Goal: Task Accomplishment & Management: Manage account settings

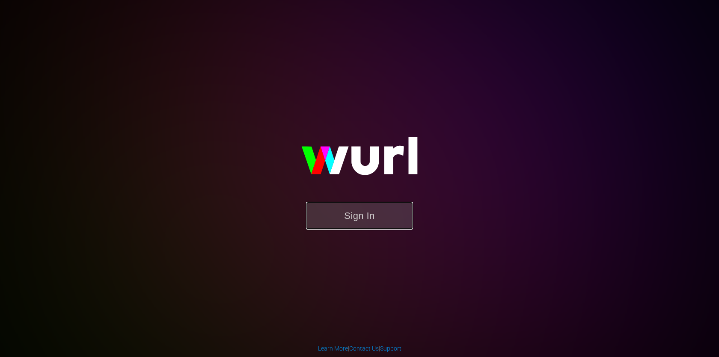
click at [366, 209] on button "Sign In" at bounding box center [359, 216] width 107 height 28
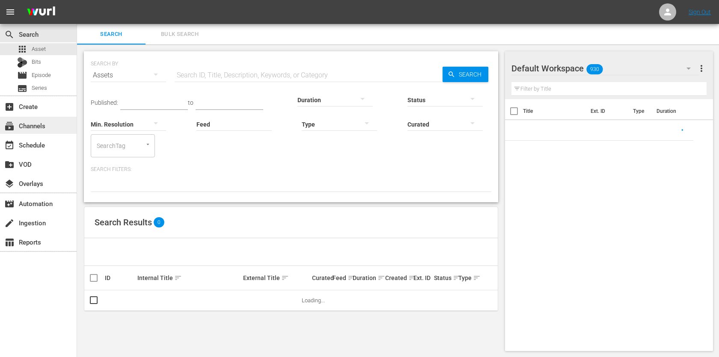
click at [49, 129] on div "subscriptions Channels" at bounding box center [38, 125] width 77 height 17
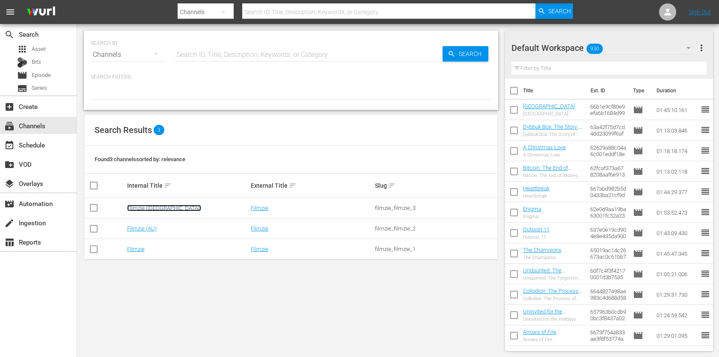
click at [150, 210] on link "Filmzie ([GEOGRAPHIC_DATA])" at bounding box center [164, 208] width 74 height 6
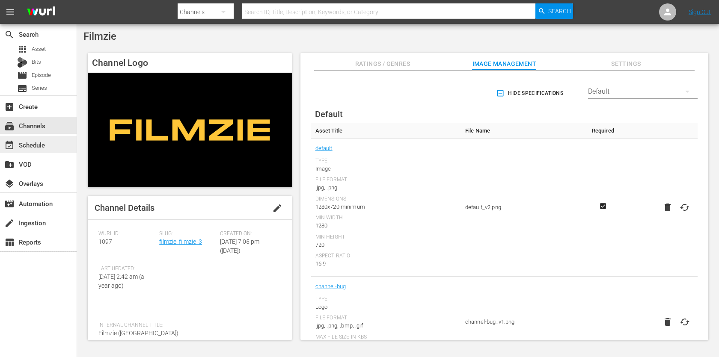
click at [51, 148] on div "event_available Schedule" at bounding box center [38, 144] width 77 height 17
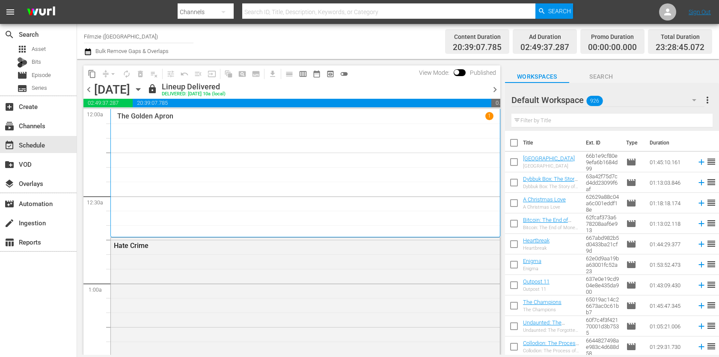
click at [93, 50] on button "button" at bounding box center [89, 52] width 10 height 10
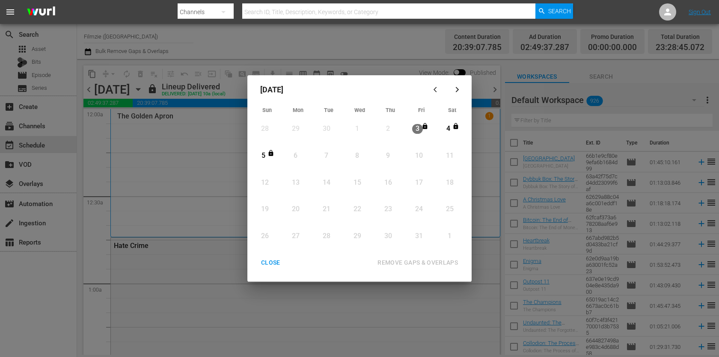
click at [273, 252] on div "[DATE] Sun Mon Tue Wed Thu Fri Sat 28 View Lineup 29 View Lineup 30 View Lineup…" at bounding box center [359, 178] width 224 height 207
click at [271, 256] on button "CLOSE" at bounding box center [271, 263] width 40 height 16
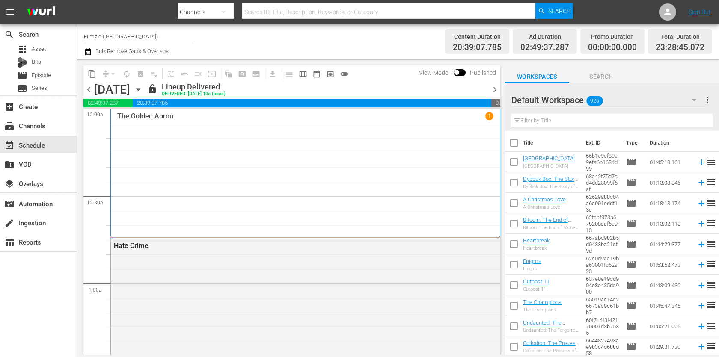
click at [143, 89] on icon "button" at bounding box center [138, 89] width 9 height 9
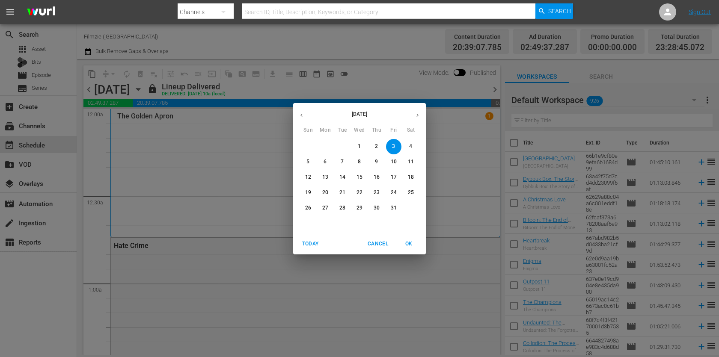
click at [323, 163] on span "6" at bounding box center [325, 161] width 15 height 7
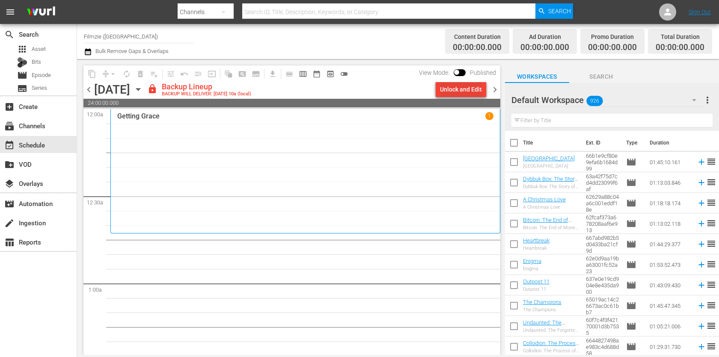
click at [467, 92] on div "Unlock and Edit" at bounding box center [461, 89] width 42 height 15
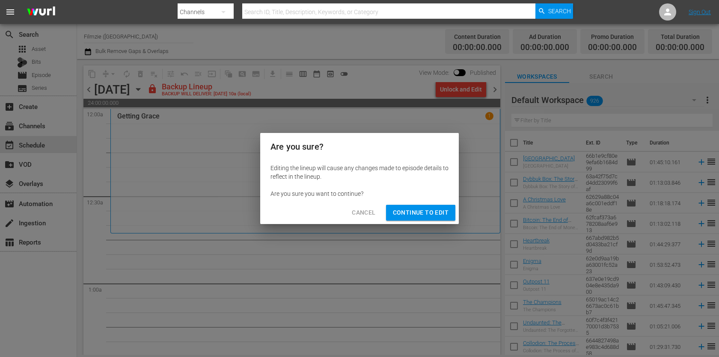
click at [422, 217] on span "Continue to Edit" at bounding box center [421, 213] width 56 height 11
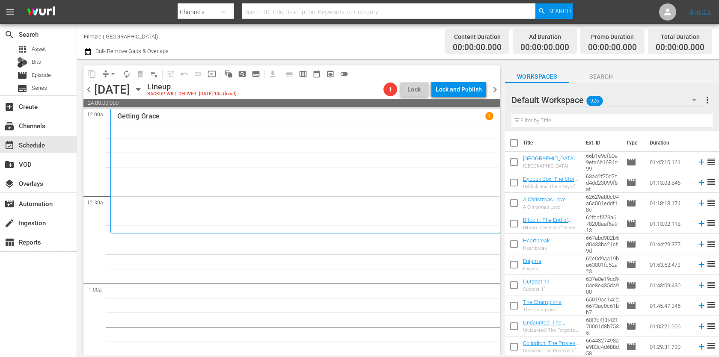
click at [601, 120] on input "text" at bounding box center [611, 121] width 201 height 14
paste input "The Maid"
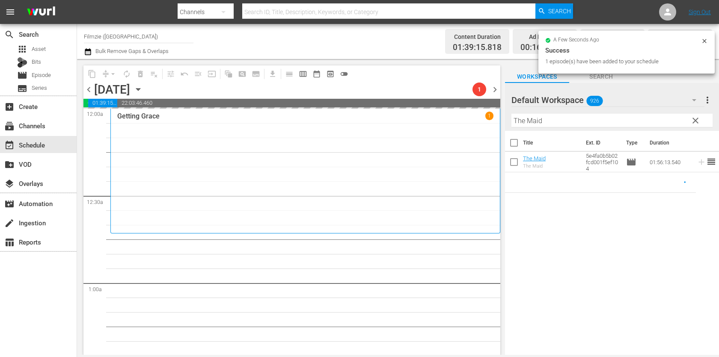
drag, startPoint x: 538, startPoint y: 157, endPoint x: 587, endPoint y: 25, distance: 140.6
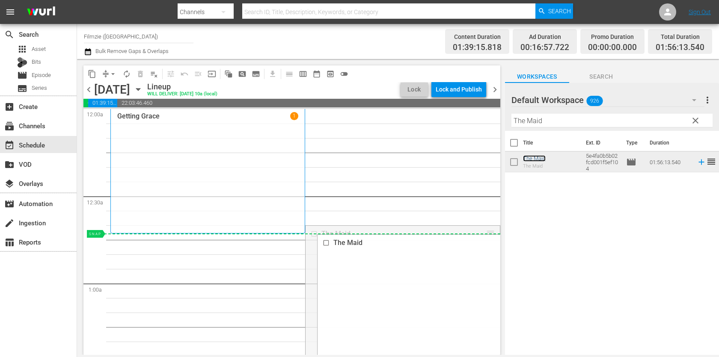
drag, startPoint x: 493, startPoint y: 234, endPoint x: 446, endPoint y: 236, distance: 46.3
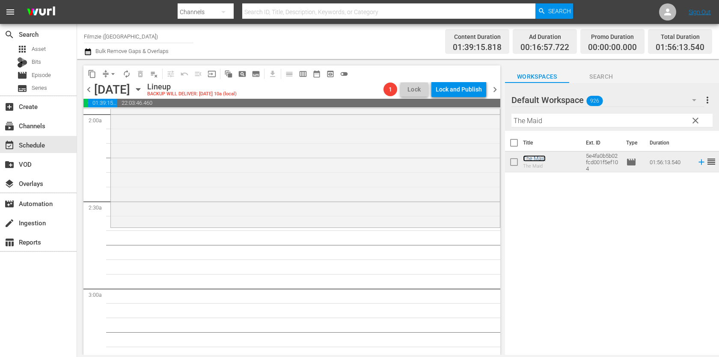
scroll to position [379, 0]
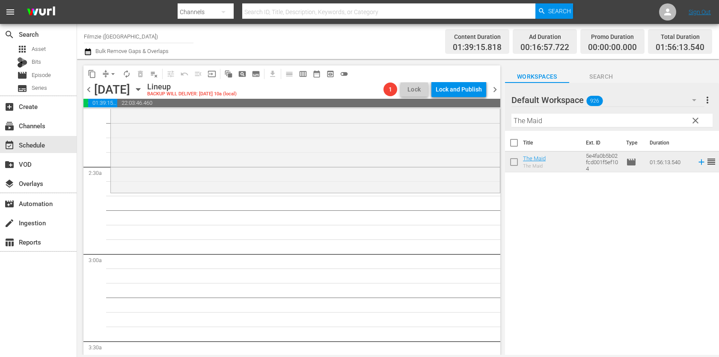
click at [542, 125] on input "The Maid" at bounding box center [611, 121] width 201 height 14
paste input "wo Tickets to Paradise"
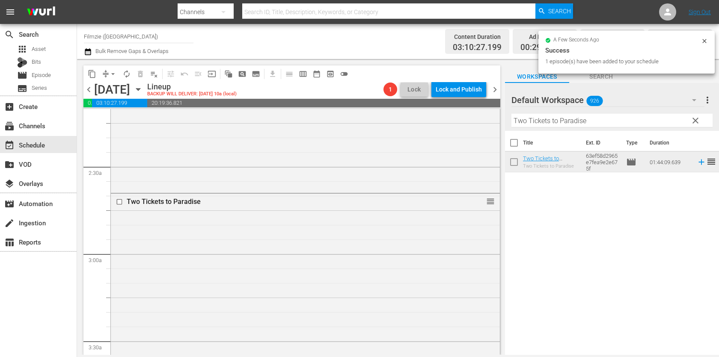
click at [597, 122] on input "Two Tickets to Paradise" at bounding box center [611, 121] width 201 height 14
paste input "Listen"
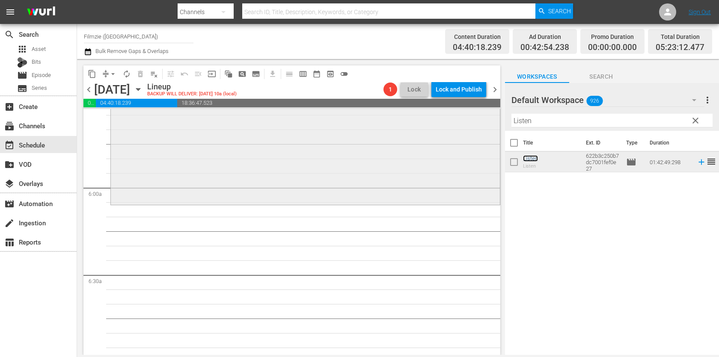
scroll to position [985, 0]
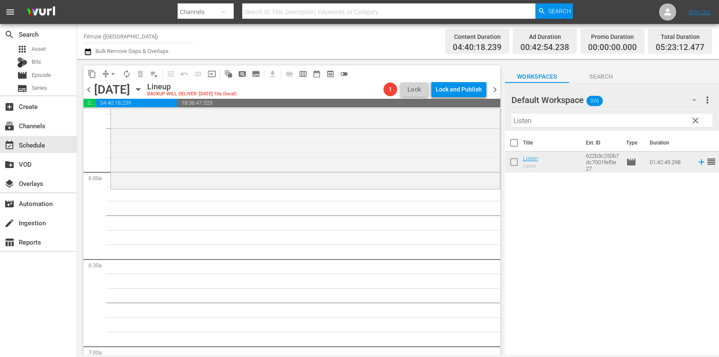
click at [599, 121] on input "Listen" at bounding box center [611, 121] width 201 height 14
paste input "ROCKS AT WHISKEY TRENCH"
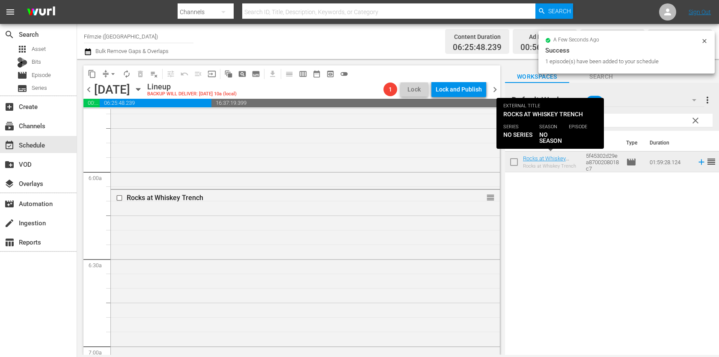
click at [627, 122] on input "ROCKS AT WHISKEY TRENCH" at bounding box center [611, 121] width 201 height 14
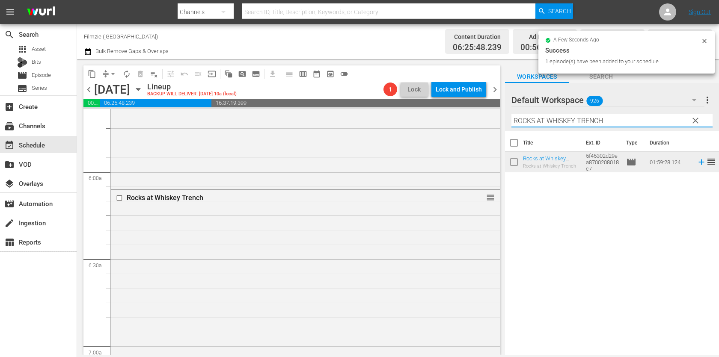
click at [627, 122] on input "ROCKS AT WHISKEY TRENCH" at bounding box center [611, 121] width 201 height 14
paste input "Princes of the Yen"
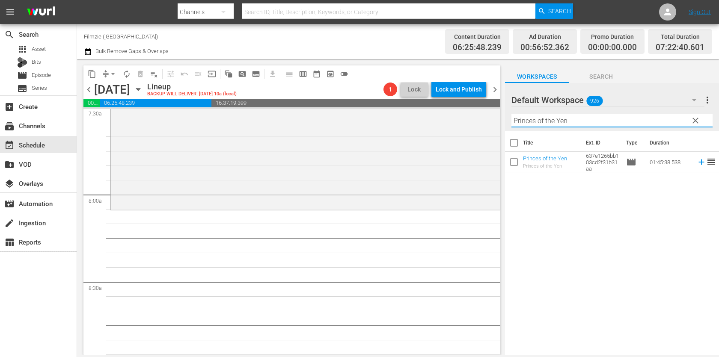
scroll to position [1312, 0]
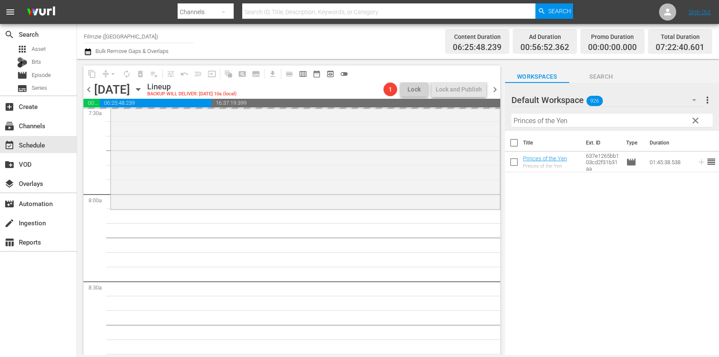
drag, startPoint x: 536, startPoint y: 158, endPoint x: 601, endPoint y: 0, distance: 170.3
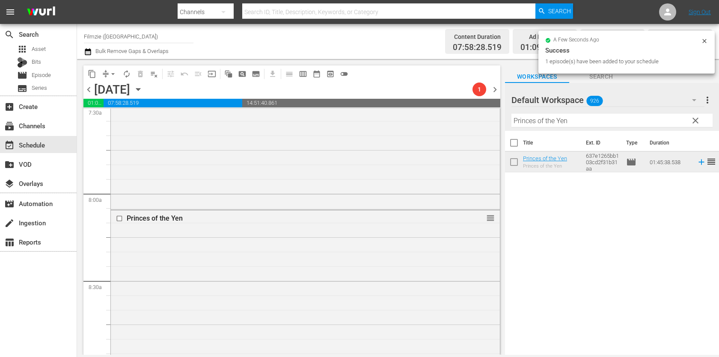
click at [613, 119] on input "Princes of the Yen" at bounding box center [611, 121] width 201 height 14
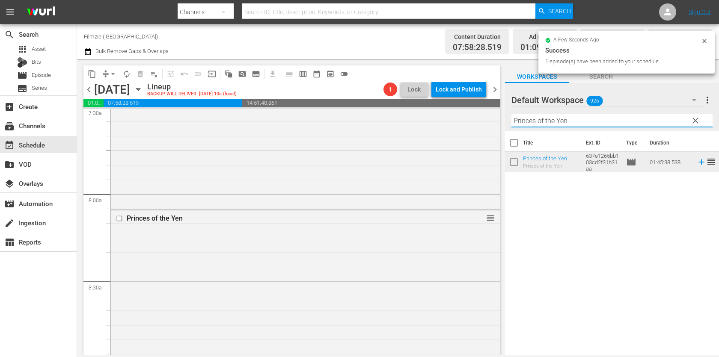
click at [613, 119] on input "Princes of the Yen" at bounding box center [611, 121] width 201 height 14
paste input "Holiday Engagement"
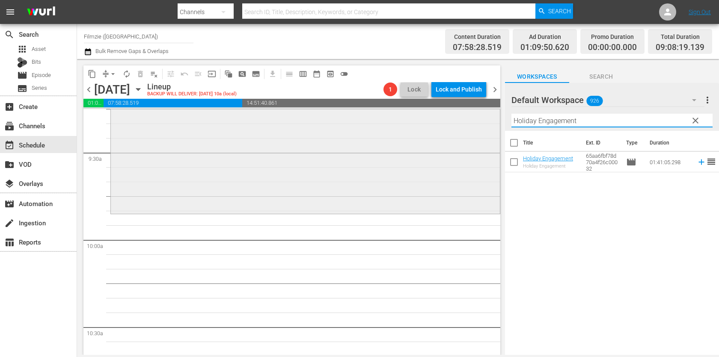
scroll to position [1627, 0]
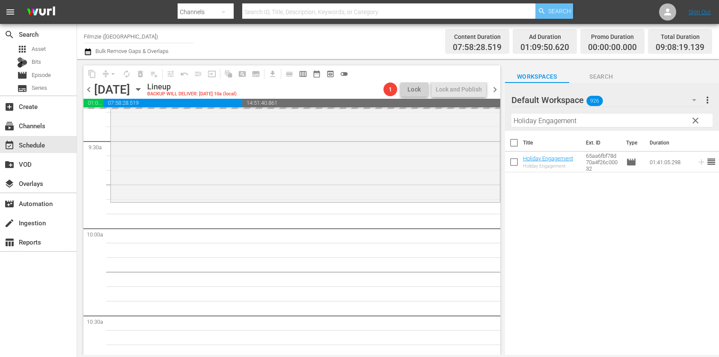
drag, startPoint x: 540, startPoint y: 160, endPoint x: 557, endPoint y: 7, distance: 153.8
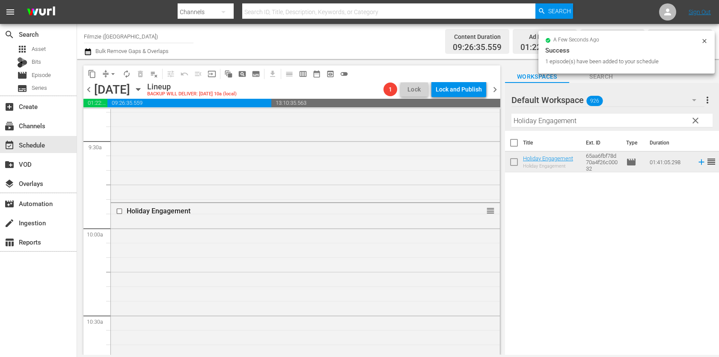
click at [578, 119] on input "Holiday Engagement" at bounding box center [611, 121] width 201 height 14
paste input "Wilderness to Table with Chef Bri 1.5"
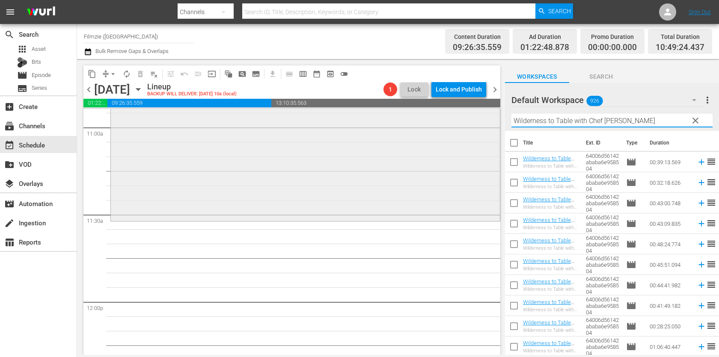
scroll to position [1906, 0]
click at [396, 200] on div "Holiday Engagement reorder" at bounding box center [305, 69] width 389 height 291
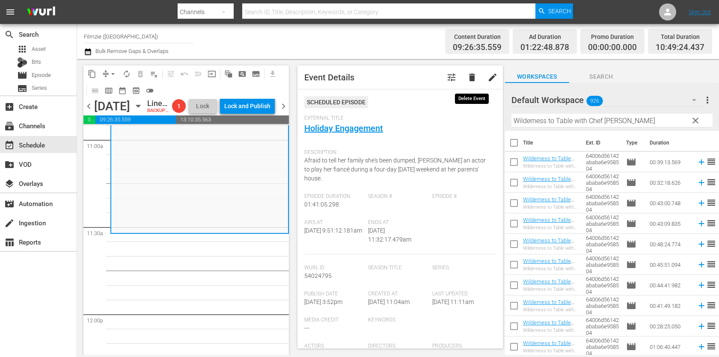
click at [469, 75] on span "delete" at bounding box center [472, 77] width 10 height 10
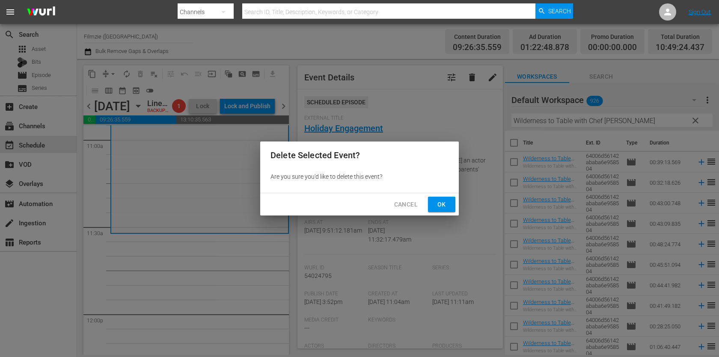
click at [442, 203] on span "Ok" at bounding box center [442, 204] width 14 height 11
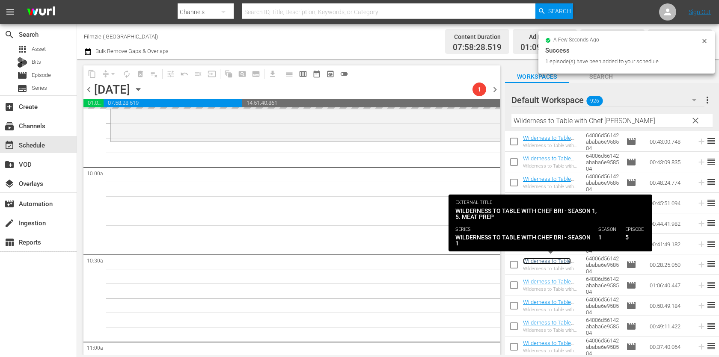
scroll to position [1680, 0]
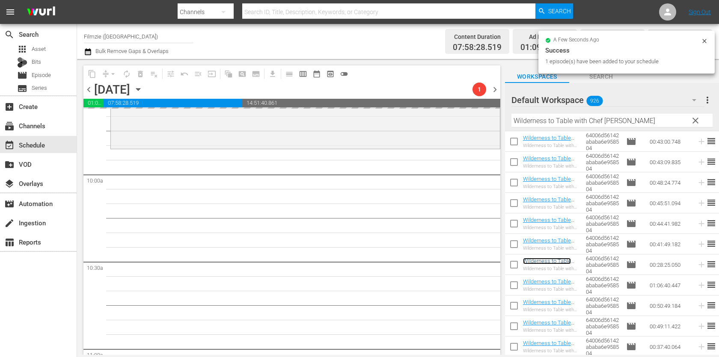
drag, startPoint x: 553, startPoint y: 260, endPoint x: 473, endPoint y: 6, distance: 266.4
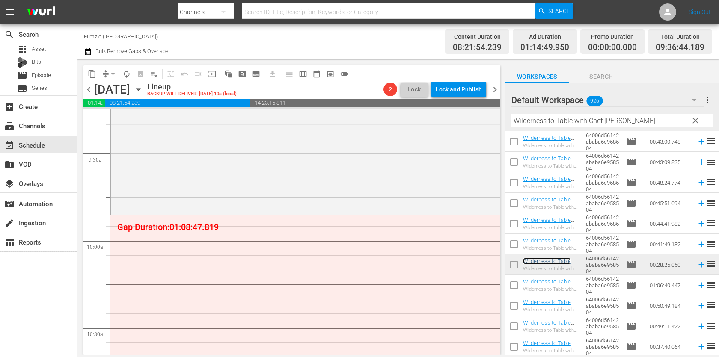
scroll to position [1709, 0]
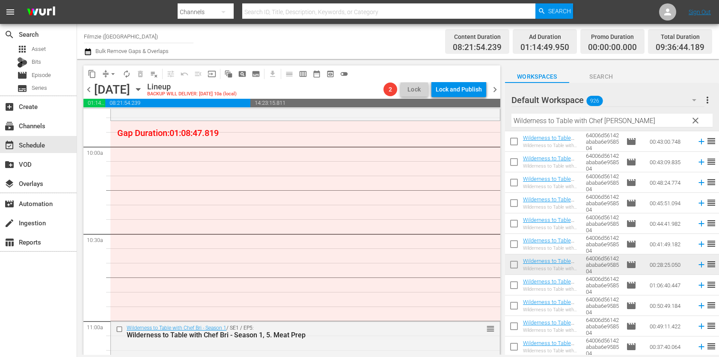
click at [597, 123] on input "Wilderness to Table with Chef [PERSON_NAME]" at bounding box center [611, 121] width 201 height 14
click at [598, 123] on input "Wilderness to Table with Chef [PERSON_NAME]" at bounding box center [611, 121] width 201 height 14
paste input "Divas: [PERSON_NAME]"
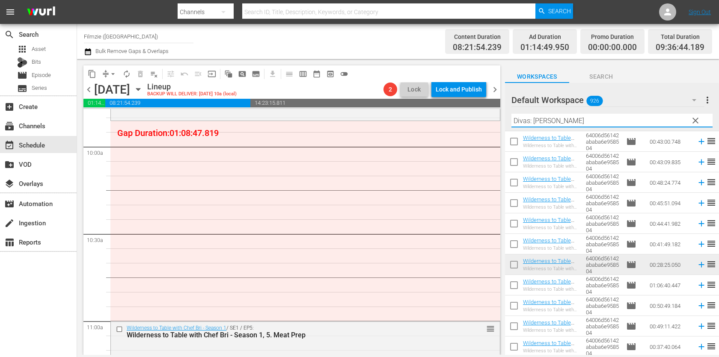
scroll to position [0, 0]
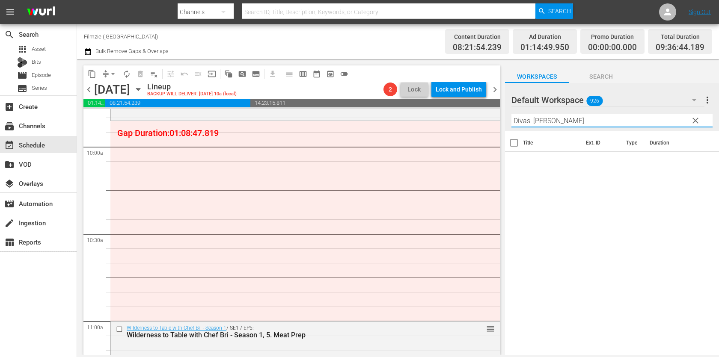
drag, startPoint x: 538, startPoint y: 123, endPoint x: 598, endPoint y: 123, distance: 60.4
click at [598, 123] on input "Divas: [PERSON_NAME]" at bounding box center [611, 121] width 201 height 14
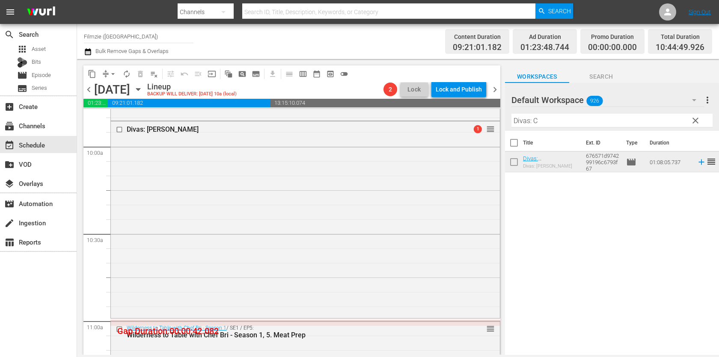
click at [589, 119] on input "Divas: C" at bounding box center [611, 121] width 201 height 14
paste input "Old Friends: A Dogumentary"
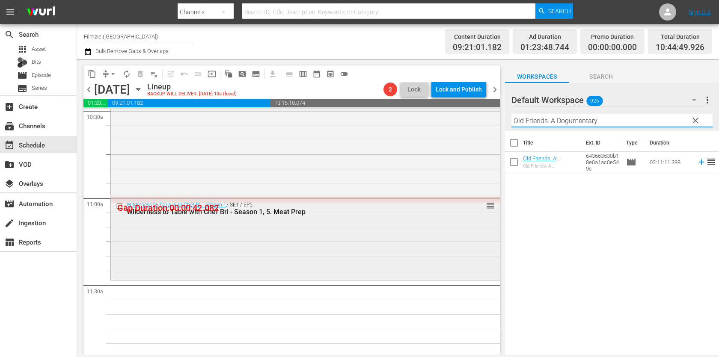
scroll to position [1835, 0]
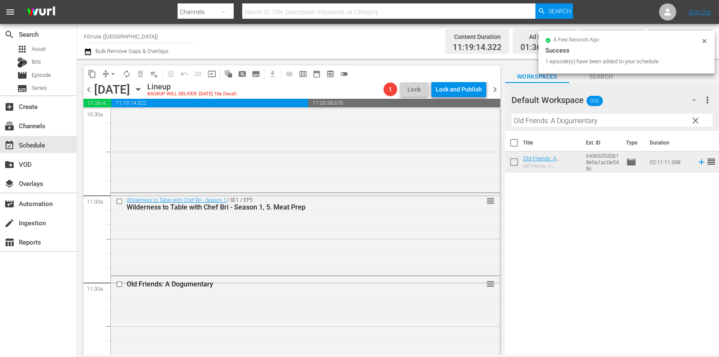
click at [588, 116] on input "Old Friends: A Dogumentary" at bounding box center [611, 121] width 201 height 14
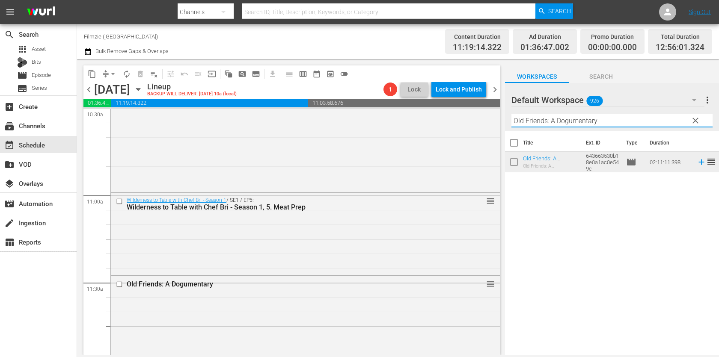
click at [588, 116] on input "Old Friends: A Dogumentary" at bounding box center [611, 121] width 201 height 14
paste input "[GEOGRAPHIC_DATA] 1919"
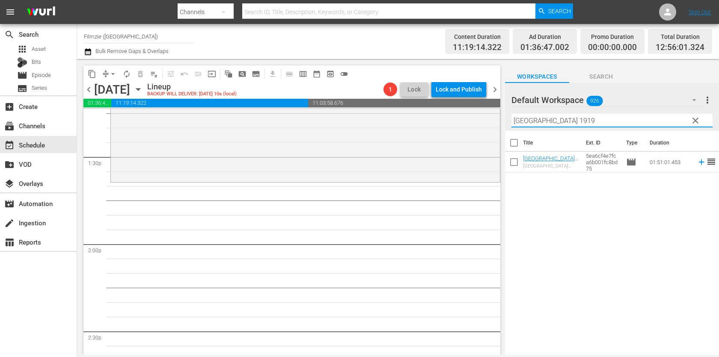
scroll to position [2350, 0]
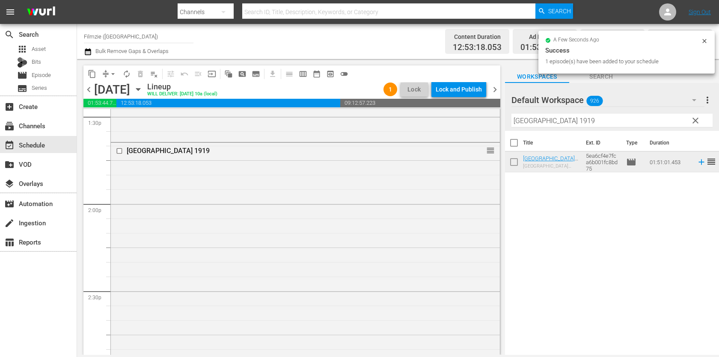
click at [590, 120] on input "[GEOGRAPHIC_DATA] 1919" at bounding box center [611, 121] width 201 height 14
paste input "Legacy of Love"
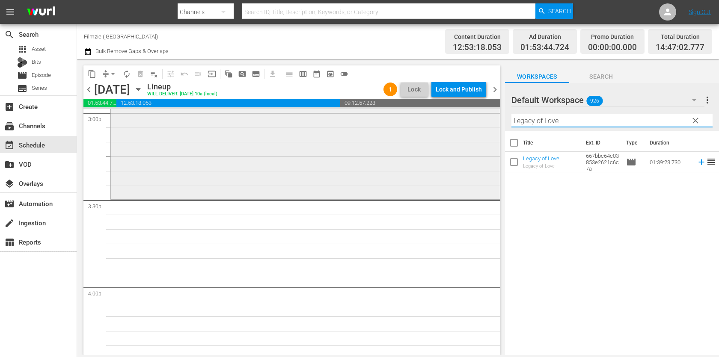
scroll to position [2623, 0]
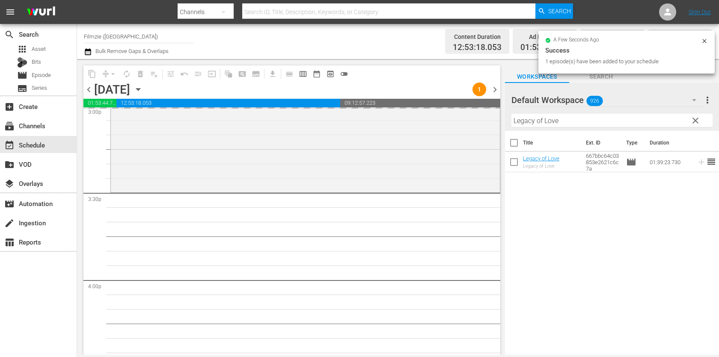
drag, startPoint x: 545, startPoint y: 161, endPoint x: 595, endPoint y: 3, distance: 164.9
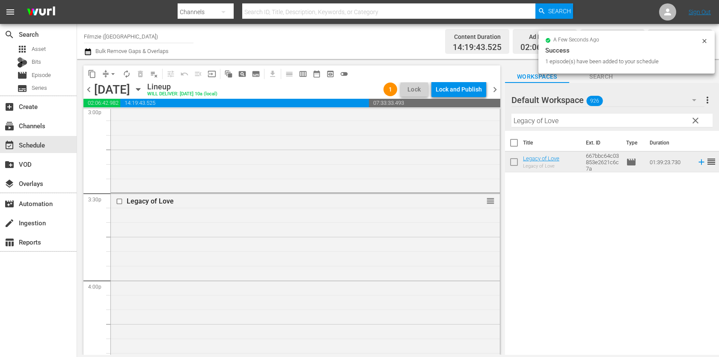
click at [614, 118] on input "Legacy of Love" at bounding box center [611, 121] width 201 height 14
paste input "Holiday Engagement"
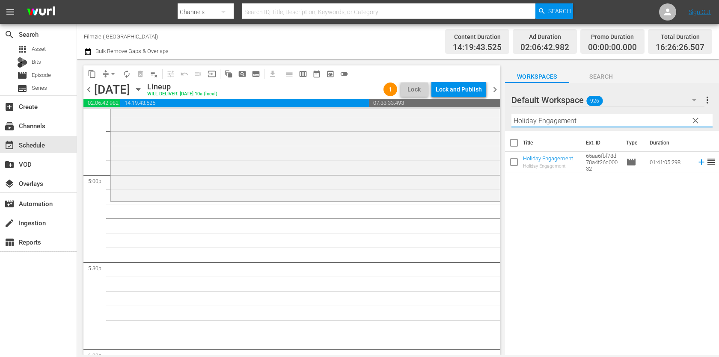
scroll to position [2913, 0]
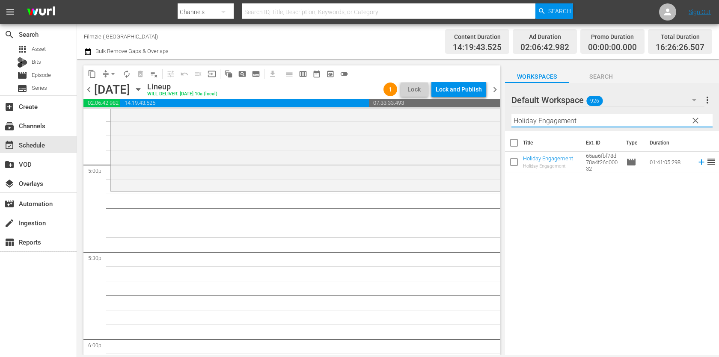
click at [583, 122] on input "Holiday Engagement" at bounding box center [611, 121] width 201 height 14
paste input "[PERSON_NAME]: Another Win"
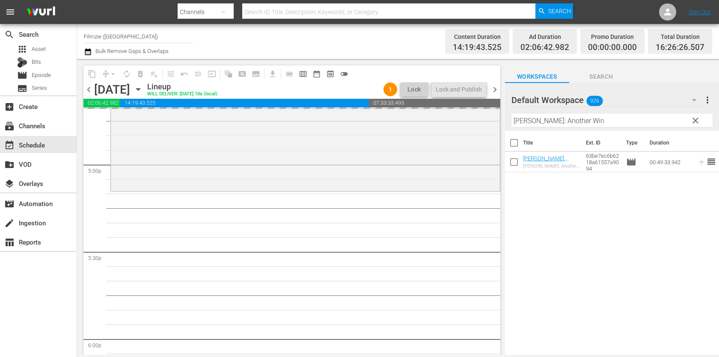
drag, startPoint x: 559, startPoint y: 155, endPoint x: 586, endPoint y: 24, distance: 134.4
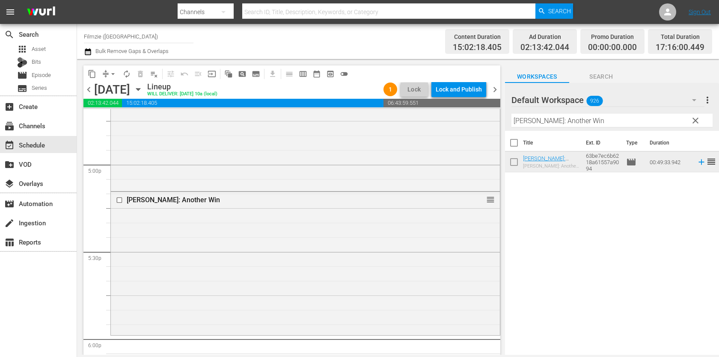
click at [586, 117] on input "[PERSON_NAME]: Another Win" at bounding box center [611, 121] width 201 height 14
paste input "Peach Plum Pear"
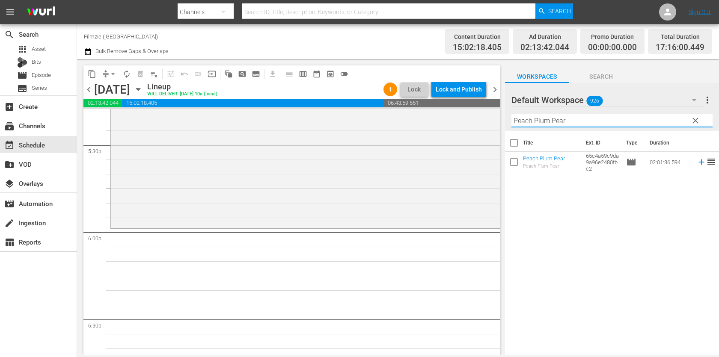
scroll to position [3010, 0]
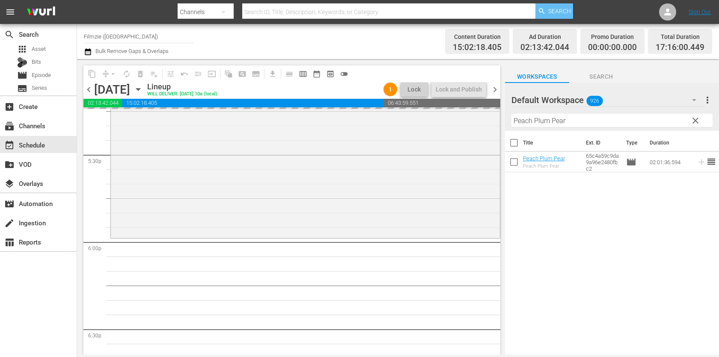
drag, startPoint x: 543, startPoint y: 162, endPoint x: 543, endPoint y: 18, distance: 143.8
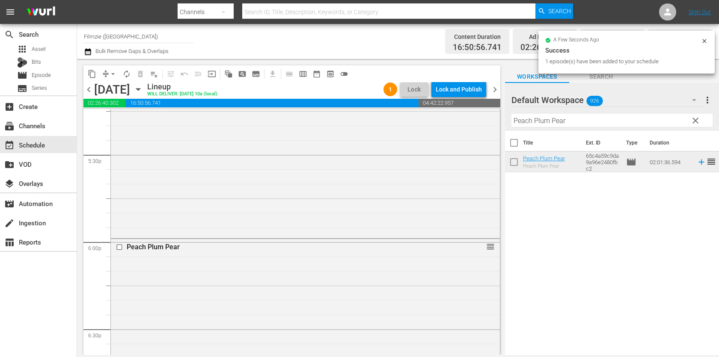
click at [618, 125] on input "Peach Plum Pear" at bounding box center [611, 121] width 201 height 14
paste input "Choppertown: The Sinners"
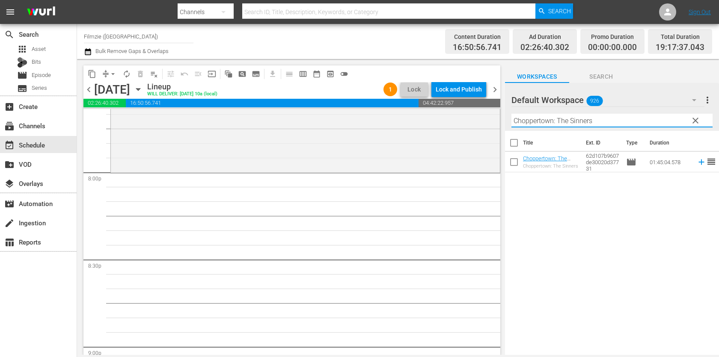
scroll to position [3392, 0]
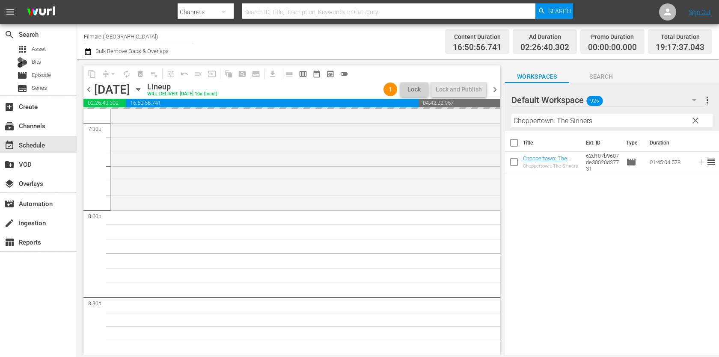
drag, startPoint x: 541, startPoint y: 160, endPoint x: 534, endPoint y: 7, distance: 152.5
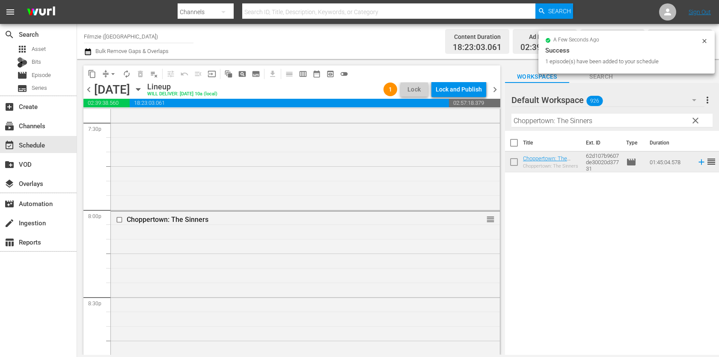
click at [580, 121] on input "Choppertown: The Sinners" at bounding box center [611, 121] width 201 height 14
paste input "Impact After the Crash"
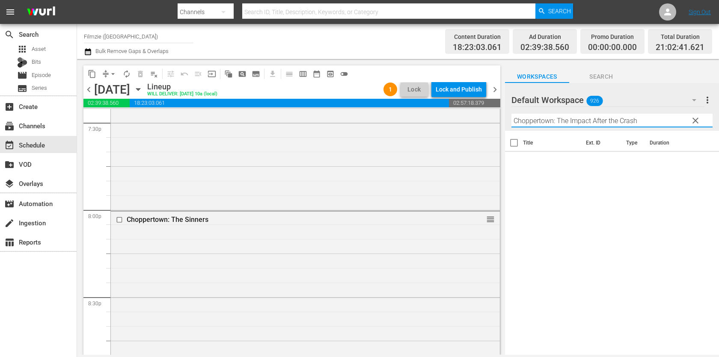
click at [539, 117] on input "Choppertown: The Impact After the Crash" at bounding box center [611, 121] width 201 height 14
paste input "text"
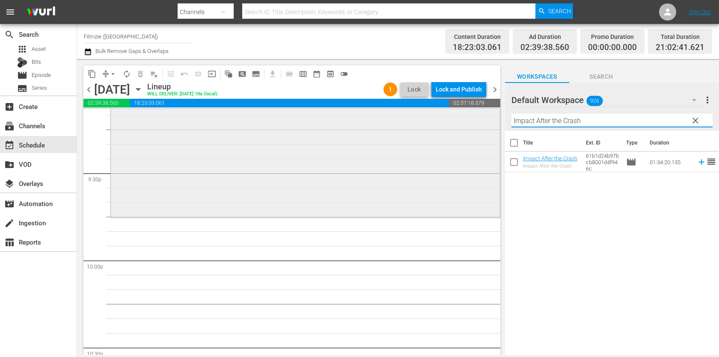
scroll to position [3705, 0]
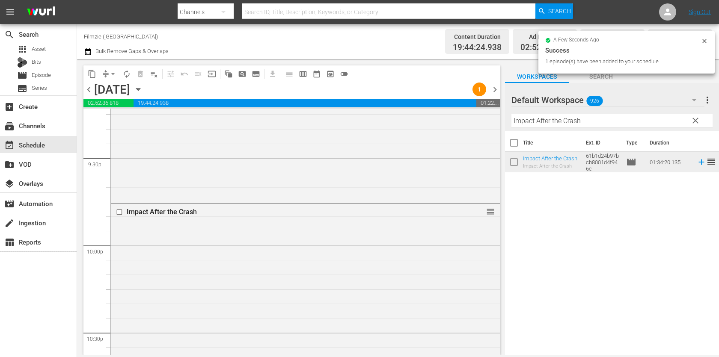
click at [589, 118] on input "Impact After the Crash" at bounding box center [611, 121] width 201 height 14
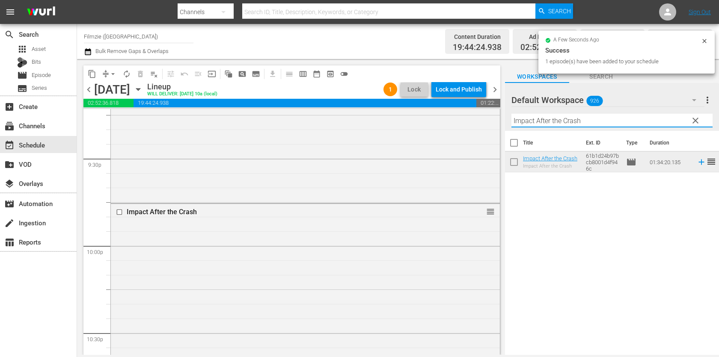
click at [589, 118] on input "Impact After the Crash" at bounding box center [611, 121] width 201 height 14
paste input "First Signal"
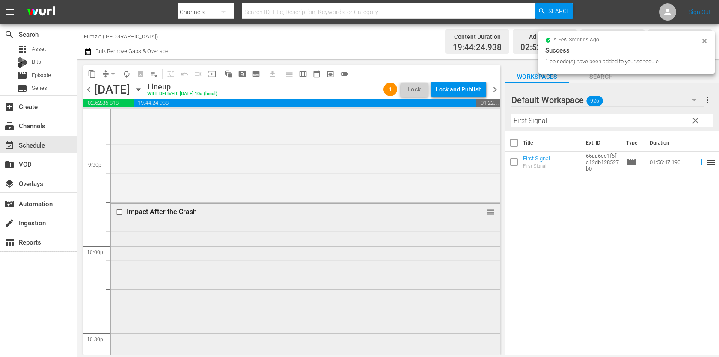
scroll to position [3945, 0]
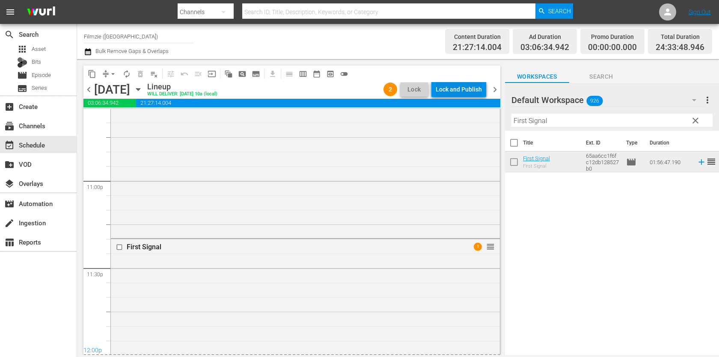
click at [464, 84] on div "Lock and Publish" at bounding box center [459, 89] width 46 height 15
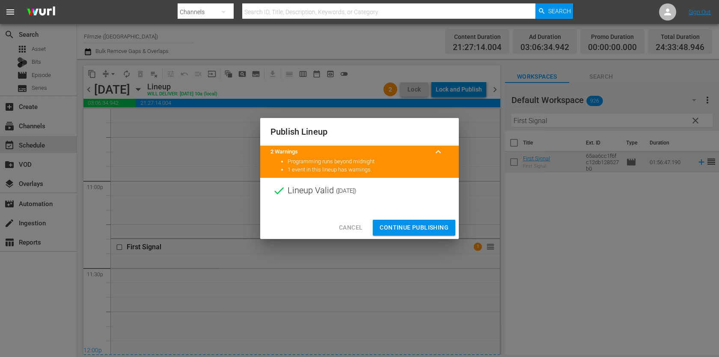
click at [436, 228] on span "Continue Publishing" at bounding box center [414, 228] width 69 height 11
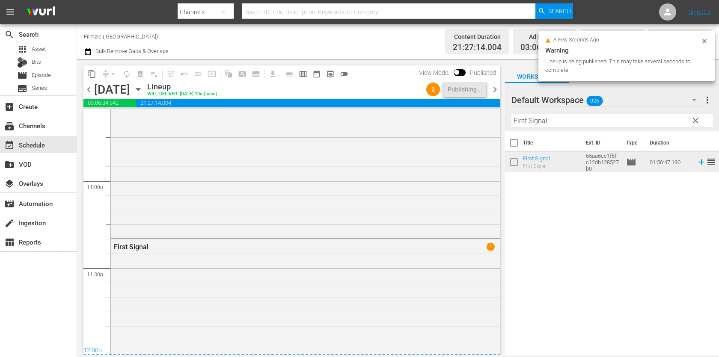
click at [494, 87] on span "chevron_right" at bounding box center [495, 89] width 11 height 11
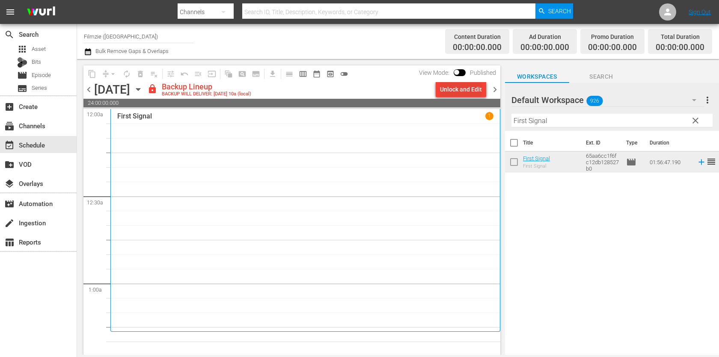
click at [475, 88] on div "Unlock and Edit" at bounding box center [461, 89] width 42 height 15
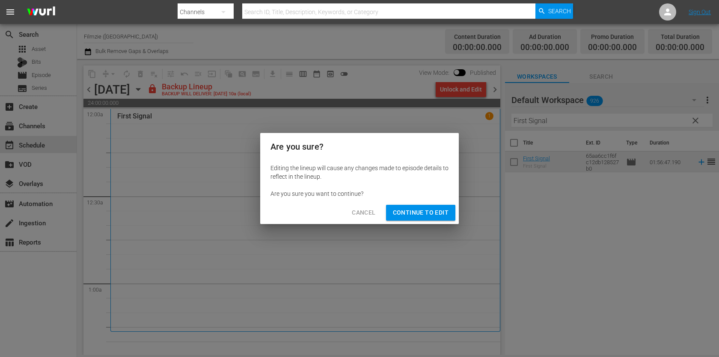
click at [432, 216] on span "Continue to Edit" at bounding box center [421, 213] width 56 height 11
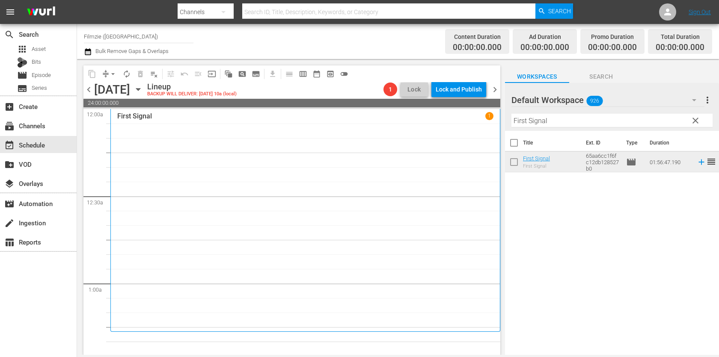
click at [566, 118] on input "First Signal" at bounding box center [611, 121] width 201 height 14
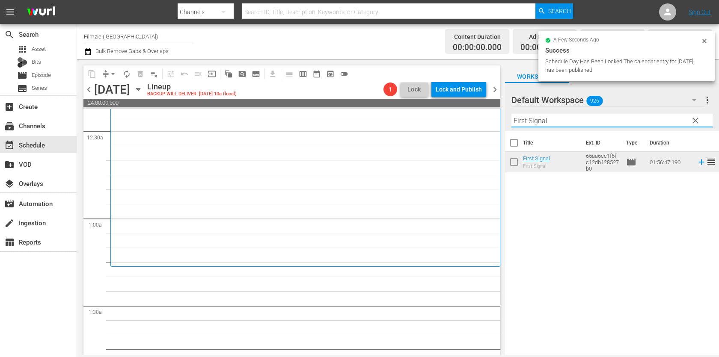
scroll to position [75, 0]
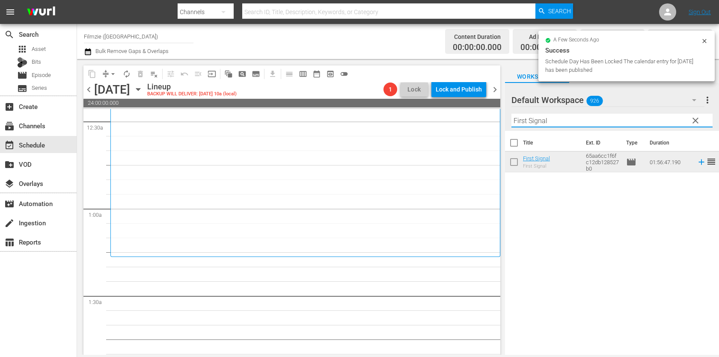
click at [555, 120] on input "First Signal" at bounding box center [611, 121] width 201 height 14
paste input "Sad Vacation: The Last Days Of Sid And [PERSON_NAME]"
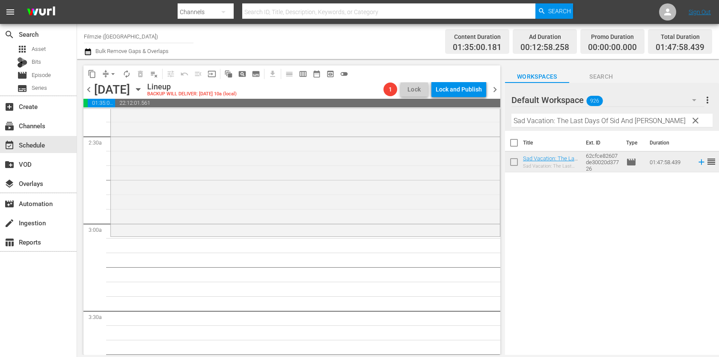
scroll to position [415, 0]
drag, startPoint x: 536, startPoint y: 162, endPoint x: 566, endPoint y: 7, distance: 158.2
click at [586, 122] on input "Sad Vacation: The Last Days Of Sid And [PERSON_NAME]" at bounding box center [611, 121] width 201 height 14
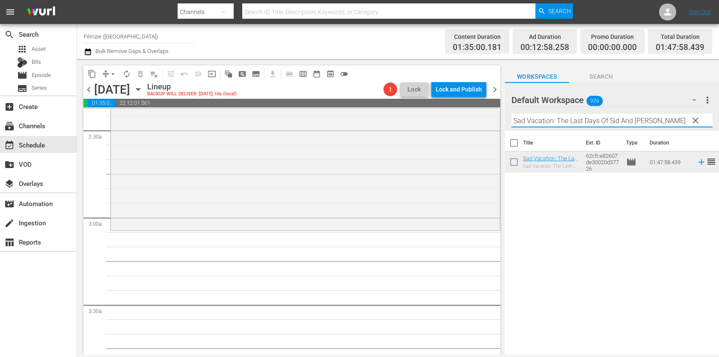
paste input "Outpost 11"
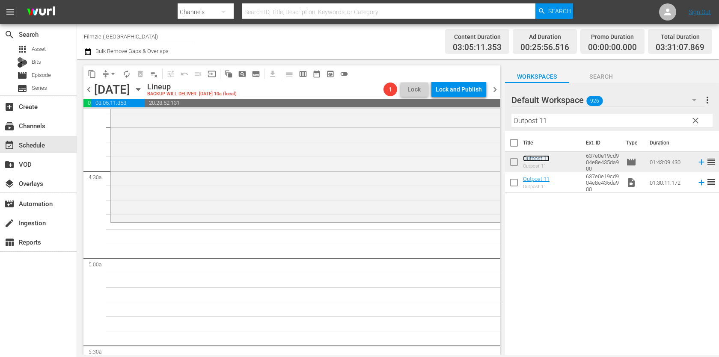
scroll to position [726, 0]
drag, startPoint x: 527, startPoint y: 155, endPoint x: 549, endPoint y: 4, distance: 153.1
click at [597, 113] on div "Filter by Title Outpost 11" at bounding box center [611, 120] width 201 height 21
click at [595, 120] on input "Outpost 11" at bounding box center [611, 121] width 201 height 14
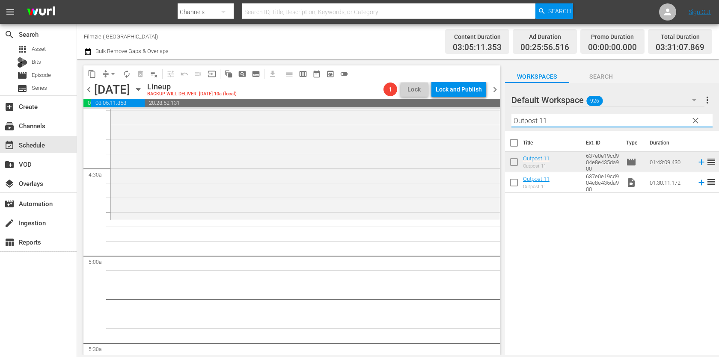
click at [595, 120] on input "Outpost 11" at bounding box center [611, 121] width 201 height 14
paste input "The Selling"
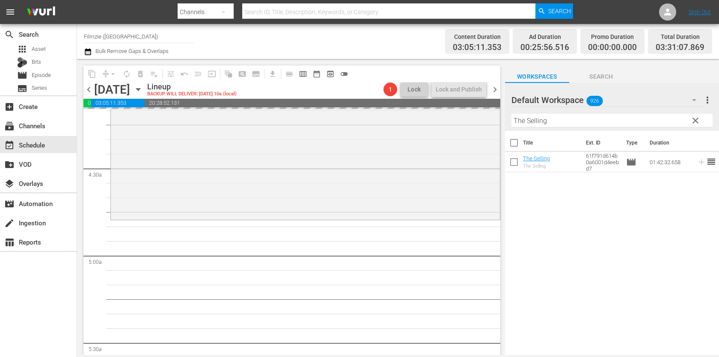
drag, startPoint x: 539, startPoint y: 161, endPoint x: 575, endPoint y: 10, distance: 154.8
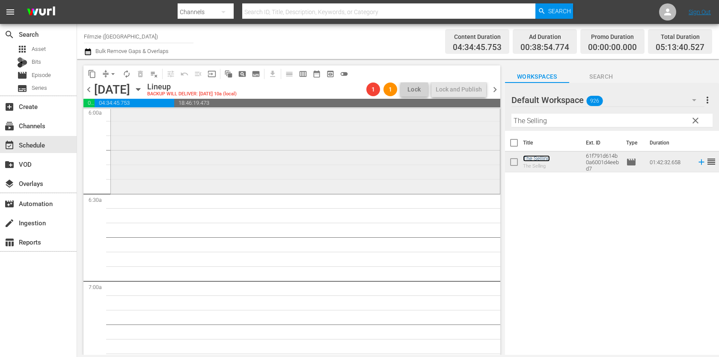
scroll to position [1078, 0]
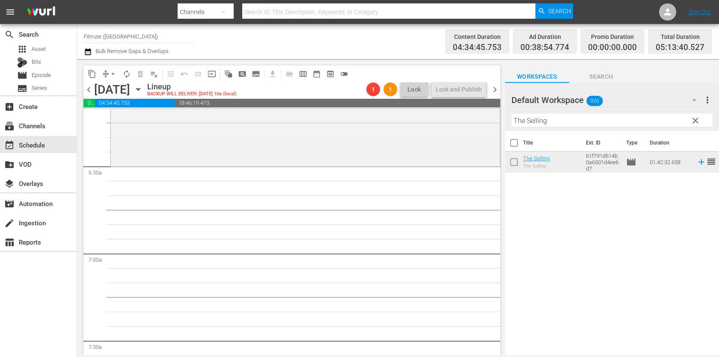
click at [563, 122] on input "The Selling" at bounding box center [611, 121] width 201 height 14
paste input "Raven"
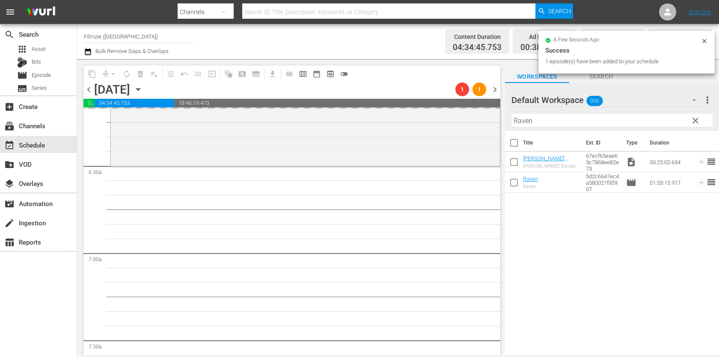
drag, startPoint x: 530, startPoint y: 182, endPoint x: 592, endPoint y: 6, distance: 186.3
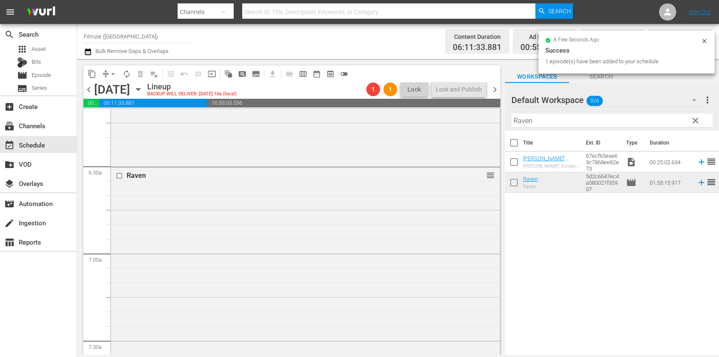
click at [598, 121] on input "Raven" at bounding box center [611, 121] width 201 height 14
paste input "The Great Rupert"
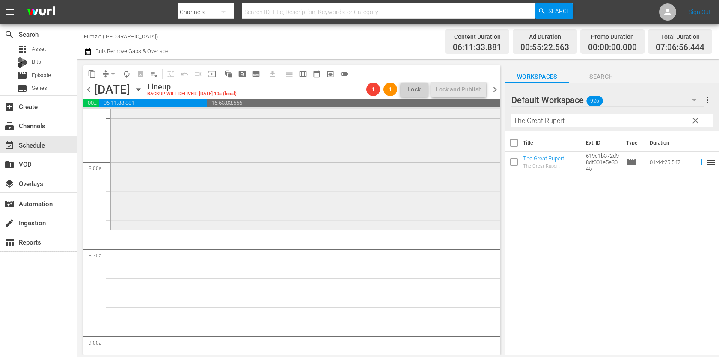
scroll to position [1358, 0]
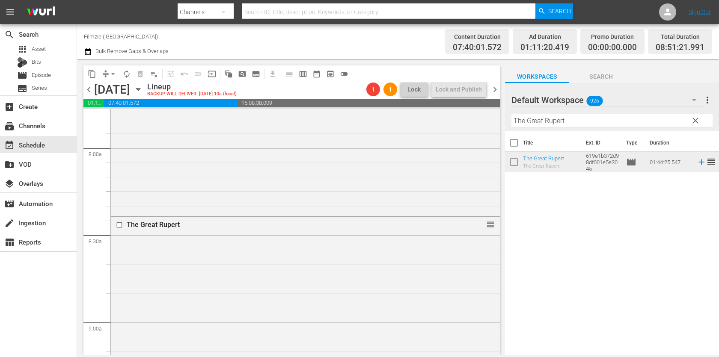
drag, startPoint x: 545, startPoint y: 161, endPoint x: 552, endPoint y: 0, distance: 161.1
click at [574, 121] on input "The Great Rupert" at bounding box center [611, 121] width 201 height 14
paste input "Cry of the Wild"
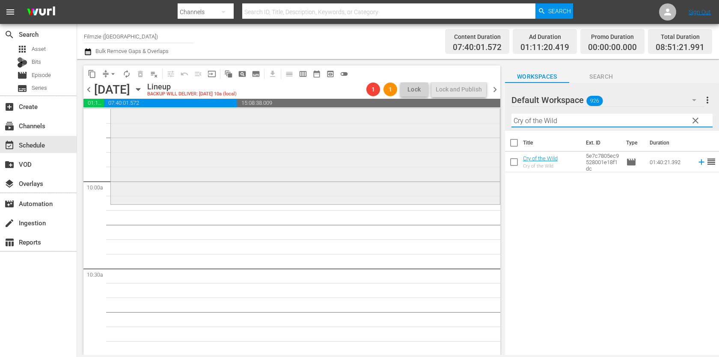
scroll to position [1692, 0]
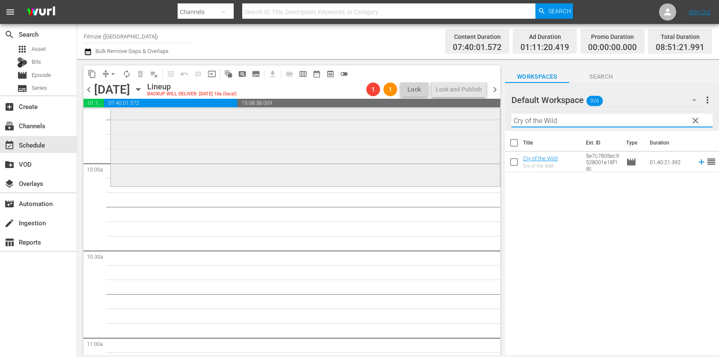
click at [391, 112] on div "The Great Rupert reorder" at bounding box center [305, 33] width 389 height 301
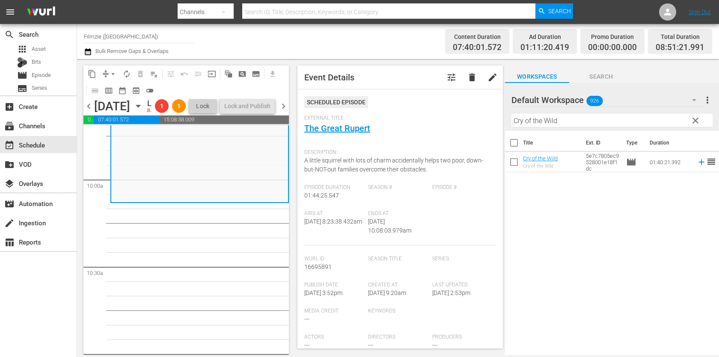
click at [616, 120] on input "Cry of the Wild" at bounding box center [611, 121] width 201 height 14
paste input "Apple: The Trillion Dollar Betrayal"
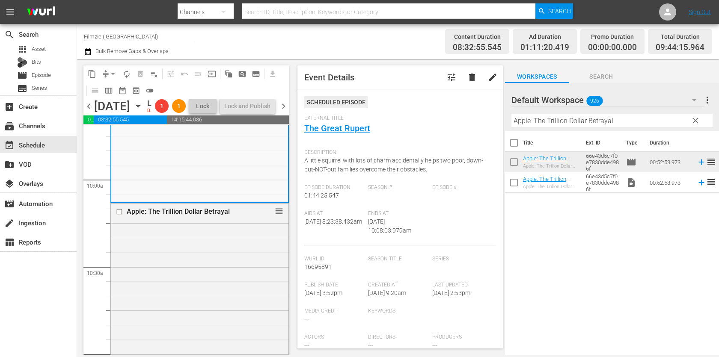
click at [613, 122] on input "Apple: The Trillion Dollar Betrayal" at bounding box center [611, 121] width 201 height 14
paste input "Wilderness to Table with Chef Bri 1.6"
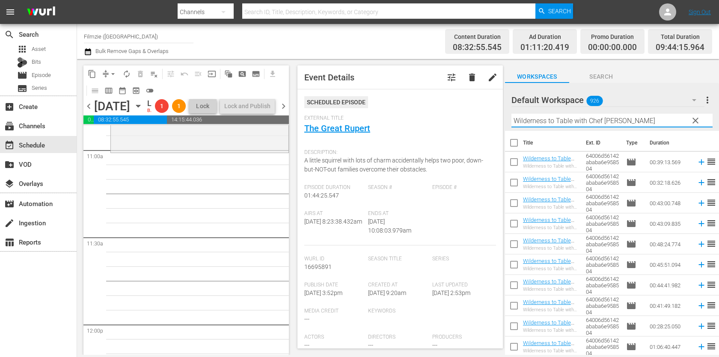
scroll to position [62, 0]
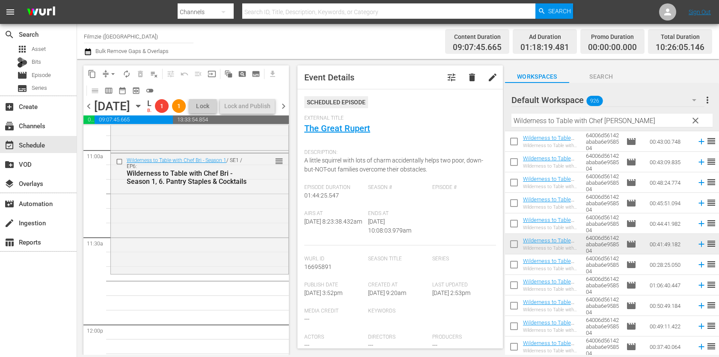
click at [571, 113] on div "Filter by Title Wilderness to Table with Chef [PERSON_NAME]" at bounding box center [611, 120] width 201 height 21
click at [570, 125] on input "Wilderness to Table with Chef [PERSON_NAME]" at bounding box center [611, 121] width 201 height 14
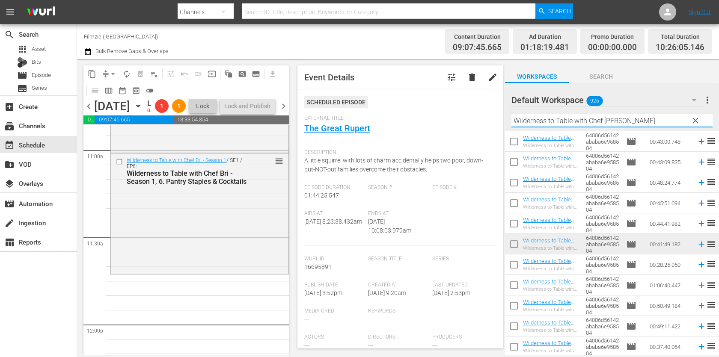
paste input "[PERSON_NAME] Rides Again"
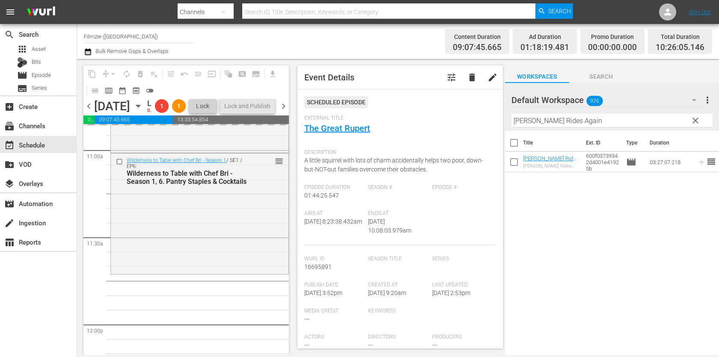
drag, startPoint x: 547, startPoint y: 155, endPoint x: 598, endPoint y: 0, distance: 162.4
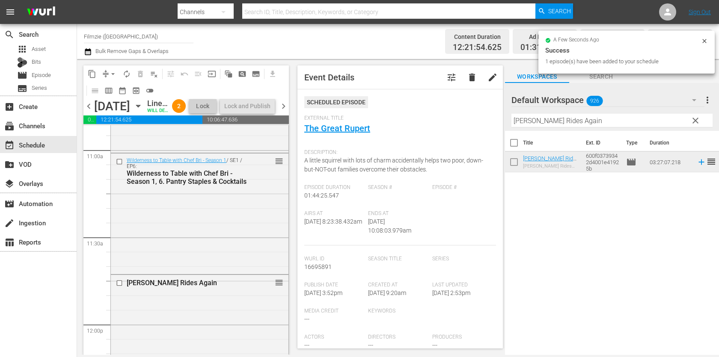
click at [617, 122] on input "[PERSON_NAME] Rides Again" at bounding box center [611, 121] width 201 height 14
paste input "Seed: The Untold Story"
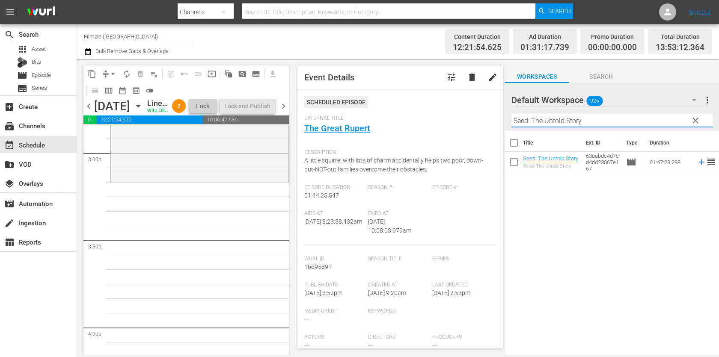
scroll to position [2593, 0]
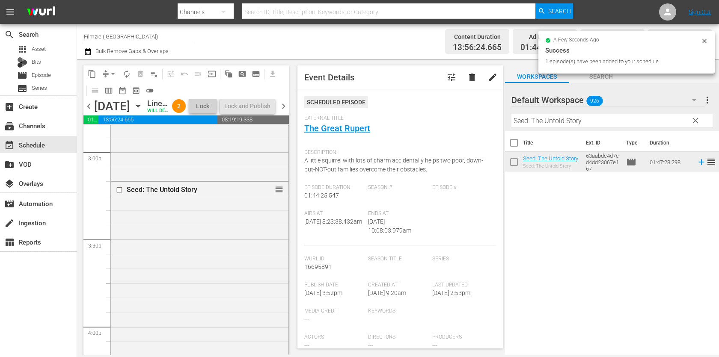
click at [575, 126] on input "Seed: The Untold Story" at bounding box center [611, 121] width 201 height 14
paste input "Living the Change: Inspiring Stories for a Sustainable Future"
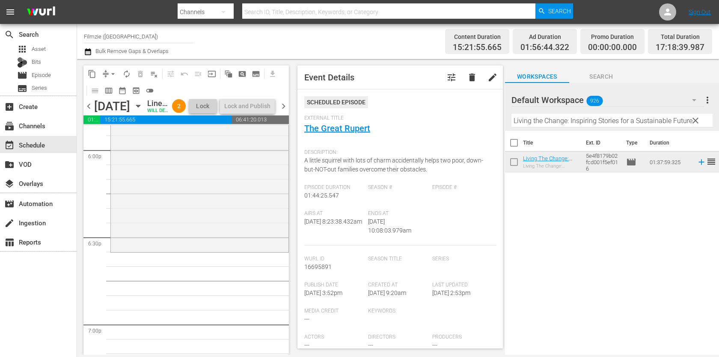
scroll to position [3115, 0]
drag, startPoint x: 547, startPoint y: 164, endPoint x: 465, endPoint y: 2, distance: 181.5
click at [580, 122] on input "Living the Change: Inspiring Stories for a Sustainable Future" at bounding box center [611, 121] width 201 height 14
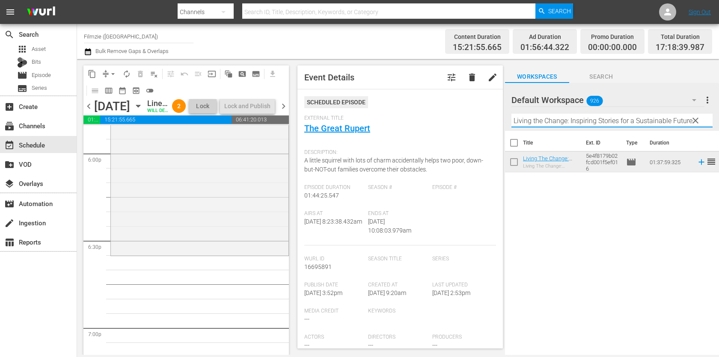
paste input "Death and Back 2"
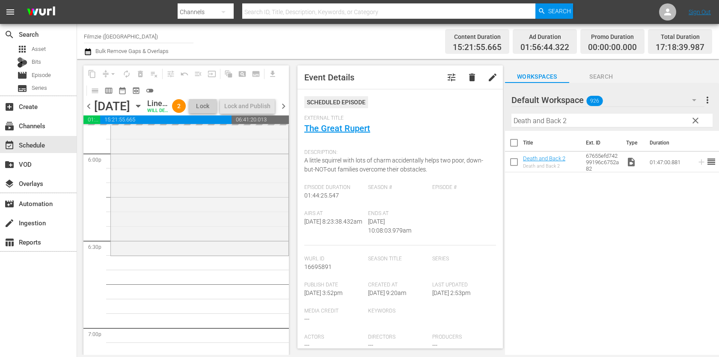
drag, startPoint x: 550, startPoint y: 162, endPoint x: 576, endPoint y: 2, distance: 162.6
click at [573, 123] on input "Death and Back 2" at bounding box center [611, 121] width 201 height 14
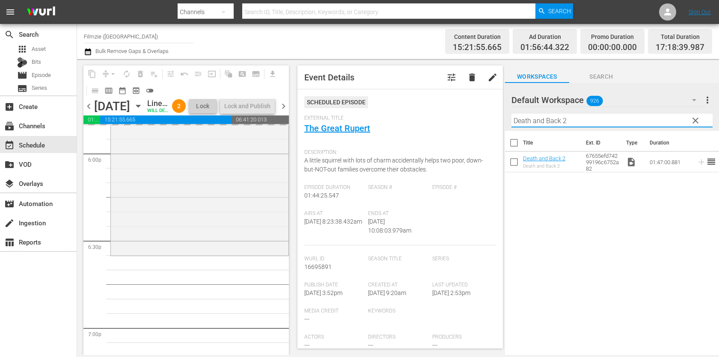
paste input "Life Love Dogs"
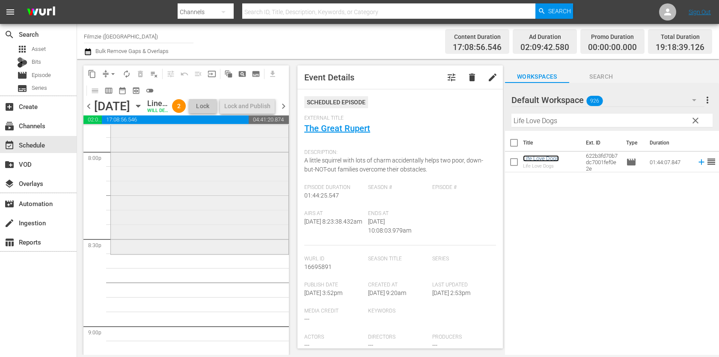
scroll to position [3463, 0]
drag, startPoint x: 544, startPoint y: 159, endPoint x: 595, endPoint y: 4, distance: 163.2
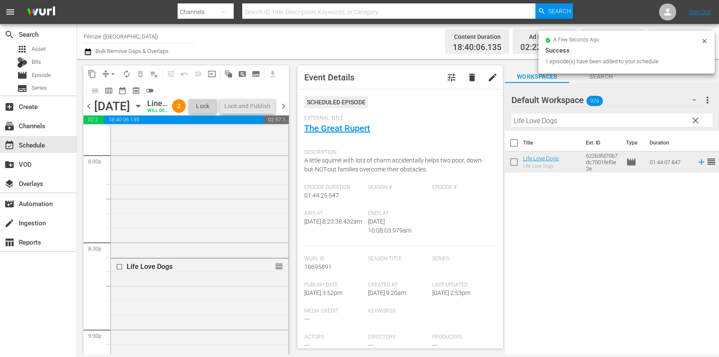
click at [624, 121] on input "Life Love Dogs" at bounding box center [611, 121] width 201 height 14
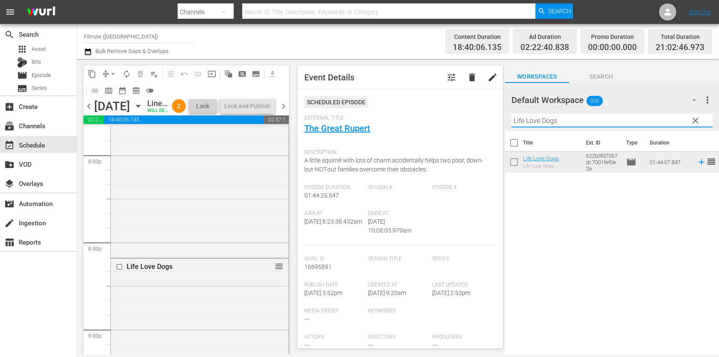
click at [624, 121] on input "Life Love Dogs" at bounding box center [611, 121] width 201 height 14
paste input "[GEOGRAPHIC_DATA] - Scotland's Forgotten Battle"
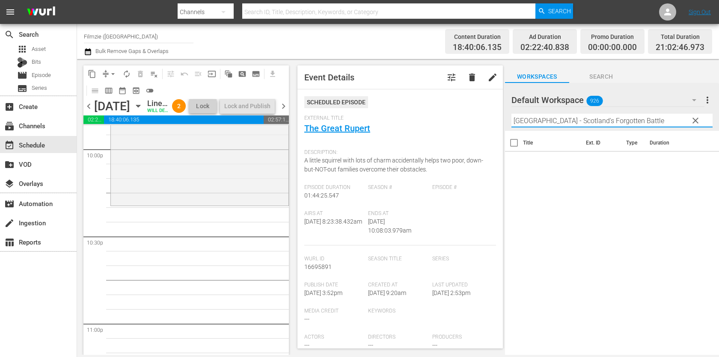
scroll to position [3820, 0]
drag, startPoint x: 527, startPoint y: 122, endPoint x: 719, endPoint y: 121, distance: 191.3
click at [719, 121] on div "content_copy compress arrow_drop_down autorenew_outlined delete_forever_outline…" at bounding box center [398, 207] width 642 height 296
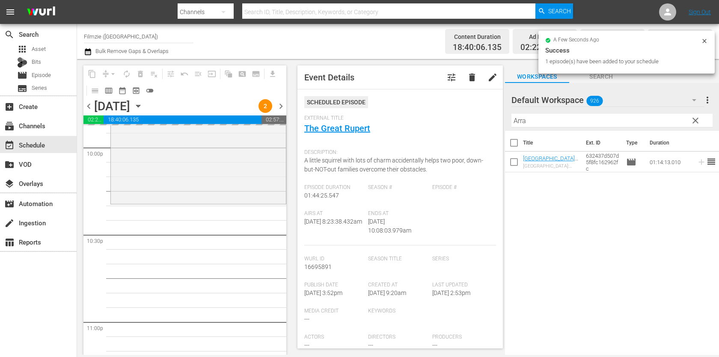
drag, startPoint x: 550, startPoint y: 159, endPoint x: 480, endPoint y: 15, distance: 159.8
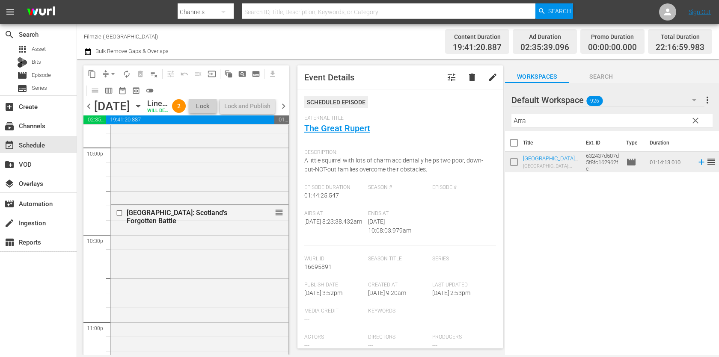
click at [584, 116] on input "Arra" at bounding box center [611, 121] width 201 height 14
paste input "Dearest [PERSON_NAME]"
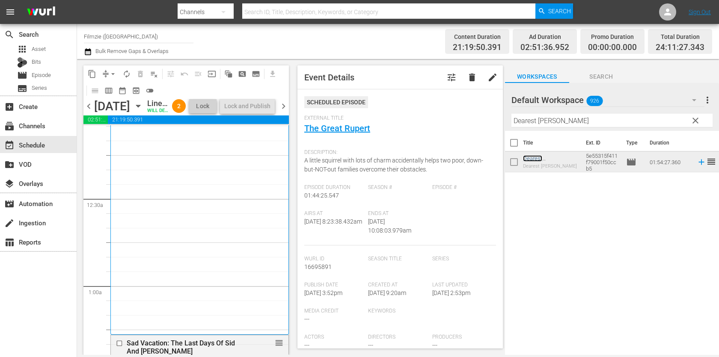
scroll to position [0, 0]
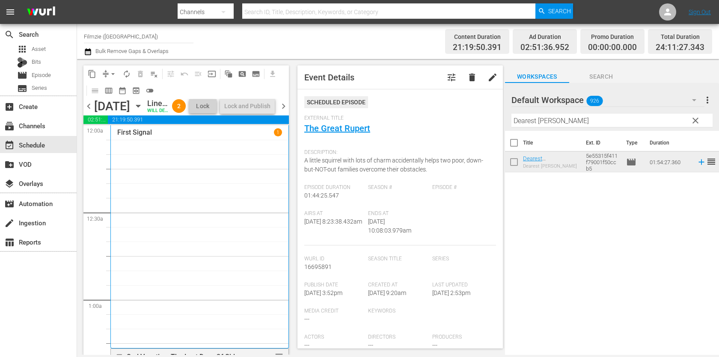
click at [193, 200] on div "First Signal 1" at bounding box center [199, 236] width 165 height 217
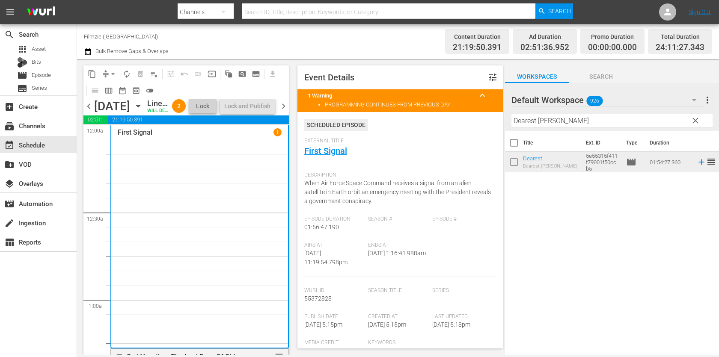
click at [282, 112] on span "chevron_right" at bounding box center [283, 106] width 11 height 11
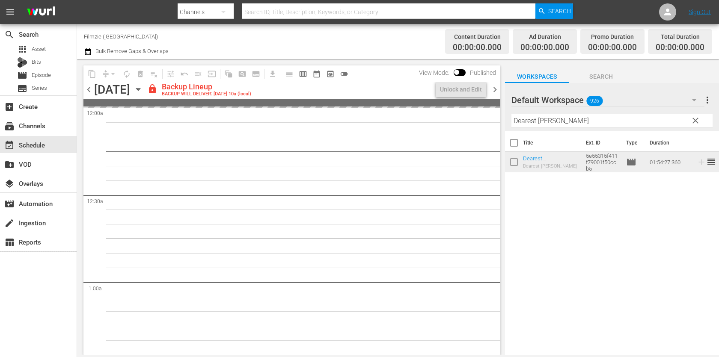
click at [87, 89] on span "chevron_left" at bounding box center [88, 89] width 11 height 11
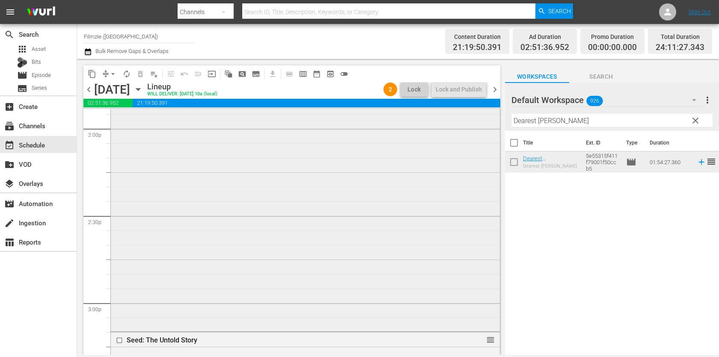
scroll to position [2471, 0]
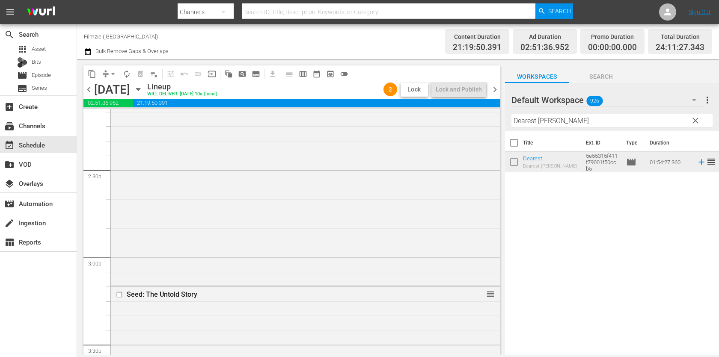
click at [420, 86] on span "Lock" at bounding box center [414, 89] width 21 height 9
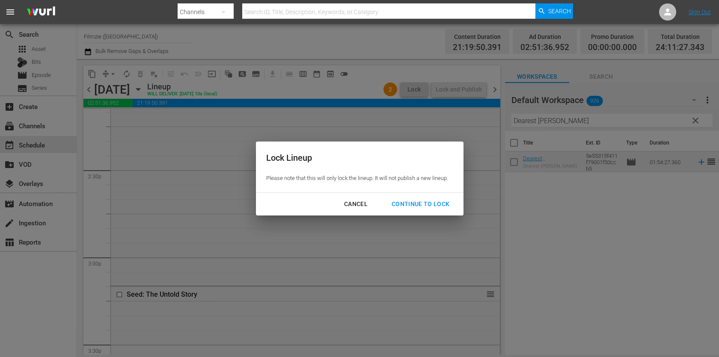
click at [360, 207] on div "Cancel" at bounding box center [355, 204] width 37 height 11
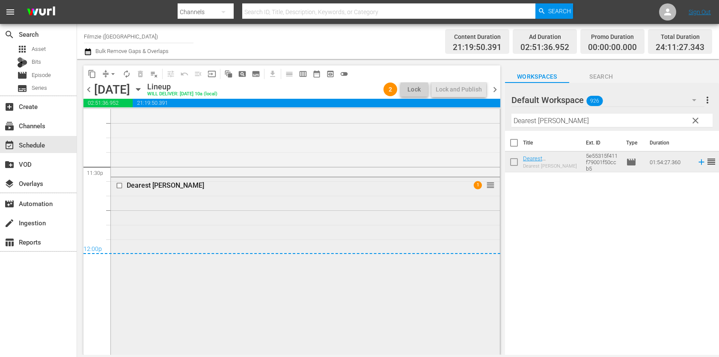
scroll to position [4039, 0]
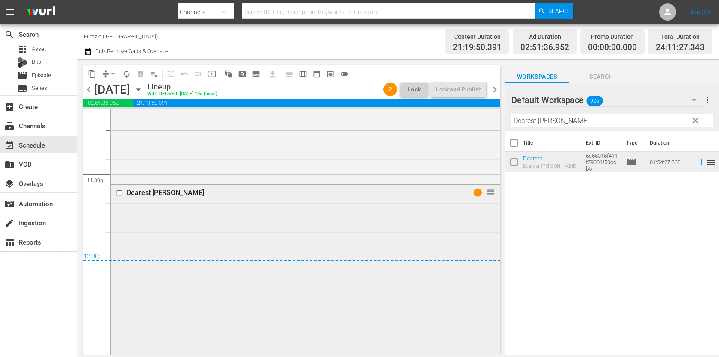
click at [394, 243] on div "Dearest [PERSON_NAME] 1 reorder" at bounding box center [305, 350] width 389 height 330
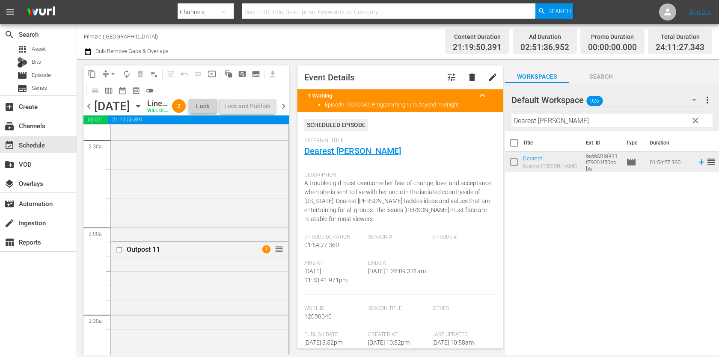
scroll to position [449, 0]
click at [229, 259] on div "Outpost 11 1 reorder" at bounding box center [200, 362] width 178 height 297
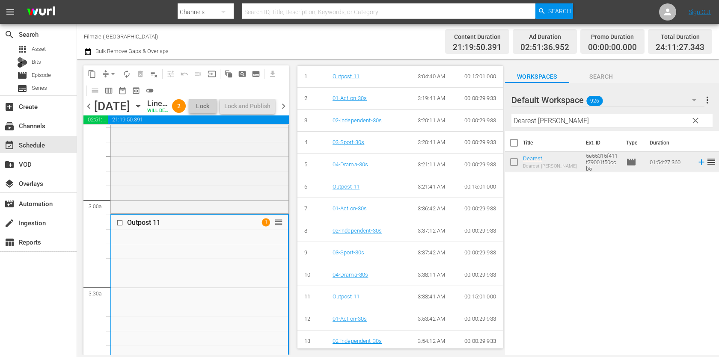
scroll to position [0, 0]
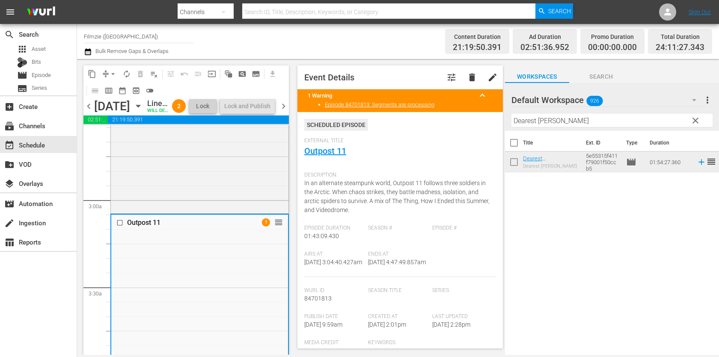
click at [282, 112] on span "chevron_right" at bounding box center [283, 106] width 11 height 11
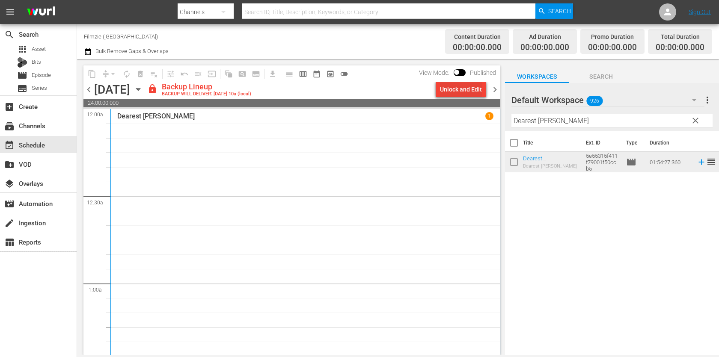
click at [473, 91] on div "Unlock and Edit" at bounding box center [461, 89] width 42 height 15
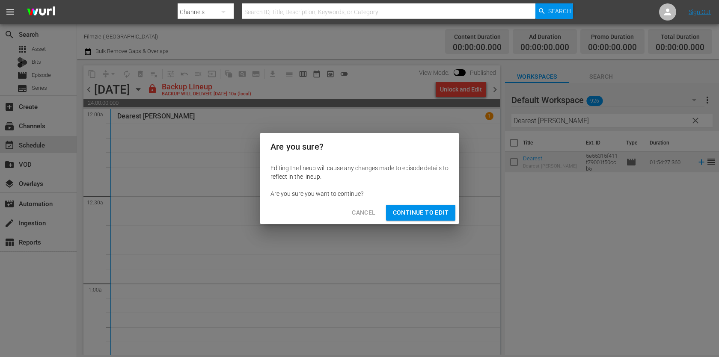
click at [425, 210] on span "Continue to Edit" at bounding box center [421, 213] width 56 height 11
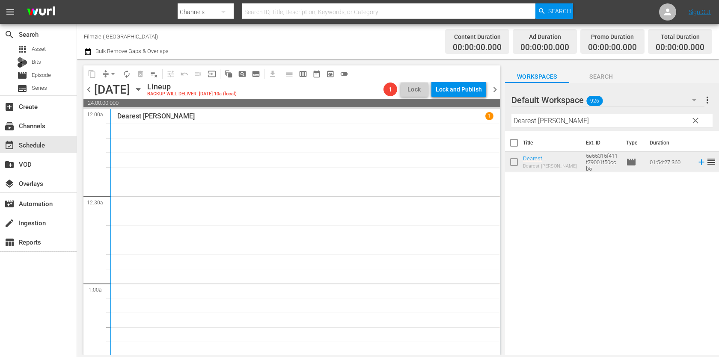
click at [572, 118] on input "Dearest [PERSON_NAME]" at bounding box center [611, 121] width 201 height 14
paste input "Algorithm: Bliss"
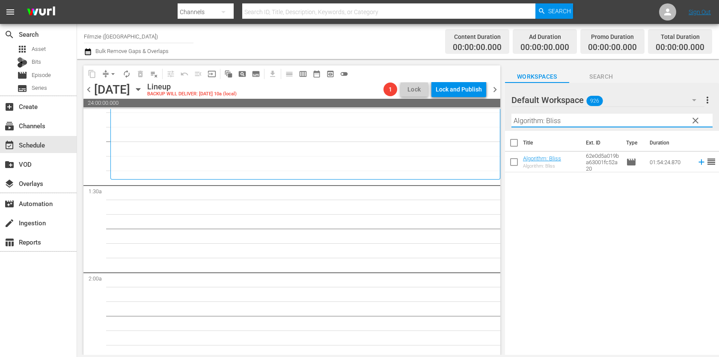
scroll to position [187, 0]
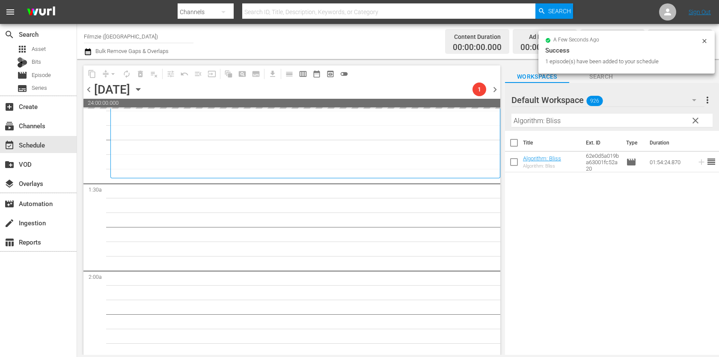
drag, startPoint x: 543, startPoint y: 158, endPoint x: 571, endPoint y: 3, distance: 157.8
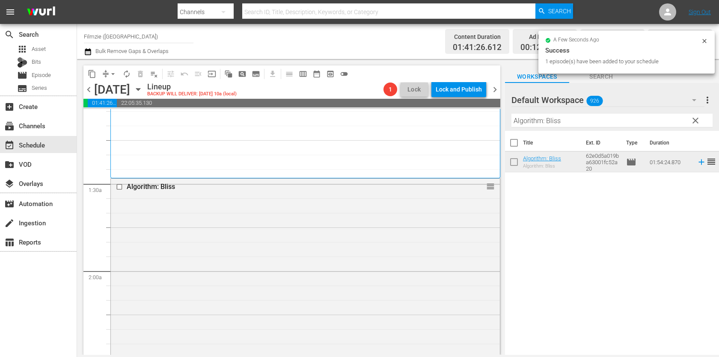
click at [572, 118] on input "Algorithm: Bliss" at bounding box center [611, 121] width 201 height 14
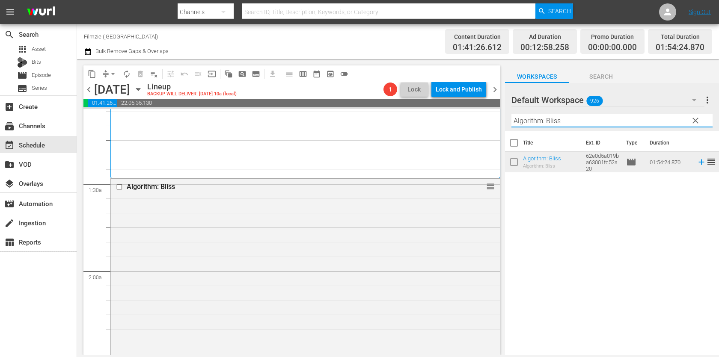
paste input "Maybe Someday"
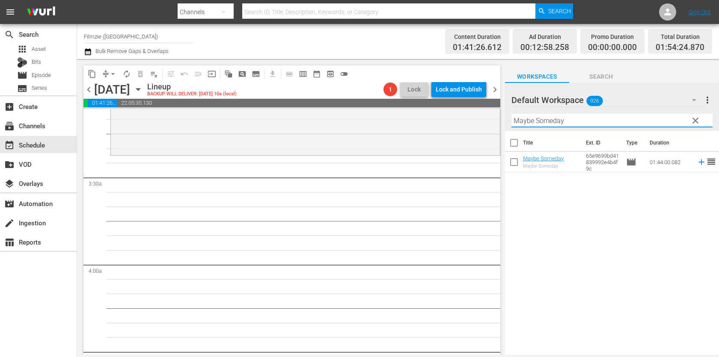
scroll to position [550, 0]
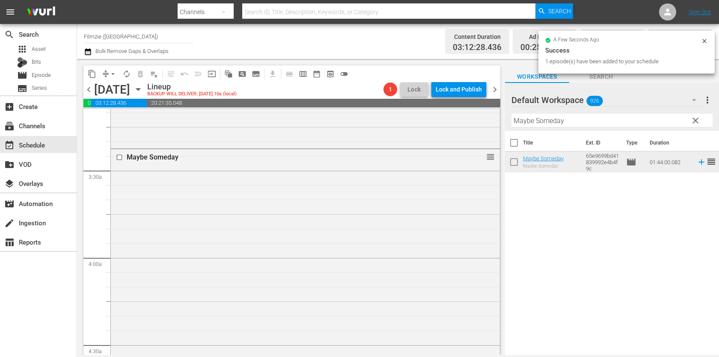
click at [597, 123] on input "Maybe Someday" at bounding box center [611, 121] width 201 height 14
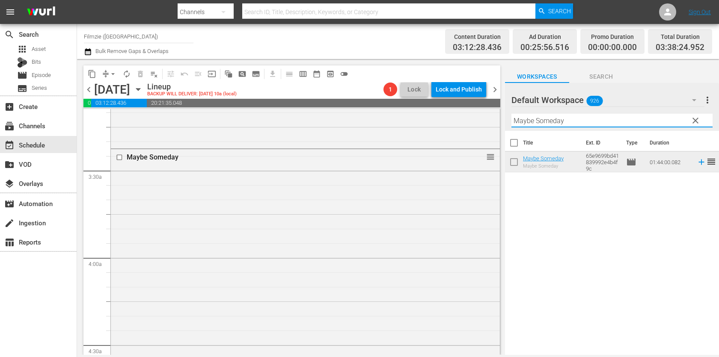
click at [597, 123] on input "Maybe Someday" at bounding box center [611, 121] width 201 height 14
paste input "Axis"
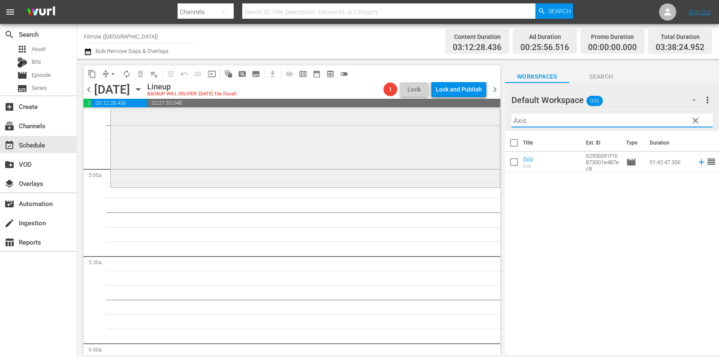
scroll to position [862, 0]
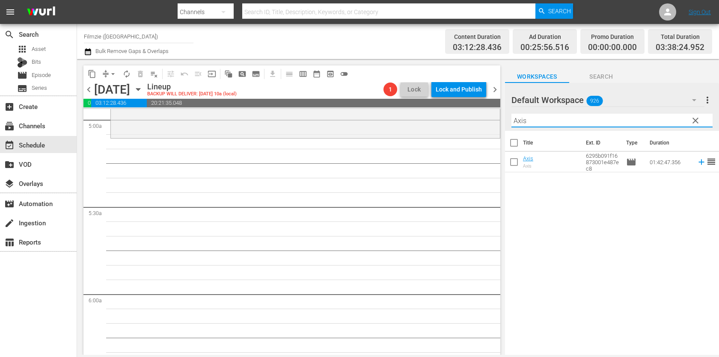
click at [566, 120] on input "Axis" at bounding box center [611, 121] width 201 height 14
paste input "Dye Hard"
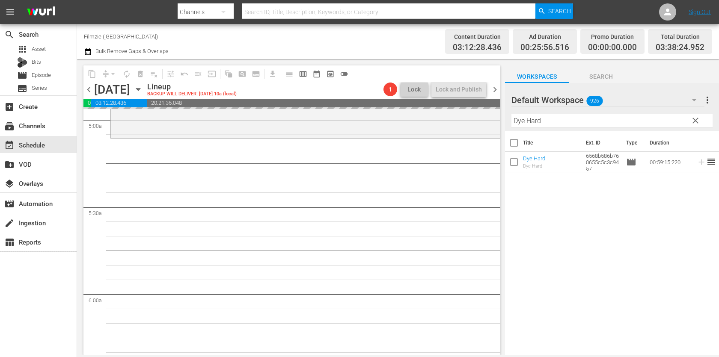
drag, startPoint x: 523, startPoint y: 160, endPoint x: 563, endPoint y: 22, distance: 143.6
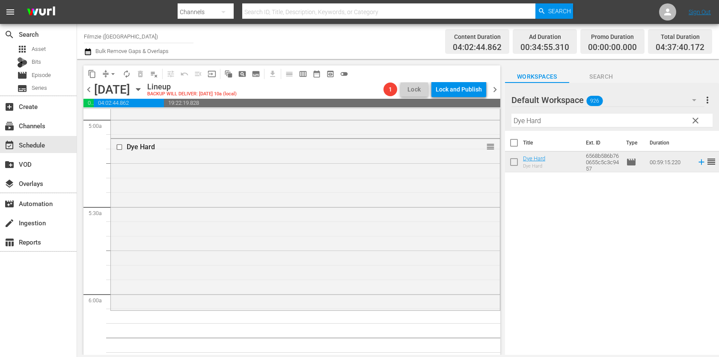
click at [572, 121] on input "Dye Hard" at bounding box center [611, 121] width 201 height 14
paste input "THE DEVIL AT YOUR HEELS"
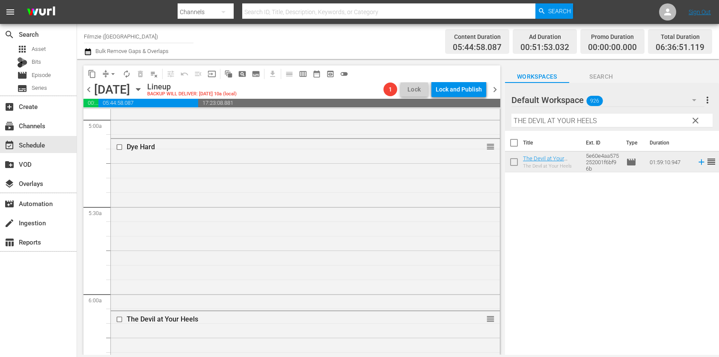
click at [564, 122] on input "THE DEVIL AT YOUR HEELS" at bounding box center [611, 121] width 201 height 14
paste input "he Penitent Man"
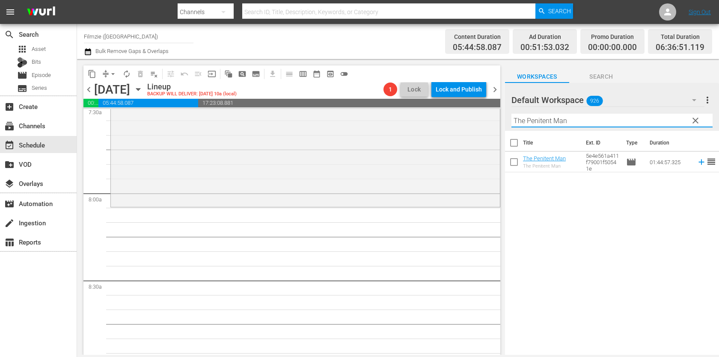
scroll to position [1316, 0]
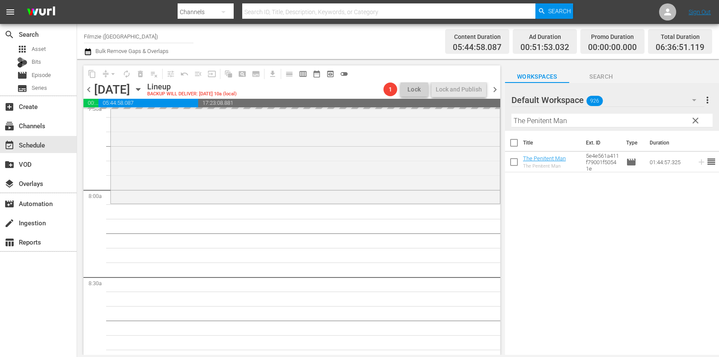
drag, startPoint x: 543, startPoint y: 157, endPoint x: 589, endPoint y: 0, distance: 163.7
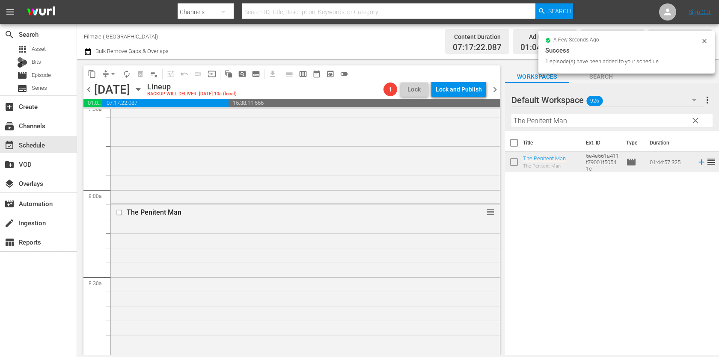
click at [584, 127] on hr at bounding box center [611, 127] width 201 height 0
click at [586, 122] on input "The Penitent Man" at bounding box center [611, 121] width 201 height 14
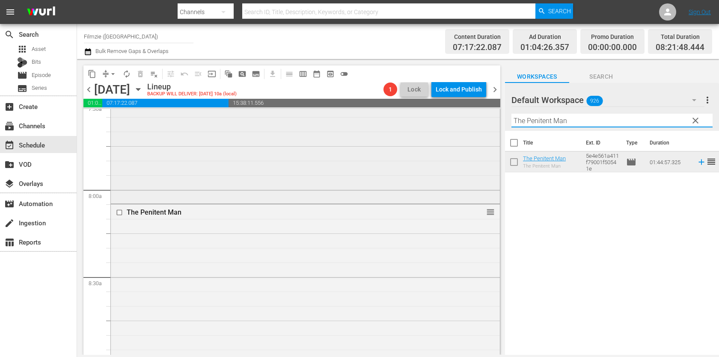
paste input "rinciple"
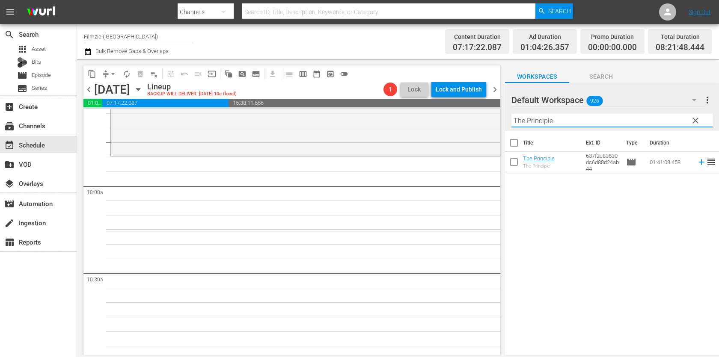
scroll to position [1670, 0]
click at [580, 113] on div "Filter by Title The Principle" at bounding box center [611, 120] width 201 height 21
click at [577, 120] on input "The Principle" at bounding box center [611, 121] width 201 height 14
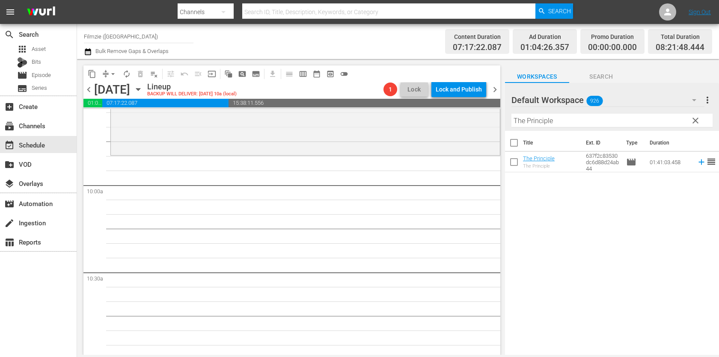
click at [577, 120] on input "The Principle" at bounding box center [611, 121] width 201 height 14
paste input "Wilderness to Table with Chef Bri 2.1"
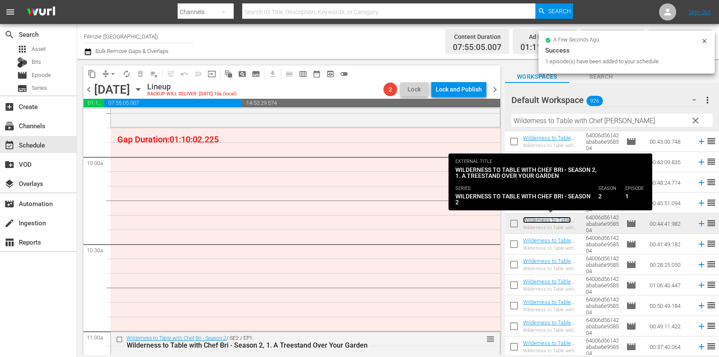
scroll to position [1686, 0]
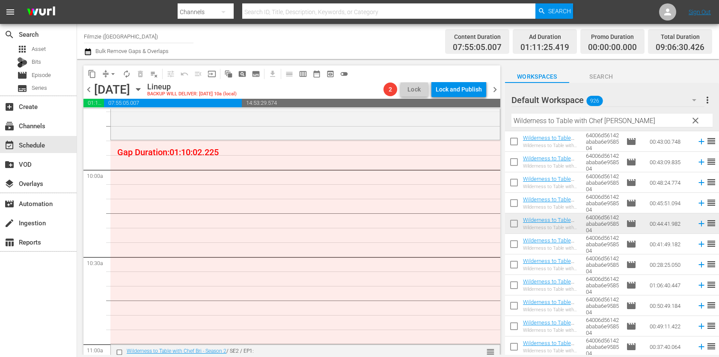
drag, startPoint x: 551, startPoint y: 223, endPoint x: 458, endPoint y: 10, distance: 232.3
click at [581, 124] on input "Wilderness to Table with Chef [PERSON_NAME]" at bounding box center [611, 121] width 201 height 14
paste input "Horse Heroes"
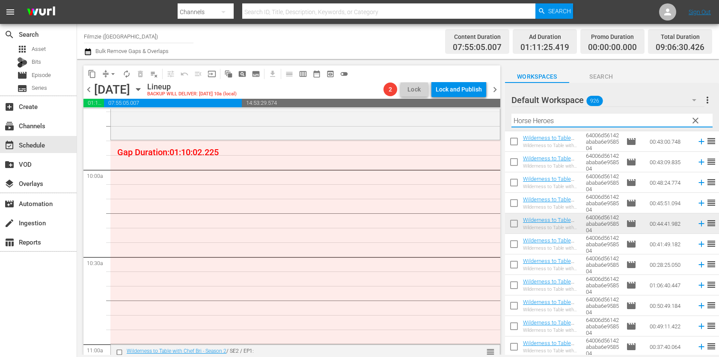
scroll to position [0, 0]
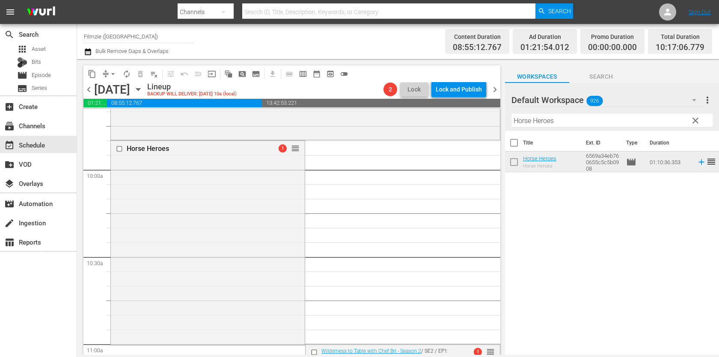
click at [574, 117] on input "Horse Heroes" at bounding box center [611, 121] width 201 height 14
paste input "Mr. Earth"
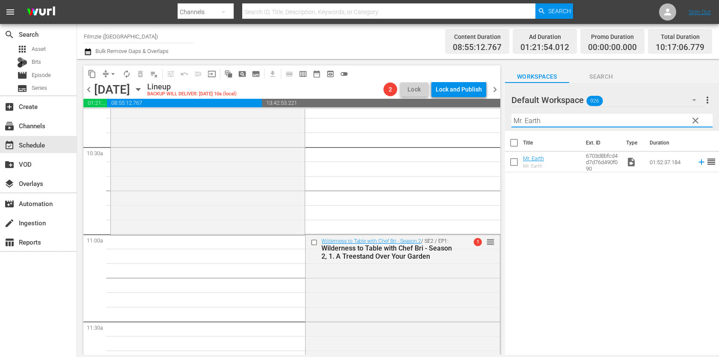
scroll to position [1809, 0]
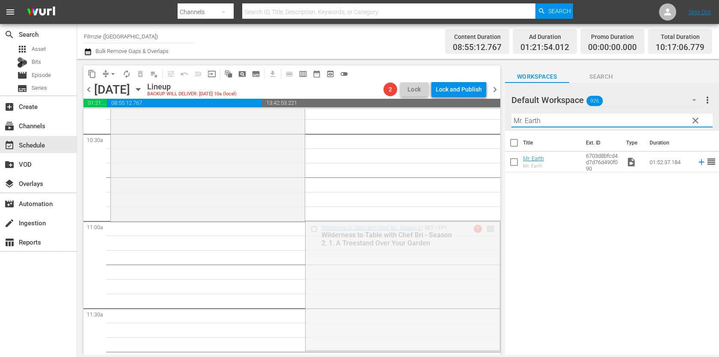
drag, startPoint x: 488, startPoint y: 224, endPoint x: 478, endPoint y: 226, distance: 9.9
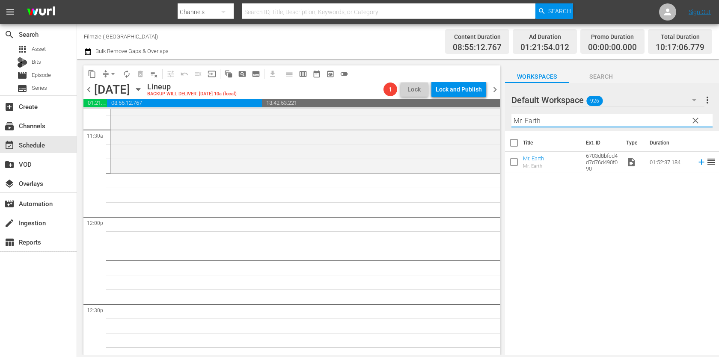
scroll to position [1958, 0]
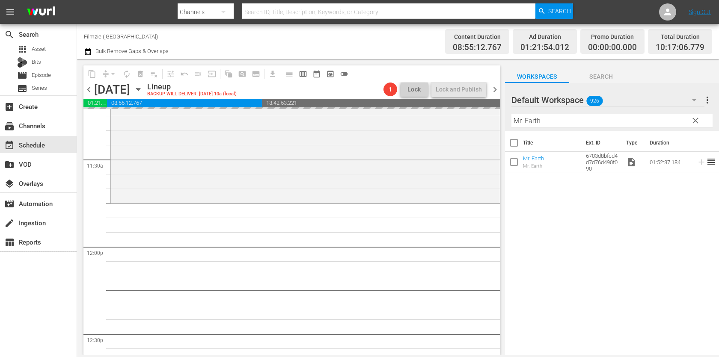
drag, startPoint x: 529, startPoint y: 164, endPoint x: 556, endPoint y: 0, distance: 165.4
click at [598, 124] on input "Mr. Earth" at bounding box center [611, 121] width 201 height 14
paste input "The Original Charvel Gang"
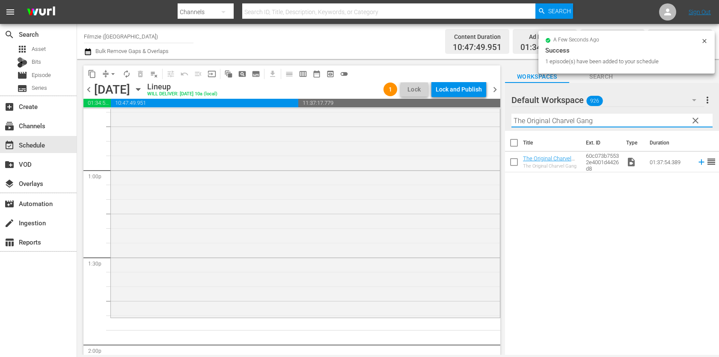
scroll to position [2221, 0]
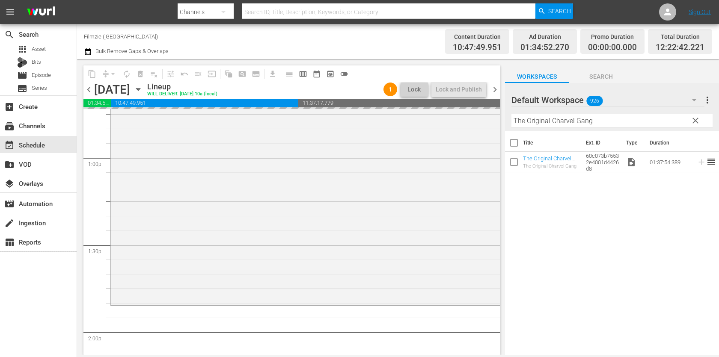
drag, startPoint x: 548, startPoint y: 157, endPoint x: 538, endPoint y: 0, distance: 157.0
click at [597, 123] on input "The Original Charvel Gang" at bounding box center [611, 121] width 201 height 14
paste input "Dear Sidewalk"
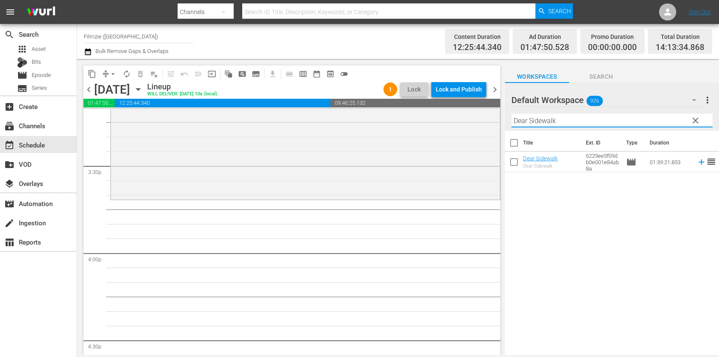
scroll to position [2668, 0]
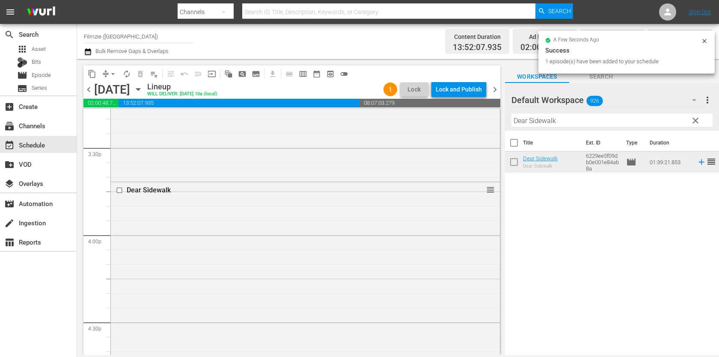
click at [610, 115] on input "Dear Sidewalk" at bounding box center [611, 121] width 201 height 14
paste input "It Came from Aquarius Records"
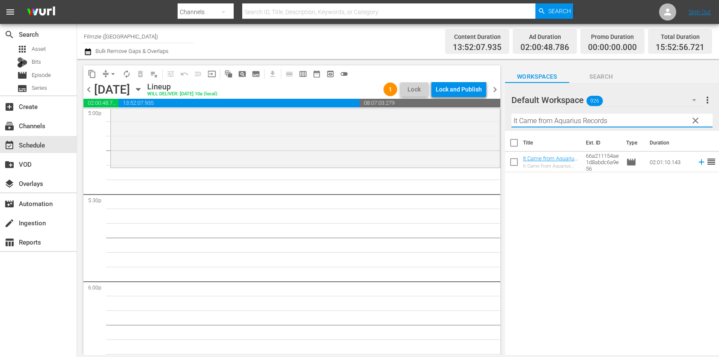
scroll to position [2976, 0]
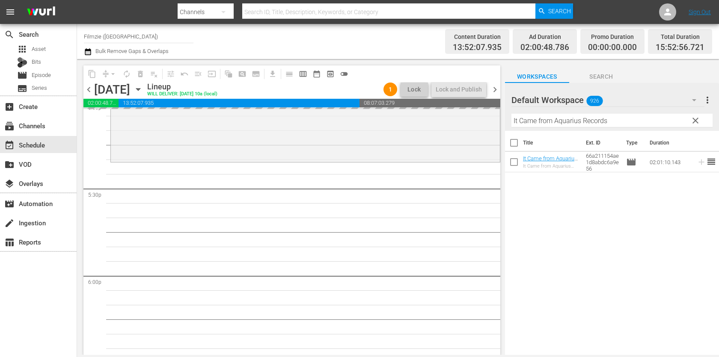
drag, startPoint x: 533, startPoint y: 159, endPoint x: 580, endPoint y: 4, distance: 161.9
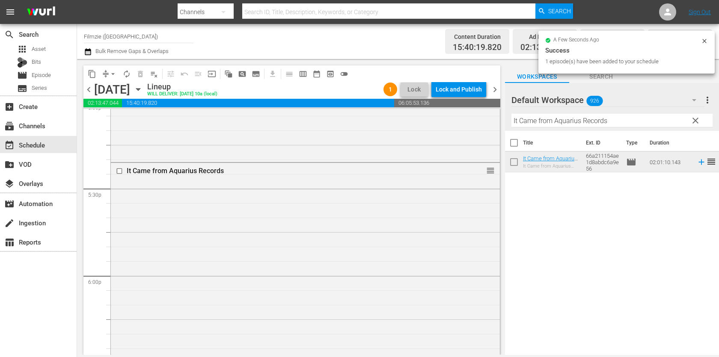
click at [620, 125] on input "It Came from Aquarius Records" at bounding box center [611, 121] width 201 height 14
paste input "Happy'"
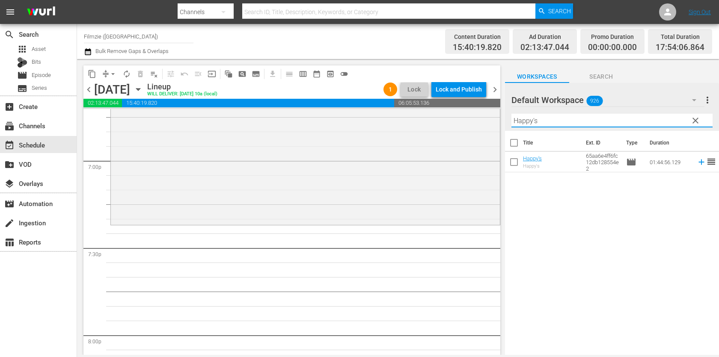
scroll to position [3269, 0]
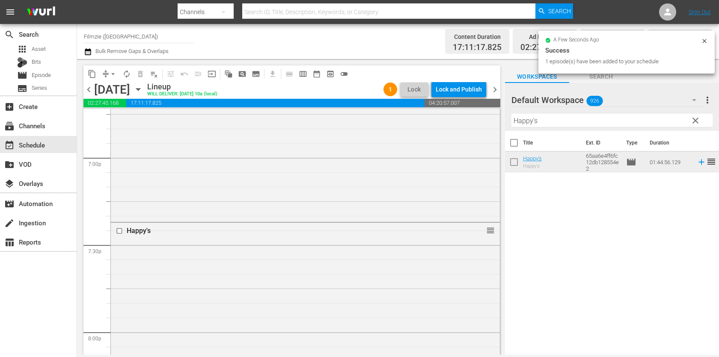
click at [599, 122] on input "Happy's" at bounding box center [611, 121] width 201 height 14
paste input "Notzilla"
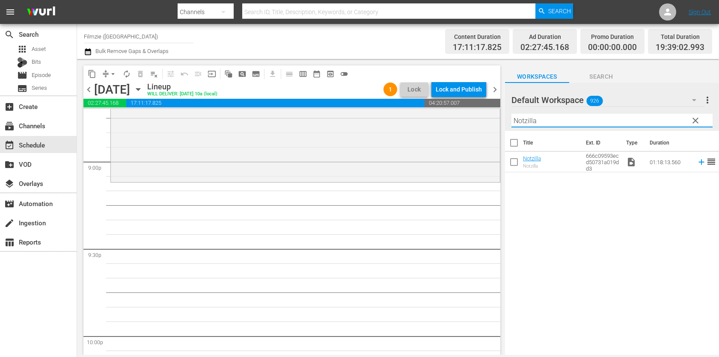
scroll to position [3563, 0]
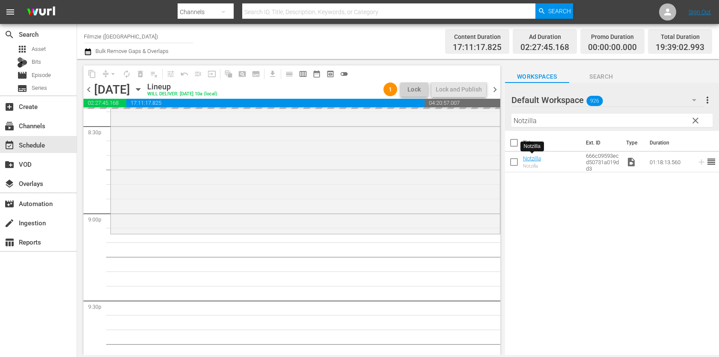
click at [605, 125] on input "Notzilla" at bounding box center [611, 121] width 201 height 14
paste input "As You Like It"
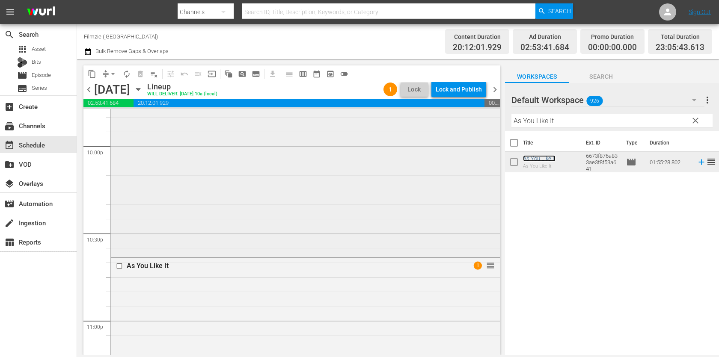
scroll to position [4043, 0]
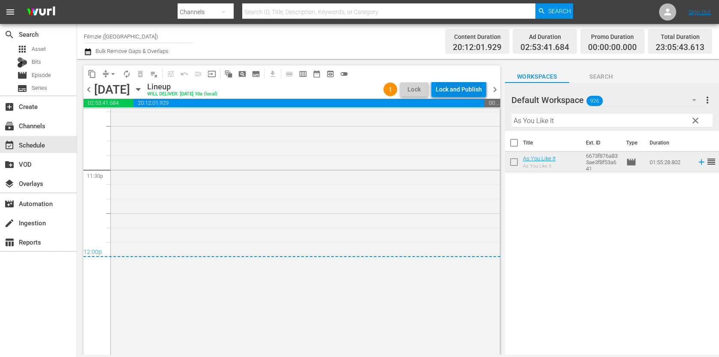
click at [473, 91] on div "Lock and Publish" at bounding box center [459, 89] width 46 height 15
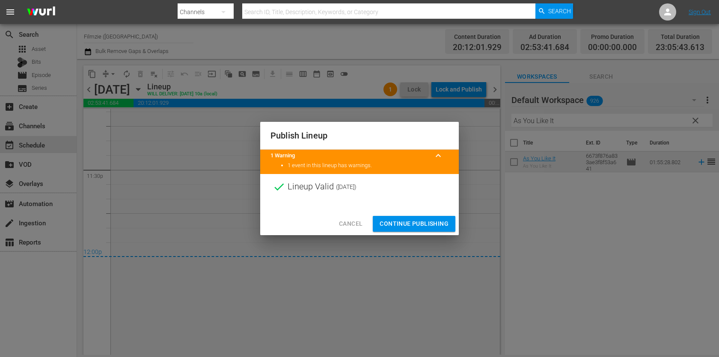
click at [355, 224] on span "Cancel" at bounding box center [351, 224] width 24 height 11
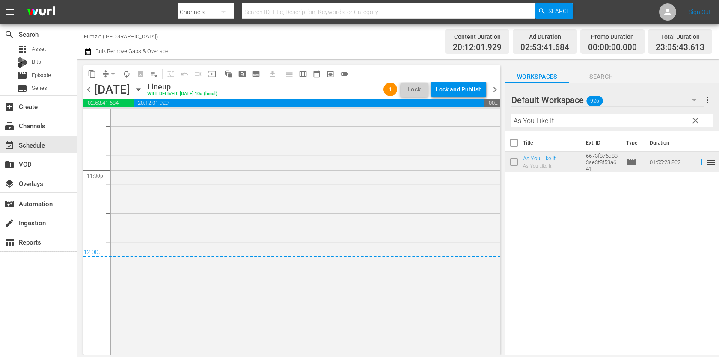
click at [493, 88] on span "chevron_right" at bounding box center [495, 89] width 11 height 11
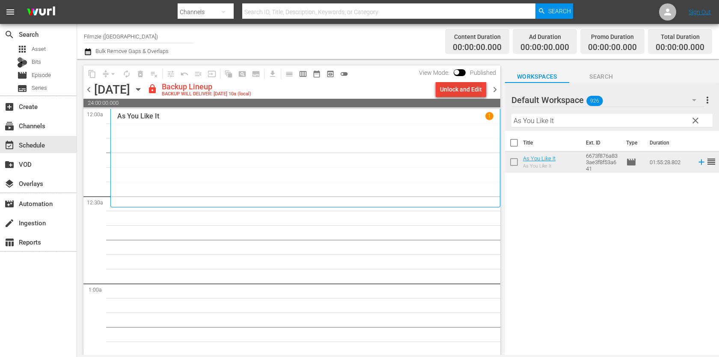
click at [458, 91] on div "Unlock and Edit" at bounding box center [461, 89] width 42 height 15
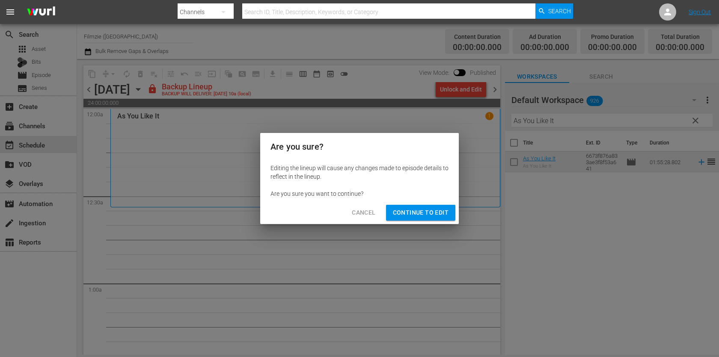
click at [429, 209] on span "Continue to Edit" at bounding box center [421, 213] width 56 height 11
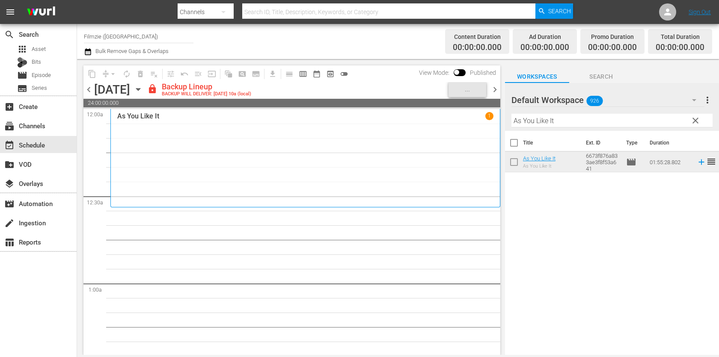
click at [564, 121] on input "As You Like It" at bounding box center [611, 121] width 201 height 14
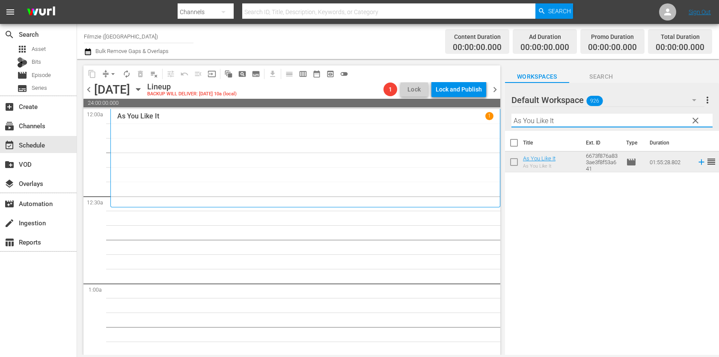
click at [564, 121] on input "As You Like It" at bounding box center [611, 121] width 201 height 14
paste input "White Wall"
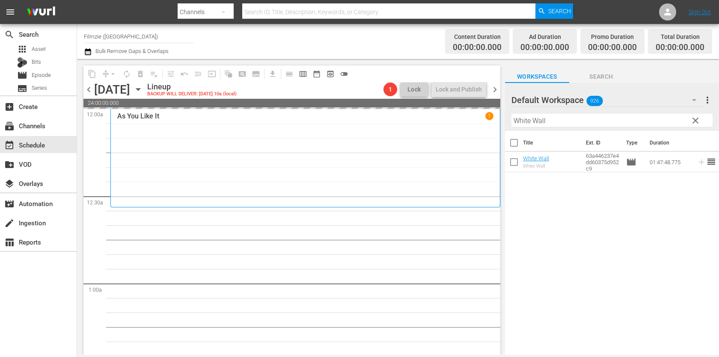
drag, startPoint x: 537, startPoint y: 156, endPoint x: 552, endPoint y: 26, distance: 131.4
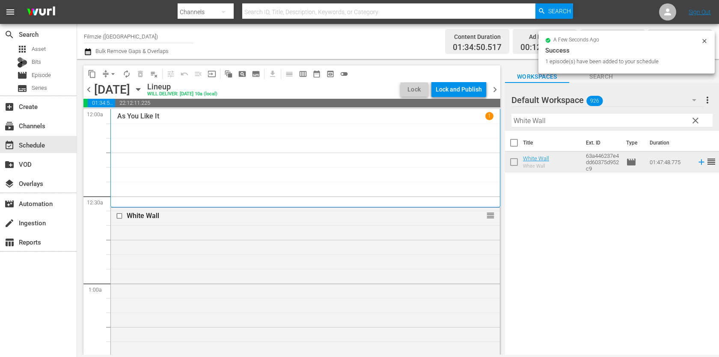
click at [598, 114] on input "White Wall" at bounding box center [611, 121] width 201 height 14
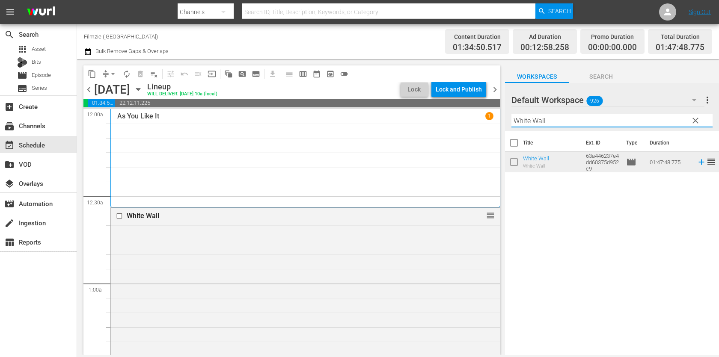
click at [598, 114] on input "White Wall" at bounding box center [611, 121] width 201 height 14
paste input "Gold"
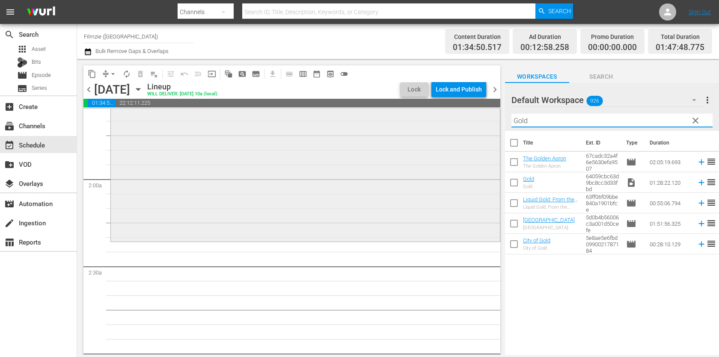
scroll to position [280, 0]
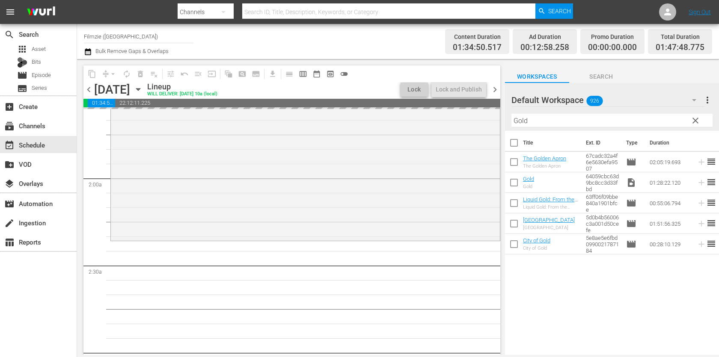
click at [637, 123] on input "Gold" at bounding box center [611, 121] width 201 height 14
paste input "Remittance"
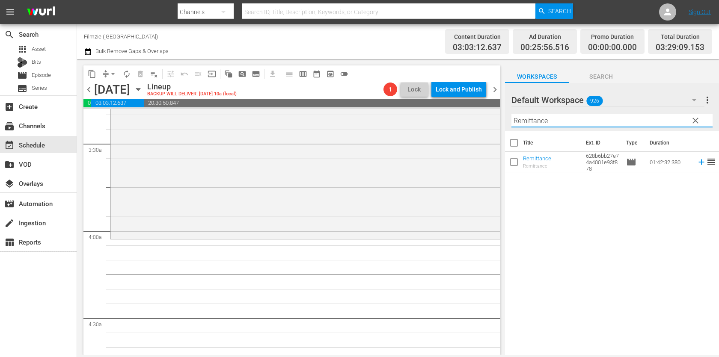
scroll to position [535, 0]
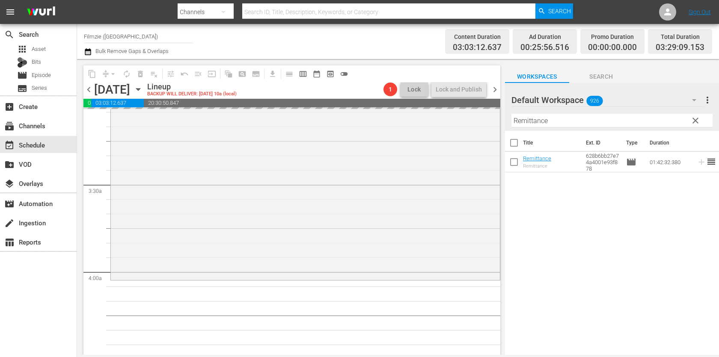
drag, startPoint x: 544, startPoint y: 157, endPoint x: 594, endPoint y: 5, distance: 159.4
click at [553, 120] on input "Remittance" at bounding box center [611, 121] width 201 height 14
paste input "Atragon"
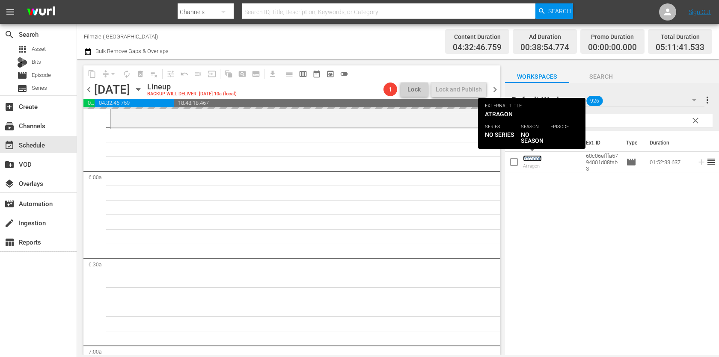
scroll to position [997, 0]
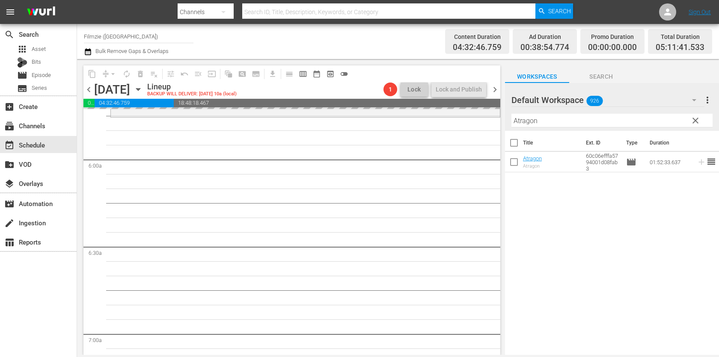
click at [582, 124] on input "Atragon" at bounding box center [611, 121] width 201 height 14
paste input "Beyond Atlantis"
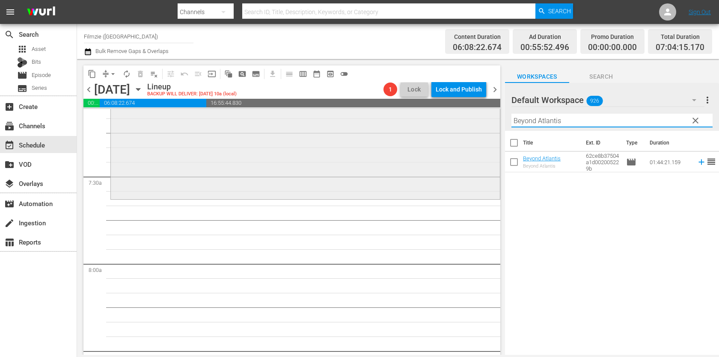
scroll to position [1247, 0]
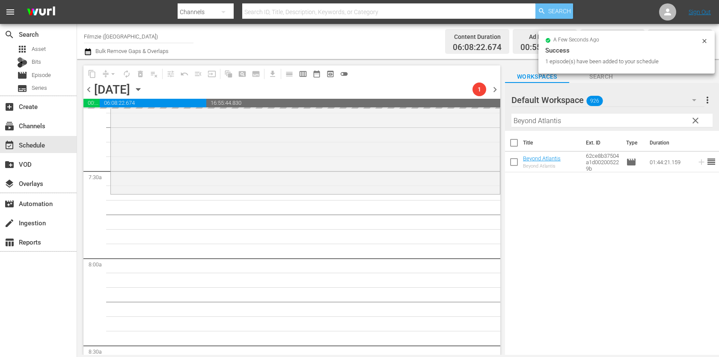
drag, startPoint x: 540, startPoint y: 159, endPoint x: 551, endPoint y: 6, distance: 153.2
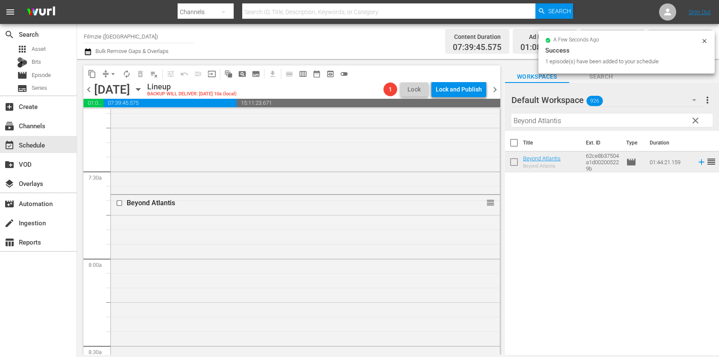
click at [597, 122] on input "Beyond Atlantis" at bounding box center [611, 121] width 201 height 14
paste input "This Good Earth"
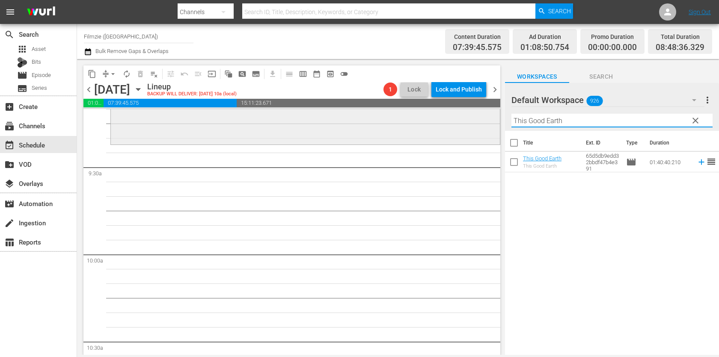
scroll to position [1602, 0]
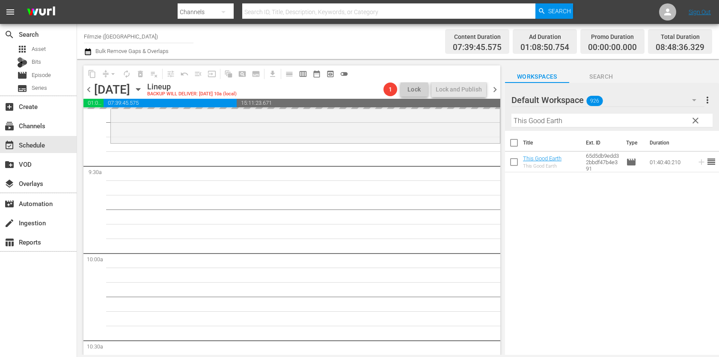
drag, startPoint x: 538, startPoint y: 160, endPoint x: 514, endPoint y: 16, distance: 145.7
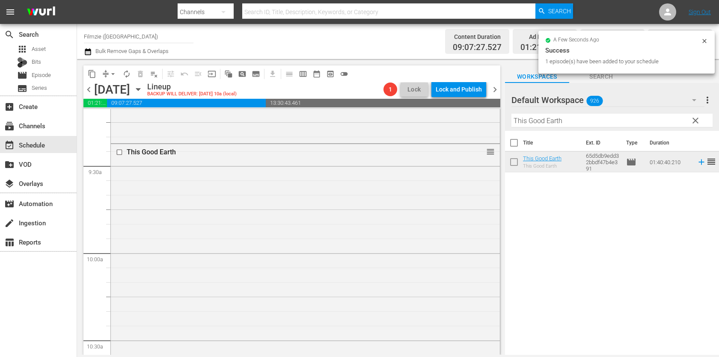
click at [601, 119] on input "This Good Earth" at bounding box center [611, 121] width 201 height 14
paste input "Wilderness to Table with Chef Bri 2.2"
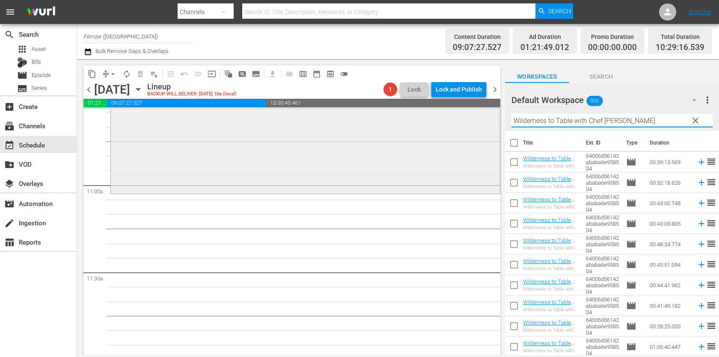
scroll to position [1848, 0]
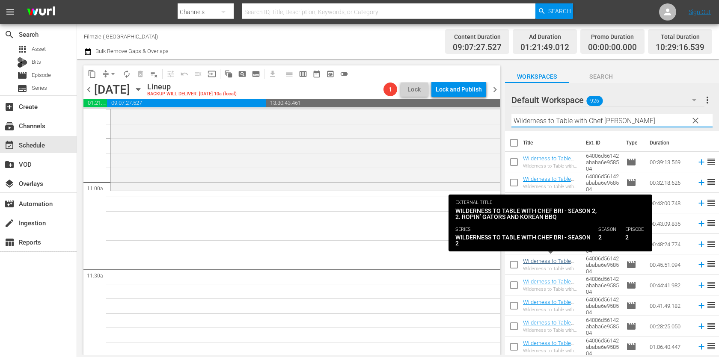
type input "Wilderness to Table with Chef [PERSON_NAME]"
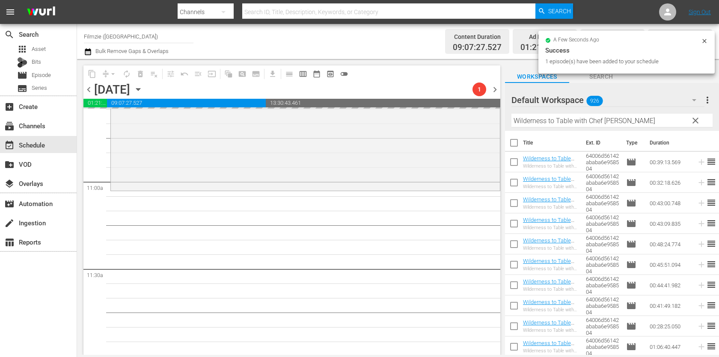
drag, startPoint x: 568, startPoint y: 261, endPoint x: 523, endPoint y: 0, distance: 264.4
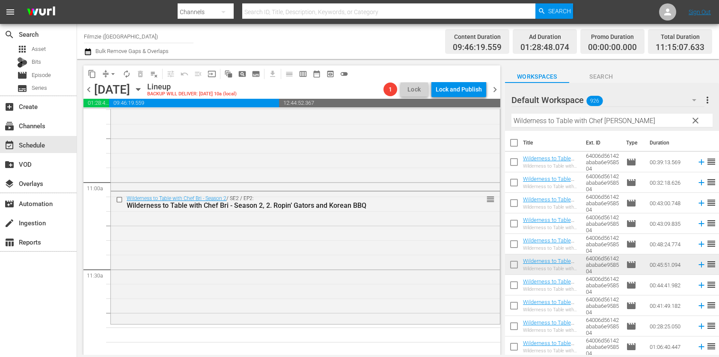
click at [592, 119] on input "Wilderness to Table with Chef [PERSON_NAME]" at bounding box center [611, 121] width 201 height 14
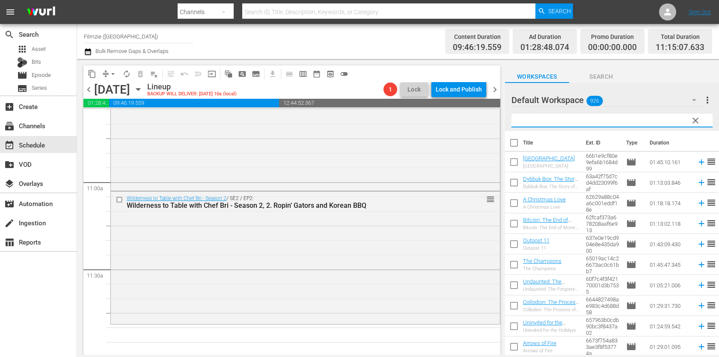
paste input "The [DEMOGRAPHIC_DATA] Is a Trilogy"
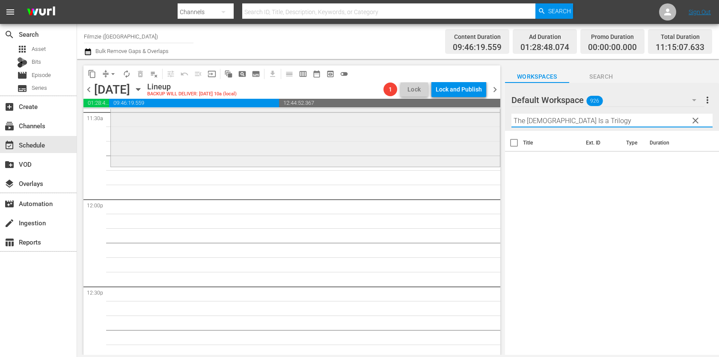
scroll to position [2006, 0]
click at [516, 123] on input "The [DEMOGRAPHIC_DATA] Is a Trilogy" at bounding box center [611, 121] width 201 height 14
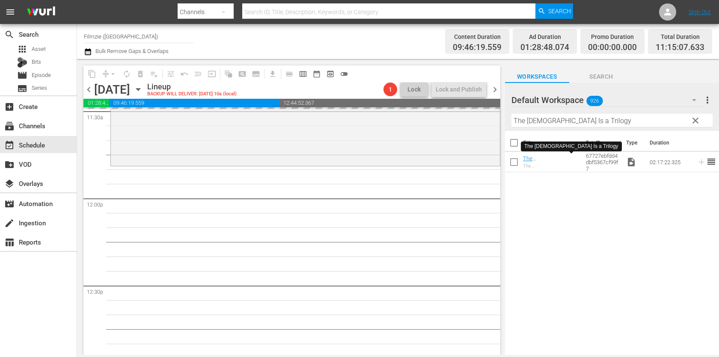
click at [598, 118] on input "The [DEMOGRAPHIC_DATA] Is a Trilogy" at bounding box center [611, 121] width 201 height 14
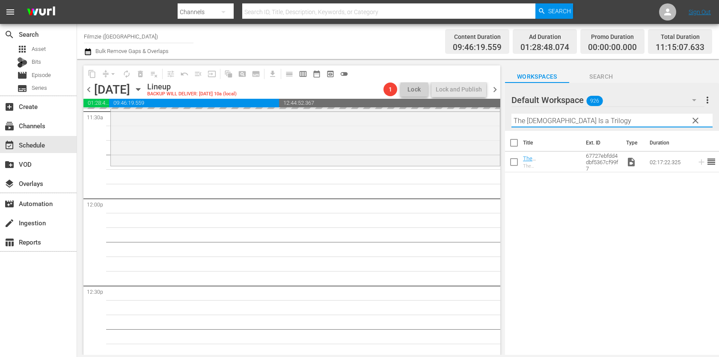
paste input "A Million to [PERSON_NAME]"
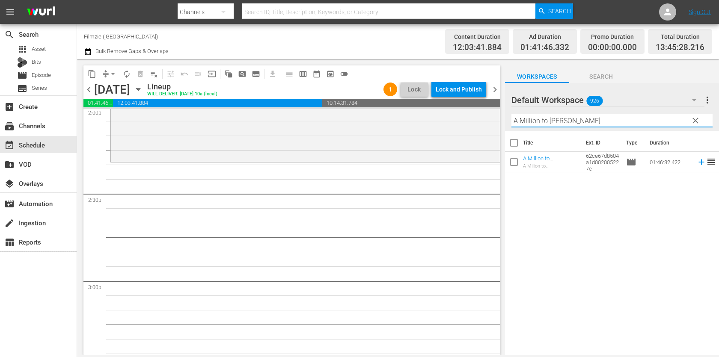
scroll to position [2448, 0]
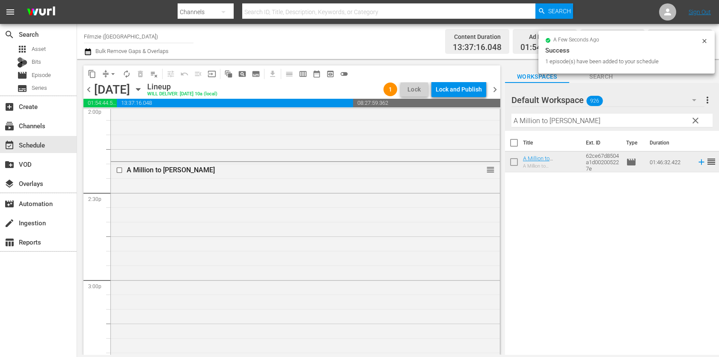
click at [601, 120] on input "A Million to [PERSON_NAME]" at bounding box center [611, 121] width 201 height 14
paste input "Regretting Fish"
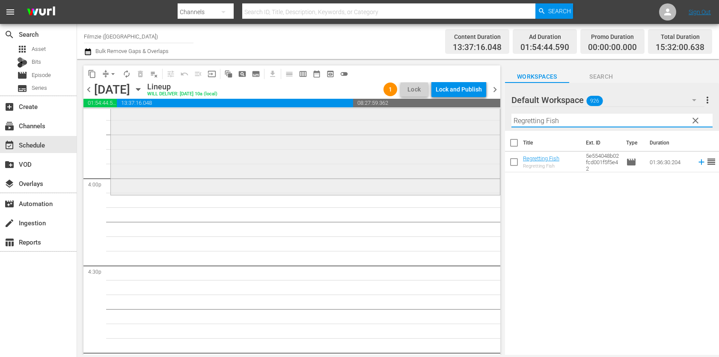
scroll to position [2728, 0]
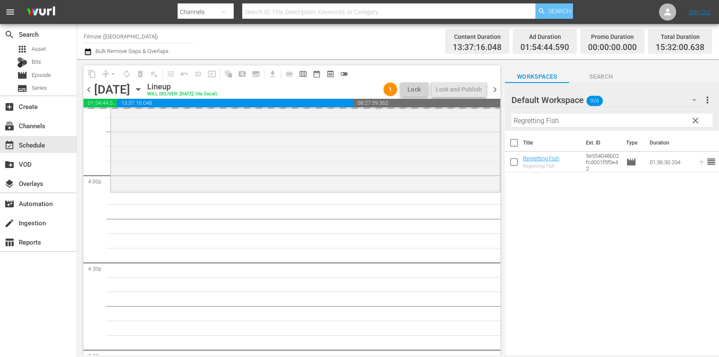
drag, startPoint x: 532, startPoint y: 164, endPoint x: 544, endPoint y: 13, distance: 150.7
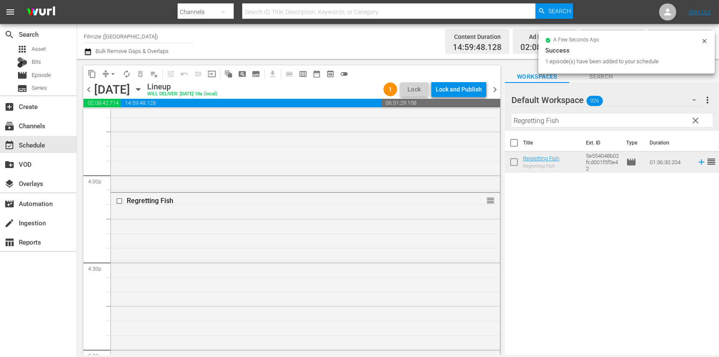
click at [595, 123] on input "Regretting Fish" at bounding box center [611, 121] width 201 height 14
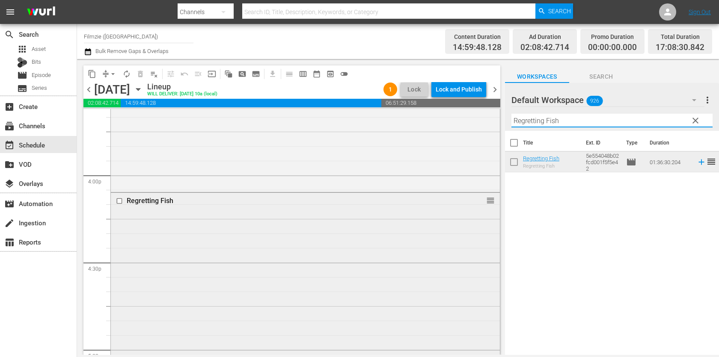
paste input "Comfort"
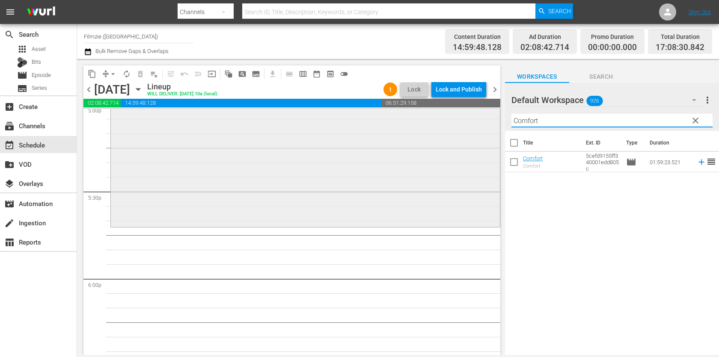
scroll to position [2975, 0]
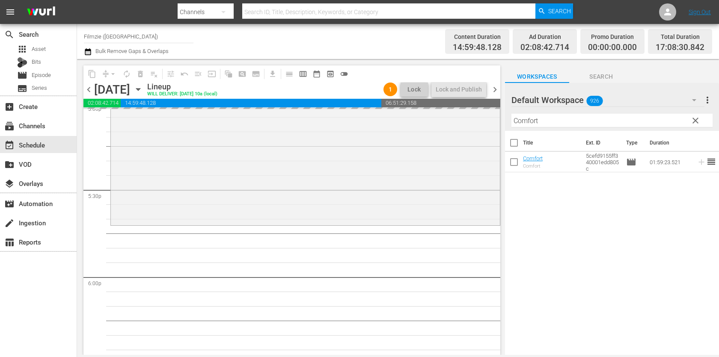
drag, startPoint x: 539, startPoint y: 162, endPoint x: 553, endPoint y: 3, distance: 159.9
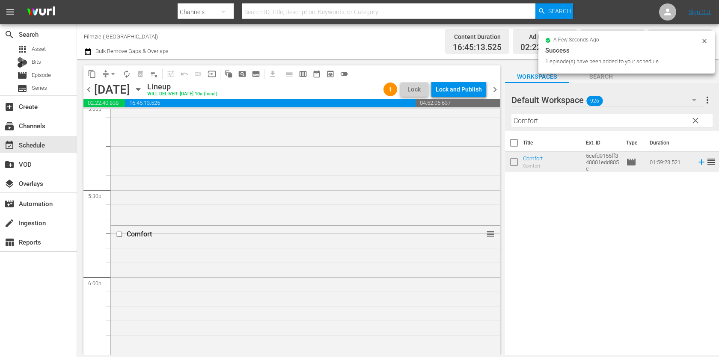
click at [602, 117] on input "Comfort" at bounding box center [611, 121] width 201 height 14
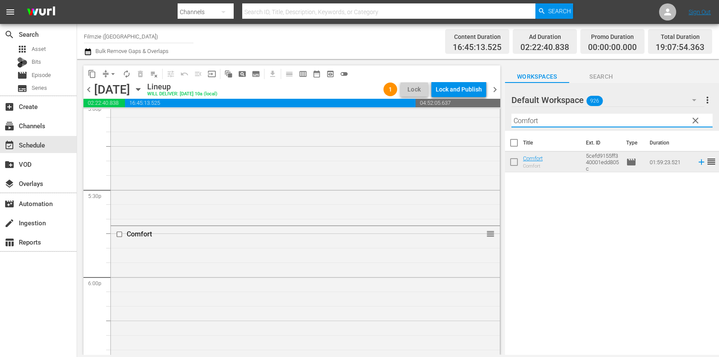
paste input "Two Days"
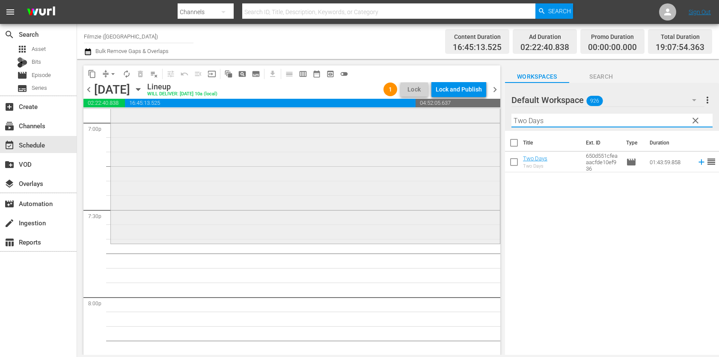
scroll to position [3353, 0]
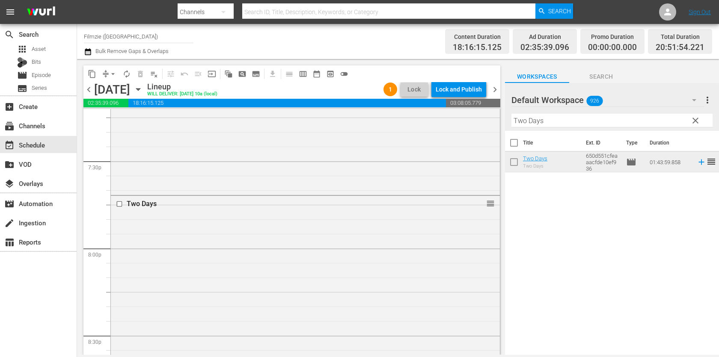
click at [592, 119] on input "Two Days" at bounding box center [611, 121] width 201 height 14
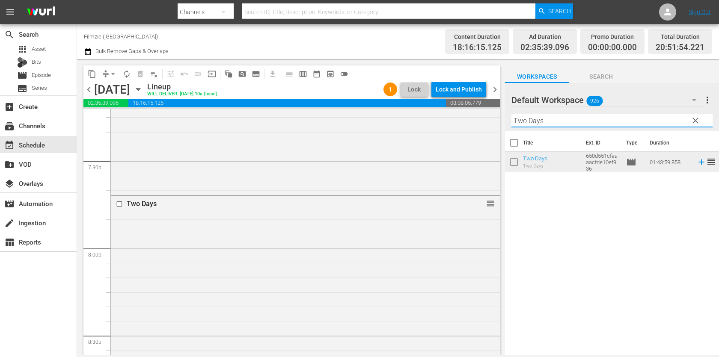
paste input "Dybbuk Box: The Story of [PERSON_NAME]"
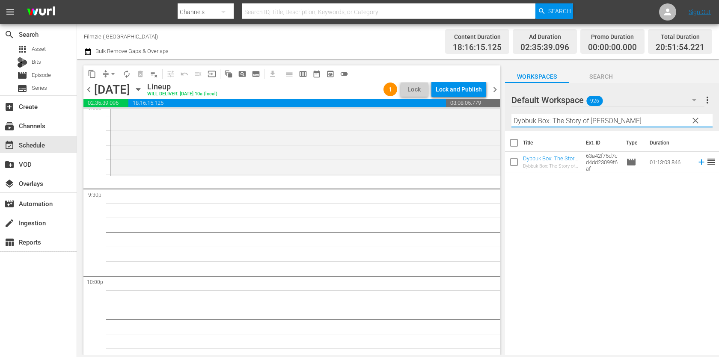
scroll to position [3677, 0]
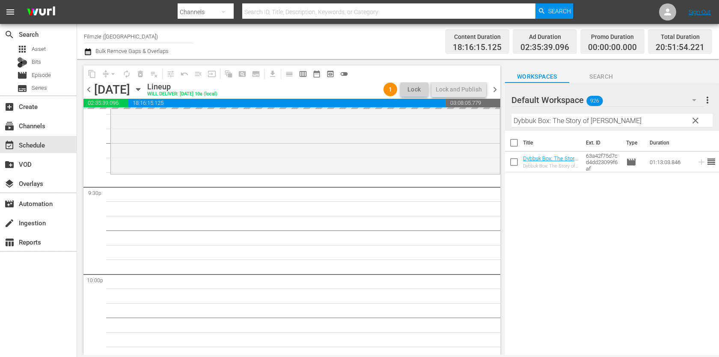
drag, startPoint x: 541, startPoint y: 156, endPoint x: 577, endPoint y: 13, distance: 147.4
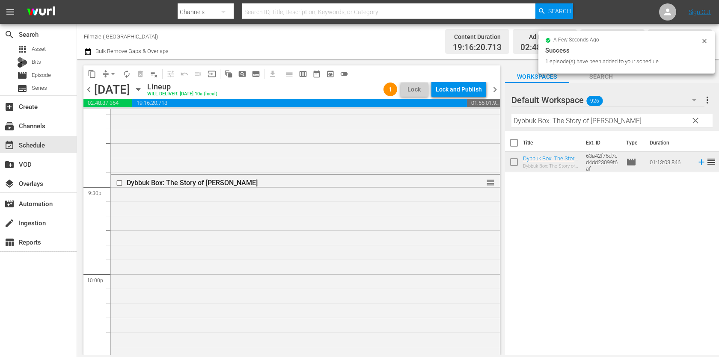
click at [589, 122] on input "Dybbuk Box: The Story of [PERSON_NAME]" at bounding box center [611, 121] width 201 height 14
paste input "An Intervention"
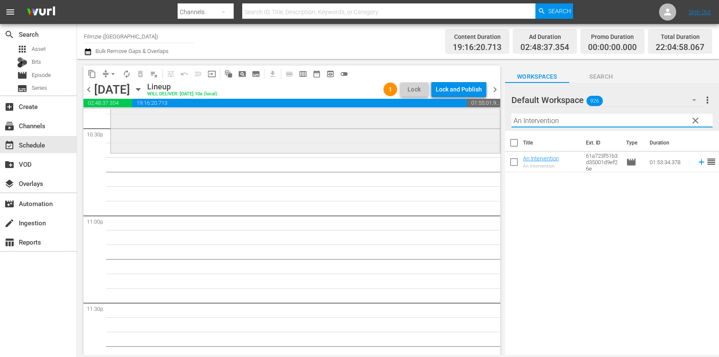
scroll to position [3902, 0]
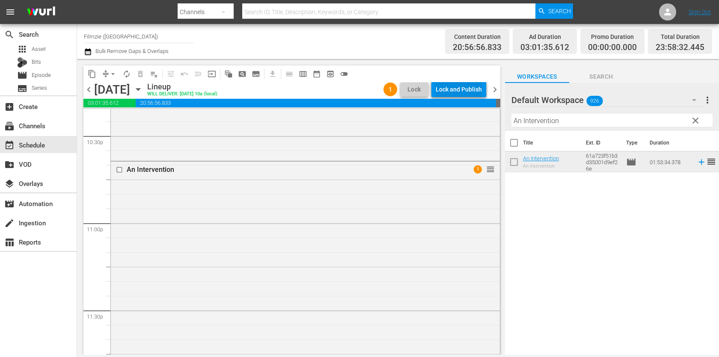
click at [470, 85] on div "Lock and Publish" at bounding box center [459, 89] width 46 height 15
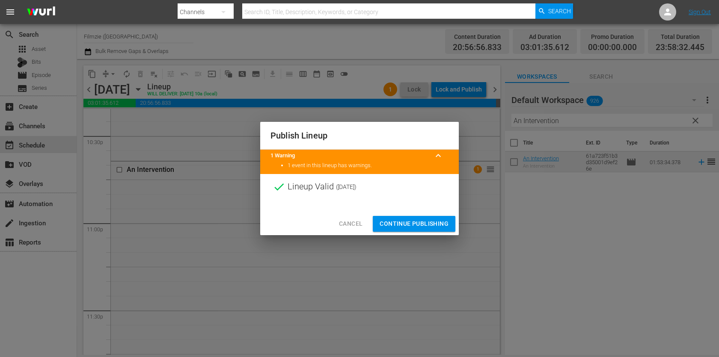
click at [425, 226] on span "Continue Publishing" at bounding box center [414, 224] width 69 height 11
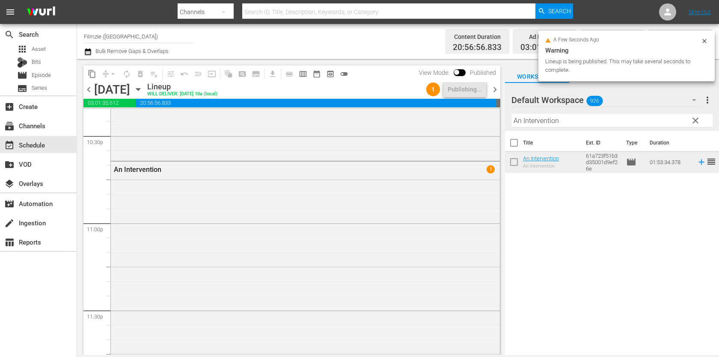
click at [497, 89] on span "chevron_right" at bounding box center [495, 89] width 11 height 11
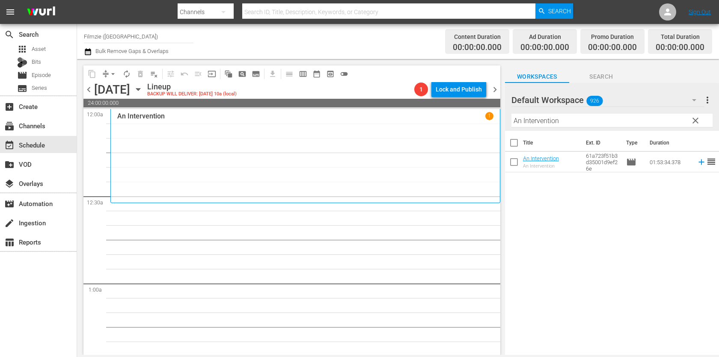
click at [568, 126] on input "An Intervention" at bounding box center [611, 121] width 201 height 14
paste input "The Battery"
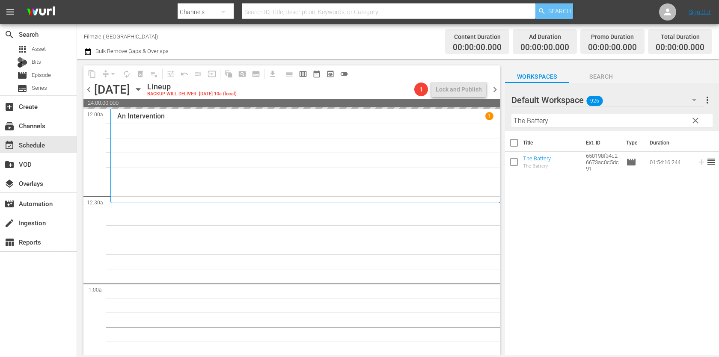
drag, startPoint x: 531, startPoint y: 163, endPoint x: 539, endPoint y: 6, distance: 157.3
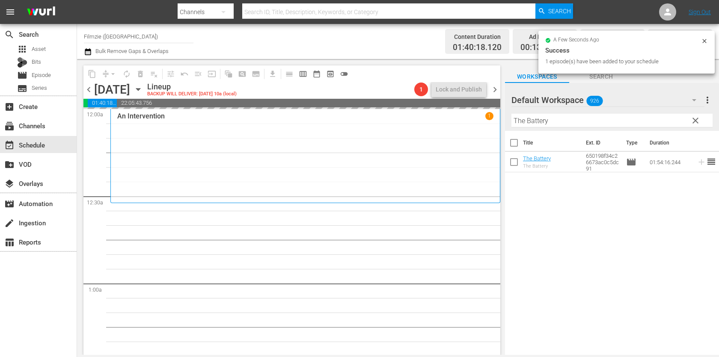
click at [583, 117] on input "The Battery" at bounding box center [611, 121] width 201 height 14
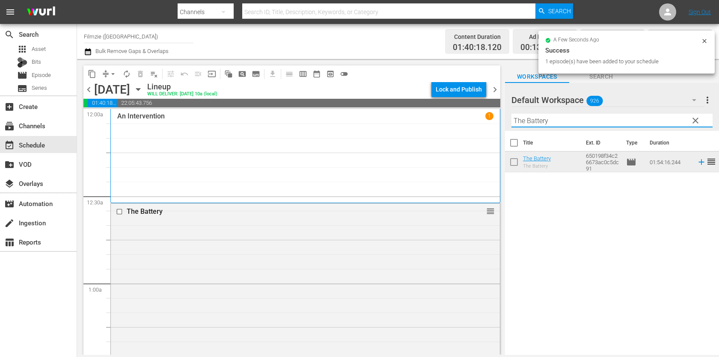
click at [583, 117] on input "The Battery" at bounding box center [611, 121] width 201 height 14
paste input "Visitant"
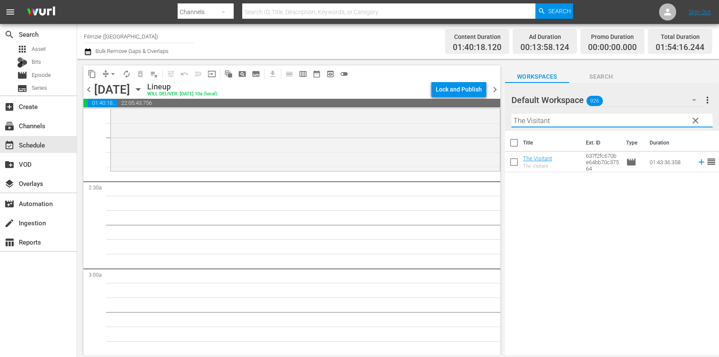
scroll to position [350, 0]
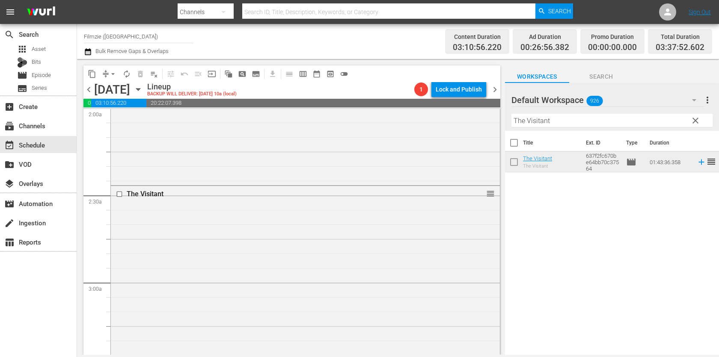
click at [618, 119] on input "The Visitant" at bounding box center [611, 121] width 201 height 14
paste input "Not My Life"
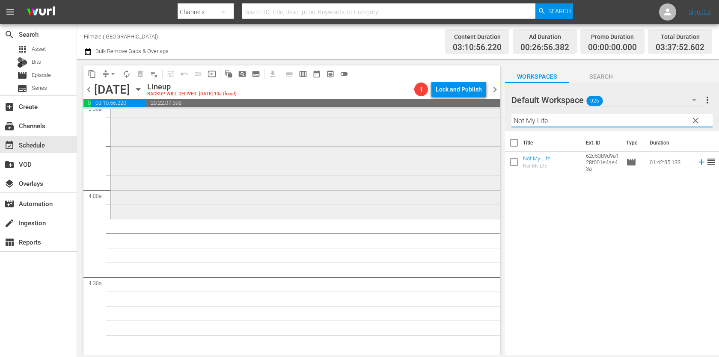
scroll to position [633, 0]
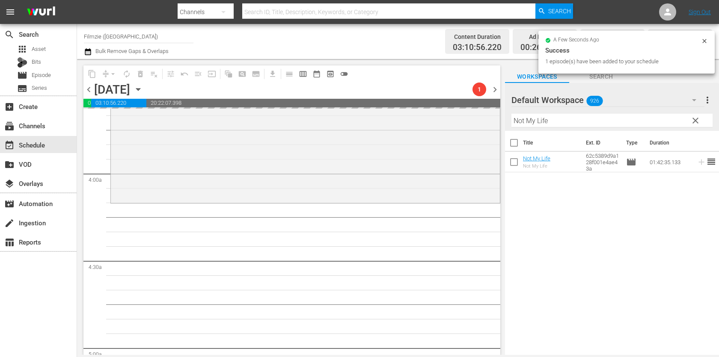
drag, startPoint x: 538, startPoint y: 161, endPoint x: 631, endPoint y: 15, distance: 173.1
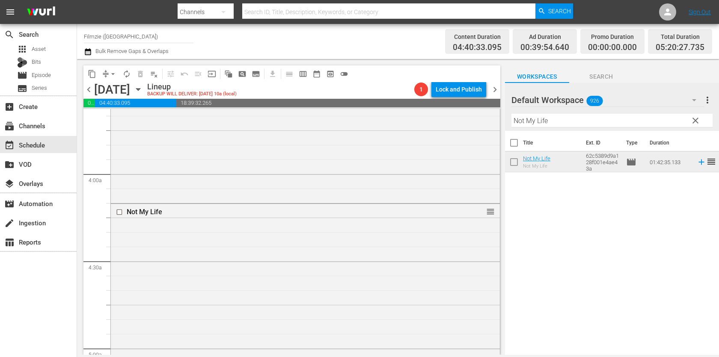
click at [586, 124] on input "Not My Life" at bounding box center [611, 121] width 201 height 14
paste input "A Long Way Off"
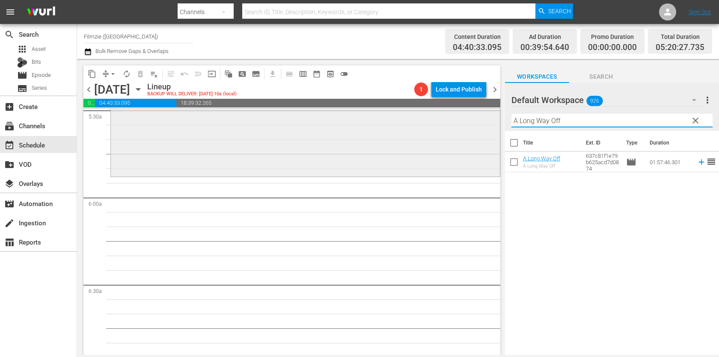
scroll to position [970, 0]
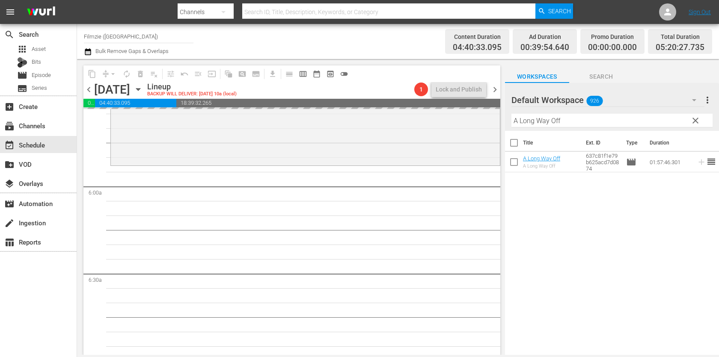
drag, startPoint x: 552, startPoint y: 156, endPoint x: 576, endPoint y: 9, distance: 148.8
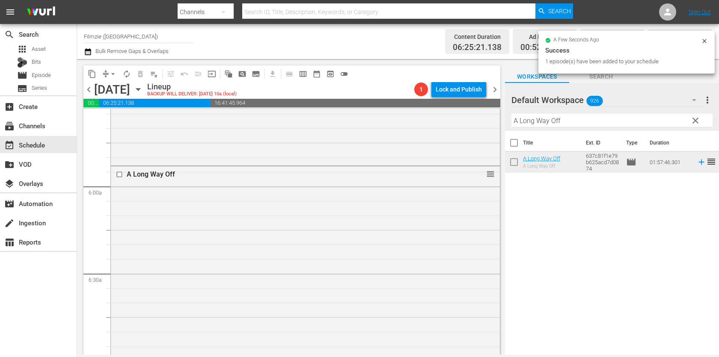
click at [625, 120] on input "A Long Way Off" at bounding box center [611, 121] width 201 height 14
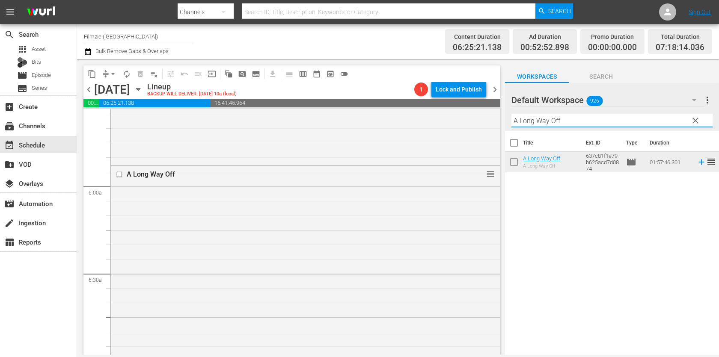
click at [625, 120] on input "A Long Way Off" at bounding box center [611, 121] width 201 height 14
paste input "[PERSON_NAME]´s Judgement"
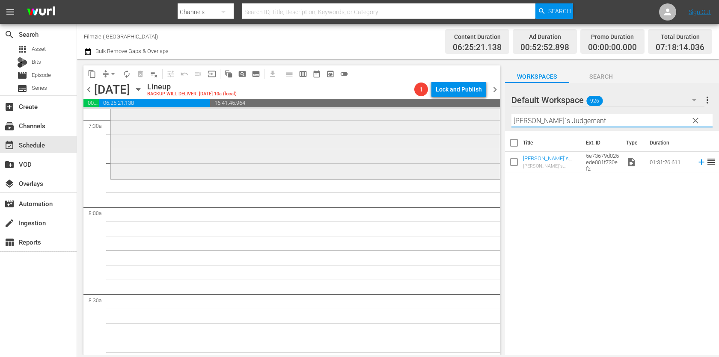
scroll to position [1310, 0]
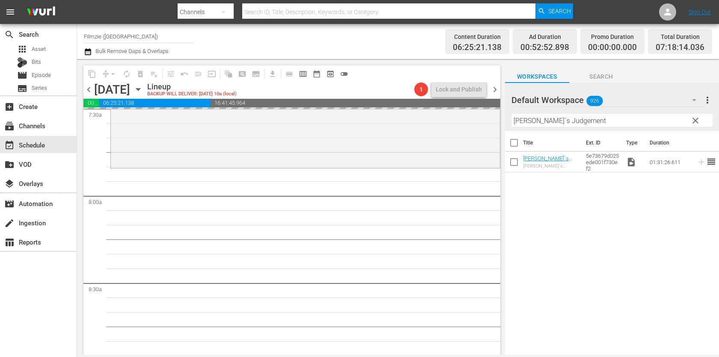
click at [593, 124] on input "[PERSON_NAME]´s Judgement" at bounding box center [611, 121] width 201 height 14
paste input "Ashens and the Quest for the Gamechild"
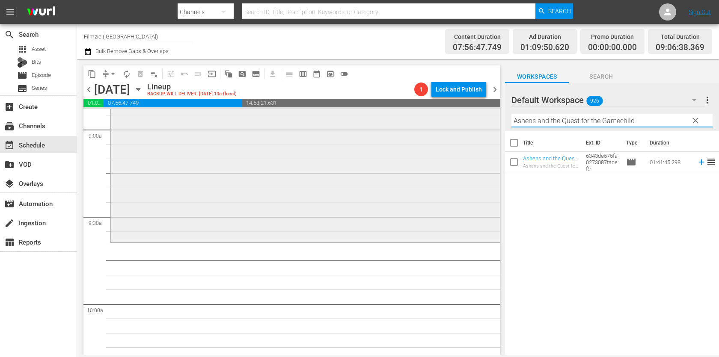
scroll to position [1649, 0]
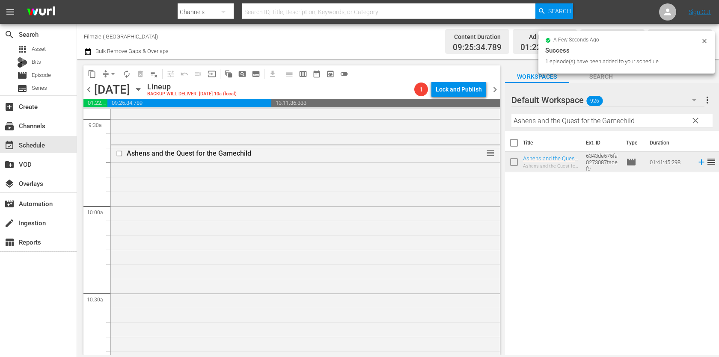
click at [633, 129] on div "Filter by Title [PERSON_NAME] and the Quest for the Gamechild" at bounding box center [611, 120] width 201 height 21
click at [636, 126] on input "Ashens and the Quest for the Gamechild" at bounding box center [611, 121] width 201 height 14
paste input "...As If They Were Angels"
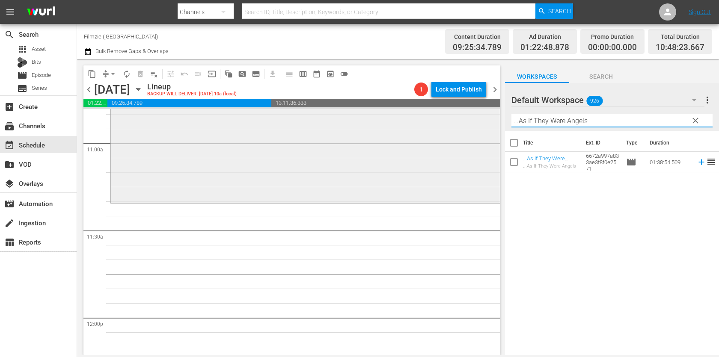
scroll to position [1894, 0]
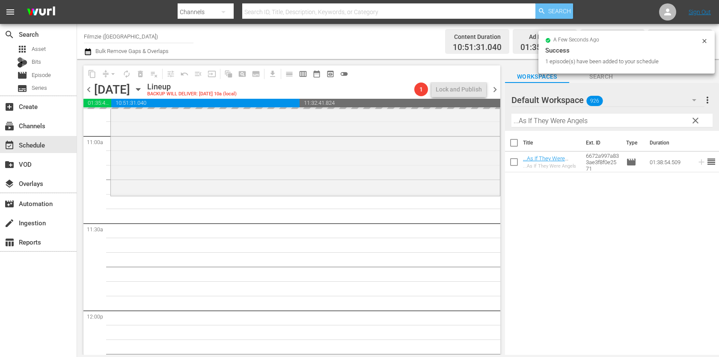
drag, startPoint x: 532, startPoint y: 161, endPoint x: 547, endPoint y: 8, distance: 154.0
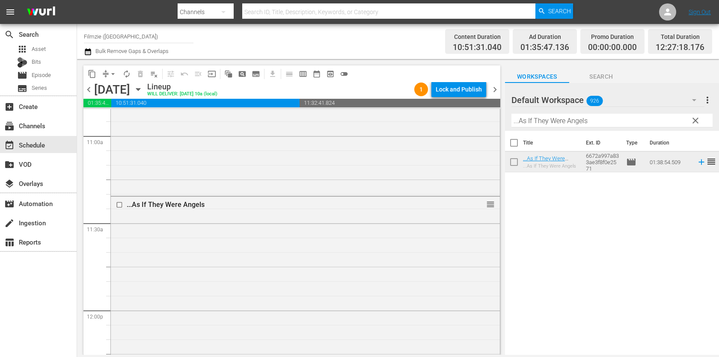
click at [595, 119] on input "...As If They Were Angels" at bounding box center [611, 121] width 201 height 14
paste input "Under the Sea"
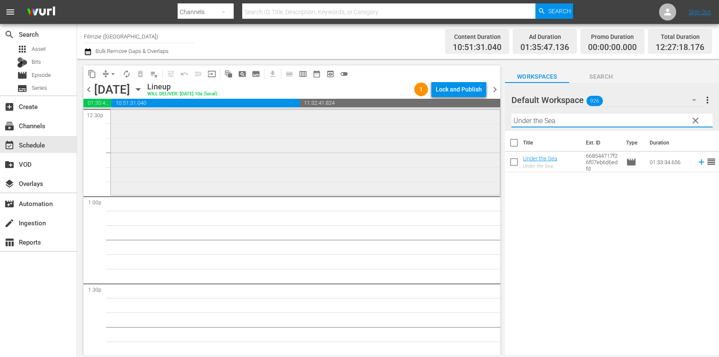
scroll to position [2183, 0]
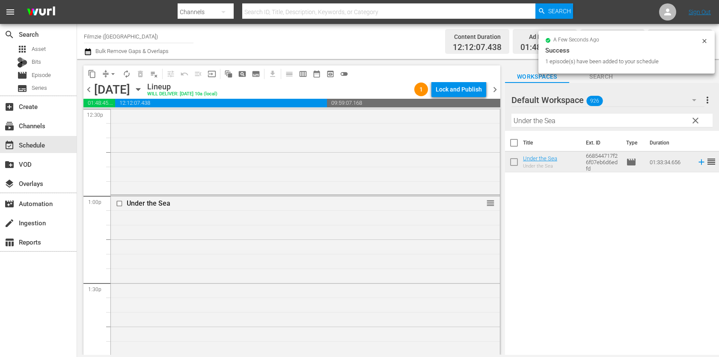
click at [592, 116] on input "Under the Sea" at bounding box center [611, 121] width 201 height 14
paste input "Finding Callaro"
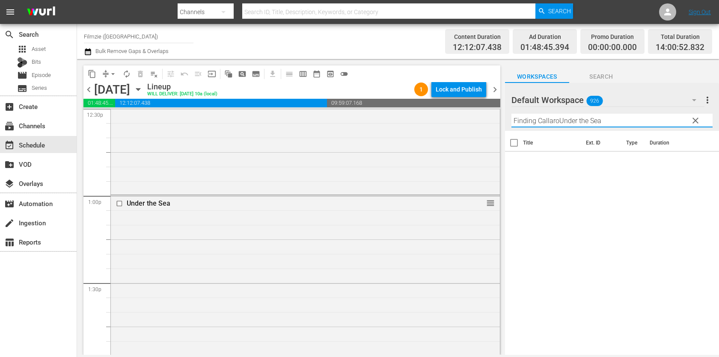
click at [577, 126] on input "Finding CallaroUnder the Sea" at bounding box center [611, 121] width 201 height 14
paste input "Finding Callaro"
click at [577, 126] on input "Finding CallaroUnder the SeaFinding [PERSON_NAME]" at bounding box center [611, 121] width 201 height 14
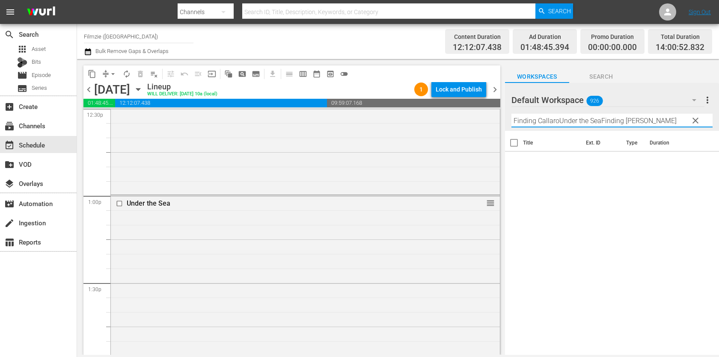
click at [577, 126] on input "Finding CallaroUnder the SeaFinding [PERSON_NAME]" at bounding box center [611, 121] width 201 height 14
paste input "text"
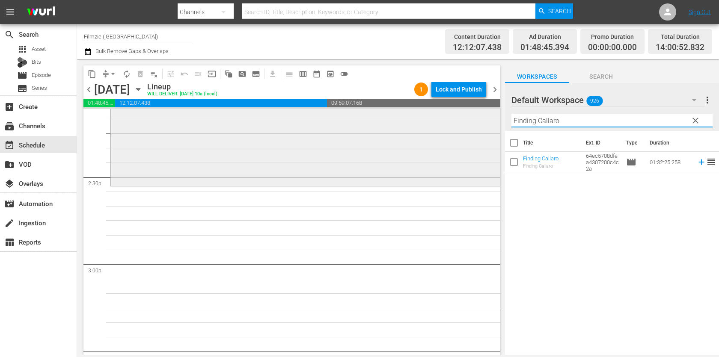
scroll to position [2495, 0]
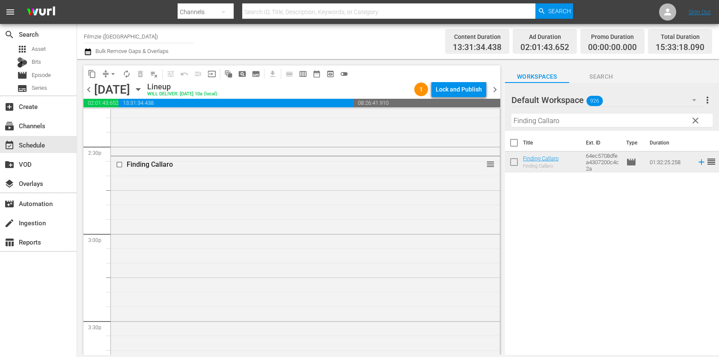
click at [614, 122] on input "Finding Callaro" at bounding box center [611, 121] width 201 height 14
paste input "Love Thy Nature"
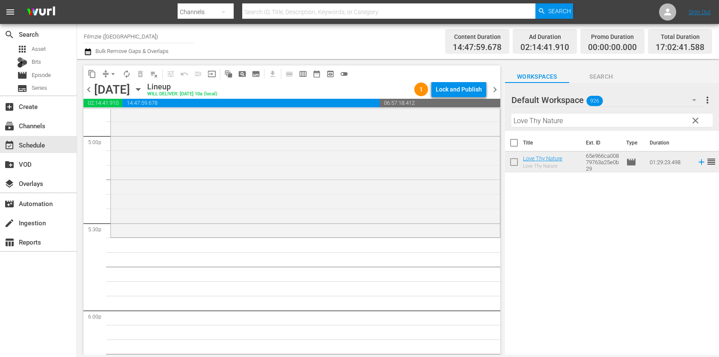
scroll to position [2951, 0]
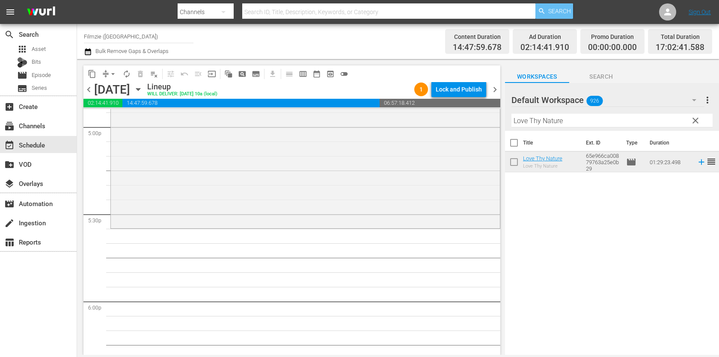
drag, startPoint x: 538, startPoint y: 164, endPoint x: 558, endPoint y: 16, distance: 149.5
click at [599, 120] on input "Love Thy Nature" at bounding box center [611, 121] width 201 height 14
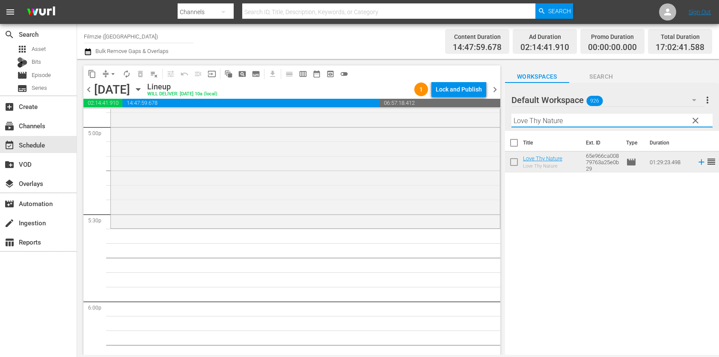
paste input "[GEOGRAPHIC_DATA]: From [GEOGRAPHIC_DATA] to [GEOGRAPHIC_DATA]"
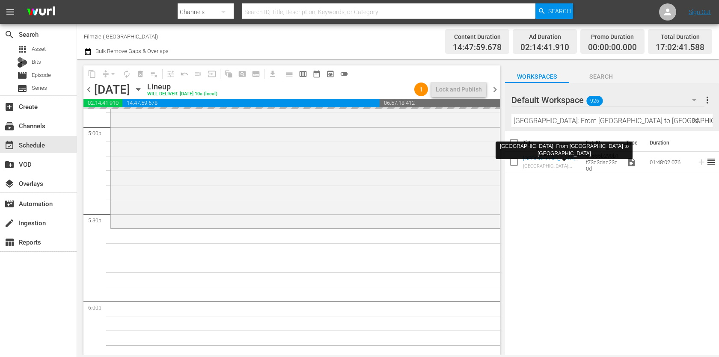
click at [602, 124] on input "[GEOGRAPHIC_DATA]: From [GEOGRAPHIC_DATA] to [GEOGRAPHIC_DATA]" at bounding box center [611, 121] width 201 height 14
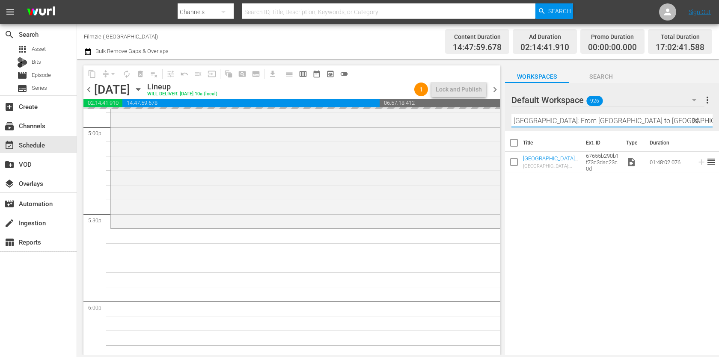
paste input "Storm Cell"
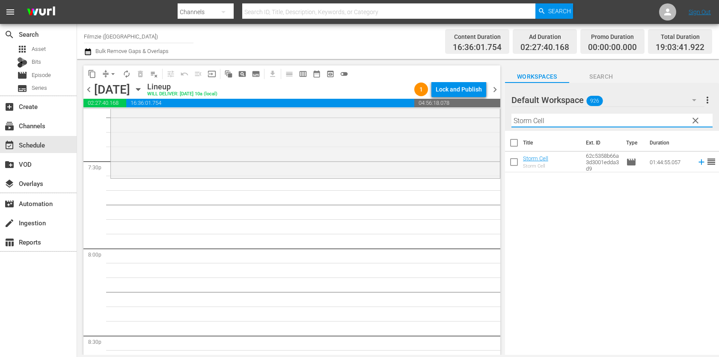
scroll to position [3356, 0]
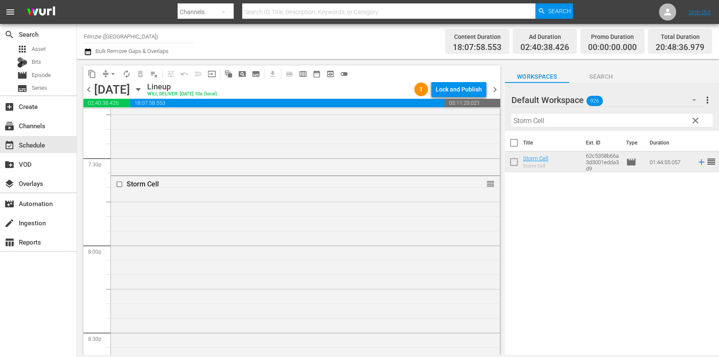
click at [627, 118] on input "Storm Cell" at bounding box center [611, 121] width 201 height 14
paste input "The Evil Inside Her"
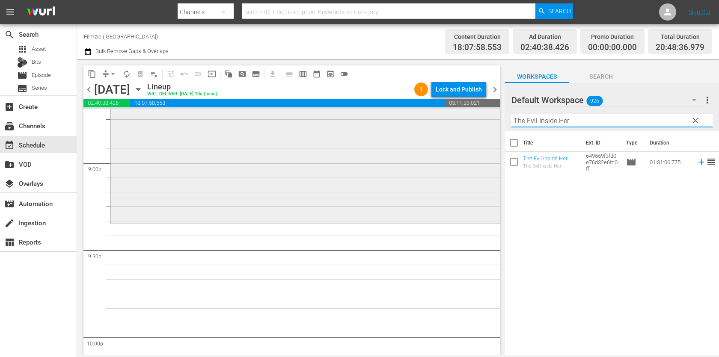
scroll to position [3643, 0]
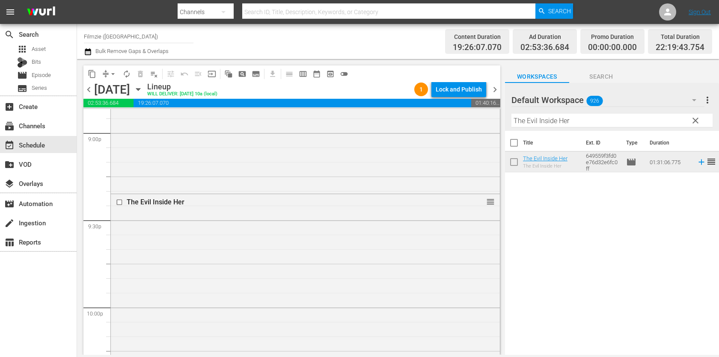
click at [585, 118] on input "The Evil Inside Her" at bounding box center [611, 121] width 201 height 14
paste input "Santorini Blue"
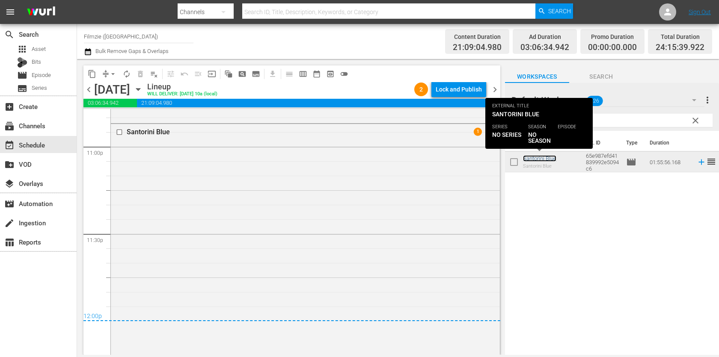
scroll to position [4084, 0]
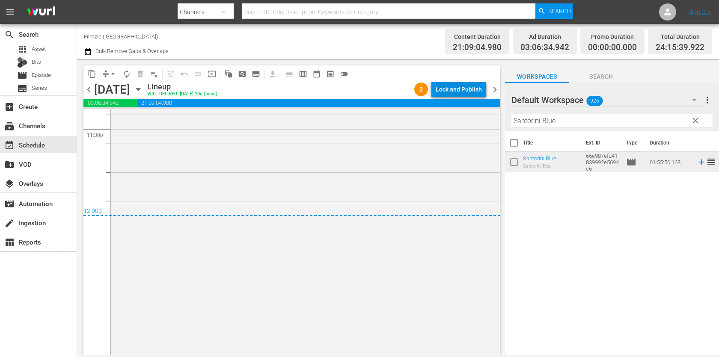
click at [452, 89] on div "Lock and Publish" at bounding box center [459, 89] width 46 height 15
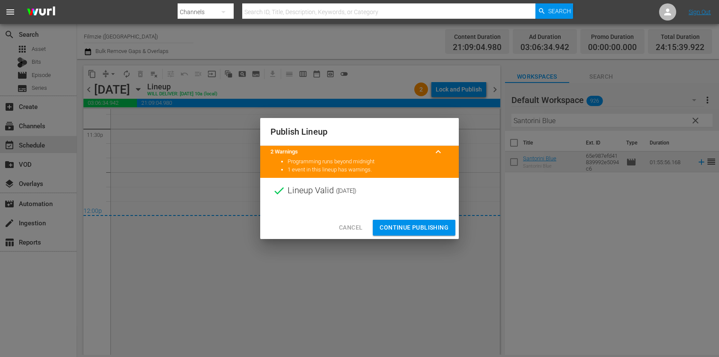
click at [407, 227] on span "Continue Publishing" at bounding box center [414, 228] width 69 height 11
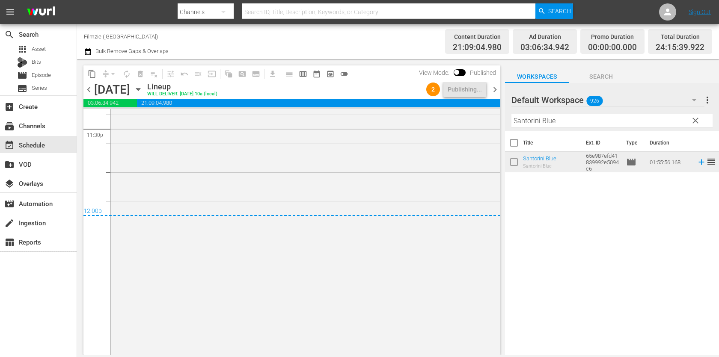
click at [490, 88] on span "chevron_right" at bounding box center [495, 89] width 11 height 11
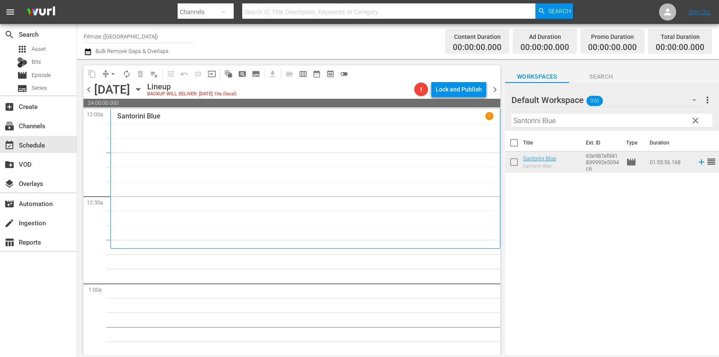
click at [597, 124] on input "Santorini Blue" at bounding box center [611, 121] width 201 height 14
paste input "My Name Is [PERSON_NAME]"
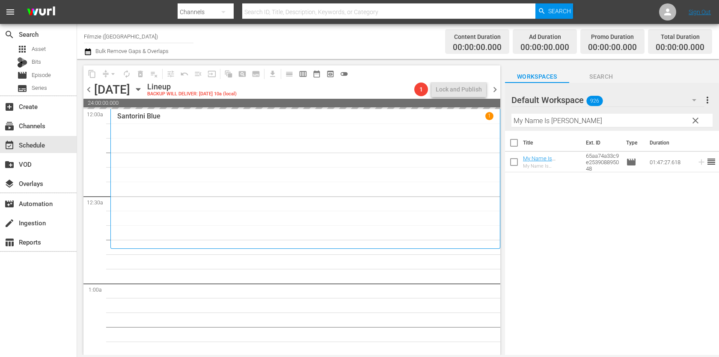
drag, startPoint x: 560, startPoint y: 160, endPoint x: 563, endPoint y: 29, distance: 131.0
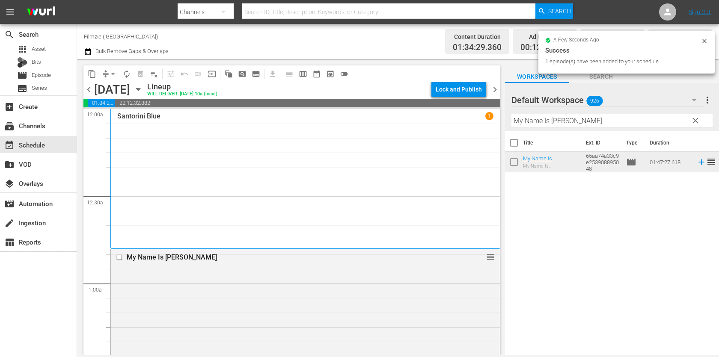
click at [620, 116] on input "My Name Is [PERSON_NAME]" at bounding box center [611, 121] width 201 height 14
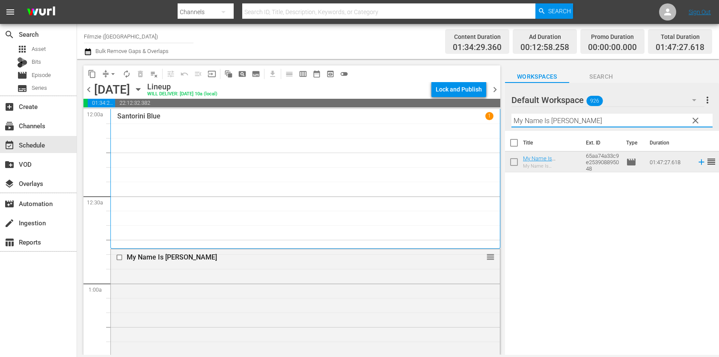
click at [620, 116] on input "My Name Is [PERSON_NAME]" at bounding box center [611, 121] width 201 height 14
paste input "With Child"
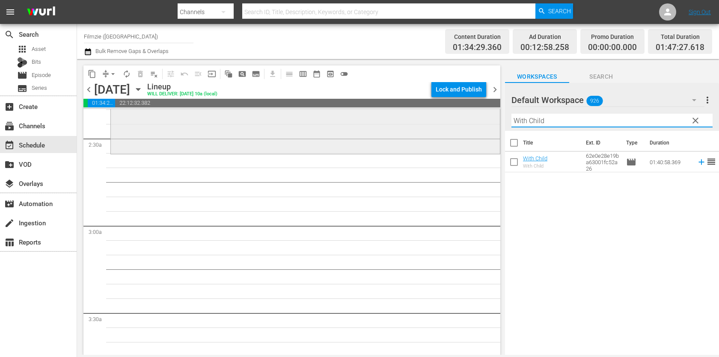
scroll to position [414, 0]
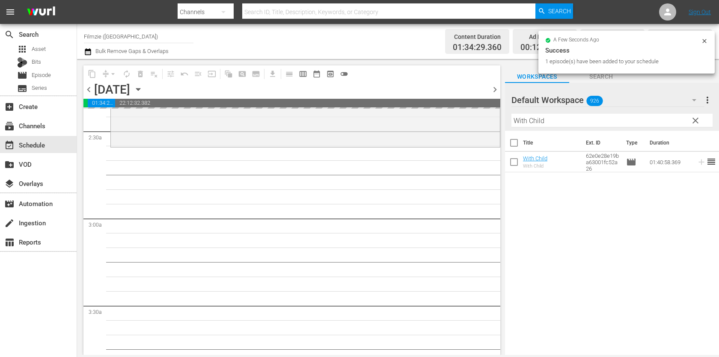
drag, startPoint x: 539, startPoint y: 155, endPoint x: 611, endPoint y: 0, distance: 171.0
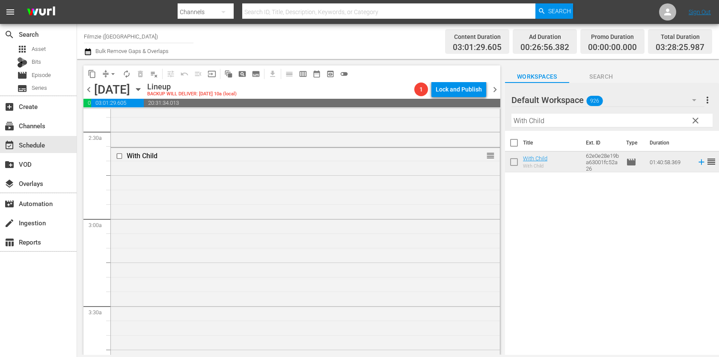
click at [607, 124] on input "With Child" at bounding box center [611, 121] width 201 height 14
paste input "[PERSON_NAME] God Model"
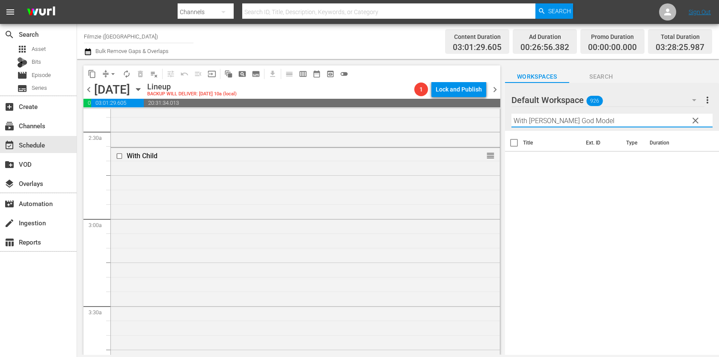
click at [607, 124] on input "With [PERSON_NAME] God Model" at bounding box center [611, 121] width 201 height 14
paste input "text"
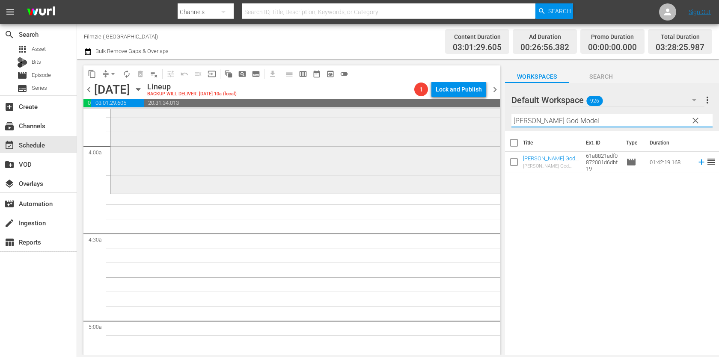
scroll to position [678, 0]
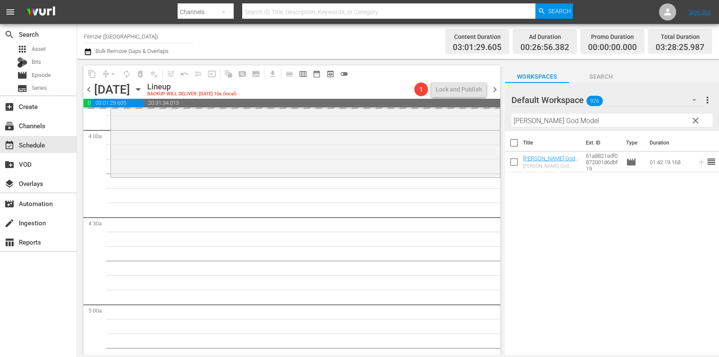
drag, startPoint x: 540, startPoint y: 156, endPoint x: 582, endPoint y: 6, distance: 155.0
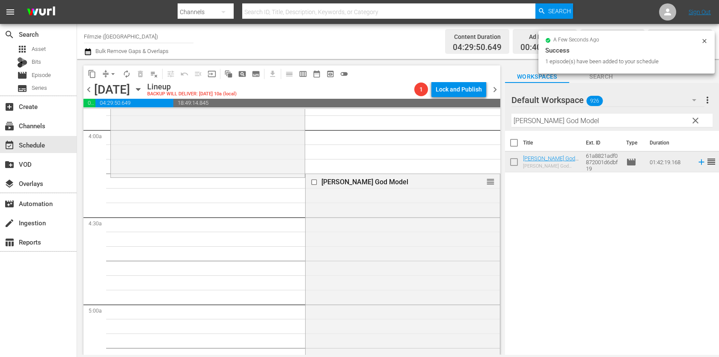
click at [617, 119] on input "[PERSON_NAME] God Model" at bounding box center [611, 121] width 201 height 14
paste input "Callous"
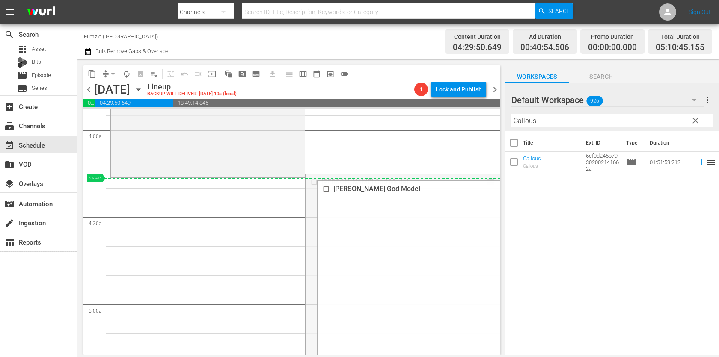
drag, startPoint x: 491, startPoint y: 183, endPoint x: 485, endPoint y: 179, distance: 7.3
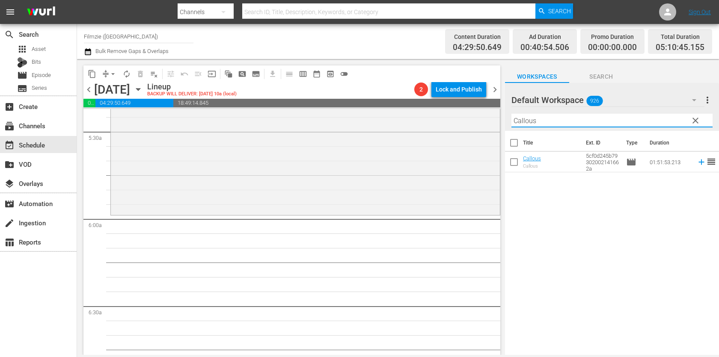
scroll to position [964, 0]
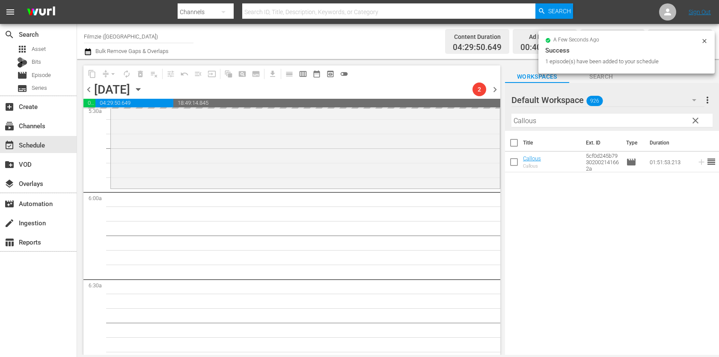
drag, startPoint x: 534, startPoint y: 158, endPoint x: 623, endPoint y: 7, distance: 175.2
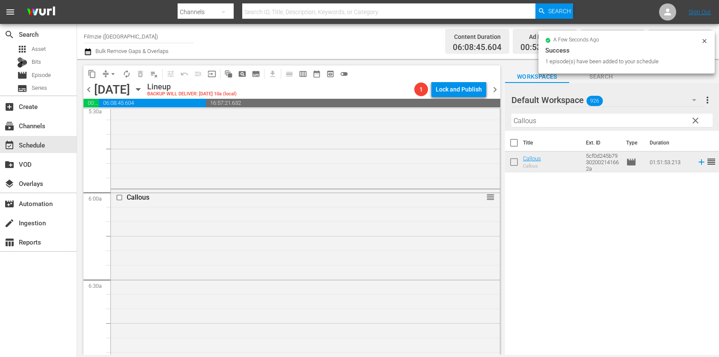
click at [589, 119] on input "Callous" at bounding box center [611, 121] width 201 height 14
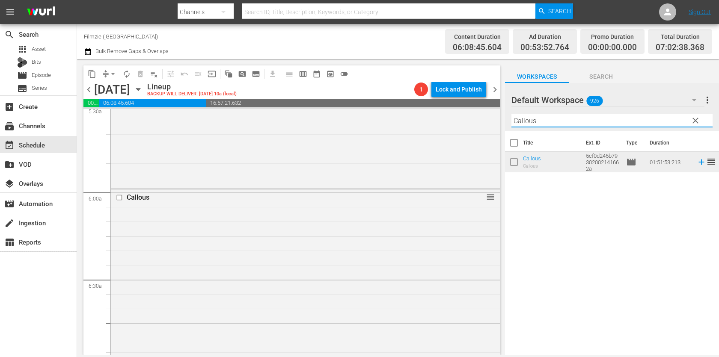
click at [589, 119] on input "Callous" at bounding box center [611, 121] width 201 height 14
paste input "The Hard Ride"
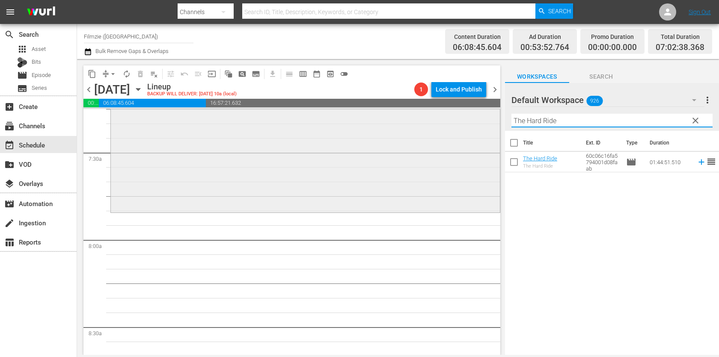
scroll to position [1272, 0]
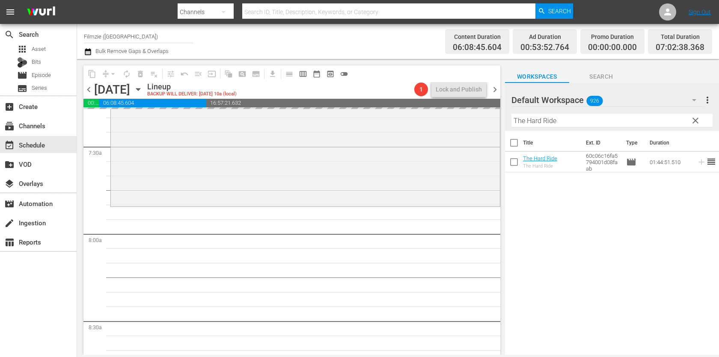
drag, startPoint x: 544, startPoint y: 156, endPoint x: 607, endPoint y: 8, distance: 161.1
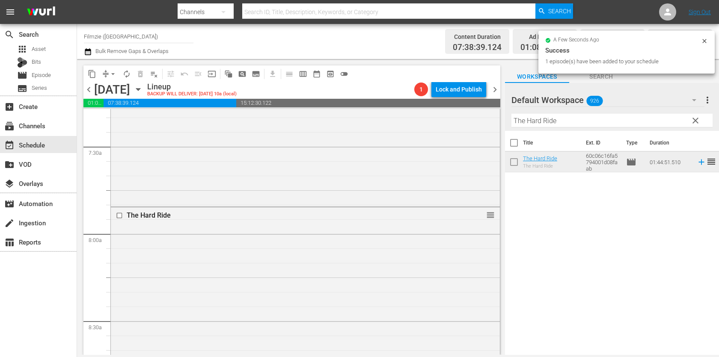
click at [620, 120] on input "The Hard Ride" at bounding box center [611, 121] width 201 height 14
paste input "[PERSON_NAME] Dream"
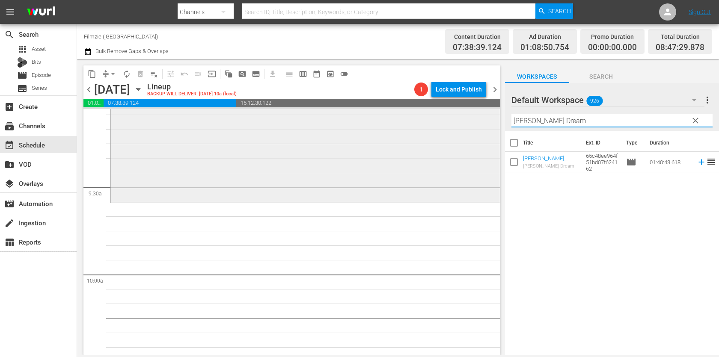
scroll to position [1607, 0]
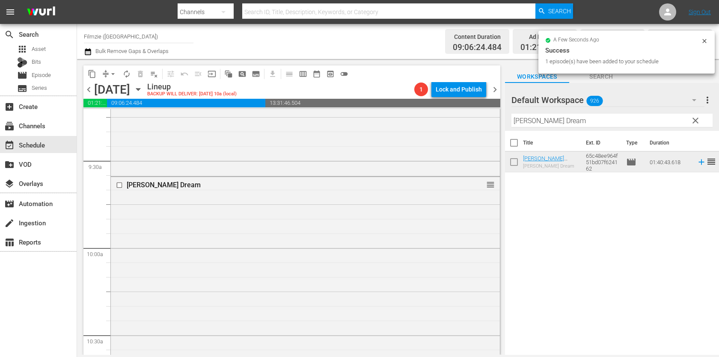
click at [622, 128] on div "Filter by Title [PERSON_NAME] Dream" at bounding box center [611, 120] width 201 height 21
click at [623, 125] on input "[PERSON_NAME] Dream" at bounding box center [611, 121] width 201 height 14
paste input "Chosen By Love"
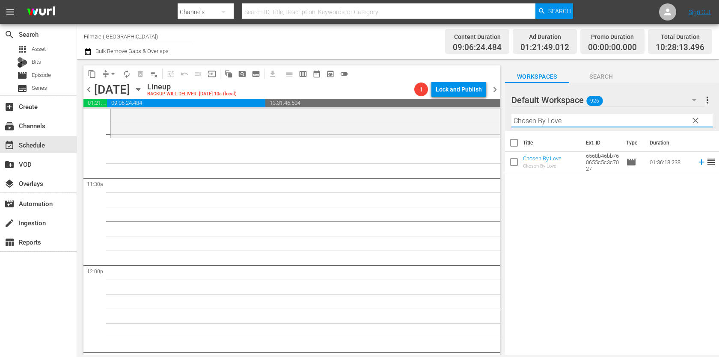
scroll to position [1938, 0]
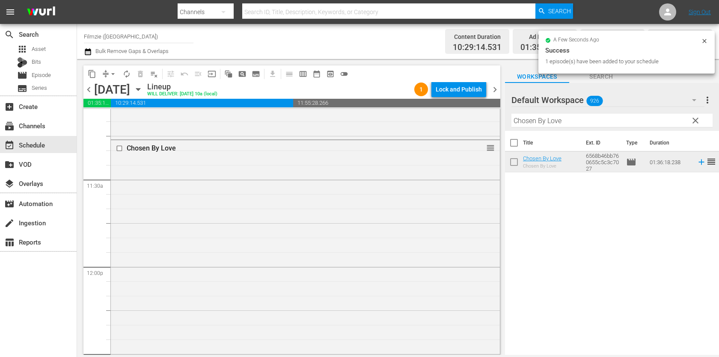
click at [604, 125] on input "Chosen By Love" at bounding box center [611, 121] width 201 height 14
paste input "No Time for Quiet"
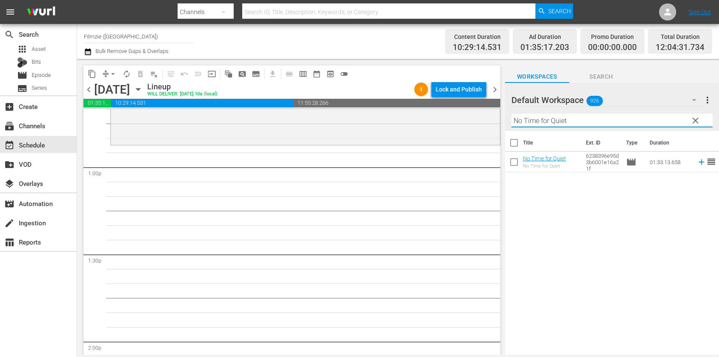
scroll to position [2177, 0]
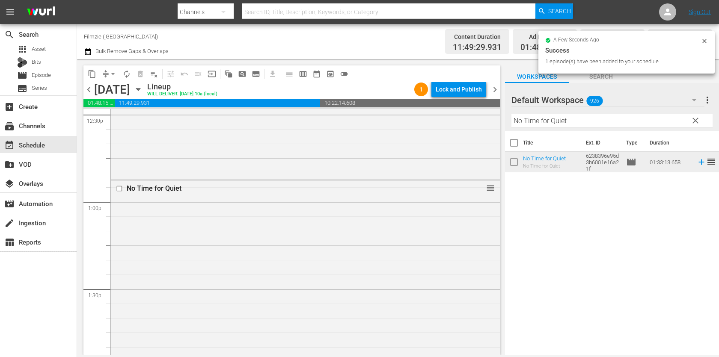
click at [621, 133] on th "Type" at bounding box center [633, 143] width 24 height 24
click at [624, 125] on input "No Time for Quiet" at bounding box center [611, 121] width 201 height 14
paste input "Hot [PERSON_NAME]'s the Movie"
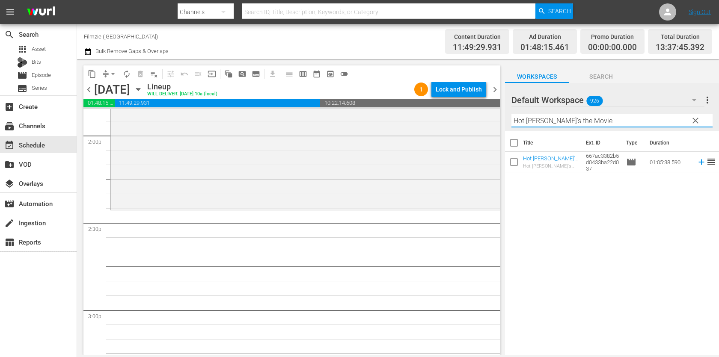
scroll to position [2427, 0]
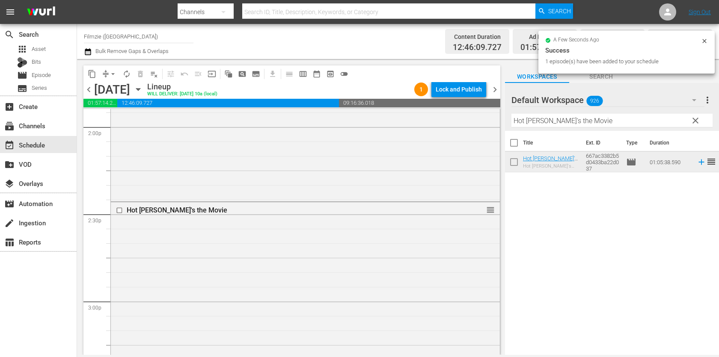
click at [581, 130] on div "Filter by Title Hot [PERSON_NAME]'s the Movie" at bounding box center [611, 120] width 201 height 21
click at [583, 121] on input "Hot [PERSON_NAME]'s the Movie" at bounding box center [611, 121] width 201 height 14
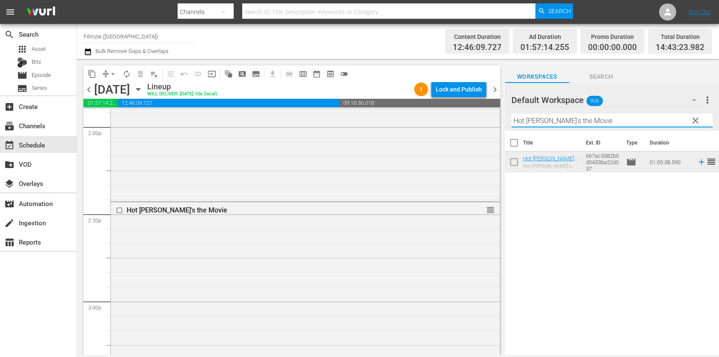
paste input "Iced"
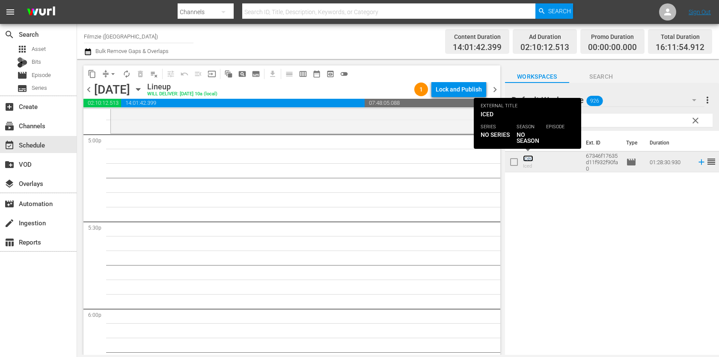
scroll to position [2930, 0]
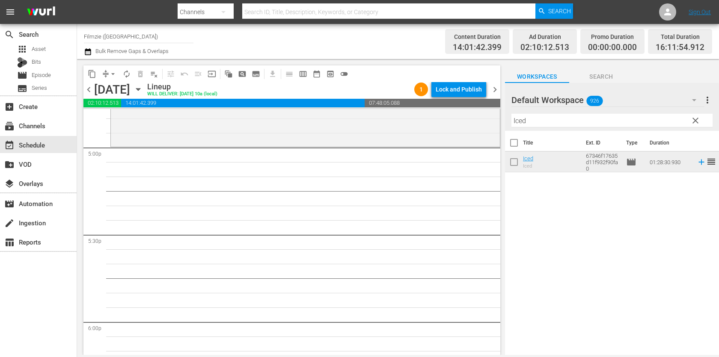
drag, startPoint x: 528, startPoint y: 157, endPoint x: 516, endPoint y: 20, distance: 138.0
click at [598, 123] on input "Iced" at bounding box center [611, 121] width 201 height 14
paste input "Netflix vs. the Worl"
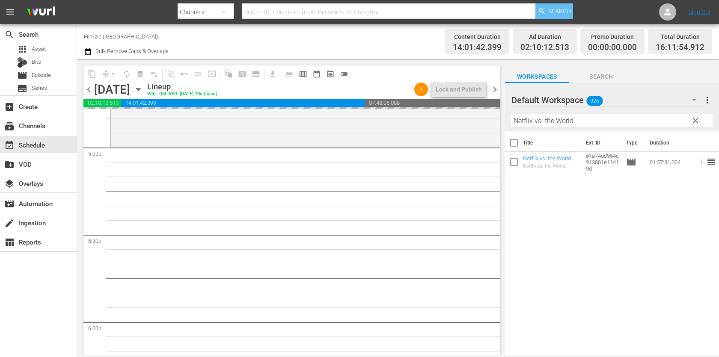
drag, startPoint x: 529, startPoint y: 159, endPoint x: 536, endPoint y: 18, distance: 141.4
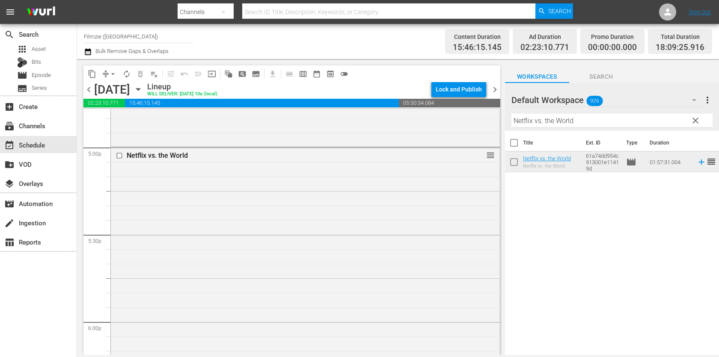
click at [632, 119] on input "Netflix vs. the World" at bounding box center [611, 121] width 201 height 14
paste input "[PERSON_NAME] Echo"
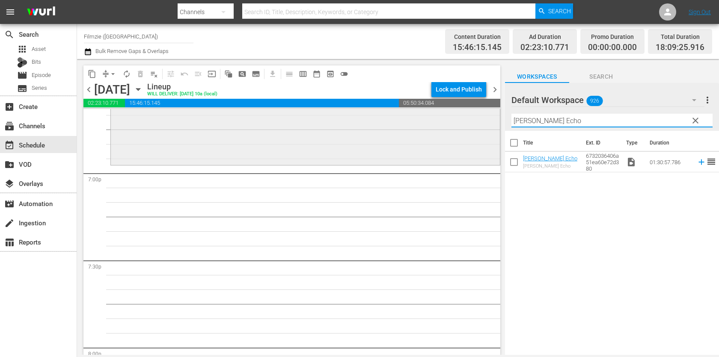
scroll to position [3273, 0]
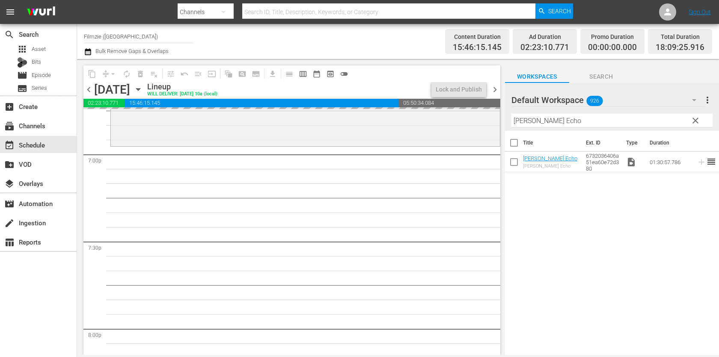
click at [602, 116] on input "[PERSON_NAME] Echo" at bounding box center [611, 121] width 201 height 14
paste input "Laughter Has No Color"
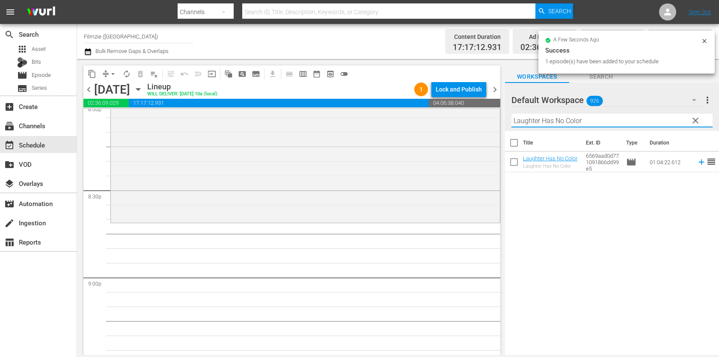
scroll to position [3523, 0]
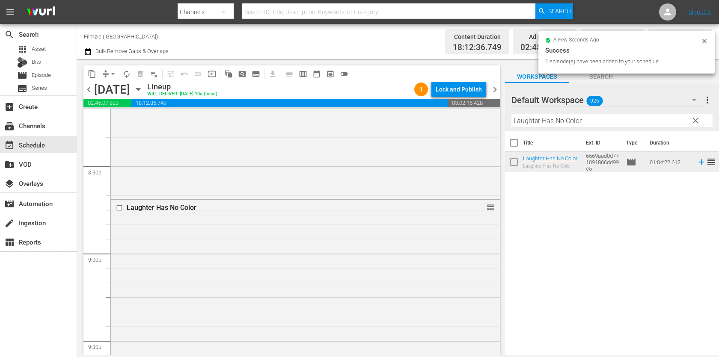
click at [595, 116] on input "Laughter Has No Color" at bounding box center [611, 121] width 201 height 14
paste input "The King of Arcades"
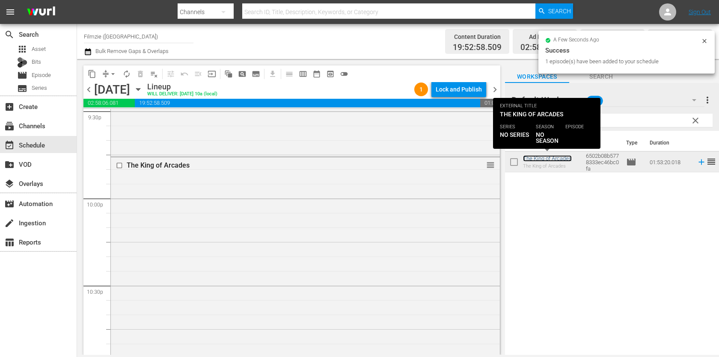
scroll to position [3945, 0]
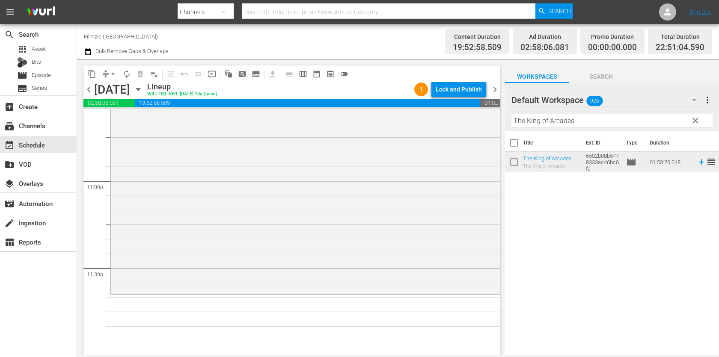
click at [577, 110] on div "Filter by Title The King of Arcades" at bounding box center [611, 120] width 201 height 21
click at [577, 117] on input "The King of Arcades" at bounding box center [611, 121] width 201 height 14
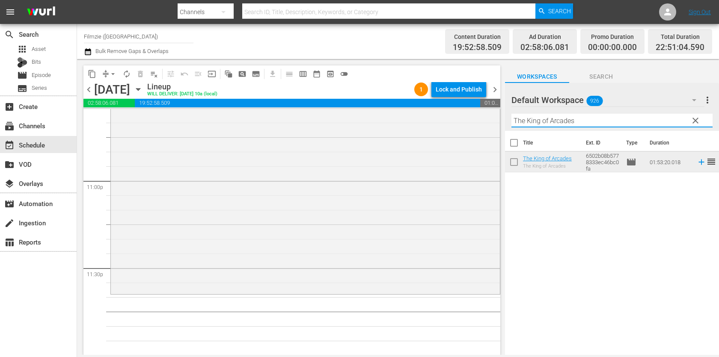
paste input "Ride to Nowhere"
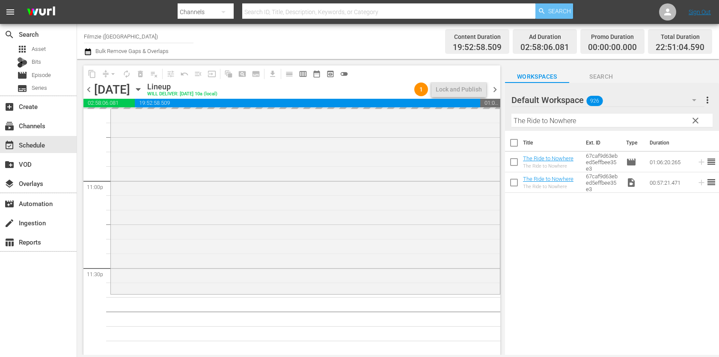
drag, startPoint x: 550, startPoint y: 159, endPoint x: 540, endPoint y: 15, distance: 145.0
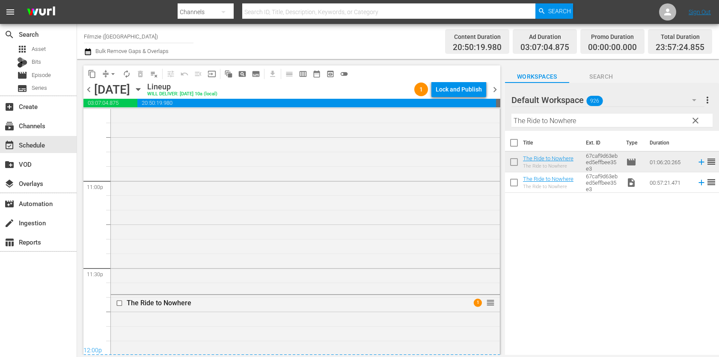
click at [578, 112] on div "Filter by Title The Ride to Nowhere" at bounding box center [611, 120] width 201 height 21
click at [576, 120] on input "The Ride to Nowhere" at bounding box center [611, 121] width 201 height 14
paste input "Enigma (2019)"
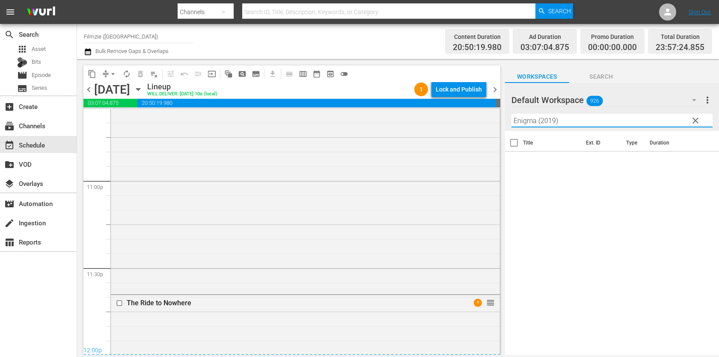
drag, startPoint x: 565, startPoint y: 121, endPoint x: 544, endPoint y: 123, distance: 21.1
click at [544, 123] on input "Enigma (2019)" at bounding box center [611, 121] width 201 height 14
click at [449, 89] on div "Lock and Publish" at bounding box center [459, 89] width 46 height 15
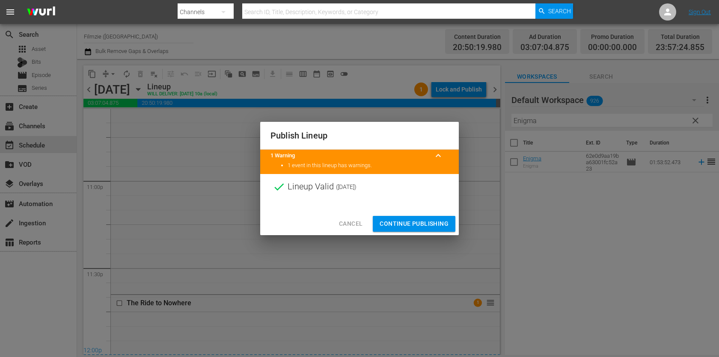
click at [428, 221] on span "Continue Publishing" at bounding box center [414, 224] width 69 height 11
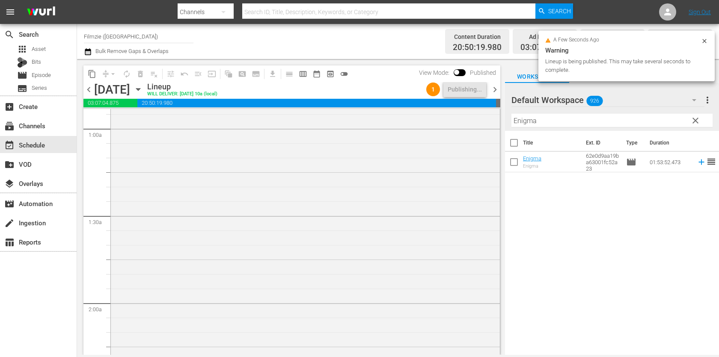
scroll to position [0, 0]
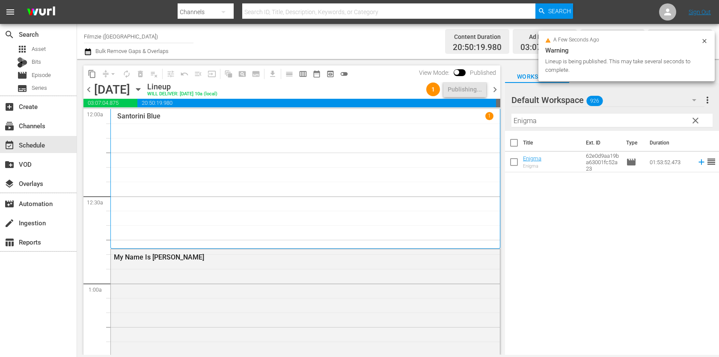
click at [494, 87] on span "chevron_right" at bounding box center [495, 89] width 11 height 11
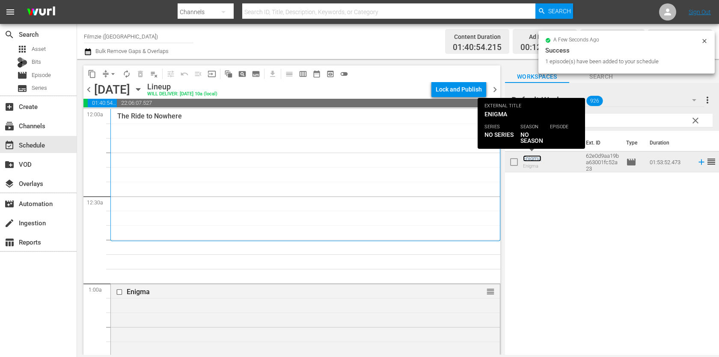
scroll to position [18, 0]
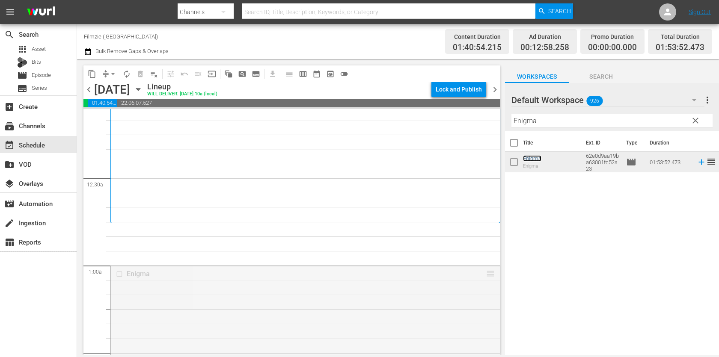
drag, startPoint x: 489, startPoint y: 272, endPoint x: 488, endPoint y: 230, distance: 42.4
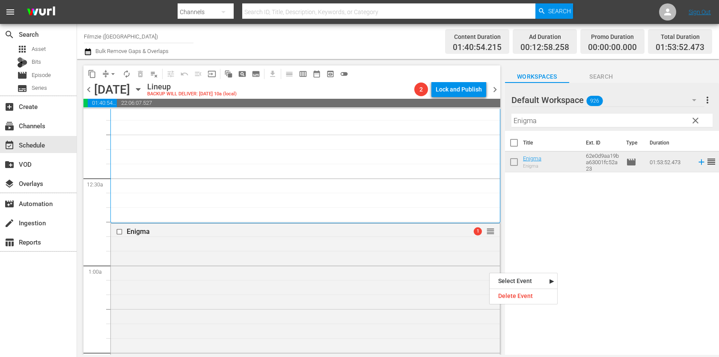
click at [589, 122] on input "Enigma" at bounding box center [611, 121] width 201 height 14
paste input "Island Of The Burning Damned"
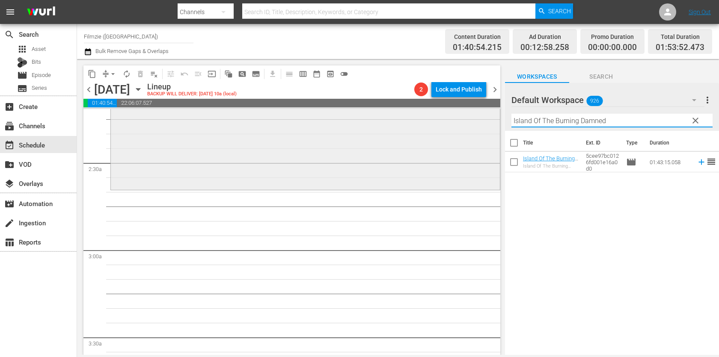
scroll to position [387, 0]
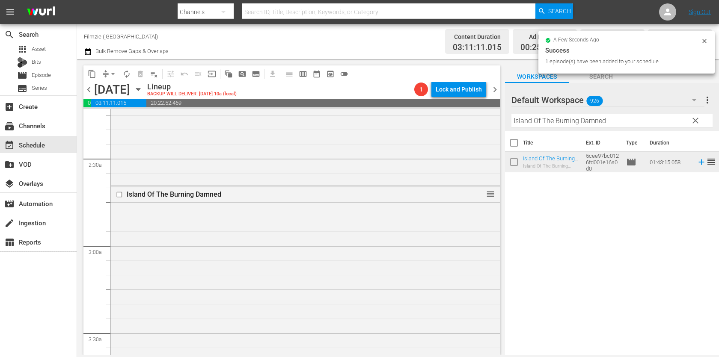
click at [605, 120] on input "Island Of The Burning Damned" at bounding box center [611, 121] width 201 height 14
paste input "Fitful"
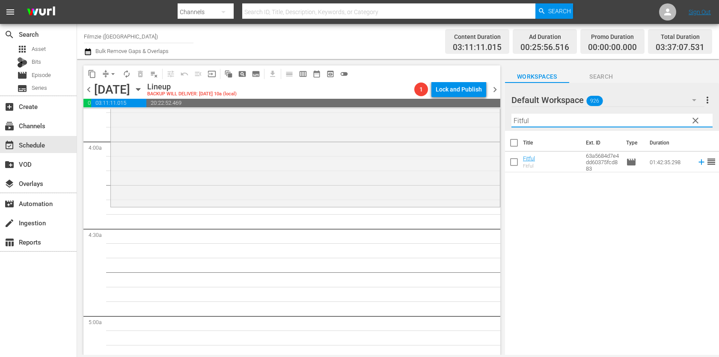
scroll to position [674, 0]
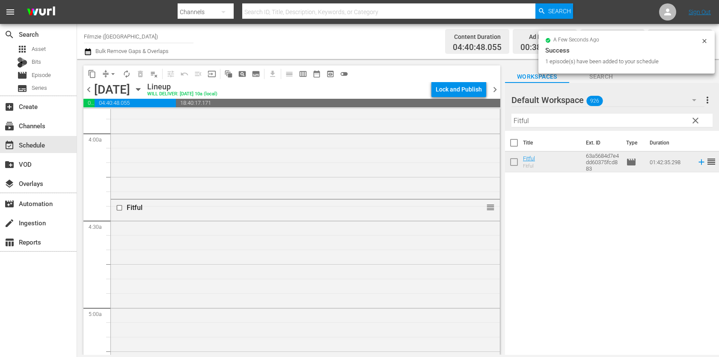
click at [613, 118] on input "Fitful" at bounding box center [611, 121] width 201 height 14
paste input "Zoetrope"
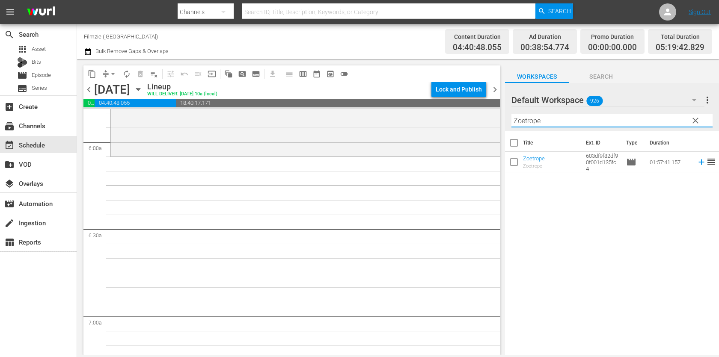
scroll to position [1019, 0]
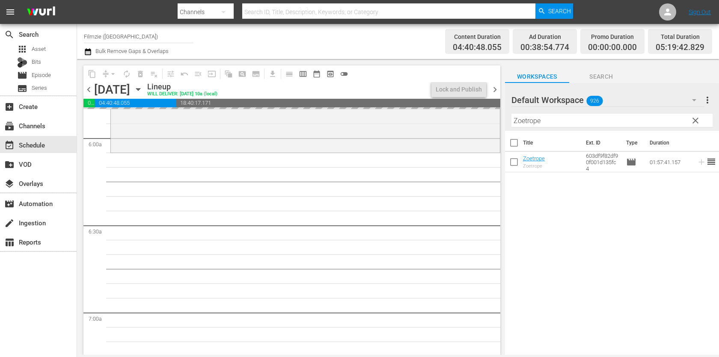
drag, startPoint x: 541, startPoint y: 160, endPoint x: 622, endPoint y: 3, distance: 176.9
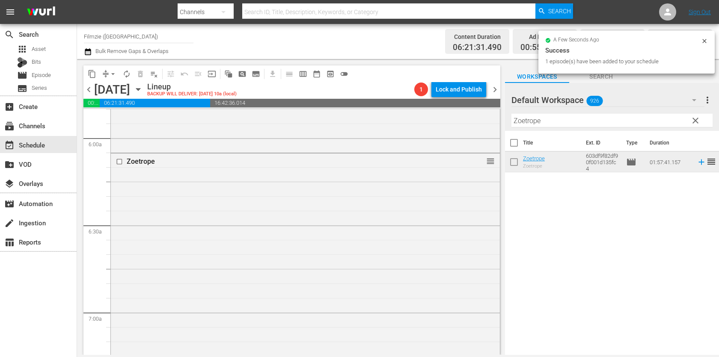
click at [610, 125] on input "Zoetrope" at bounding box center [611, 121] width 201 height 14
paste input "A Warrior’s Heart"
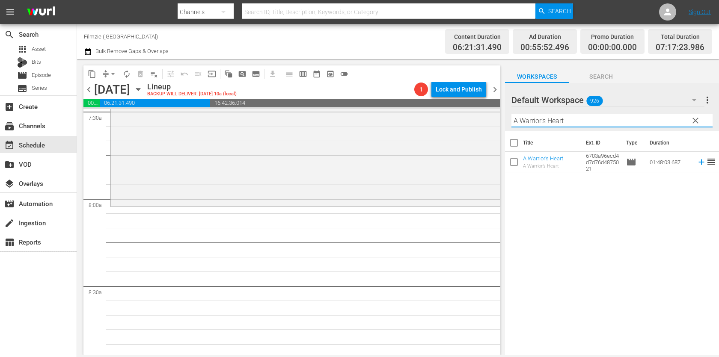
scroll to position [1283, 0]
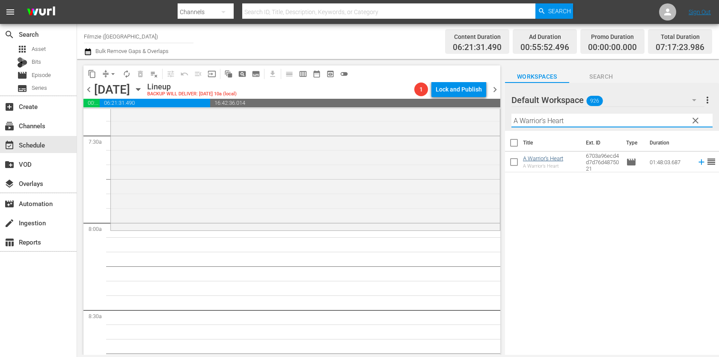
type input "A Warrior’s Heart"
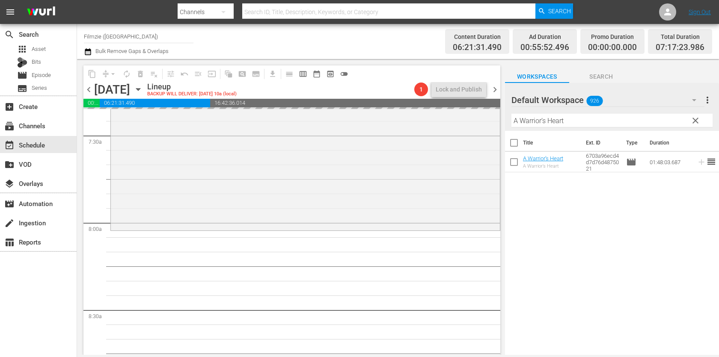
drag, startPoint x: 553, startPoint y: 157, endPoint x: 585, endPoint y: 3, distance: 157.4
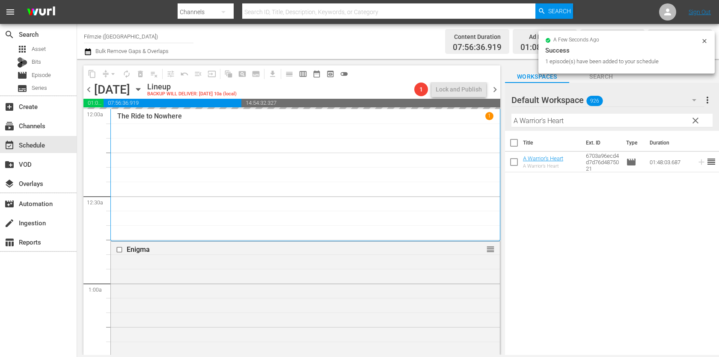
scroll to position [1283, 0]
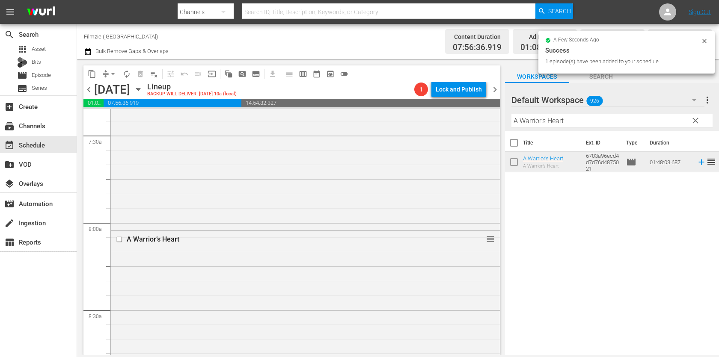
click at [597, 116] on input "A Warrior’s Heart" at bounding box center [611, 121] width 201 height 14
paste input "The Whole Gritty City"
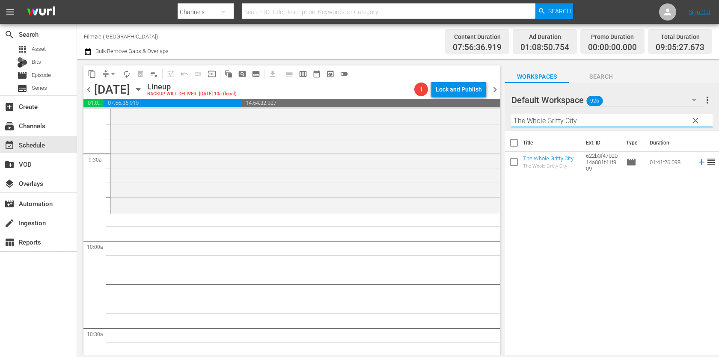
scroll to position [1615, 0]
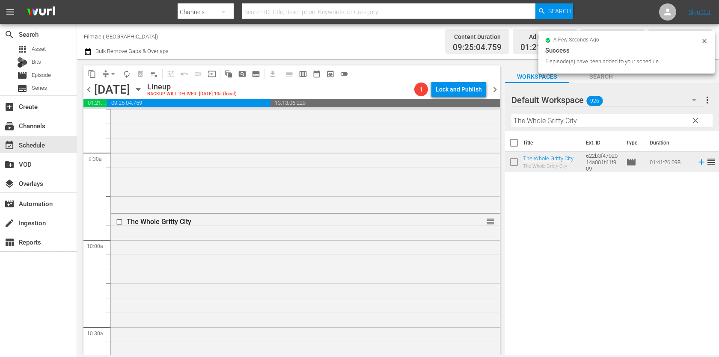
click at [615, 120] on input "The Whole Gritty City" at bounding box center [611, 121] width 201 height 14
paste input "Little Big Horn"
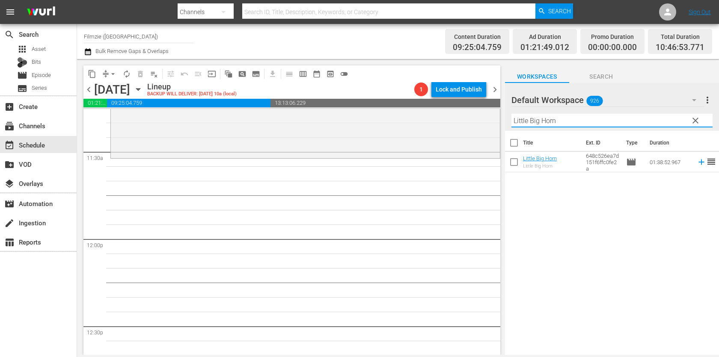
scroll to position [1971, 0]
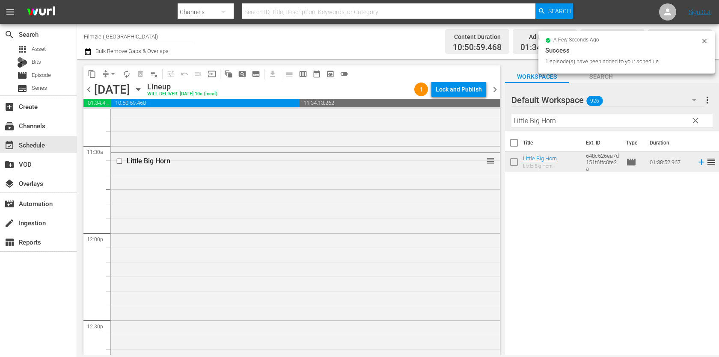
click at [635, 115] on input "Little Big Horn" at bounding box center [611, 121] width 201 height 14
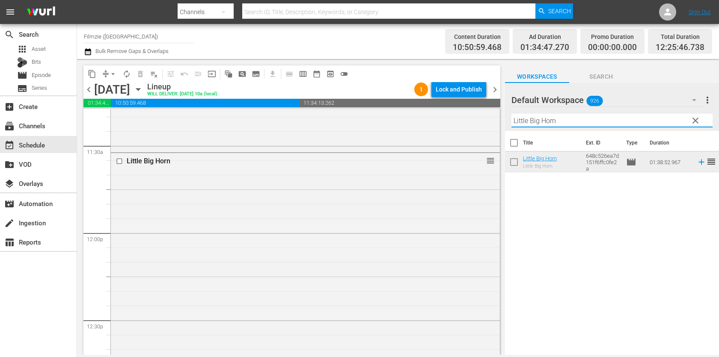
paste input "If Something Happens"
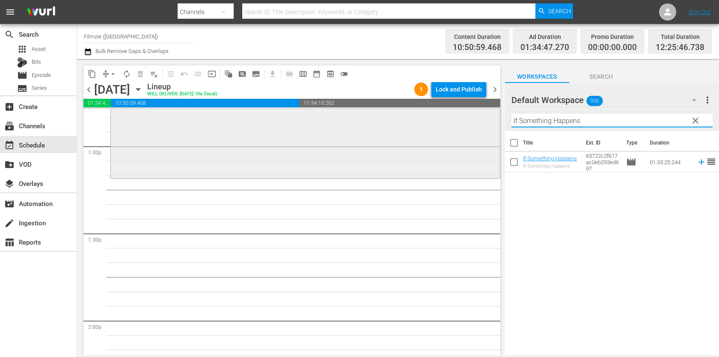
scroll to position [2240, 0]
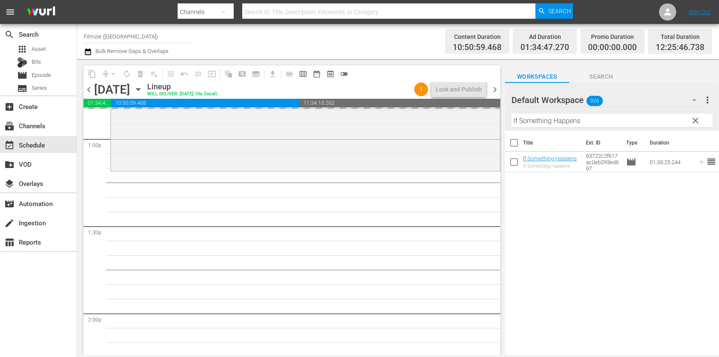
drag, startPoint x: 547, startPoint y: 159, endPoint x: 587, endPoint y: 7, distance: 156.7
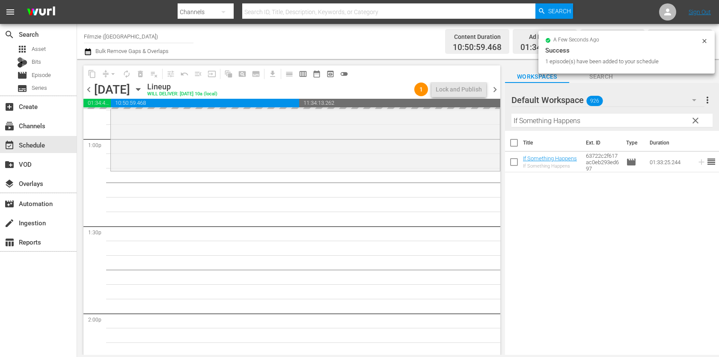
click at [612, 121] on input "If Something Happens" at bounding box center [611, 121] width 201 height 14
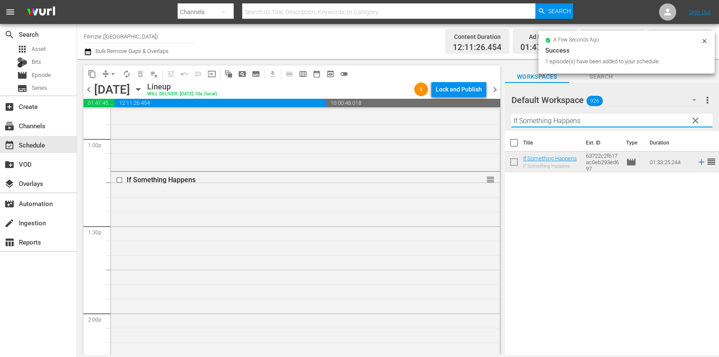
click at [612, 121] on input "If Something Happens" at bounding box center [611, 121] width 201 height 14
paste input "Decanted.: A Winemaker's Journey"
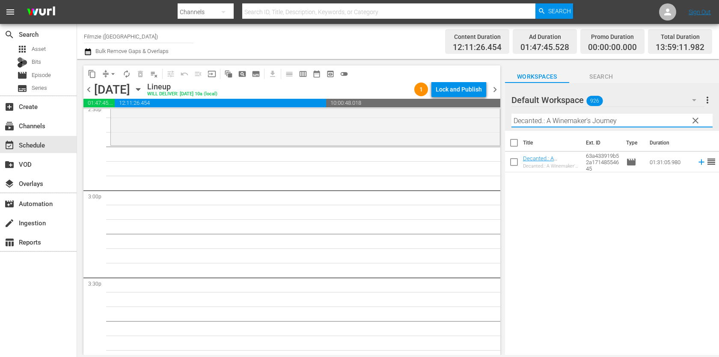
scroll to position [2534, 0]
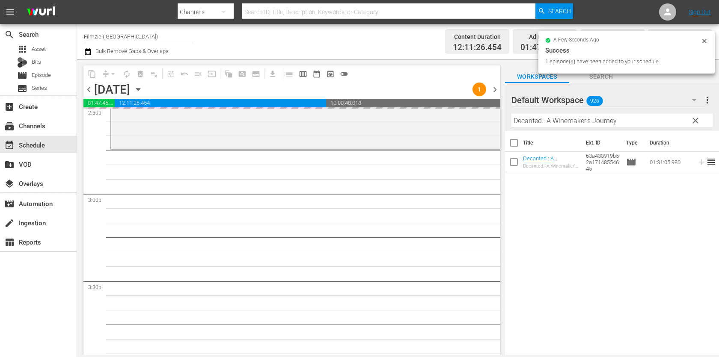
drag, startPoint x: 544, startPoint y: 163, endPoint x: 582, endPoint y: 1, distance: 165.7
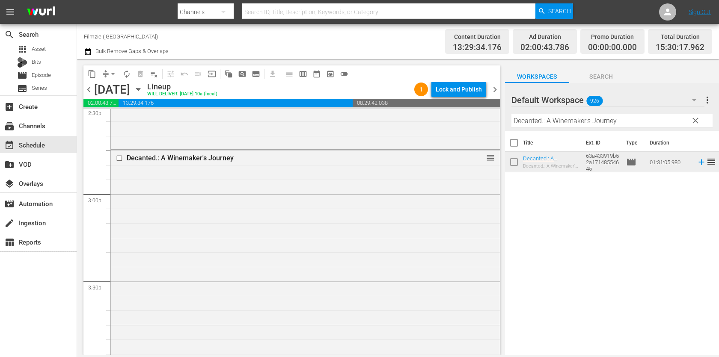
click at [623, 117] on input "Decanted.: A Winemaker's Journey" at bounding box center [611, 121] width 201 height 14
paste input "Arrows of Fire"
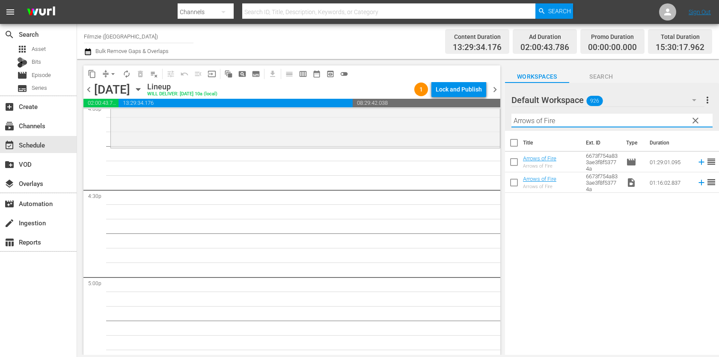
scroll to position [2795, 0]
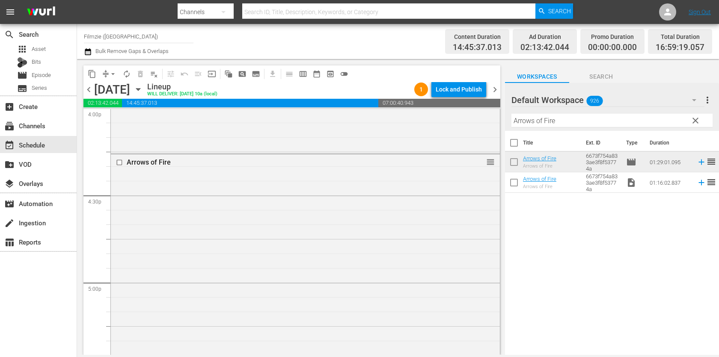
click at [583, 117] on input "Arrows of Fire" at bounding box center [611, 121] width 201 height 14
paste input "New South Cottag"
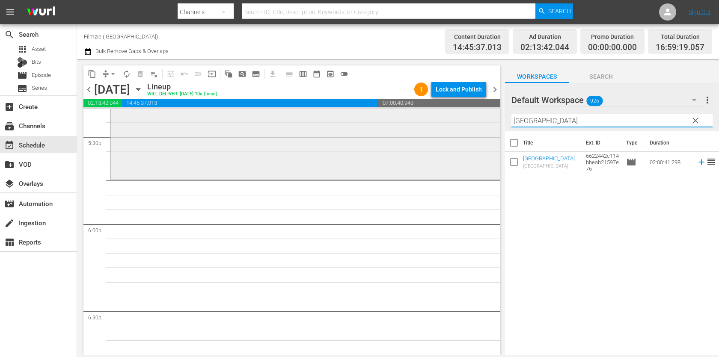
scroll to position [3070, 0]
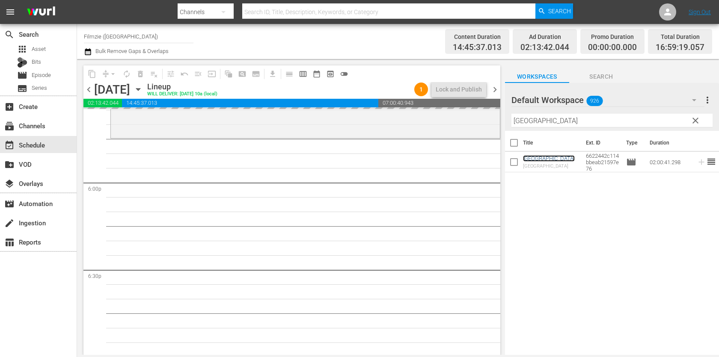
drag, startPoint x: 524, startPoint y: 156, endPoint x: 575, endPoint y: 14, distance: 151.5
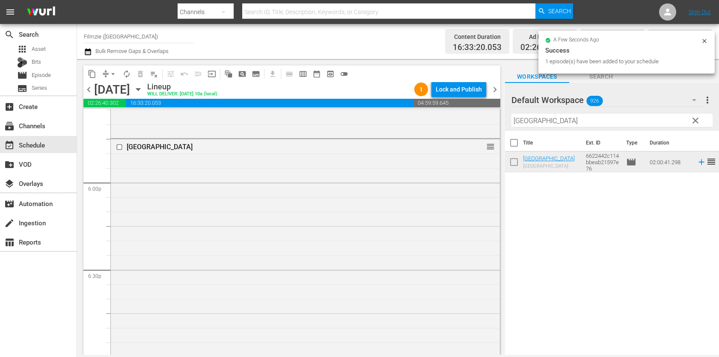
click at [637, 116] on input "[GEOGRAPHIC_DATA]" at bounding box center [611, 121] width 201 height 14
paste input "Hit List"
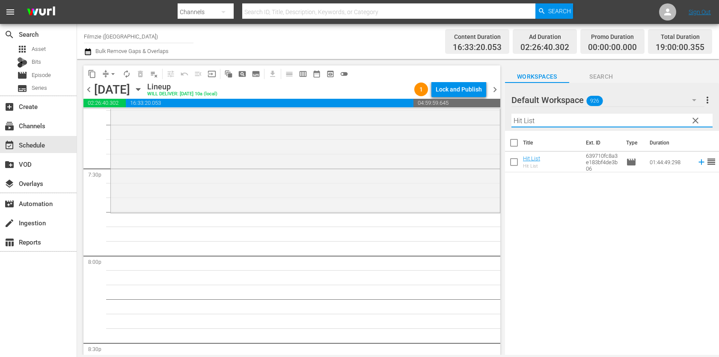
scroll to position [3363, 0]
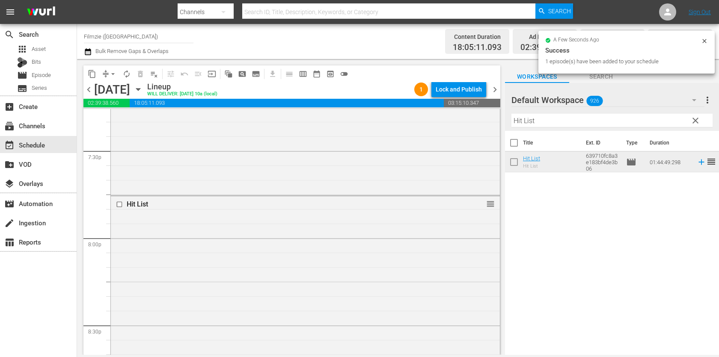
click at [618, 127] on input "Hit List" at bounding box center [611, 121] width 201 height 14
click at [618, 127] on hr at bounding box center [611, 127] width 201 height 1
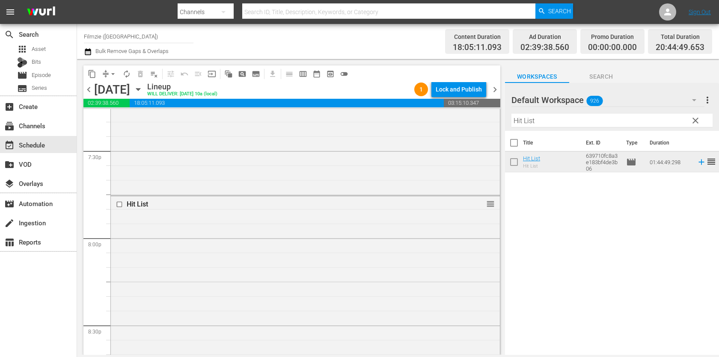
click at [618, 127] on input "Hit List" at bounding box center [611, 121] width 201 height 14
click at [618, 124] on input "Hit List" at bounding box center [611, 121] width 201 height 14
paste input "All Superheroes Must Die"
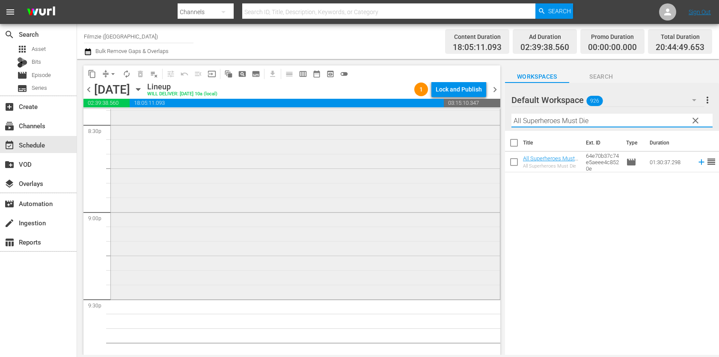
scroll to position [3589, 0]
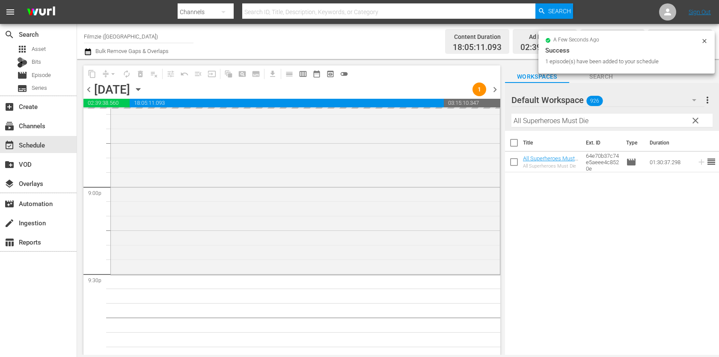
drag, startPoint x: 553, startPoint y: 158, endPoint x: 586, endPoint y: 12, distance: 150.0
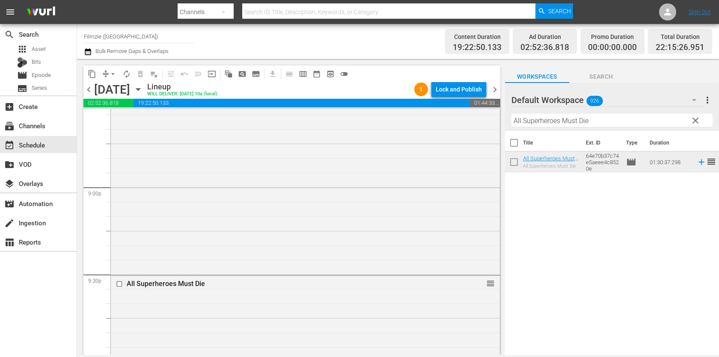
click at [615, 122] on input "All Superheroes Must Die" at bounding box center [611, 121] width 201 height 14
paste input "Till We Meet Again"
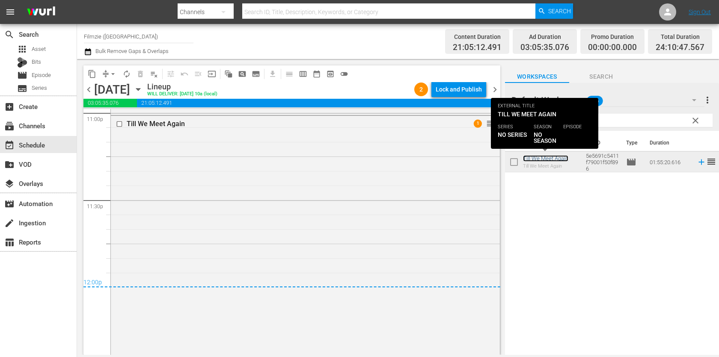
scroll to position [4108, 0]
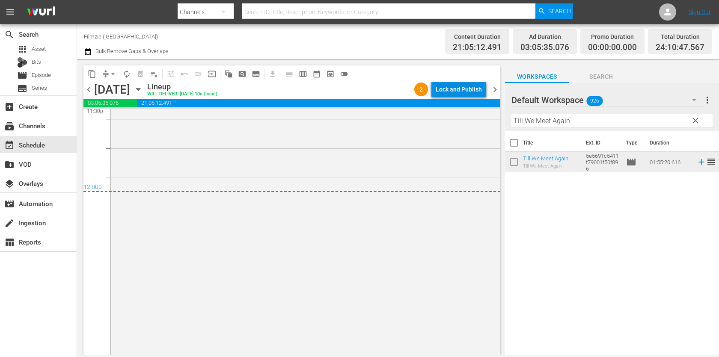
click at [472, 92] on div "Lock and Publish" at bounding box center [459, 89] width 46 height 15
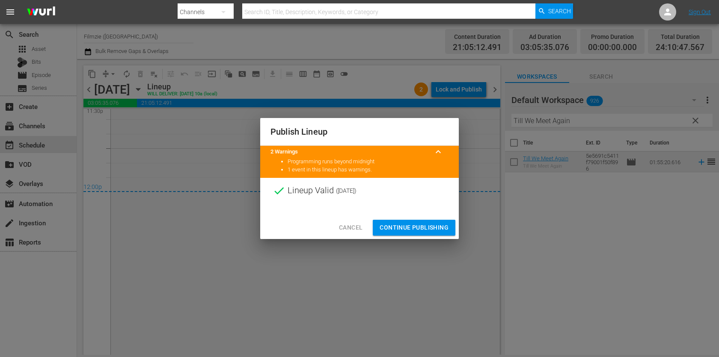
click at [434, 226] on span "Continue Publishing" at bounding box center [414, 228] width 69 height 11
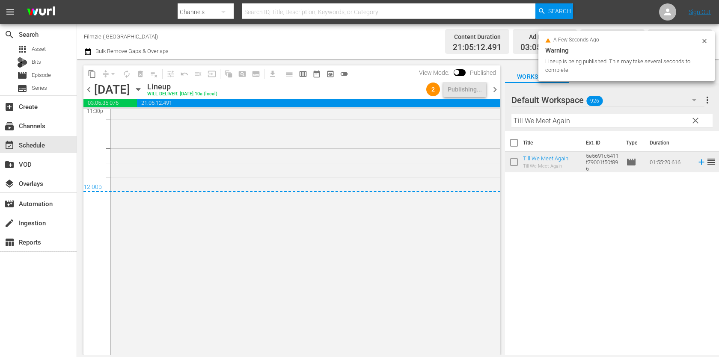
click at [499, 89] on span "chevron_right" at bounding box center [495, 89] width 11 height 11
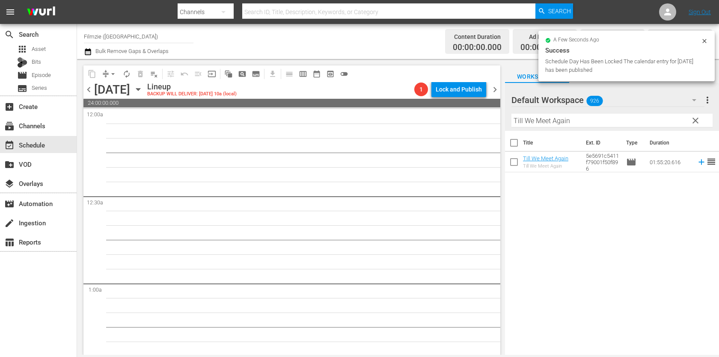
click at [561, 121] on input "Till We Meet Again" at bounding box center [611, 121] width 201 height 14
paste input "Lost Child"
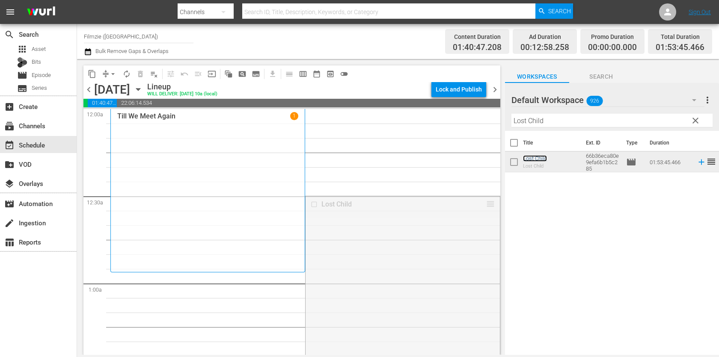
drag, startPoint x: 492, startPoint y: 204, endPoint x: 407, endPoint y: 275, distance: 110.6
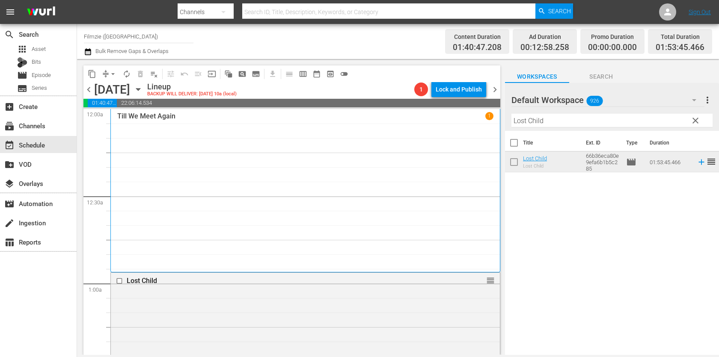
click at [609, 122] on input "Lost Child" at bounding box center [611, 121] width 201 height 14
paste input "Dream for an Insomniac"
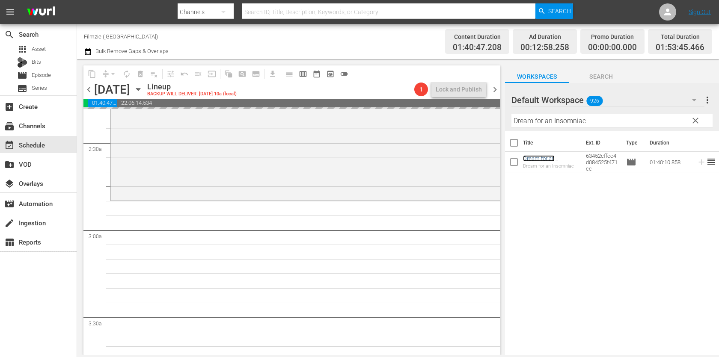
scroll to position [404, 0]
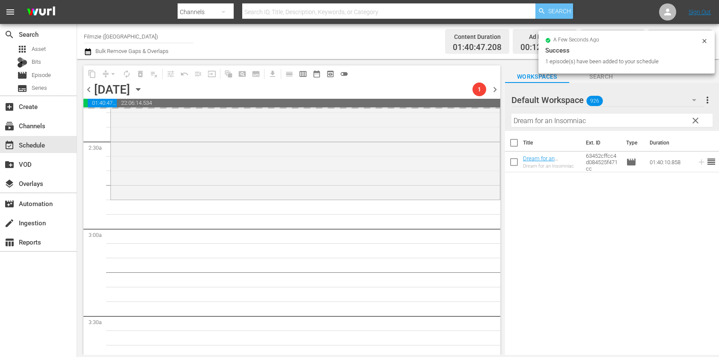
drag, startPoint x: 543, startPoint y: 158, endPoint x: 569, endPoint y: 4, distance: 156.7
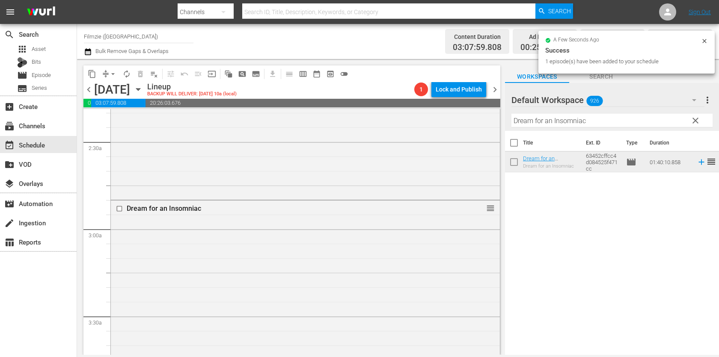
click at [574, 124] on input "Dream for an Insomniac" at bounding box center [611, 121] width 201 height 14
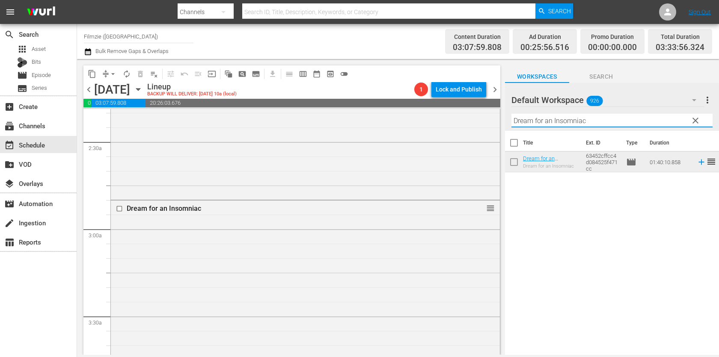
click at [574, 124] on input "Dream for an Insomniac" at bounding box center [611, 121] width 201 height 14
paste input "Raising [PERSON_NAME]"
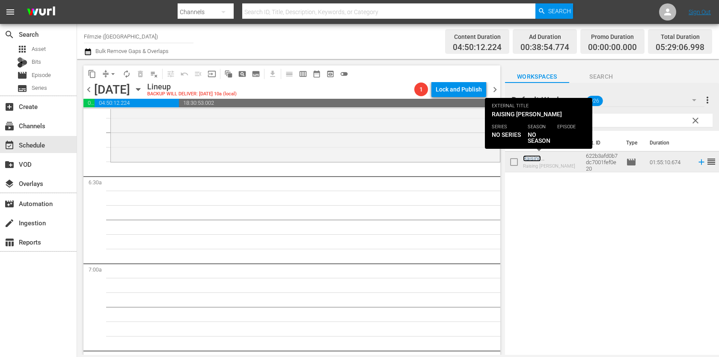
scroll to position [1068, 0]
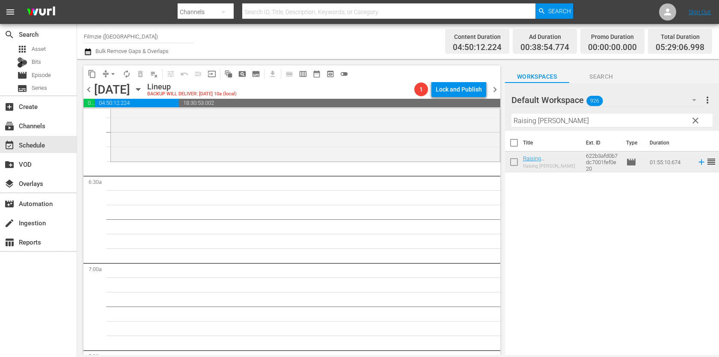
click at [591, 118] on input "Raising [PERSON_NAME]" at bounding box center [611, 121] width 201 height 14
paste input "Ace of Hearts"
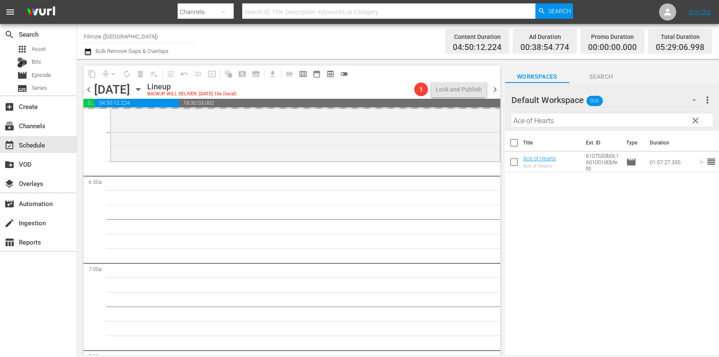
drag, startPoint x: 528, startPoint y: 157, endPoint x: 535, endPoint y: 16, distance: 141.0
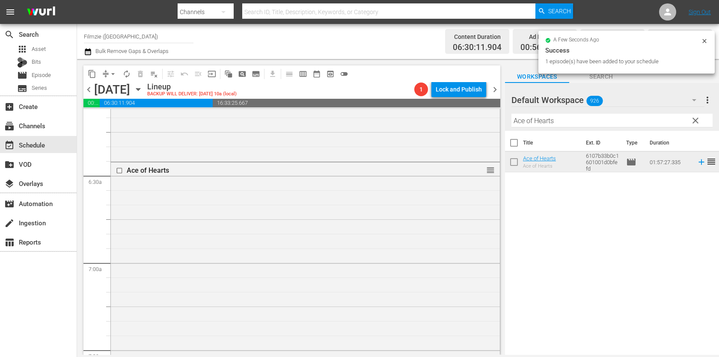
click at [572, 122] on input "Ace of Hearts" at bounding box center [611, 121] width 201 height 14
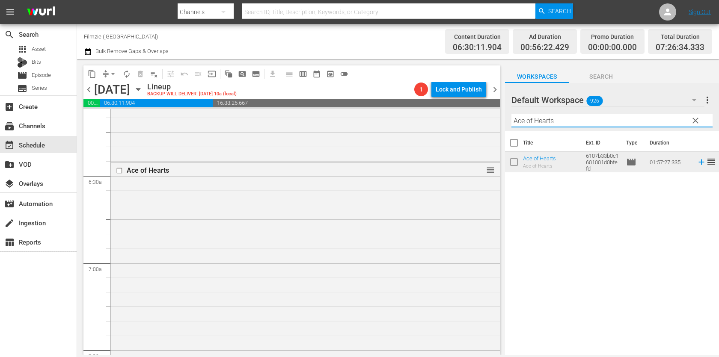
paste input "Window Horses: The Poetic Persian [DATE] of [PERSON_NAME]"
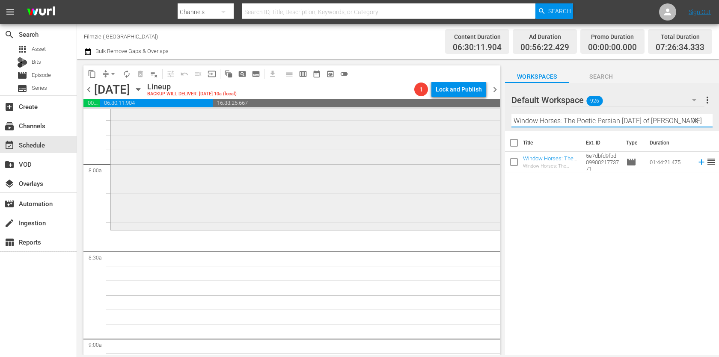
scroll to position [1344, 0]
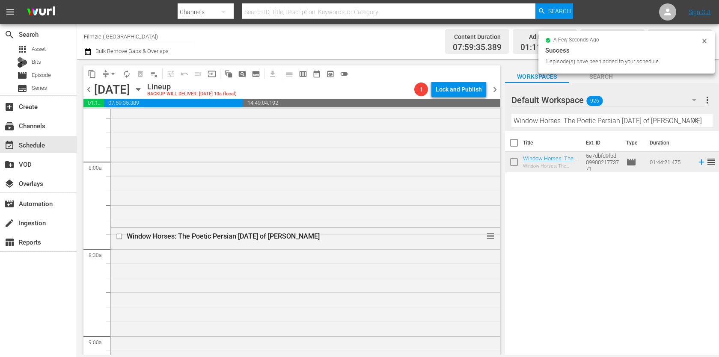
click at [625, 122] on input "Window Horses: The Poetic Persian [DATE] of [PERSON_NAME]" at bounding box center [611, 121] width 201 height 14
paste input "Summer Snow"
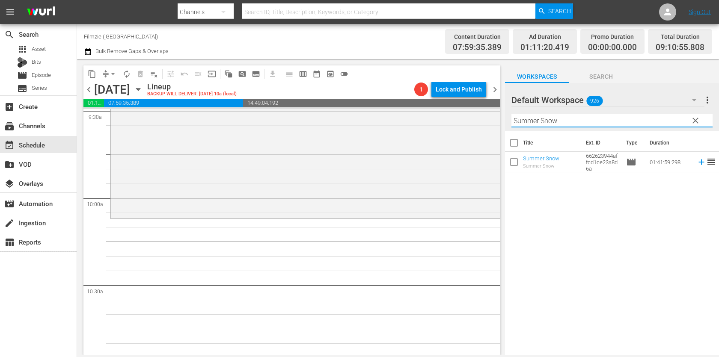
scroll to position [1668, 0]
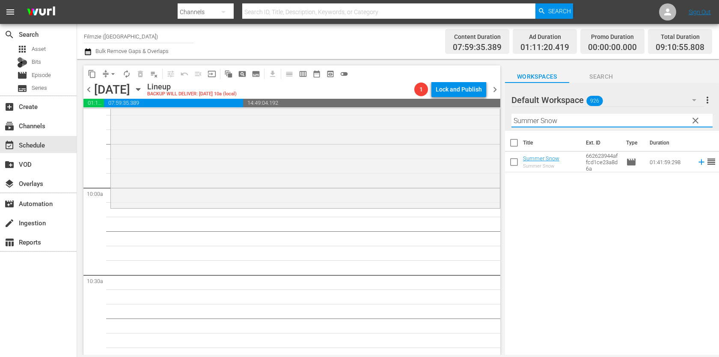
click at [572, 122] on input "Summer Snow" at bounding box center [611, 121] width 201 height 14
paste input "Wilderness to Table with Chef Bri 2.3"
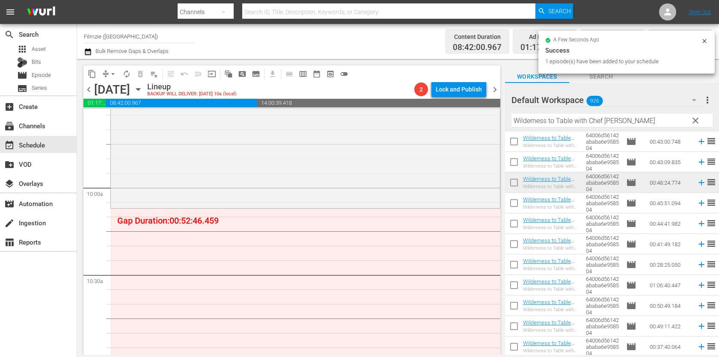
drag, startPoint x: 553, startPoint y: 181, endPoint x: 425, endPoint y: 0, distance: 221.7
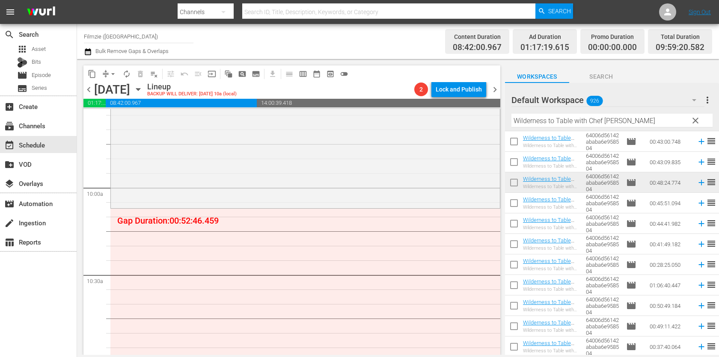
click at [585, 124] on input "Wilderness to Table with Chef [PERSON_NAME]" at bounding box center [611, 121] width 201 height 14
paste input "Apple: The Trillion Dollar Betrayal"
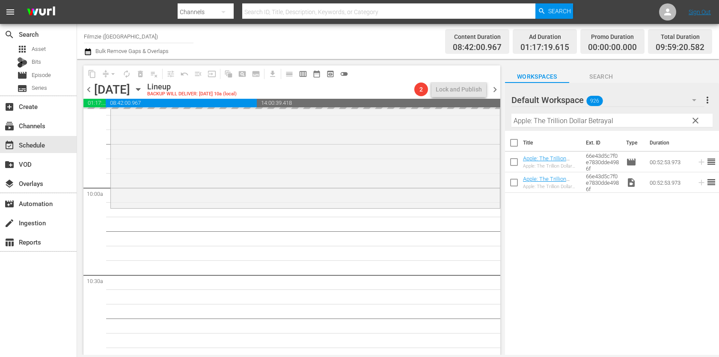
drag, startPoint x: 543, startPoint y: 159, endPoint x: 550, endPoint y: 1, distance: 158.5
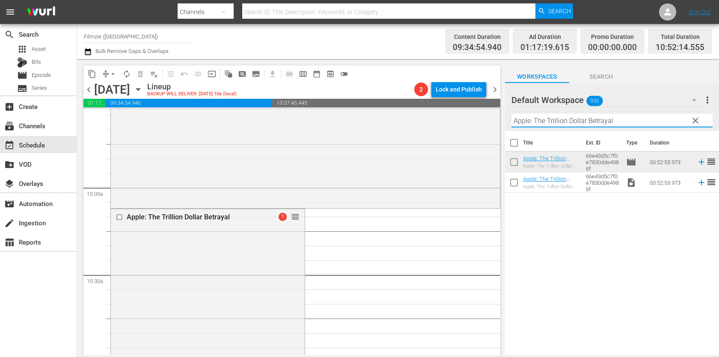
click at [586, 117] on input "Apple: The Trillion Dollar Betrayal" at bounding box center [611, 121] width 201 height 14
paste input "The [DEMOGRAPHIC_DATA] Secret"
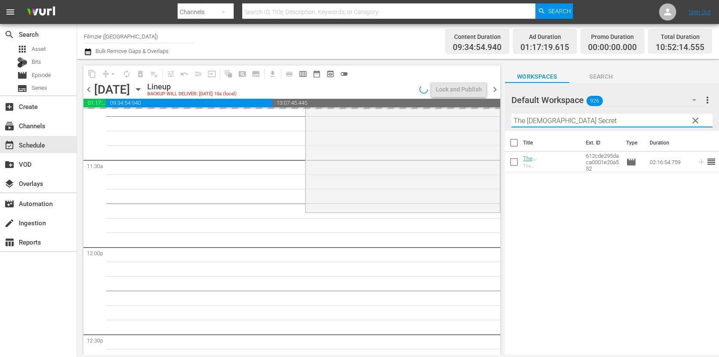
scroll to position [1964, 0]
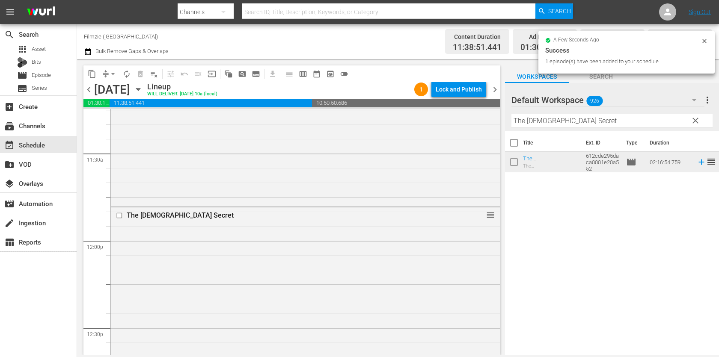
click at [594, 122] on input "The [DEMOGRAPHIC_DATA] Secret" at bounding box center [611, 121] width 201 height 14
paste input "Way Home"
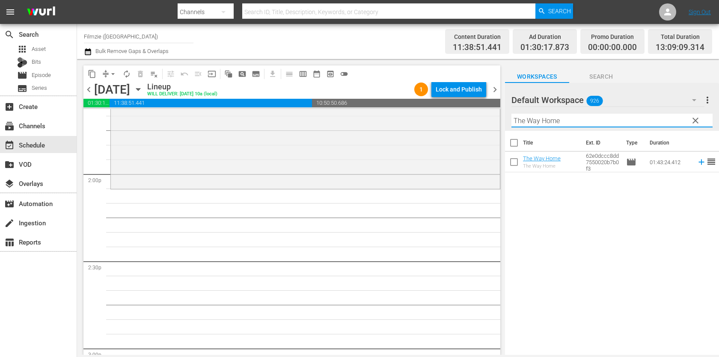
scroll to position [2391, 0]
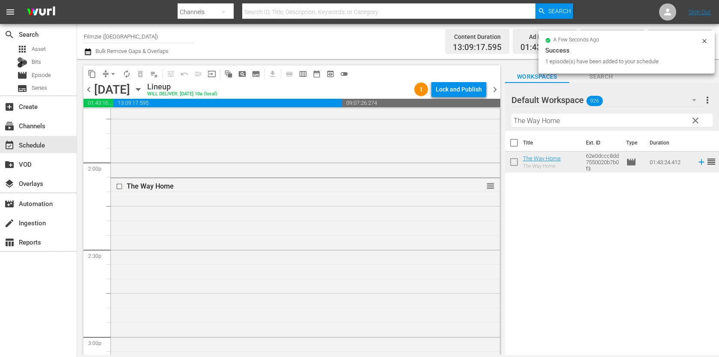
click at [595, 127] on input "The Way Home" at bounding box center [611, 121] width 201 height 14
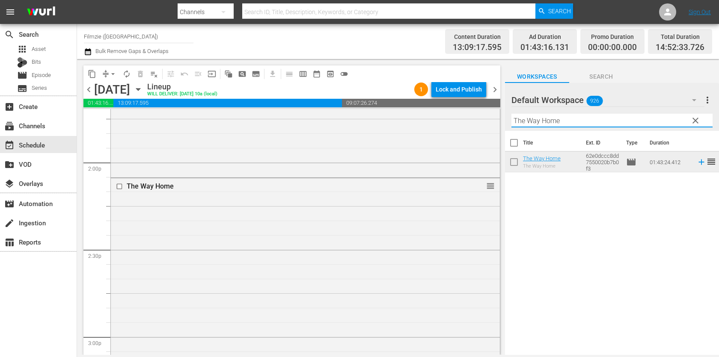
click at [595, 127] on hr at bounding box center [611, 127] width 201 height 1
click at [595, 127] on div "Filter by Title The Way Home" at bounding box center [611, 120] width 201 height 21
click at [595, 127] on hr at bounding box center [611, 127] width 201 height 1
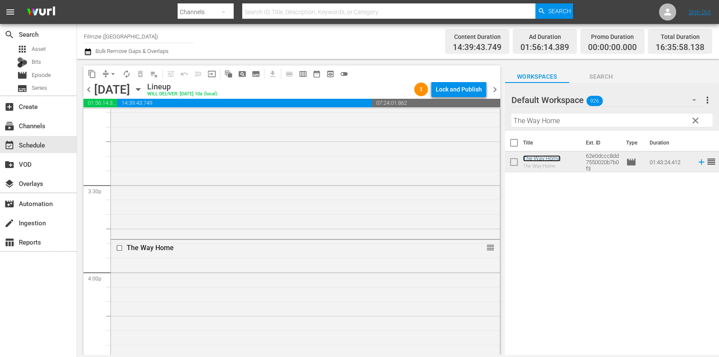
scroll to position [2685, 0]
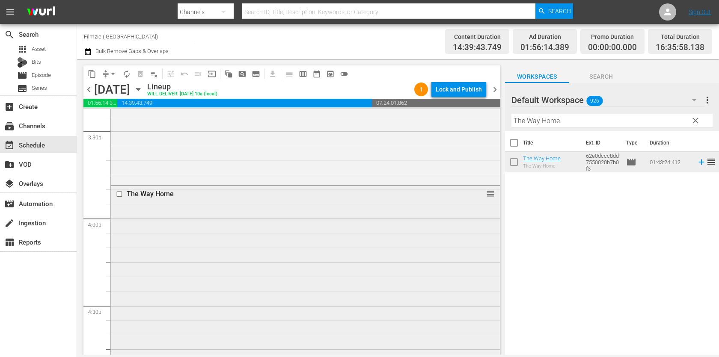
click at [423, 234] on div "The Way Home reorder" at bounding box center [305, 335] width 389 height 298
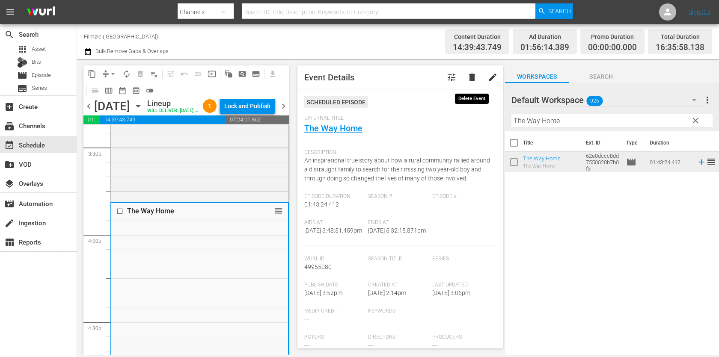
click at [472, 79] on span "delete" at bounding box center [472, 77] width 10 height 10
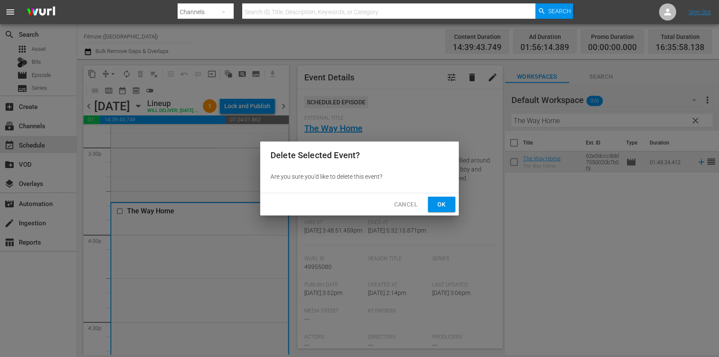
click at [447, 196] on div "Cancel Ok" at bounding box center [359, 204] width 199 height 23
click at [446, 202] on span "Ok" at bounding box center [442, 204] width 14 height 11
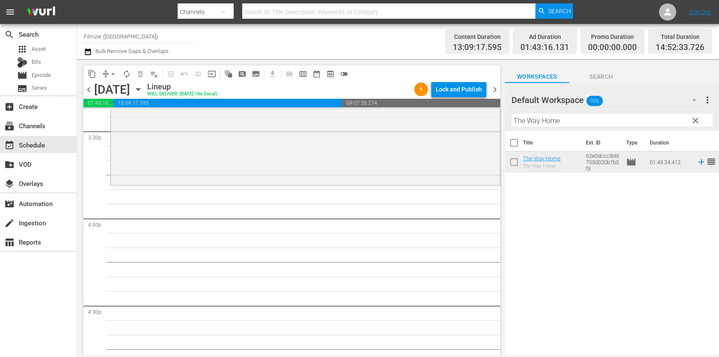
click at [578, 119] on input "The Way Home" at bounding box center [611, 121] width 201 height 14
paste input "By God's Grac"
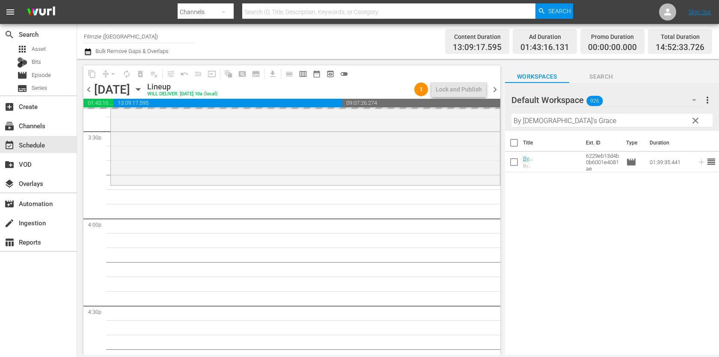
drag, startPoint x: 544, startPoint y: 154, endPoint x: 576, endPoint y: 3, distance: 154.4
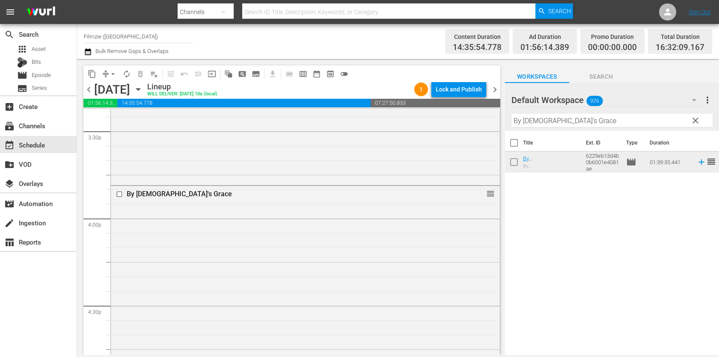
click at [596, 114] on input "By [DEMOGRAPHIC_DATA]'s Grace" at bounding box center [611, 121] width 201 height 14
paste input "Summer Snow"
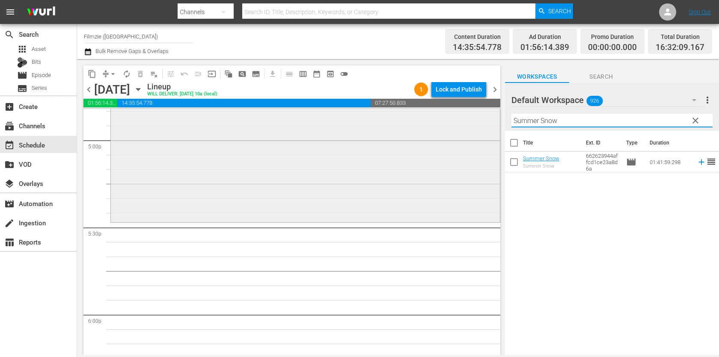
scroll to position [2938, 0]
click at [621, 120] on input "Summer Snow" at bounding box center [611, 121] width 201 height 14
paste input "Target List"
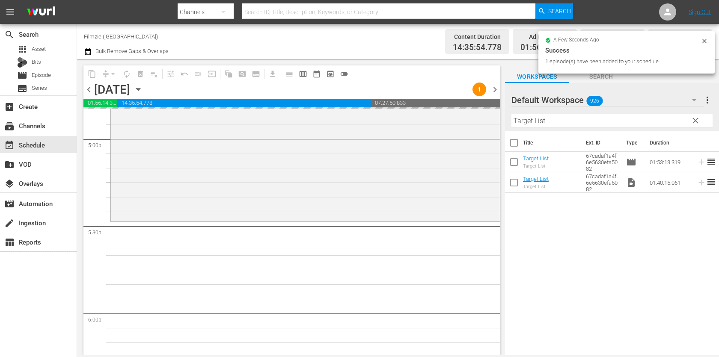
drag, startPoint x: 539, startPoint y: 164, endPoint x: 580, endPoint y: 7, distance: 162.2
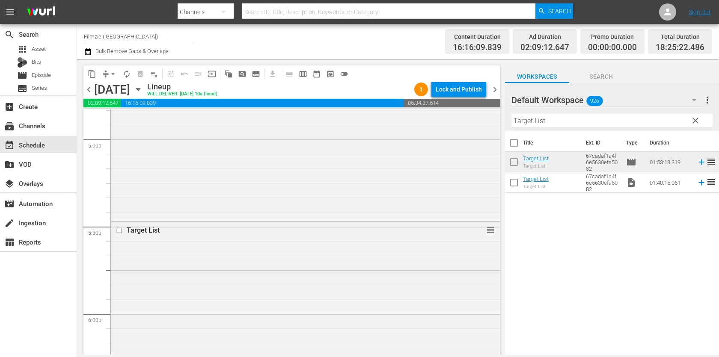
click at [636, 124] on input "Target List" at bounding box center [611, 121] width 201 height 14
paste input "A Father's Figh"
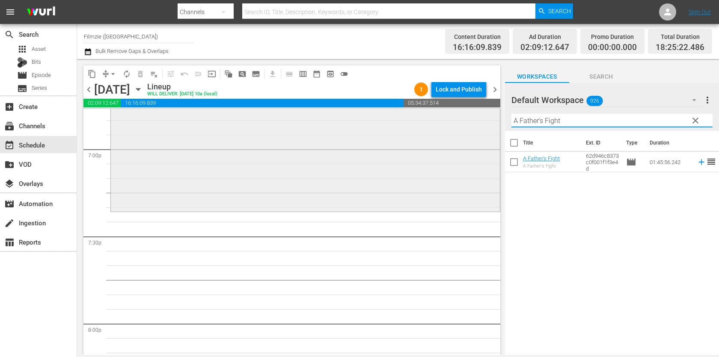
scroll to position [3282, 0]
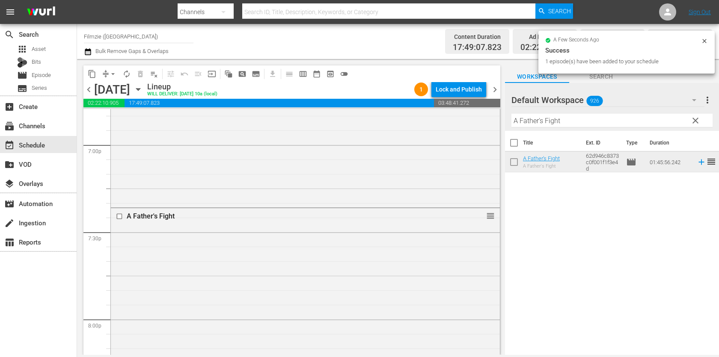
click at [648, 117] on input "A Father's Fight" at bounding box center [611, 121] width 201 height 14
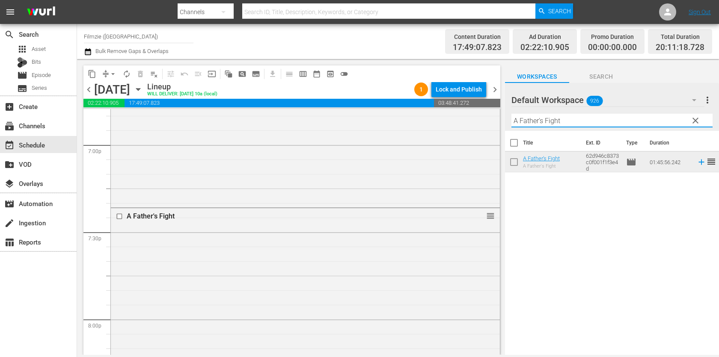
paste input "nimator"
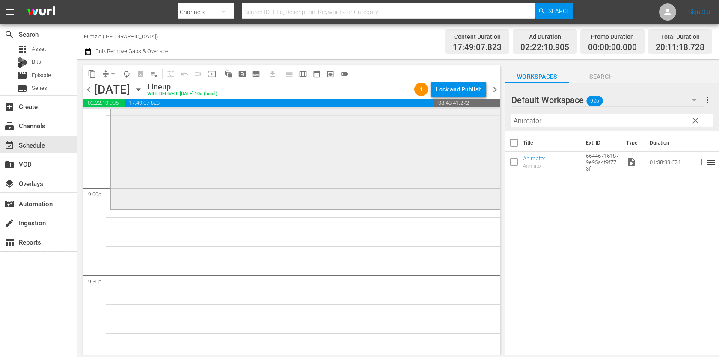
scroll to position [3589, 0]
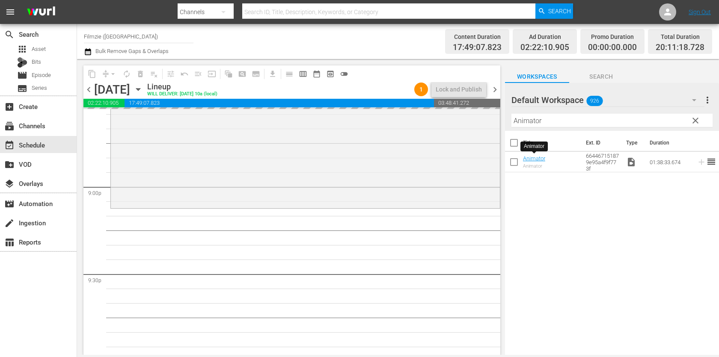
click at [586, 123] on input "Animator" at bounding box center [611, 121] width 201 height 14
paste input "Confessions of a Produce"
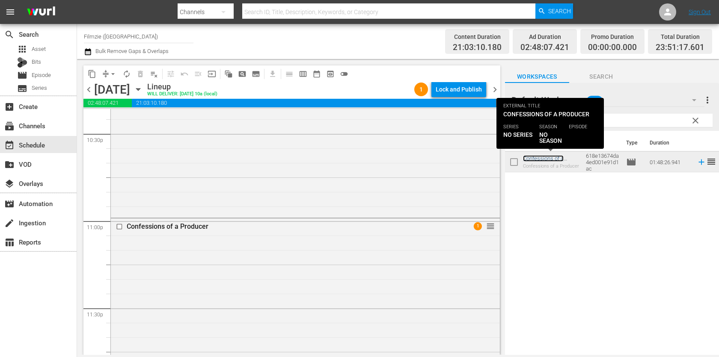
scroll to position [4083, 0]
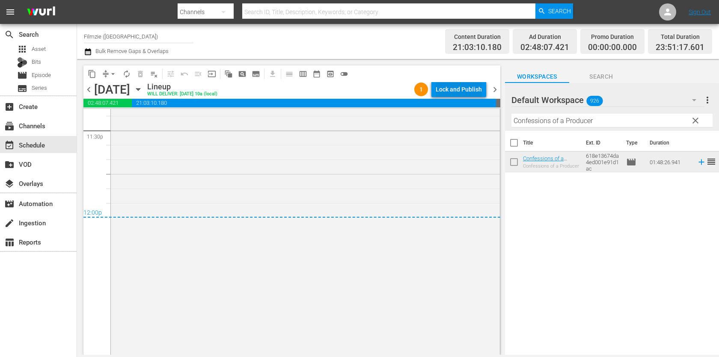
click at [471, 89] on div "Lock and Publish" at bounding box center [459, 89] width 46 height 15
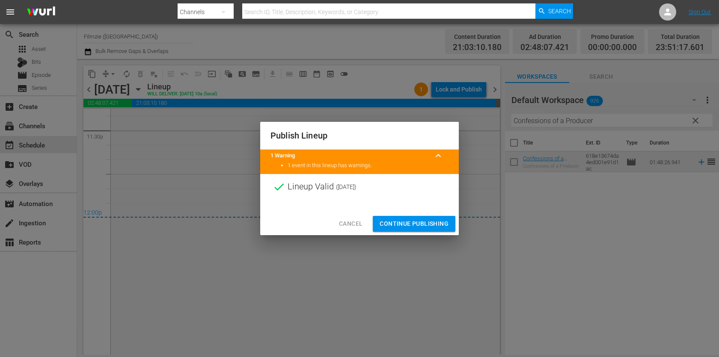
click at [394, 224] on span "Continue Publishing" at bounding box center [414, 224] width 69 height 11
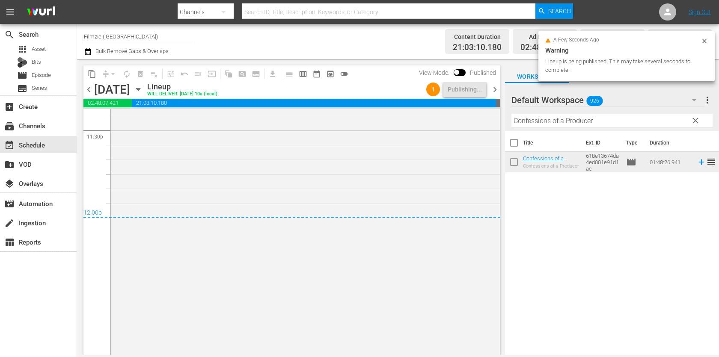
click at [496, 89] on span "chevron_right" at bounding box center [495, 89] width 11 height 11
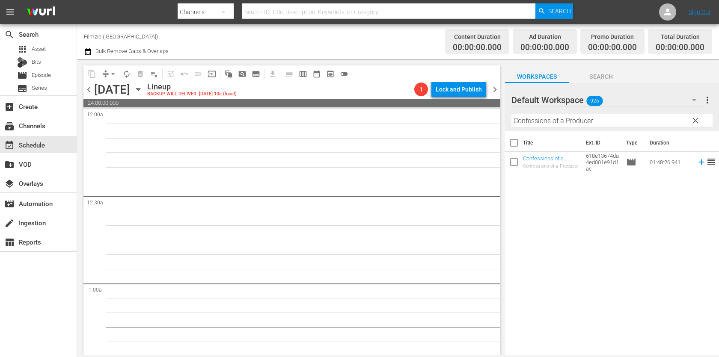
click at [596, 115] on input "Confessions of a Producer" at bounding box center [611, 121] width 201 height 14
paste input "Legion Of Hono"
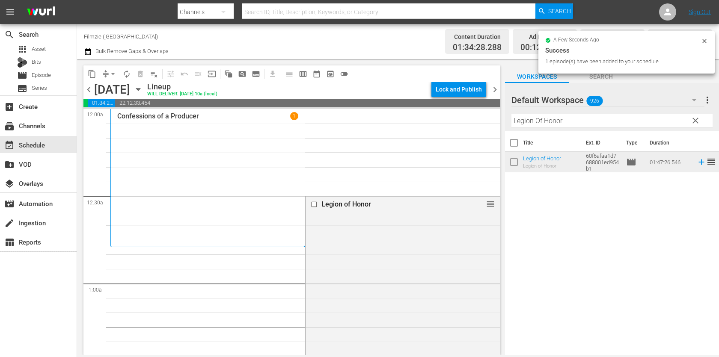
drag, startPoint x: 553, startPoint y: 153, endPoint x: 584, endPoint y: 4, distance: 152.6
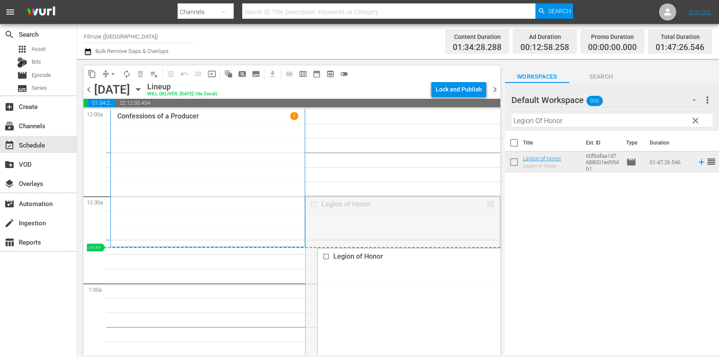
drag, startPoint x: 491, startPoint y: 205, endPoint x: 459, endPoint y: 248, distance: 53.8
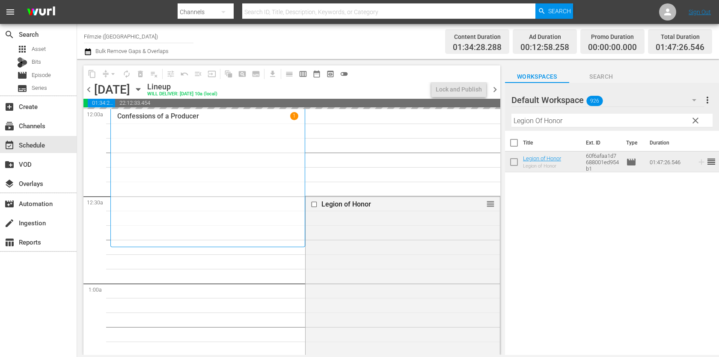
click at [619, 125] on input "Legion Of Honor" at bounding box center [611, 121] width 201 height 14
paste input "Fingers"
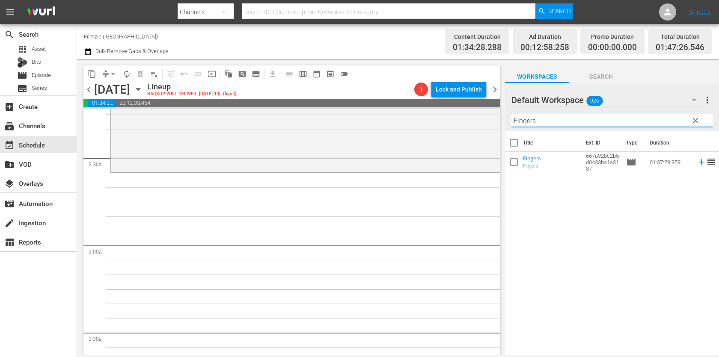
scroll to position [395, 0]
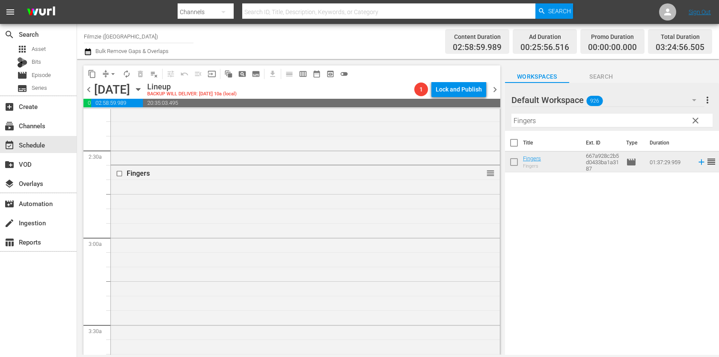
click at [587, 118] on input "Fingers" at bounding box center [611, 121] width 201 height 14
paste input "Happiness Is a Four-Letter Word"
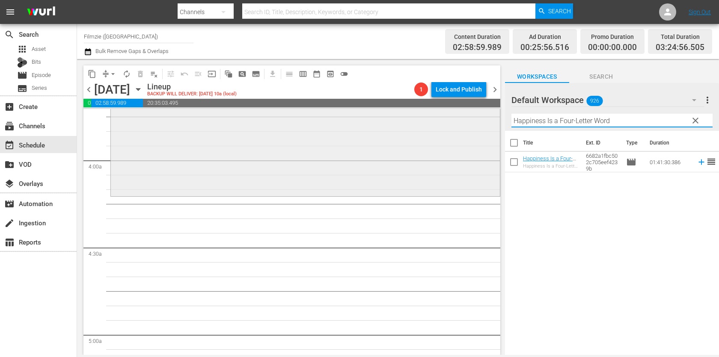
scroll to position [652, 0]
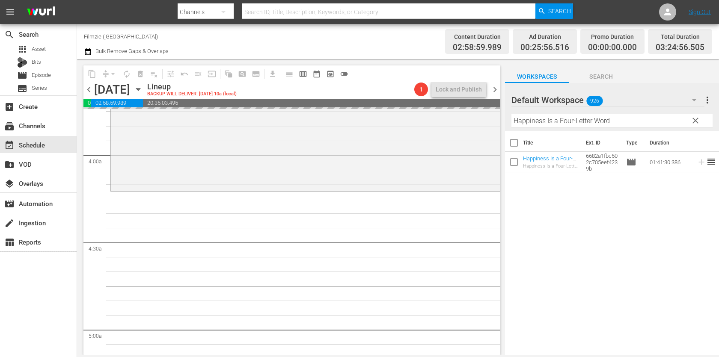
drag, startPoint x: 553, startPoint y: 161, endPoint x: 595, endPoint y: 2, distance: 164.5
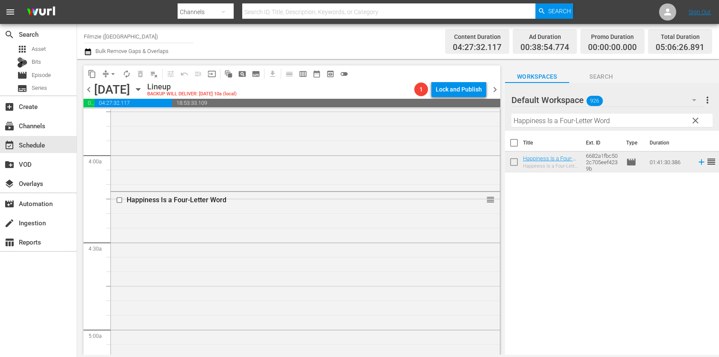
click at [606, 123] on input "Happiness Is a Four-Letter Word" at bounding box center [611, 121] width 201 height 14
paste input "A Fanatic Heart: Geldof On Yeats"
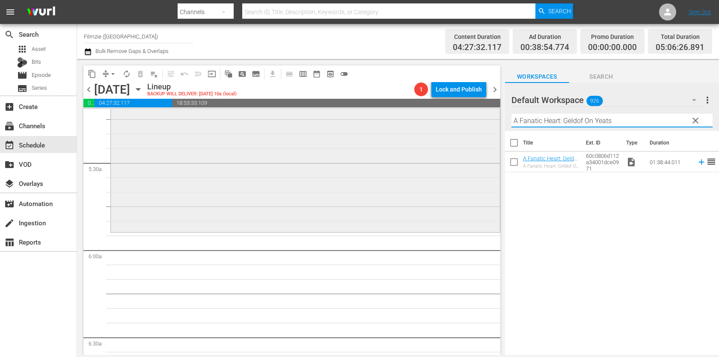
scroll to position [910, 0]
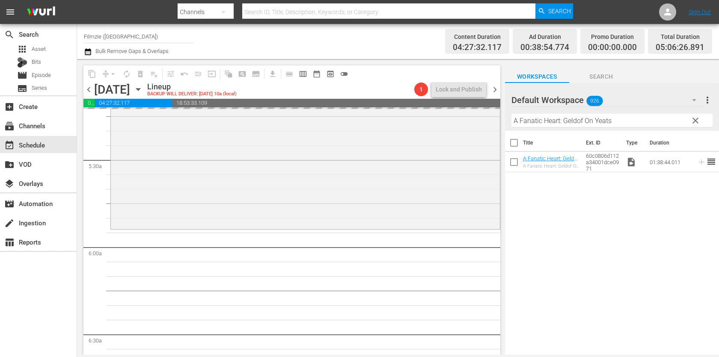
drag, startPoint x: 541, startPoint y: 160, endPoint x: 536, endPoint y: 2, distance: 158.5
click at [616, 124] on input "A Fanatic Heart: Geldof On Yeats" at bounding box center [611, 121] width 201 height 14
paste input "[PERSON_NAME]!"
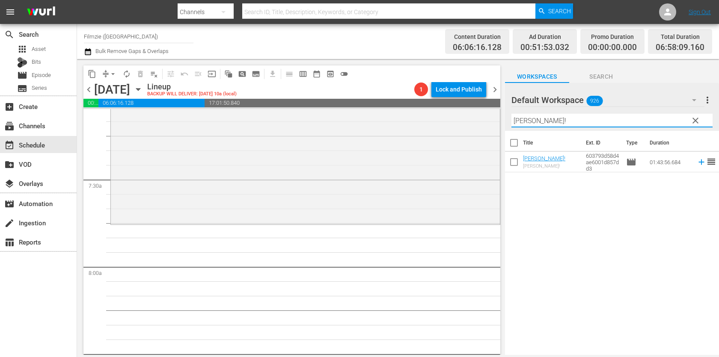
scroll to position [1240, 0]
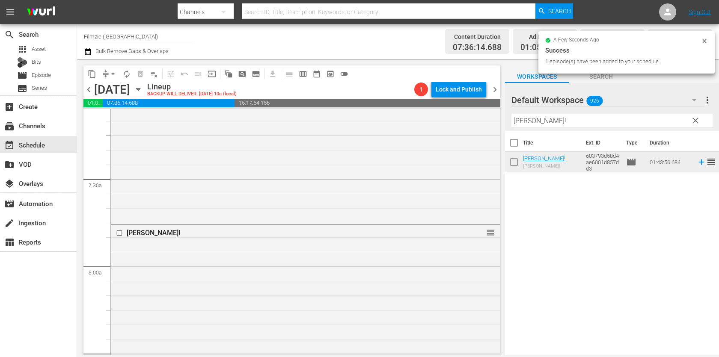
click at [604, 117] on input "[PERSON_NAME]!" at bounding box center [611, 121] width 201 height 14
paste input "A Promise to [PERSON_NAME]"
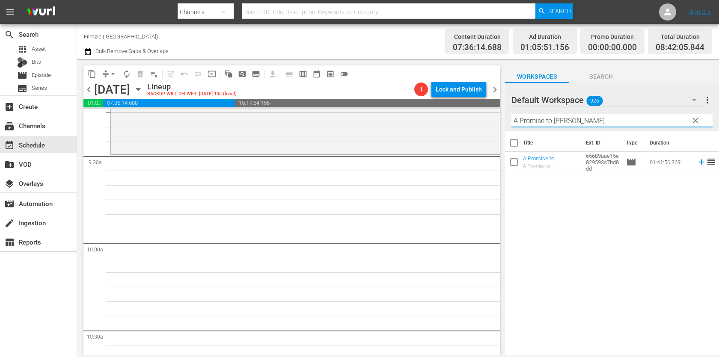
scroll to position [1613, 0]
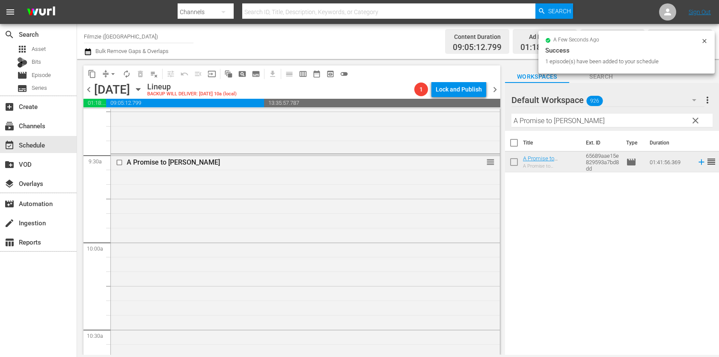
click at [600, 119] on input "A Promise to [PERSON_NAME]" at bounding box center [611, 121] width 201 height 14
paste input "Wilderness to Table with Chef Bri 2.4"
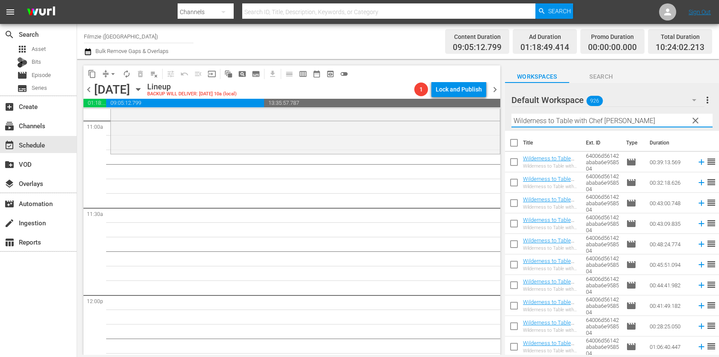
scroll to position [62, 0]
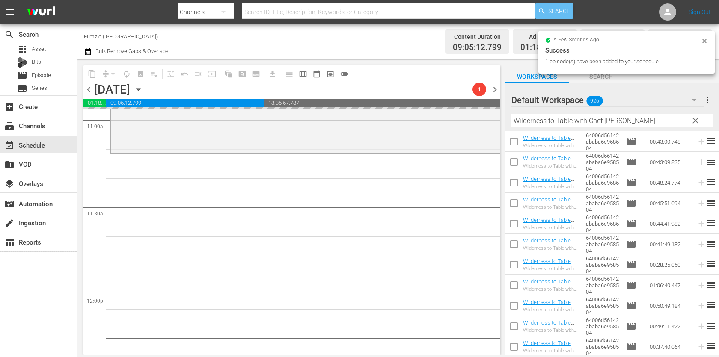
drag, startPoint x: 553, startPoint y: 161, endPoint x: 536, endPoint y: 14, distance: 148.2
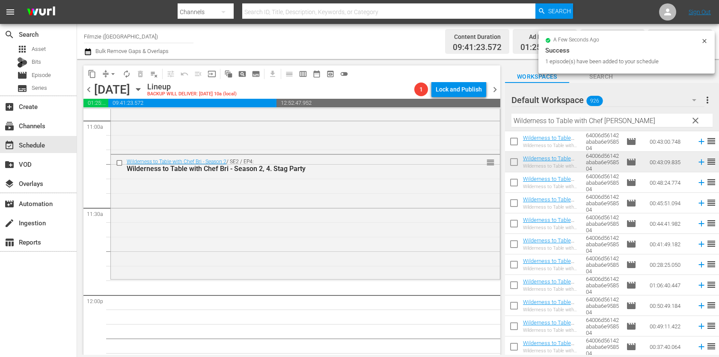
click at [596, 126] on input "Wilderness to Table with Chef [PERSON_NAME]" at bounding box center [611, 121] width 201 height 14
paste input "Foods That Cure Disease"
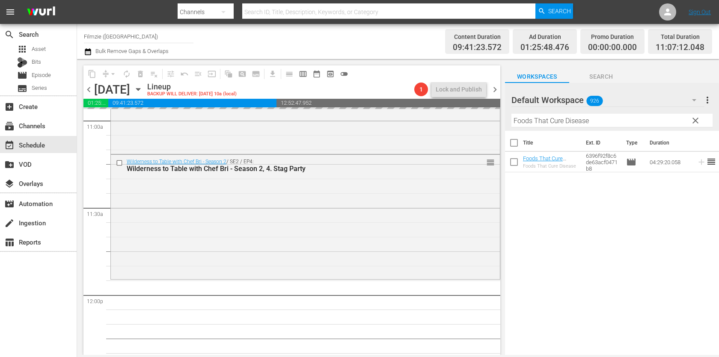
drag, startPoint x: 557, startPoint y: 157, endPoint x: 658, endPoint y: 0, distance: 186.4
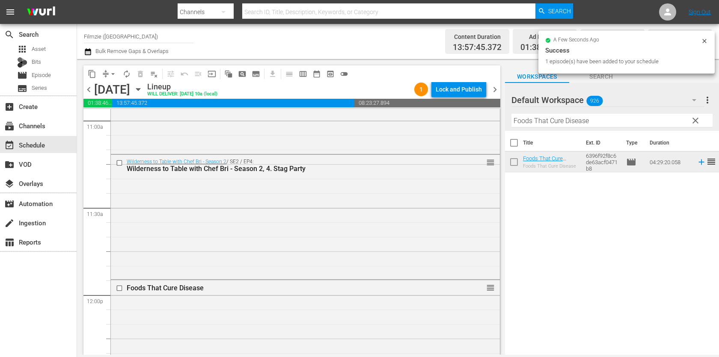
click at [630, 125] on input "Foods That Cure Disease" at bounding box center [611, 121] width 201 height 14
paste input "[PERSON_NAME]'s and [PERSON_NAME]'s Inn"
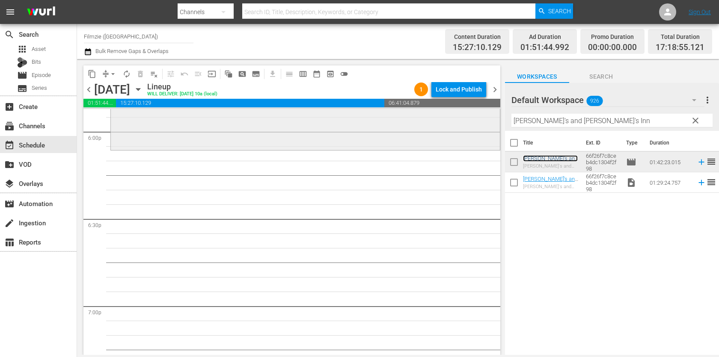
scroll to position [3126, 0]
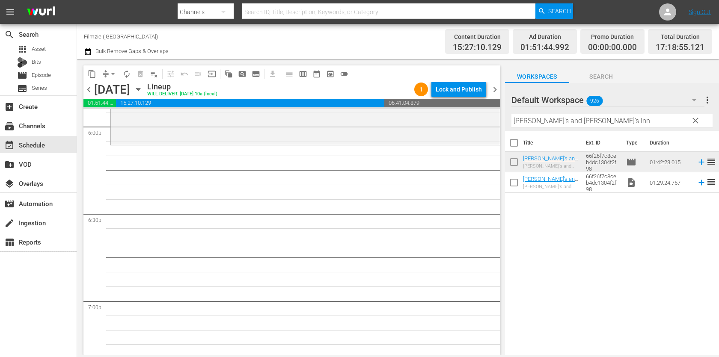
drag, startPoint x: 557, startPoint y: 156, endPoint x: 493, endPoint y: 17, distance: 153.2
click at [574, 130] on div "Filter by Title Babe's and Ricky's Inn" at bounding box center [611, 120] width 201 height 21
click at [583, 119] on input "[PERSON_NAME]'s and [PERSON_NAME]'s Inn" at bounding box center [611, 121] width 201 height 14
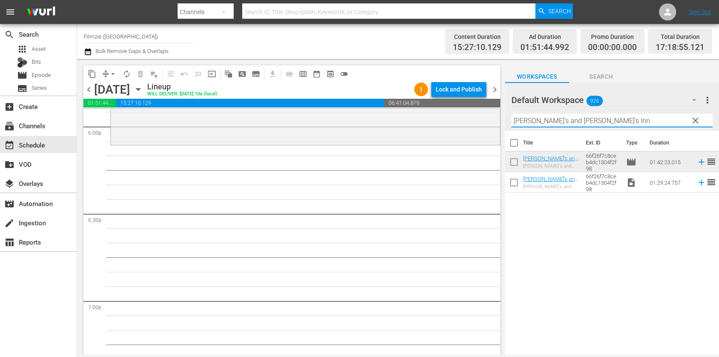
paste input "The Badger Game"
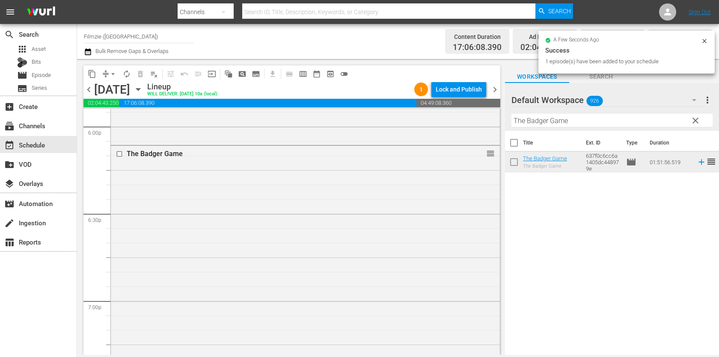
click at [592, 113] on div "Filter by Title The Badger Game" at bounding box center [611, 120] width 201 height 21
click at [586, 120] on input "The Badger Game" at bounding box center [611, 121] width 201 height 14
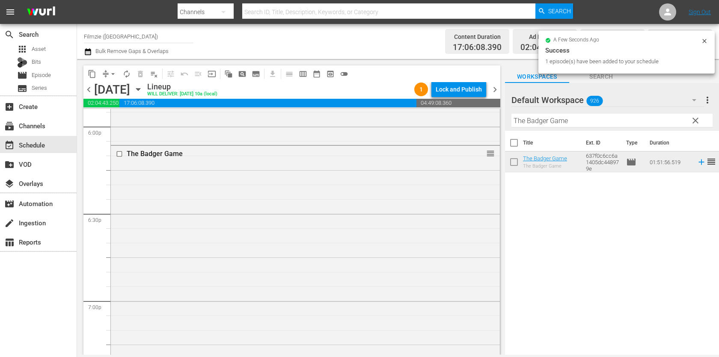
click at [586, 120] on input "The Badger Game" at bounding box center [611, 121] width 201 height 14
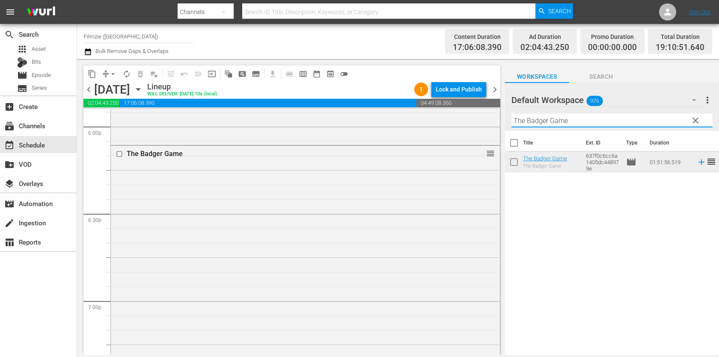
click at [586, 120] on input "The Badger Game" at bounding box center [611, 121] width 201 height 14
paste input "Summer Rebels"
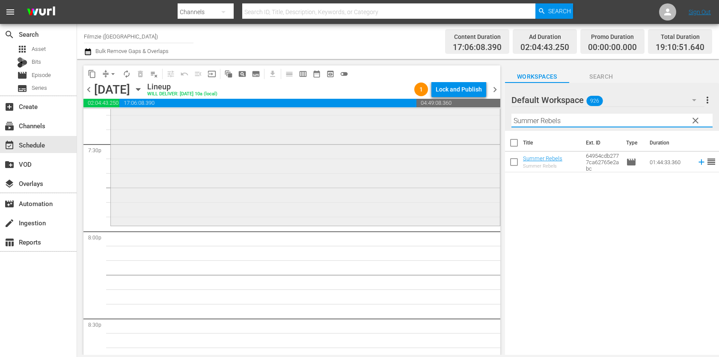
scroll to position [3392, 0]
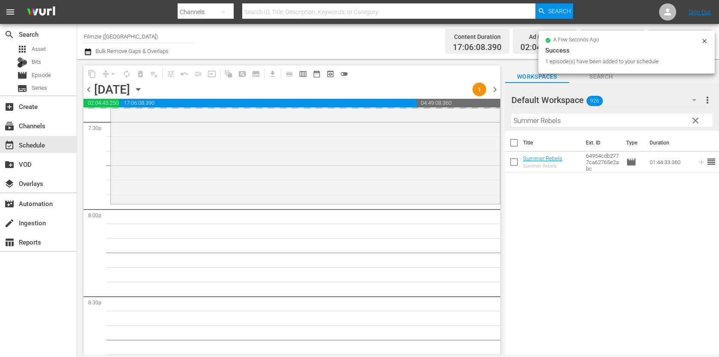
drag, startPoint x: 534, startPoint y: 160, endPoint x: 585, endPoint y: 1, distance: 167.2
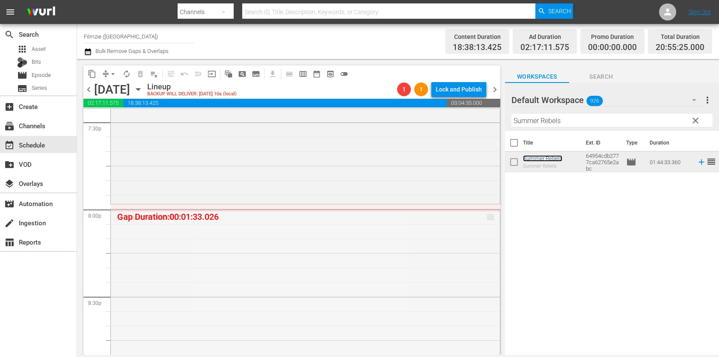
drag, startPoint x: 488, startPoint y: 218, endPoint x: 488, endPoint y: 206, distance: 12.0
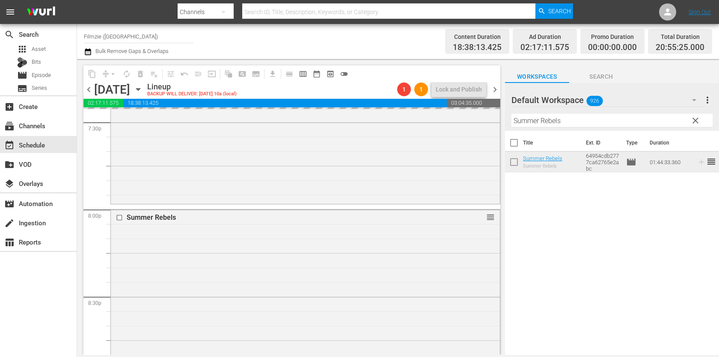
click at [570, 125] on input "Summer Rebels" at bounding box center [611, 121] width 201 height 14
paste input "Confessions of a [PERSON_NAME][DEMOGRAPHIC_DATA]"
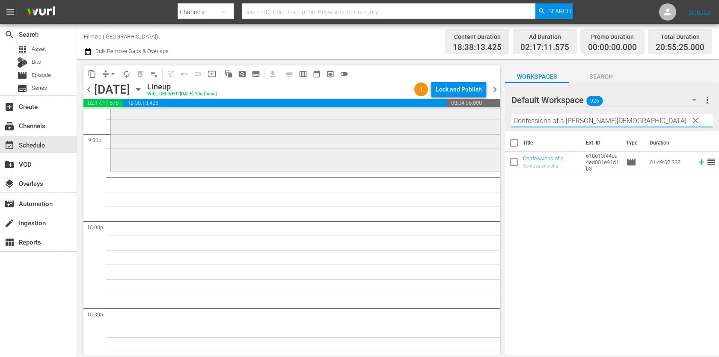
scroll to position [3735, 0]
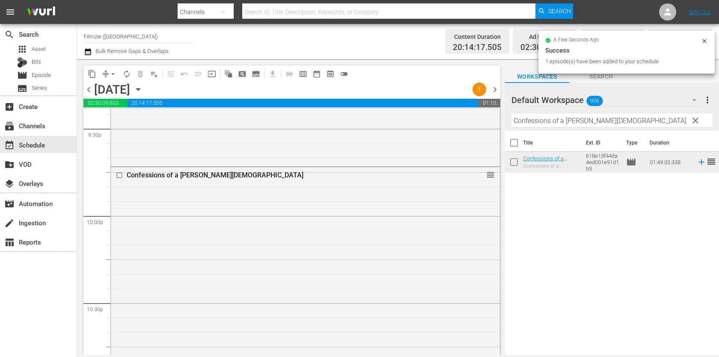
click at [586, 119] on input "Confessions of a [PERSON_NAME][DEMOGRAPHIC_DATA]" at bounding box center [611, 121] width 201 height 14
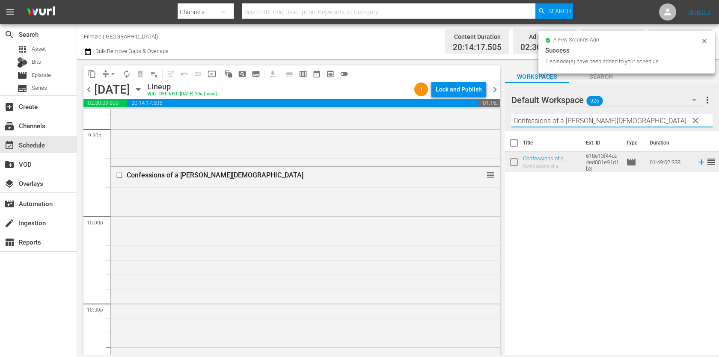
click at [586, 119] on input "Confessions of a [PERSON_NAME][DEMOGRAPHIC_DATA]" at bounding box center [611, 121] width 201 height 14
paste input "A Prayer For the Damned"
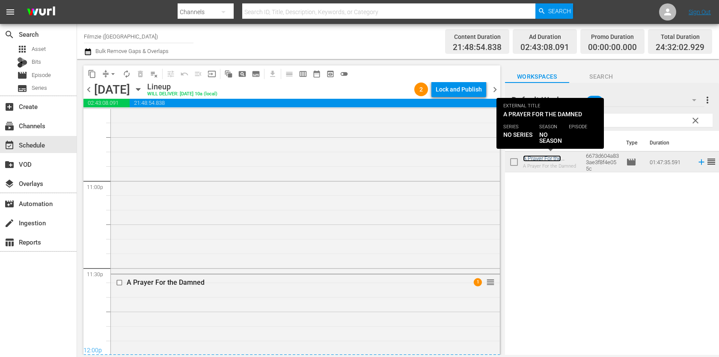
scroll to position [4176, 0]
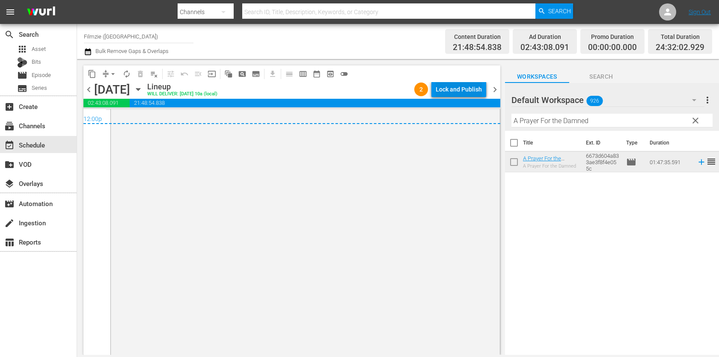
click at [452, 86] on div "Lock and Publish" at bounding box center [459, 89] width 46 height 15
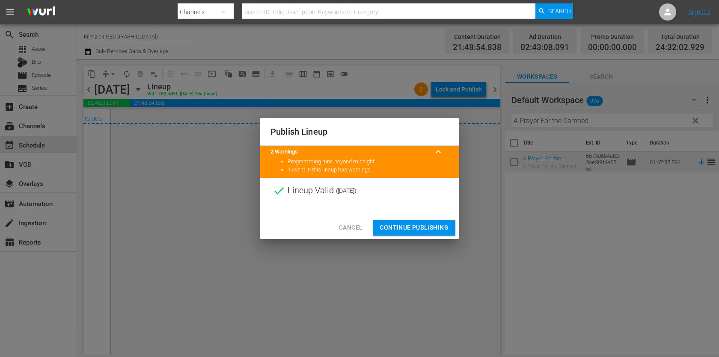
click at [436, 233] on button "Continue Publishing" at bounding box center [414, 228] width 83 height 16
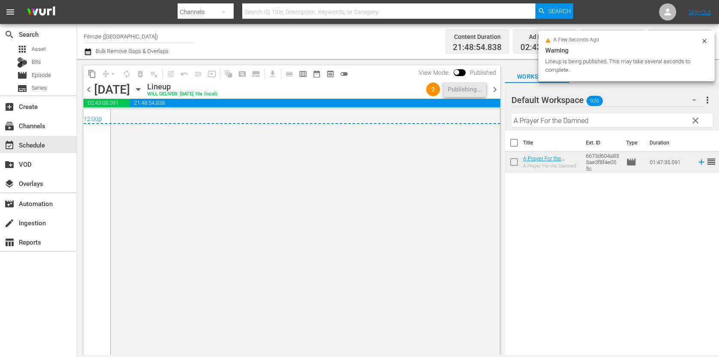
click at [494, 89] on span "chevron_right" at bounding box center [495, 89] width 11 height 11
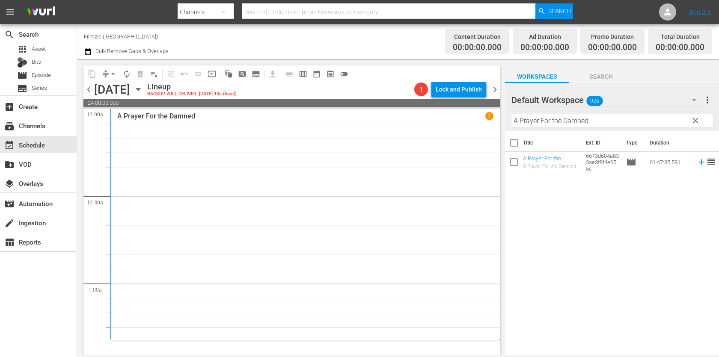
click at [601, 118] on input "A Prayer For the Damned" at bounding box center [611, 121] width 201 height 14
paste input "The Deal"
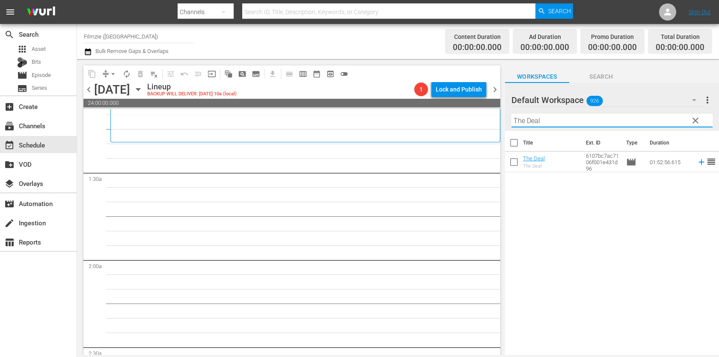
scroll to position [217, 0]
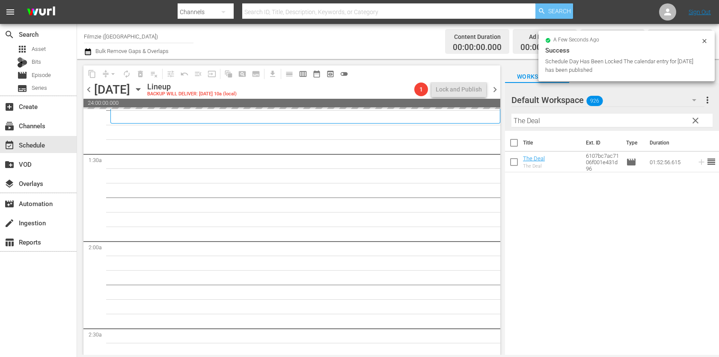
drag, startPoint x: 532, startPoint y: 161, endPoint x: 571, endPoint y: 5, distance: 160.8
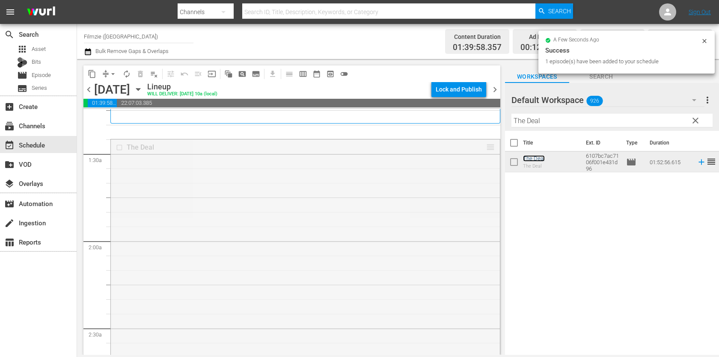
drag, startPoint x: 489, startPoint y: 145, endPoint x: 489, endPoint y: 127, distance: 18.4
click at [550, 122] on input "The Deal" at bounding box center [611, 121] width 201 height 14
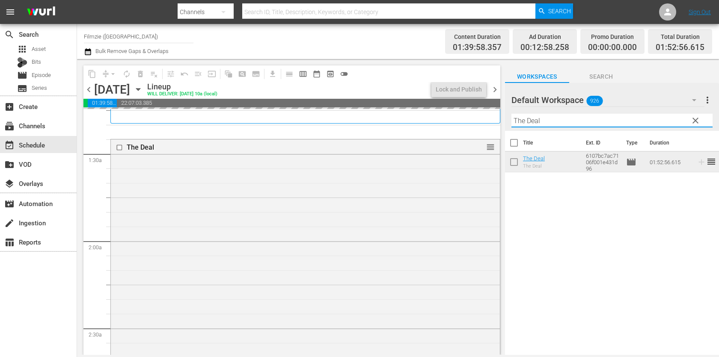
click at [550, 122] on input "The Deal" at bounding box center [611, 121] width 201 height 14
paste input "Illeg"
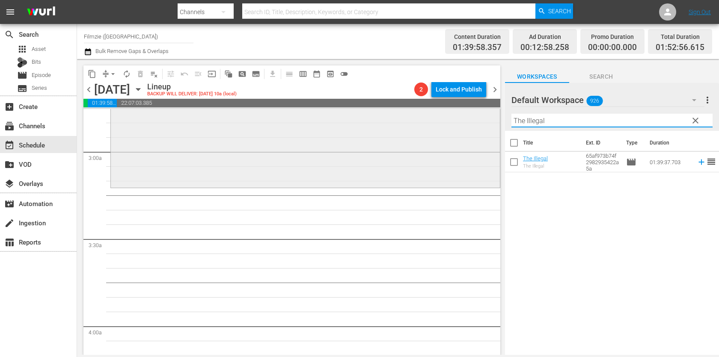
scroll to position [483, 0]
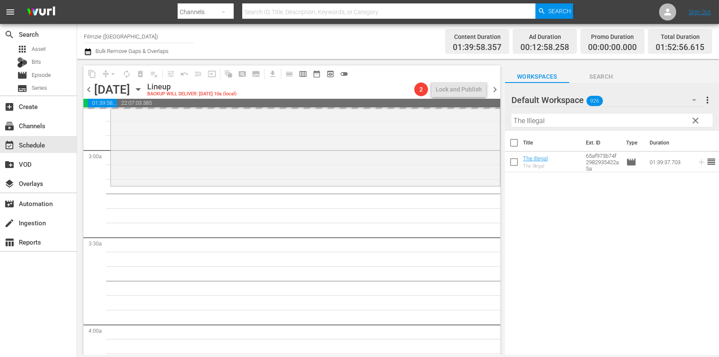
drag, startPoint x: 542, startPoint y: 156, endPoint x: 580, endPoint y: 8, distance: 152.8
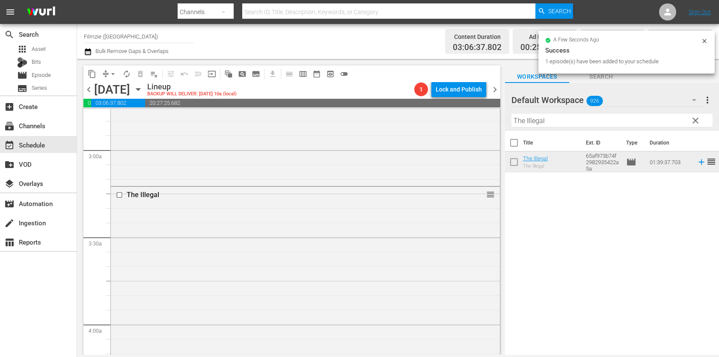
click at [601, 130] on div "Filter by Title The Illegal" at bounding box center [611, 120] width 201 height 21
click at [601, 125] on input "The Illegal" at bounding box center [611, 121] width 201 height 14
paste input "New England SKA Summit"
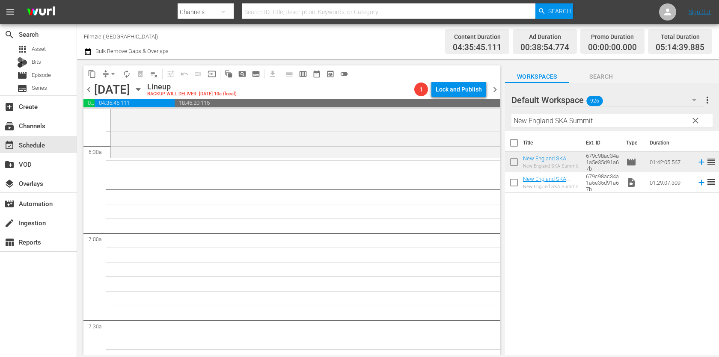
scroll to position [1107, 0]
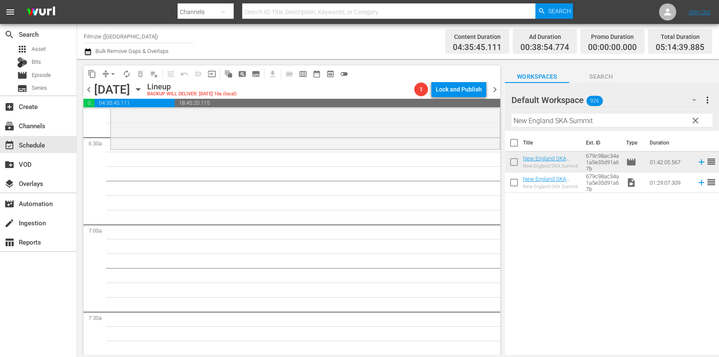
drag, startPoint x: 542, startPoint y: 162, endPoint x: 621, endPoint y: 0, distance: 180.5
click at [566, 120] on input "New England SKA Summit" at bounding box center [611, 121] width 201 height 14
paste input "Back to [GEOGRAPHIC_DATA]"
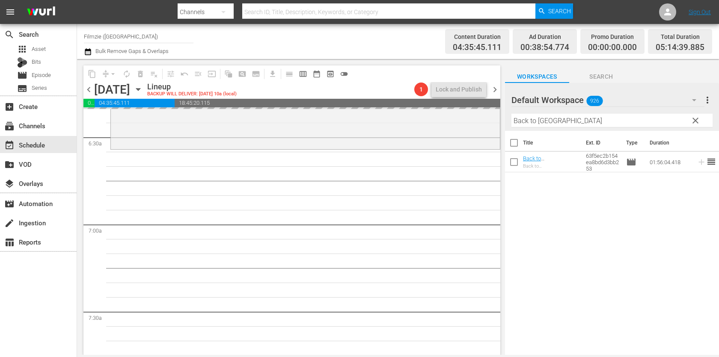
drag, startPoint x: 533, startPoint y: 157, endPoint x: 614, endPoint y: 4, distance: 172.9
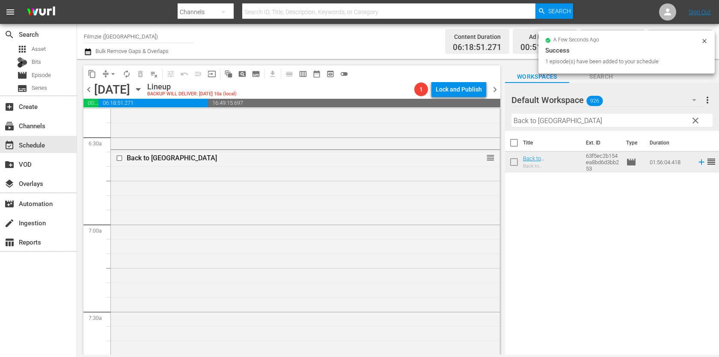
click at [611, 125] on input "Back to [GEOGRAPHIC_DATA]" at bounding box center [611, 121] width 201 height 14
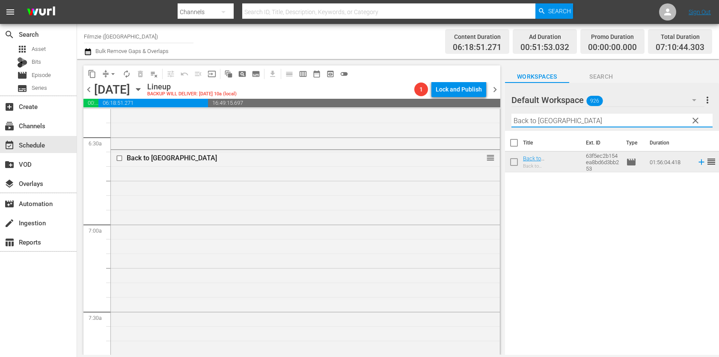
click at [611, 125] on input "Back to [GEOGRAPHIC_DATA]" at bounding box center [611, 121] width 201 height 14
paste input "[PERSON_NAME]: Spirit of the Whale"
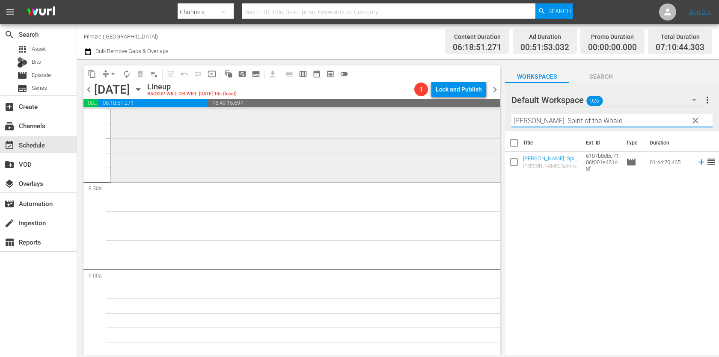
scroll to position [1412, 0]
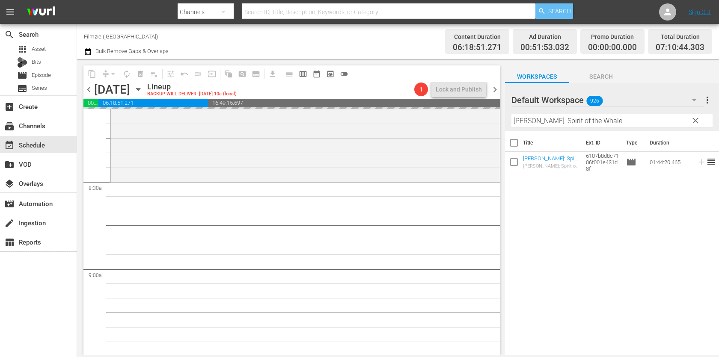
drag, startPoint x: 536, startPoint y: 158, endPoint x: 571, endPoint y: 7, distance: 154.4
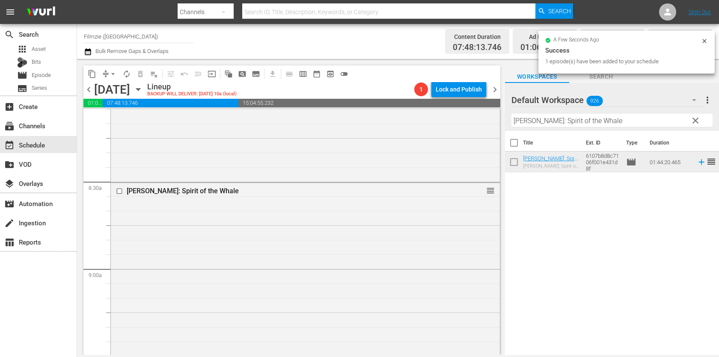
click at [607, 115] on input "[PERSON_NAME]: Spirit of the Whale" at bounding box center [611, 121] width 201 height 14
paste input "Blood Country"
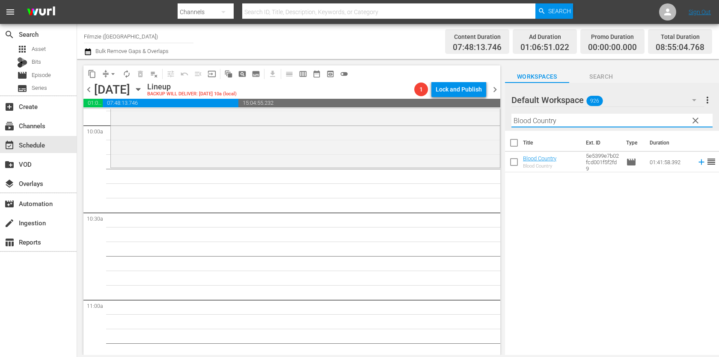
scroll to position [1731, 0]
click at [580, 119] on input "Blood Country" at bounding box center [611, 121] width 201 height 14
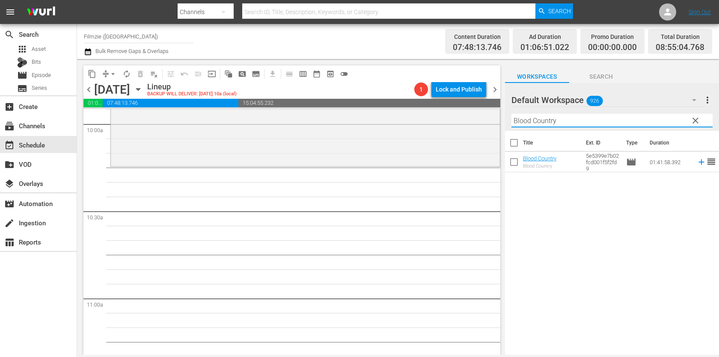
paste input "Wilderness to Table with Chef Bri 2.5"
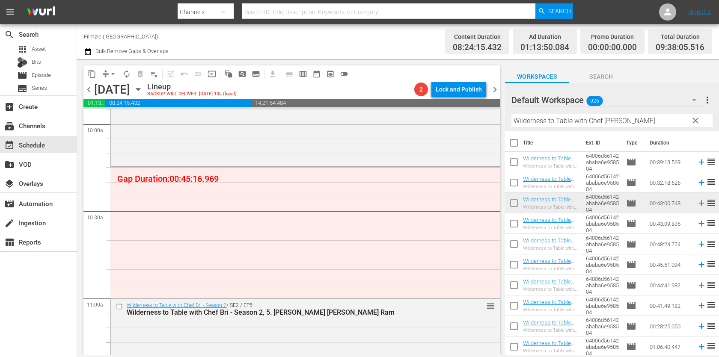
click at [562, 119] on input "Wilderness to Table with Chef [PERSON_NAME]" at bounding box center [611, 121] width 201 height 14
paste input "A Million Smiles: The Story of Baseball Without Borders"
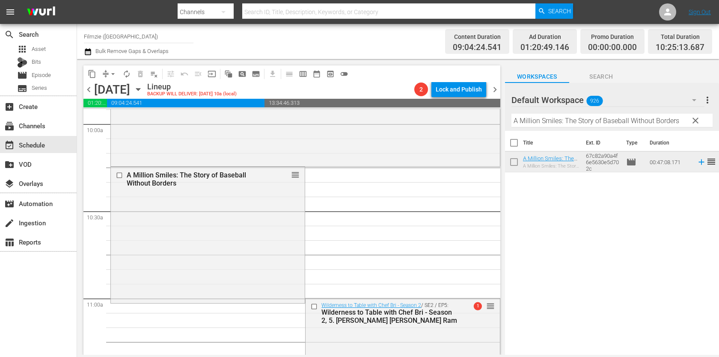
click at [583, 127] on input "A Million Smiles: The Story of Baseball Without Borders" at bounding box center [611, 121] width 201 height 14
click at [612, 127] on hr at bounding box center [612, 127] width 0 height 1
click at [583, 127] on div "Filter by Title A Million Smiles: The Story of Baseball Without Borders" at bounding box center [611, 120] width 201 height 21
paste input "Cyrano de Bergerac"
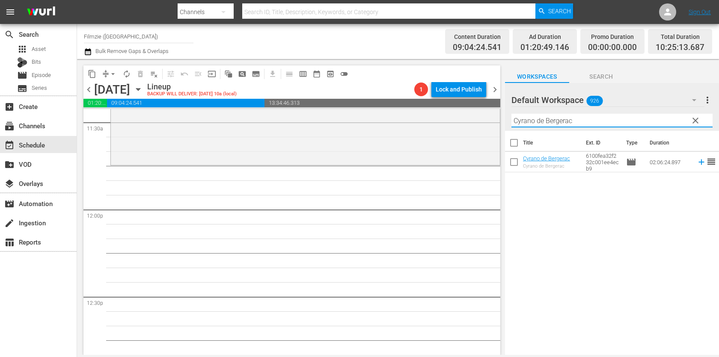
scroll to position [1999, 0]
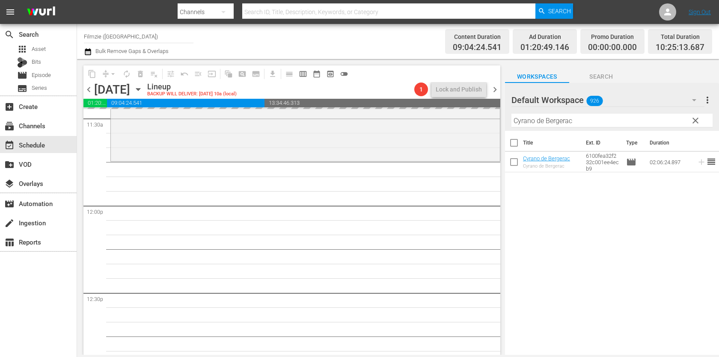
drag, startPoint x: 538, startPoint y: 159, endPoint x: 582, endPoint y: 1, distance: 163.9
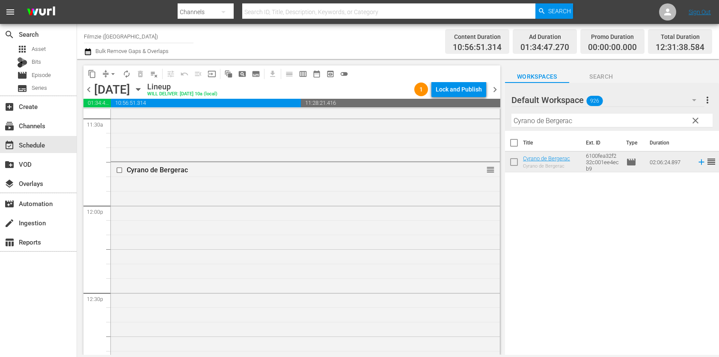
click at [565, 122] on input "Cyrano de Bergerac" at bounding box center [611, 121] width 201 height 14
paste input "The Storyteller"
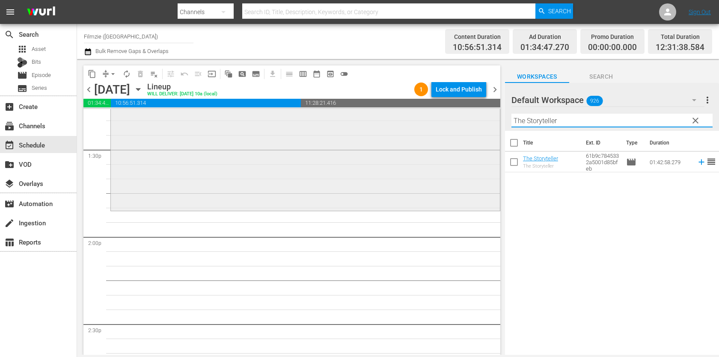
scroll to position [2325, 0]
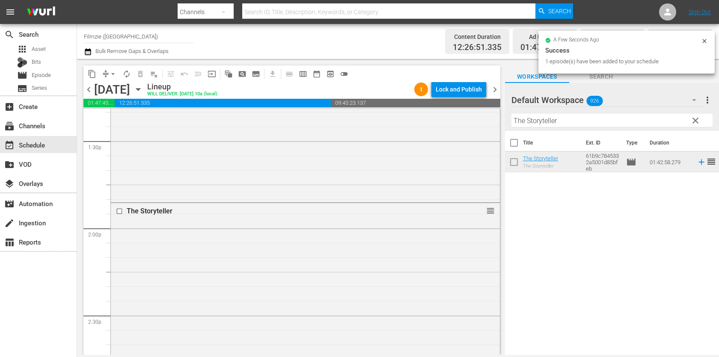
click at [607, 118] on input "The Storyteller" at bounding box center [611, 121] width 201 height 14
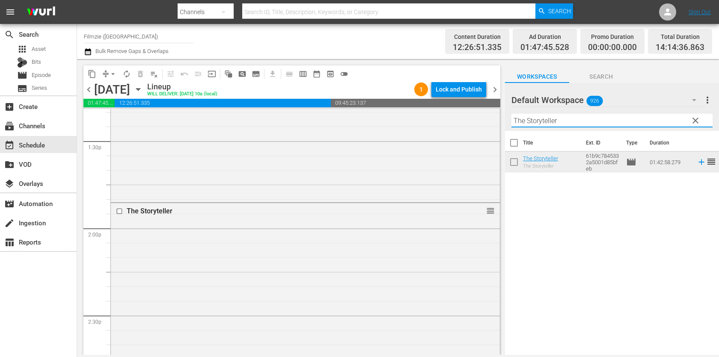
click at [607, 118] on input "The Storyteller" at bounding box center [611, 121] width 201 height 14
paste input "Cryptopia: Bitcoin, Blockchains and the Future of the Internet"
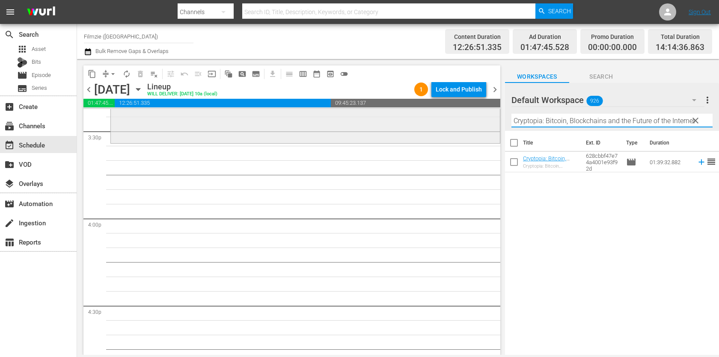
scroll to position [2695, 0]
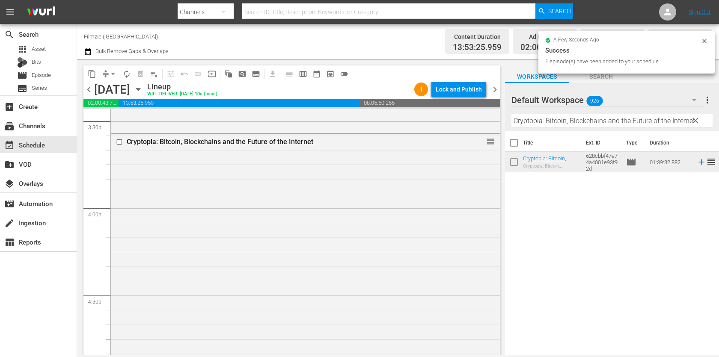
click at [611, 121] on input "Cryptopia: Bitcoin, Blockchains and the Future of the Internet" at bounding box center [611, 121] width 201 height 14
paste input "Stop at Nothing: The [PERSON_NAME] Story"
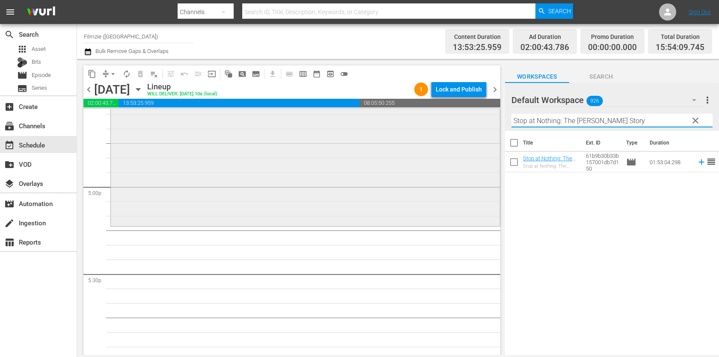
scroll to position [2942, 0]
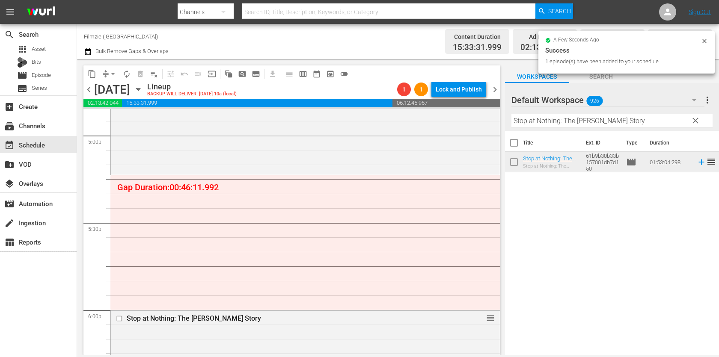
drag, startPoint x: 555, startPoint y: 158, endPoint x: 487, endPoint y: 3, distance: 169.2
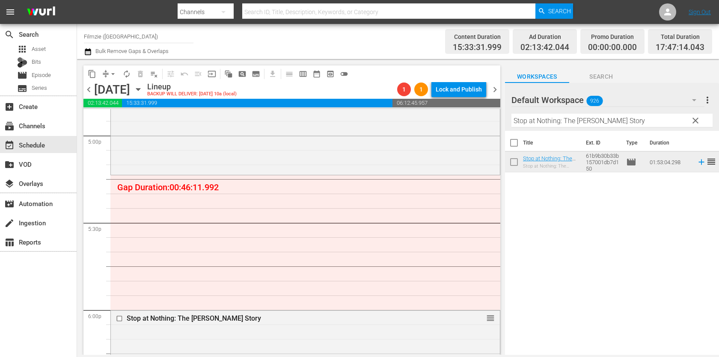
click at [559, 115] on input "Stop at Nothing: The [PERSON_NAME] Story" at bounding box center [611, 121] width 201 height 14
paste input "Ghost Mountain"
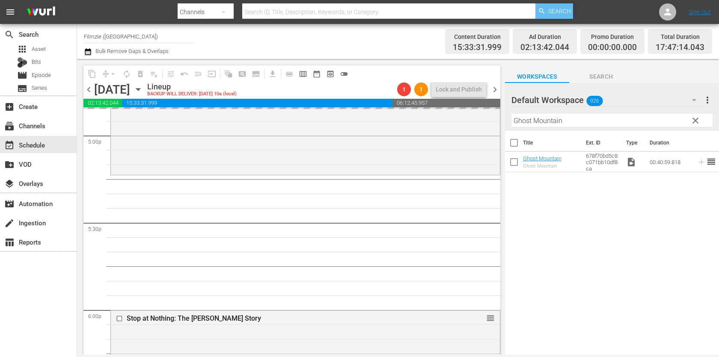
drag, startPoint x: 539, startPoint y: 162, endPoint x: 564, endPoint y: 8, distance: 155.6
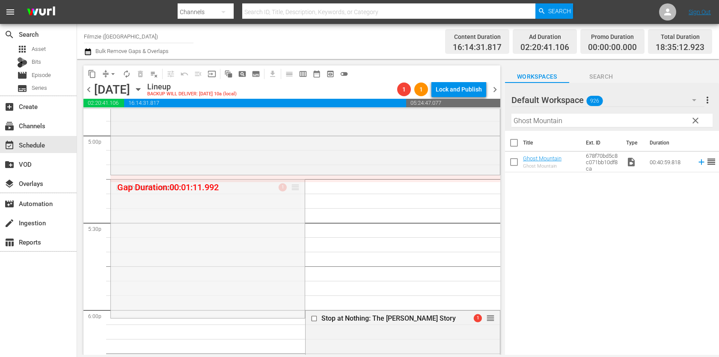
drag, startPoint x: 296, startPoint y: 187, endPoint x: 296, endPoint y: 178, distance: 9.8
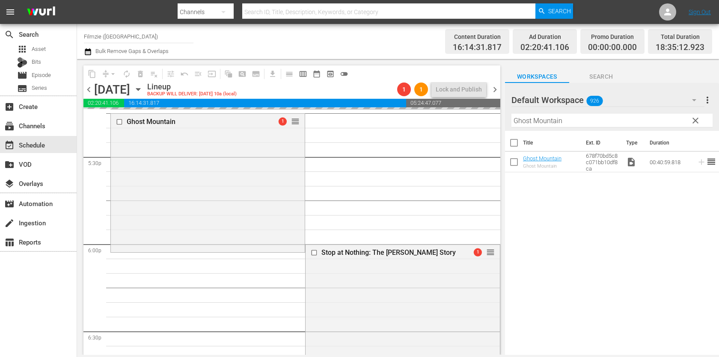
scroll to position [3024, 0]
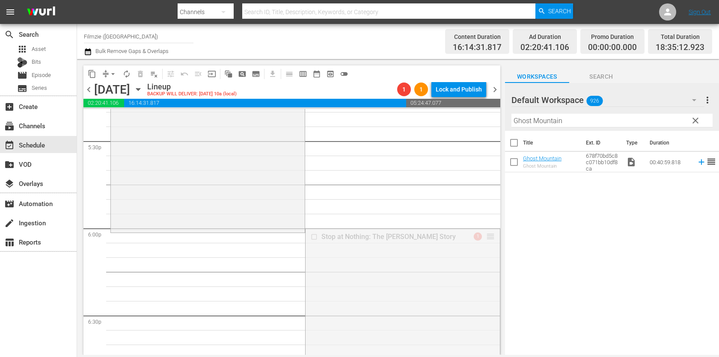
drag, startPoint x: 488, startPoint y: 236, endPoint x: 472, endPoint y: 238, distance: 15.9
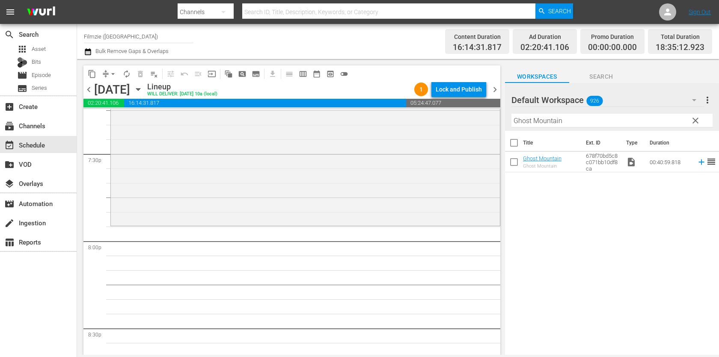
scroll to position [3351, 0]
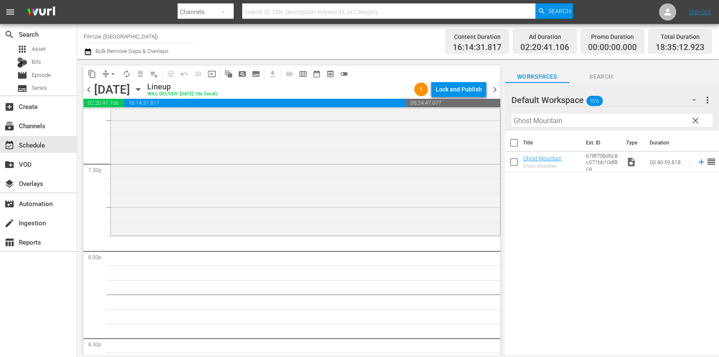
click at [601, 125] on input "Ghost Mountain" at bounding box center [611, 121] width 201 height 14
paste input "Warrioress"
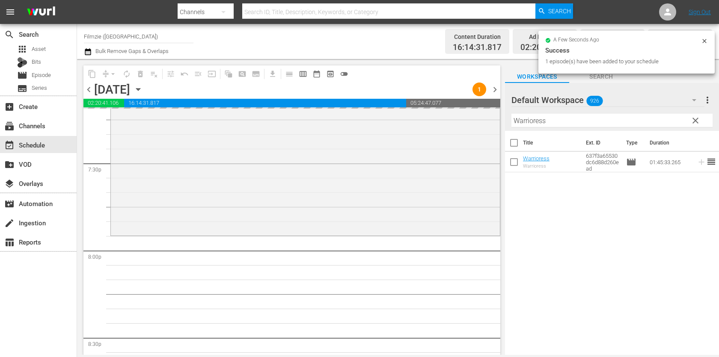
drag, startPoint x: 537, startPoint y: 161, endPoint x: 606, endPoint y: 3, distance: 171.9
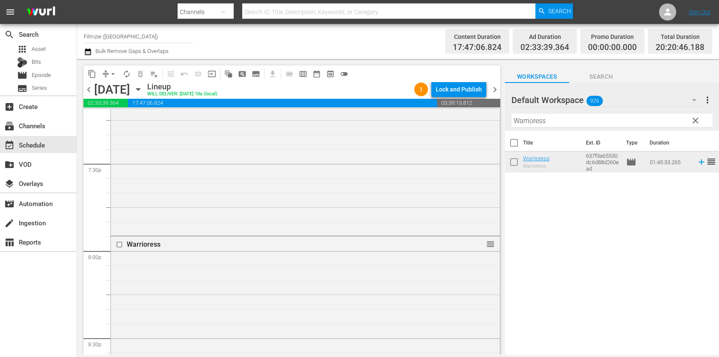
click at [575, 121] on input "Warrioress" at bounding box center [611, 121] width 201 height 14
paste input "Fighting Olympu"
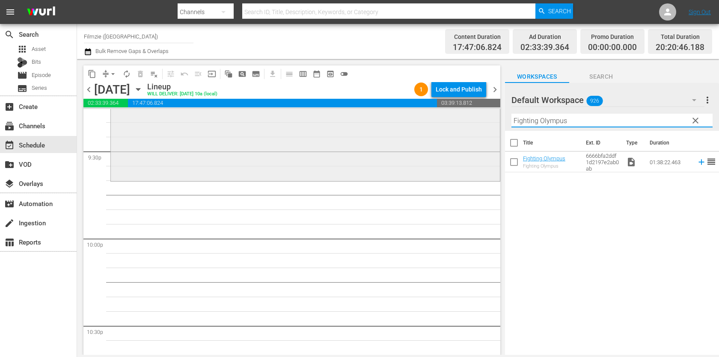
scroll to position [3713, 0]
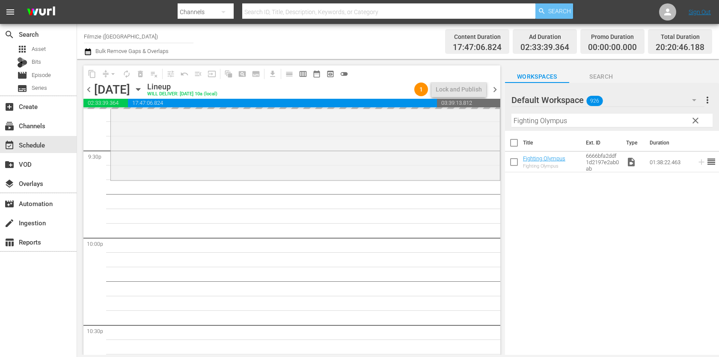
drag, startPoint x: 551, startPoint y: 158, endPoint x: 573, endPoint y: 18, distance: 142.0
click at [617, 125] on input "Fighting Olympus" at bounding box center [611, 121] width 201 height 14
paste input "Alpha Rift"
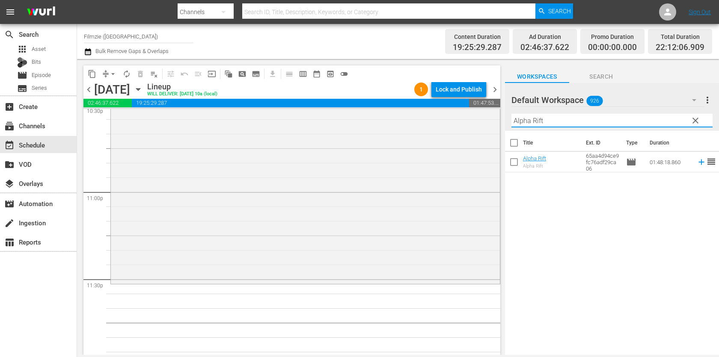
scroll to position [3945, 0]
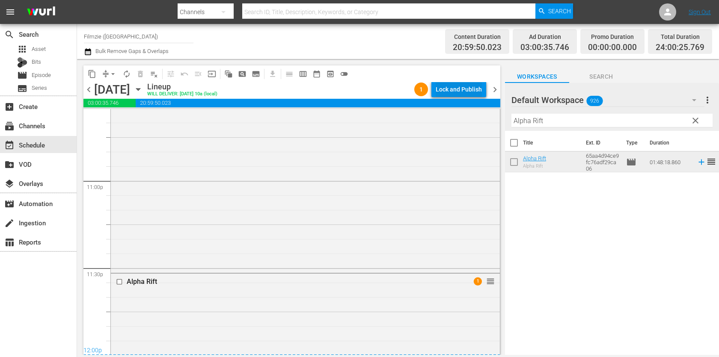
click at [471, 86] on div "Lock and Publish" at bounding box center [459, 89] width 46 height 15
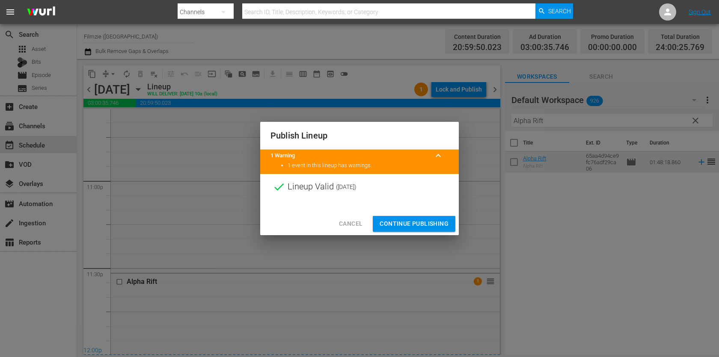
click at [438, 219] on span "Continue Publishing" at bounding box center [414, 224] width 69 height 11
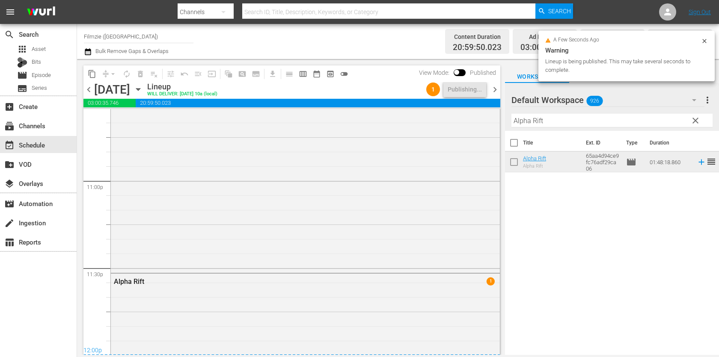
click at [496, 92] on span "chevron_right" at bounding box center [495, 89] width 11 height 11
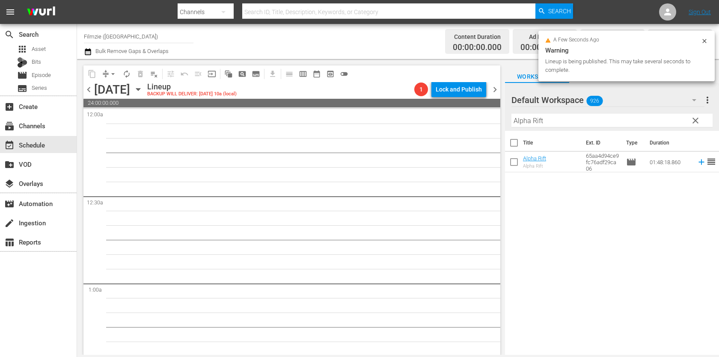
click at [585, 124] on input "Alpha Rift" at bounding box center [611, 121] width 201 height 14
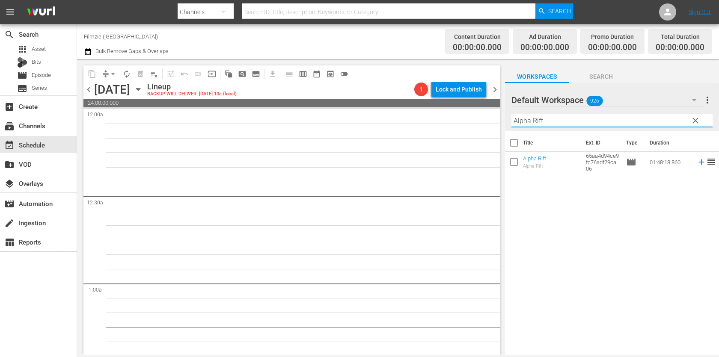
click at [585, 124] on input "Alpha Rift" at bounding box center [611, 121] width 201 height 14
paste input "Chicago Overcoa"
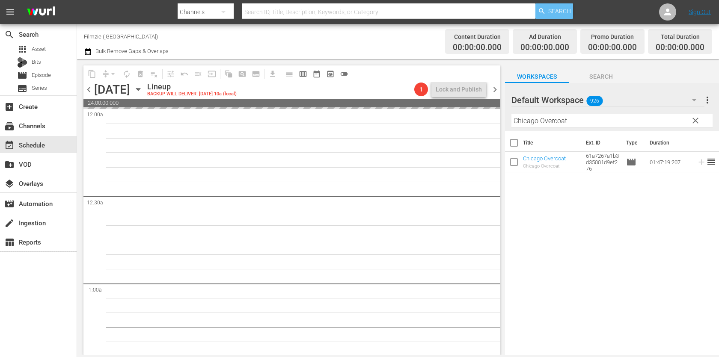
drag, startPoint x: 531, startPoint y: 158, endPoint x: 557, endPoint y: 7, distance: 153.7
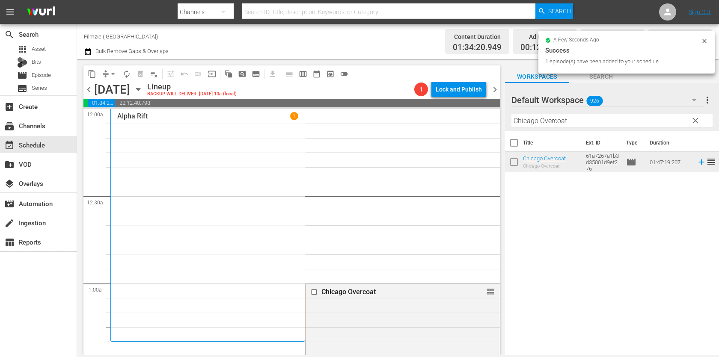
click at [576, 122] on input "Chicago Overcoat" at bounding box center [611, 121] width 201 height 14
paste input "Oblivious"
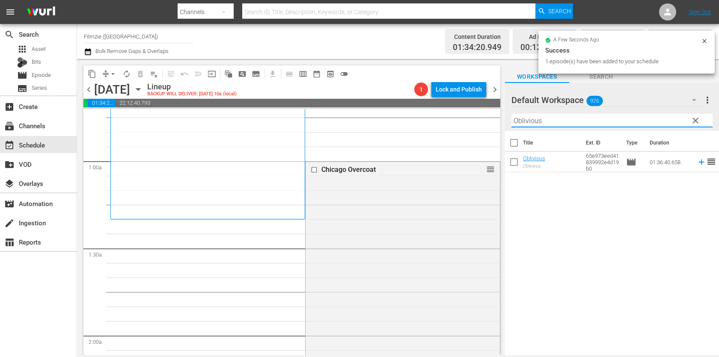
scroll to position [128, 0]
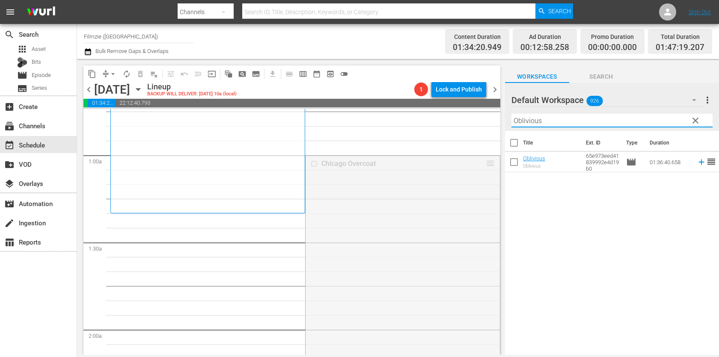
drag, startPoint x: 489, startPoint y: 164, endPoint x: 398, endPoint y: 223, distance: 108.5
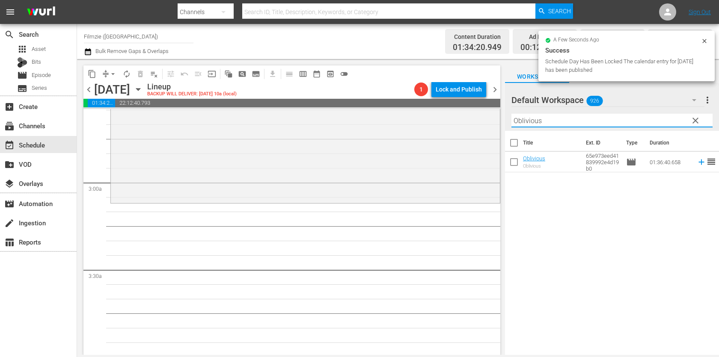
scroll to position [485, 0]
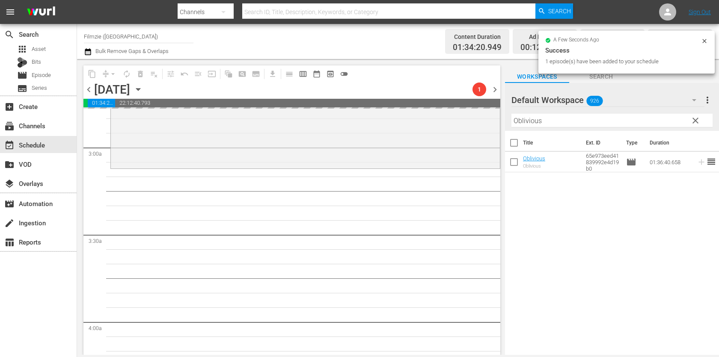
click at [598, 111] on div "Filter by Title Oblivious" at bounding box center [611, 120] width 201 height 21
click at [596, 121] on input "Oblivious" at bounding box center [611, 121] width 201 height 14
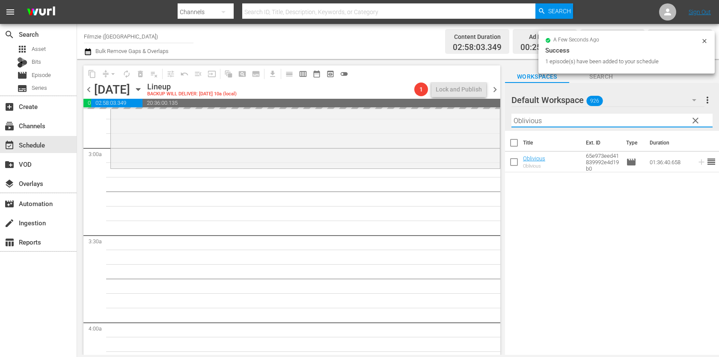
click at [596, 121] on input "Oblivious" at bounding box center [611, 121] width 201 height 14
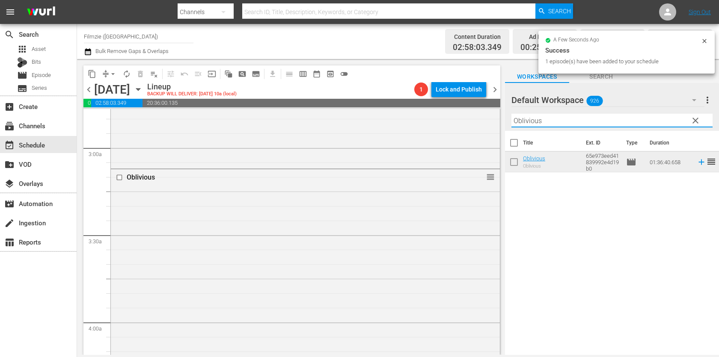
paste input "Nobody Walks In LA"
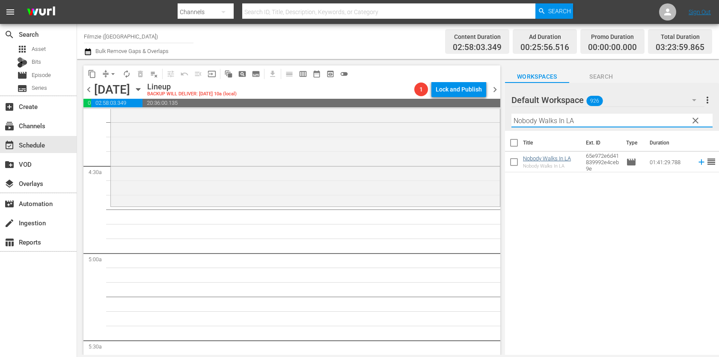
scroll to position [728, 0]
click at [592, 123] on input "Nobody Walks In LA" at bounding box center [611, 121] width 201 height 14
paste input "PROJECT GRIZZLY"
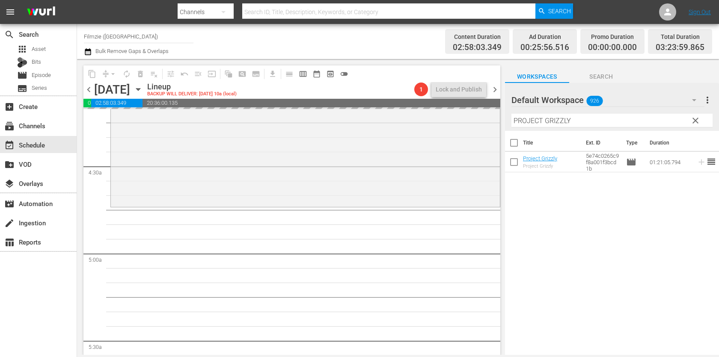
drag, startPoint x: 539, startPoint y: 157, endPoint x: 602, endPoint y: 0, distance: 169.0
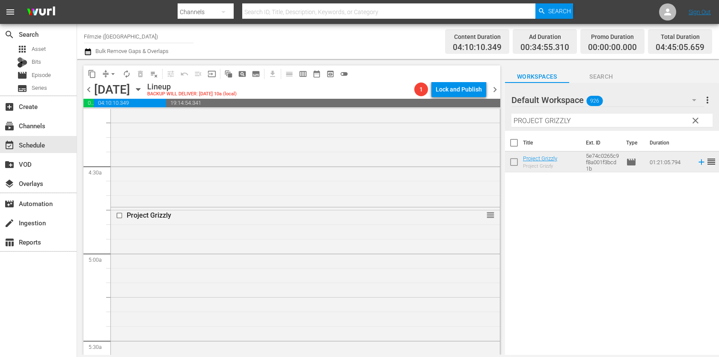
click at [572, 117] on input "PROJECT GRIZZLY" at bounding box center [611, 121] width 201 height 14
paste input "A Lobster Tale"
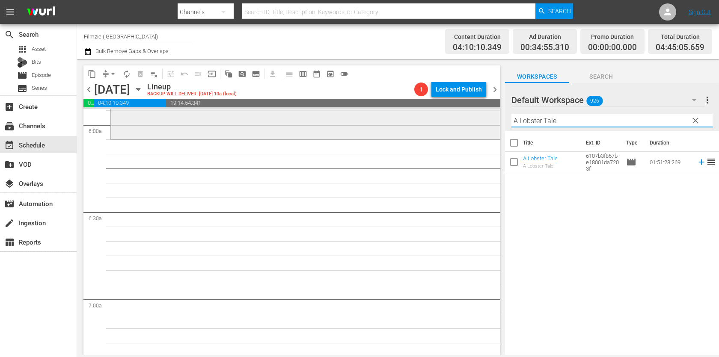
scroll to position [1024, 0]
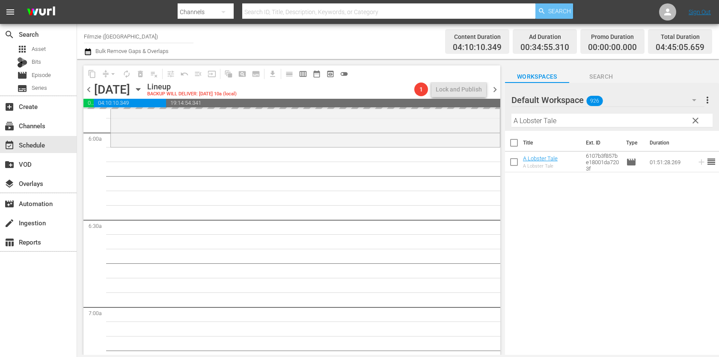
drag, startPoint x: 544, startPoint y: 161, endPoint x: 552, endPoint y: 3, distance: 157.7
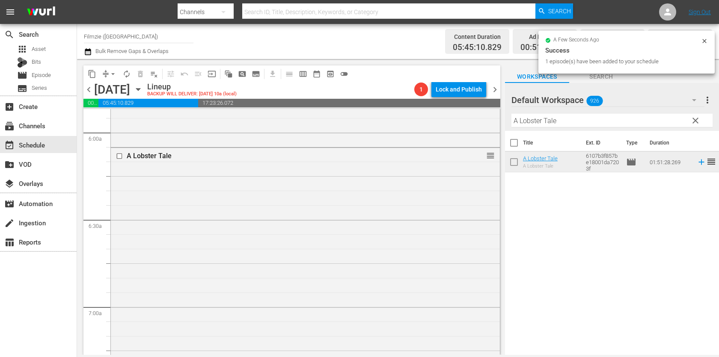
click at [615, 119] on input "A Lobster Tale" at bounding box center [611, 121] width 201 height 14
paste input "Time Out in [GEOGRAPHIC_DATA]"
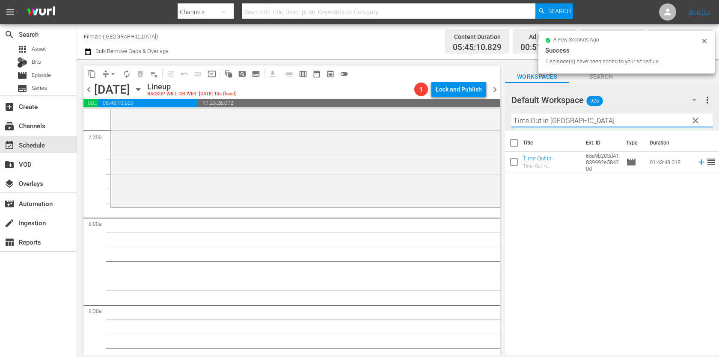
scroll to position [1305, 0]
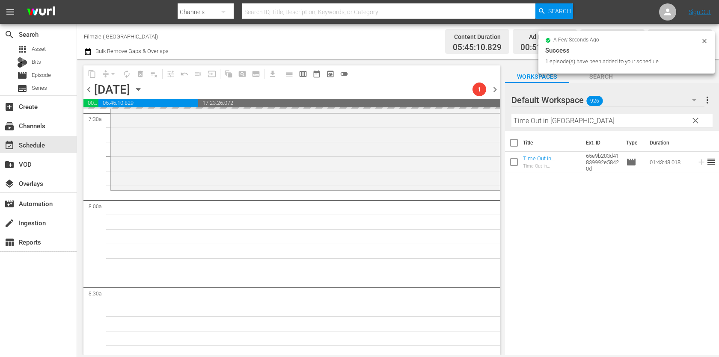
drag, startPoint x: 559, startPoint y: 160, endPoint x: 616, endPoint y: 1, distance: 168.3
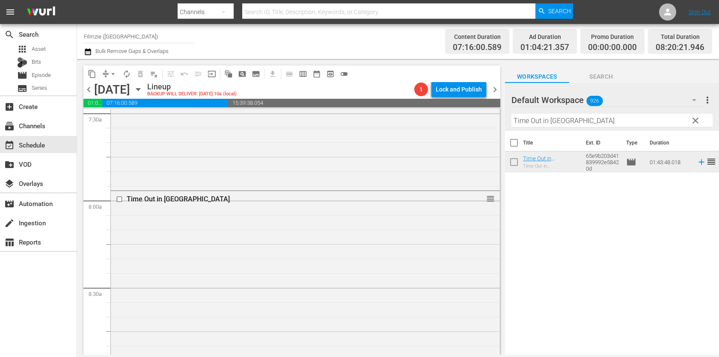
click at [541, 117] on input "Time Out in [GEOGRAPHIC_DATA]" at bounding box center [611, 121] width 201 height 14
paste input "Around the World In 80 Anthems"
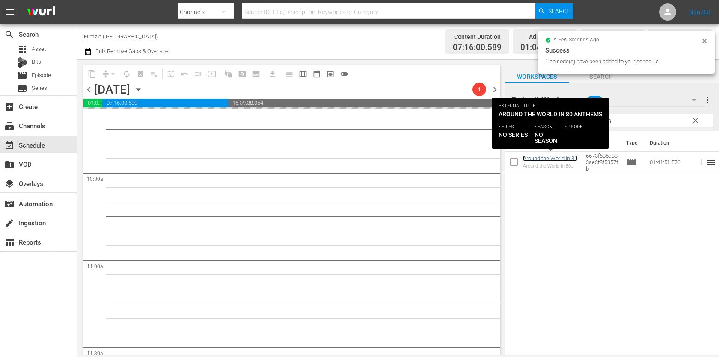
scroll to position [1771, 0]
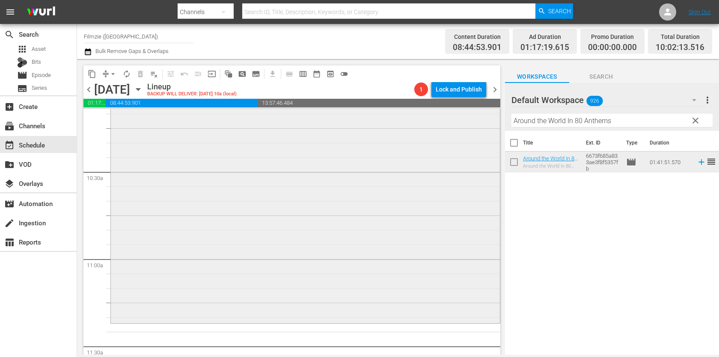
click at [410, 175] on div "Around the World In 80 Anthems reorder" at bounding box center [305, 175] width 389 height 294
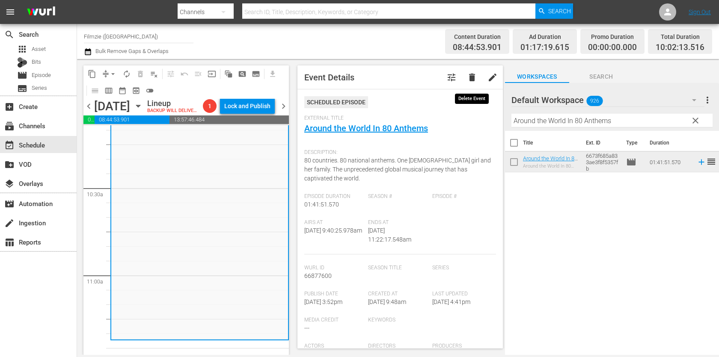
click at [472, 73] on span "delete" at bounding box center [472, 77] width 10 height 10
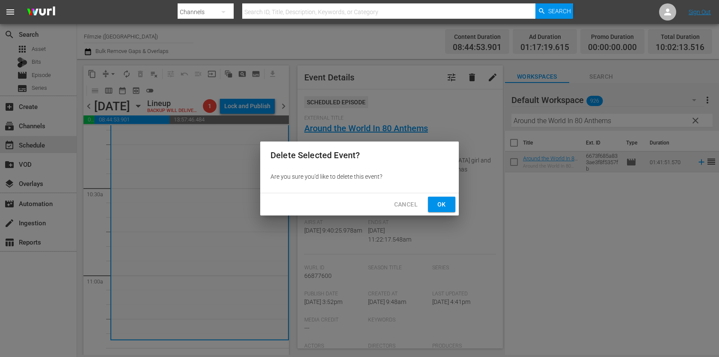
click at [450, 206] on button "Ok" at bounding box center [441, 205] width 27 height 16
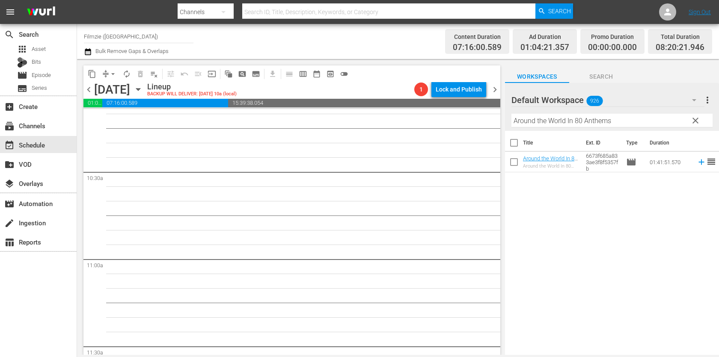
click at [567, 121] on input "Around the World In 80 Anthems" at bounding box center [611, 121] width 201 height 14
paste input "Wilderness to Table with Chef Bri 2.6, 2.7"
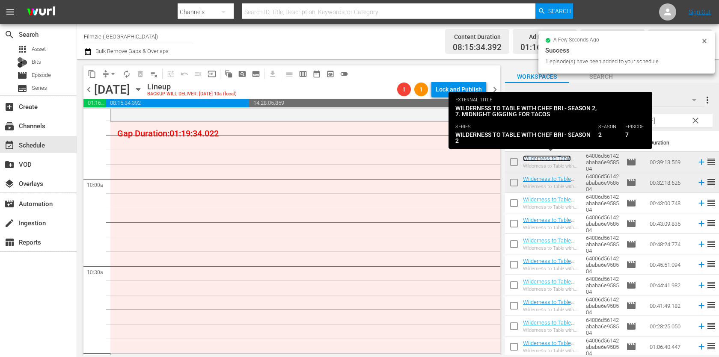
scroll to position [1661, 0]
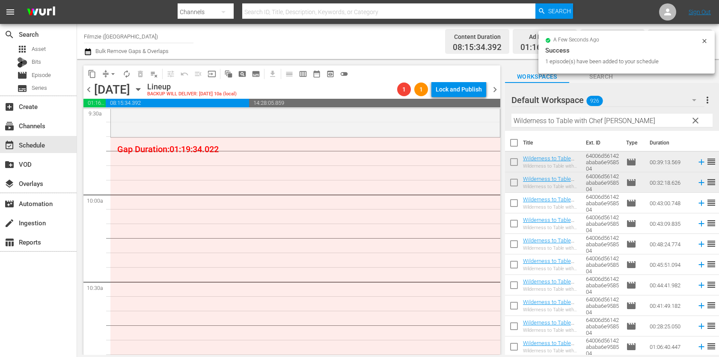
drag, startPoint x: 545, startPoint y: 158, endPoint x: 445, endPoint y: 0, distance: 186.8
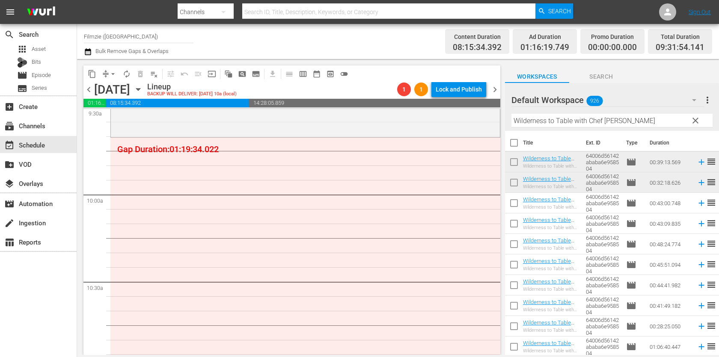
click at [581, 119] on input "Wilderness to Table with Chef [PERSON_NAME]" at bounding box center [611, 121] width 201 height 14
paste input "Invasion Of The Star Creatures"
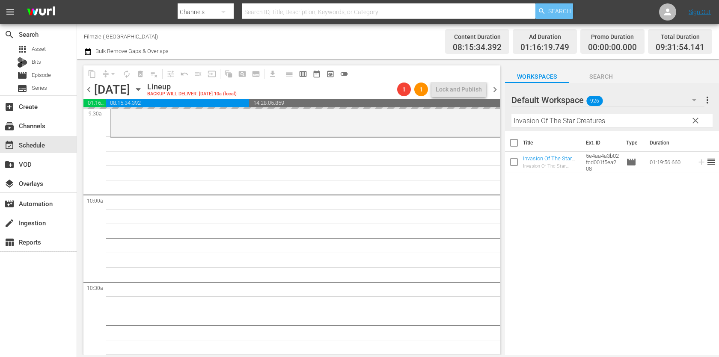
drag, startPoint x: 540, startPoint y: 159, endPoint x: 570, endPoint y: 8, distance: 154.5
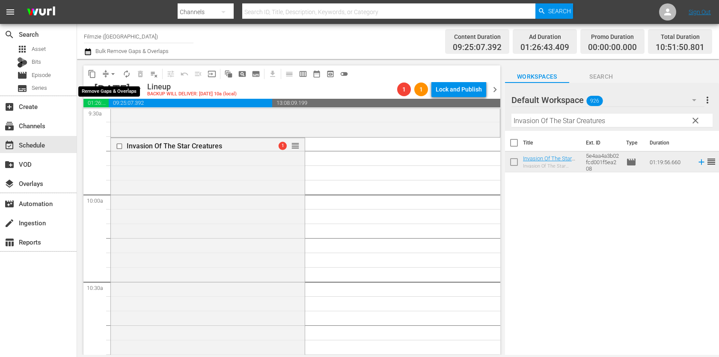
click at [106, 74] on button "arrow_drop_down" at bounding box center [113, 74] width 14 height 14
click at [130, 120] on li "Align to End of Previous Day" at bounding box center [113, 119] width 90 height 14
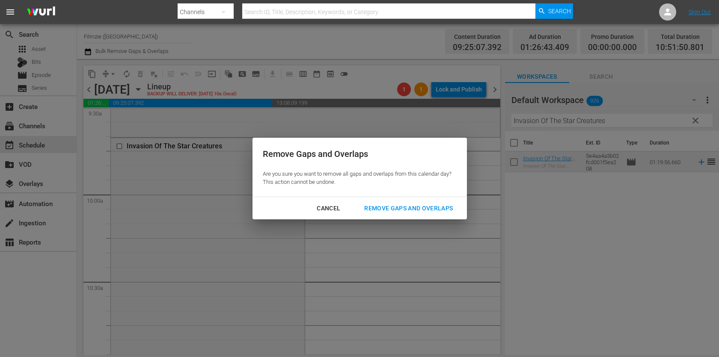
click at [398, 205] on div "Remove Gaps and Overlaps" at bounding box center [408, 208] width 102 height 11
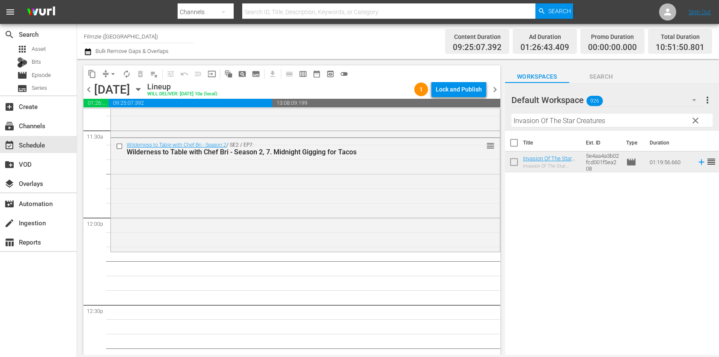
scroll to position [1992, 0]
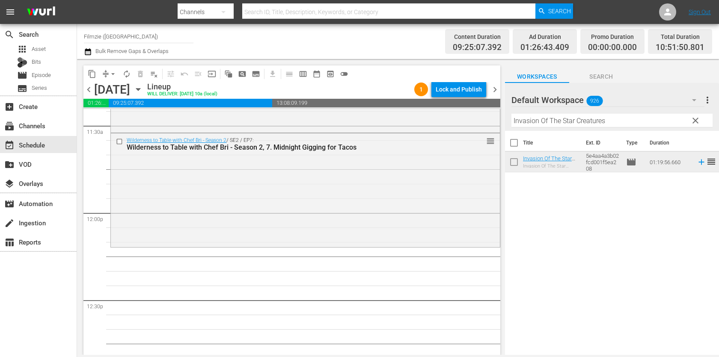
click at [558, 119] on input "Invasion Of The Star Creatures" at bounding box center [611, 121] width 201 height 14
paste input "One-Eyed Jack"
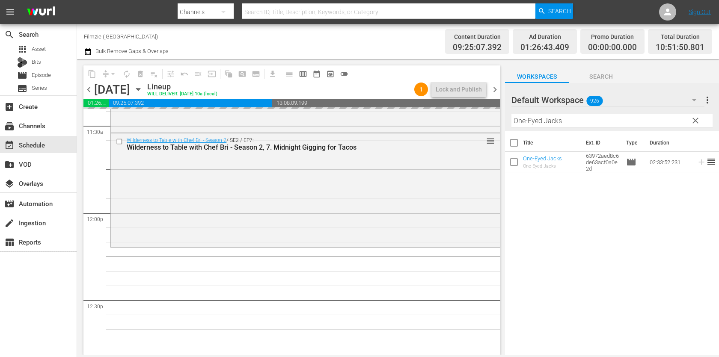
drag, startPoint x: 543, startPoint y: 161, endPoint x: 570, endPoint y: 1, distance: 161.9
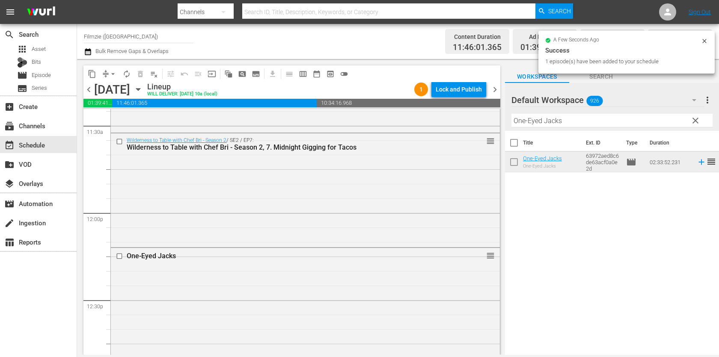
click at [594, 118] on input "One-Eyed Jacks" at bounding box center [611, 121] width 201 height 14
paste input "A Child of the King"
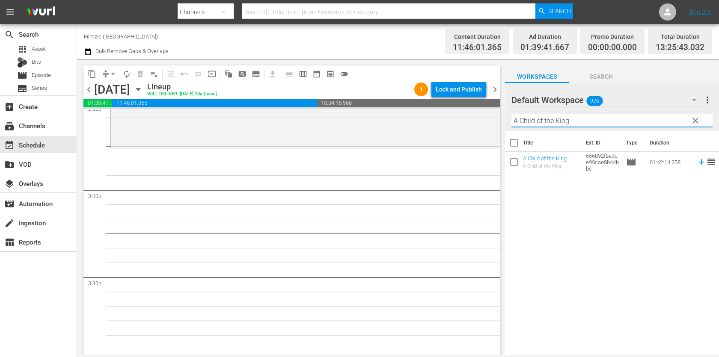
scroll to position [2546, 0]
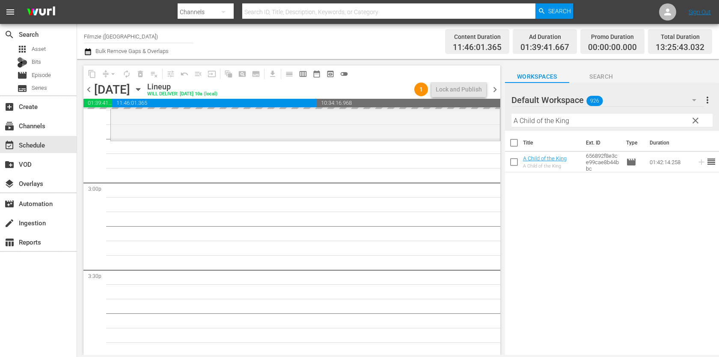
drag, startPoint x: 568, startPoint y: 160, endPoint x: 570, endPoint y: 21, distance: 139.1
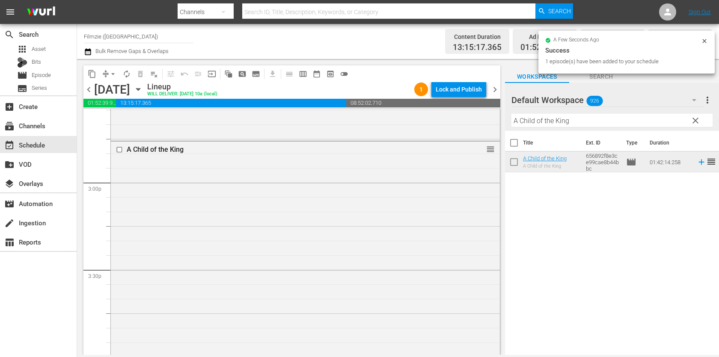
click at [602, 117] on input "A Child of the King" at bounding box center [611, 121] width 201 height 14
paste input "[PERSON_NAME] And The Beanstalk"
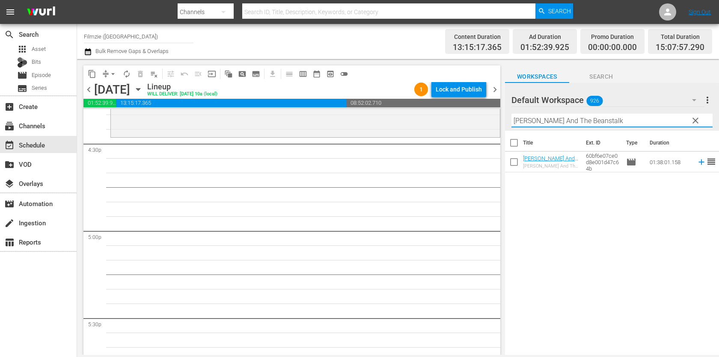
scroll to position [2849, 0]
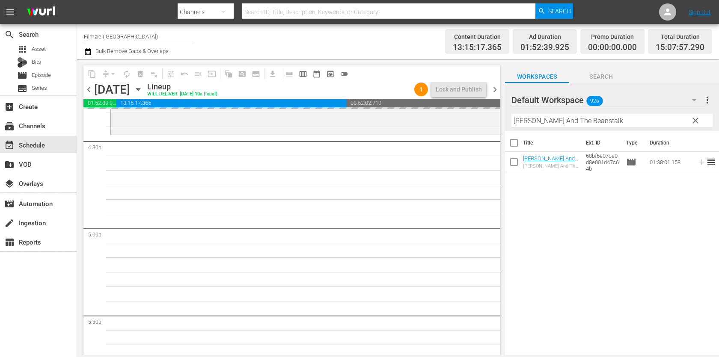
drag, startPoint x: 541, startPoint y: 155, endPoint x: 559, endPoint y: 2, distance: 154.8
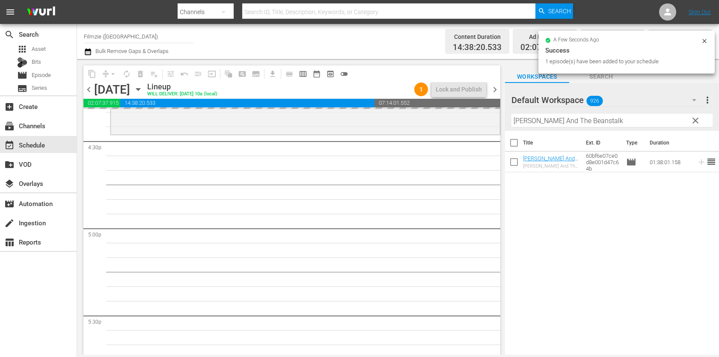
click at [600, 119] on input "[PERSON_NAME] And The Beanstalk" at bounding box center [611, 121] width 201 height 14
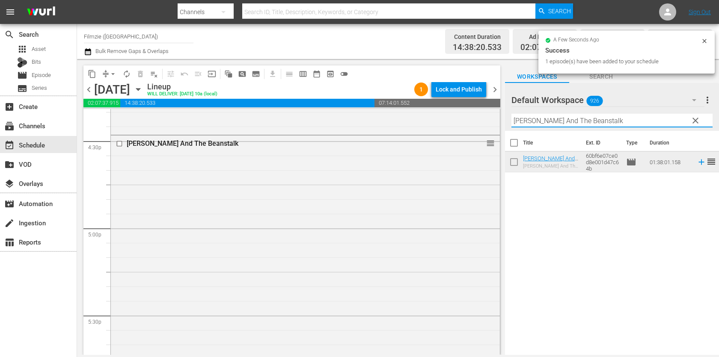
click at [600, 119] on input "[PERSON_NAME] And The Beanstalk" at bounding box center [611, 121] width 201 height 14
paste input "[PERSON_NAME]: Hope Of America"
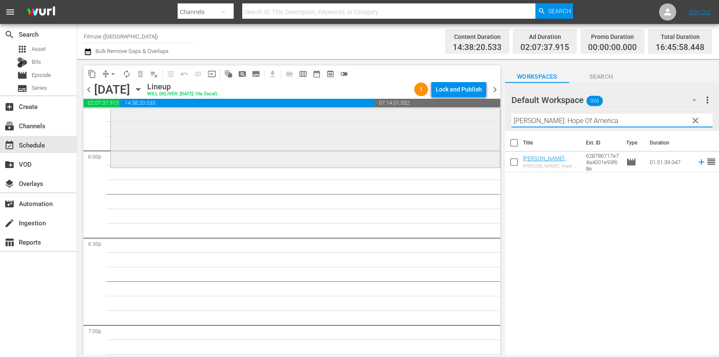
scroll to position [3108, 0]
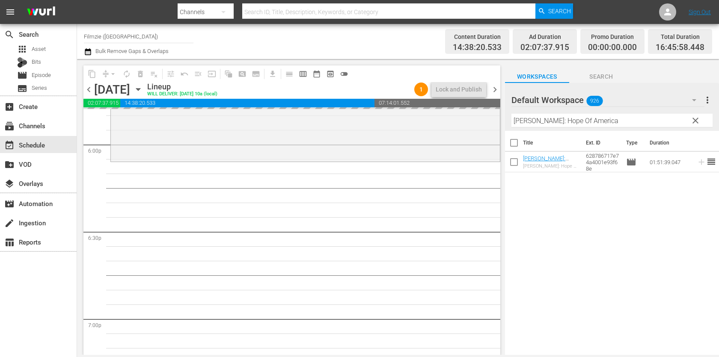
drag, startPoint x: 534, startPoint y: 161, endPoint x: 581, endPoint y: 5, distance: 163.0
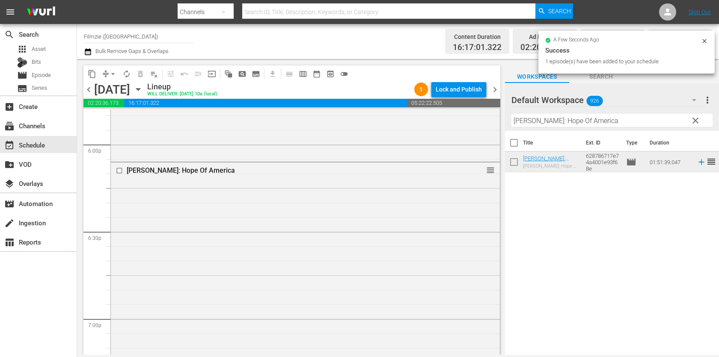
click at [608, 121] on input "[PERSON_NAME]: Hope Of America" at bounding box center [611, 121] width 201 height 14
paste input "Heartbreak"
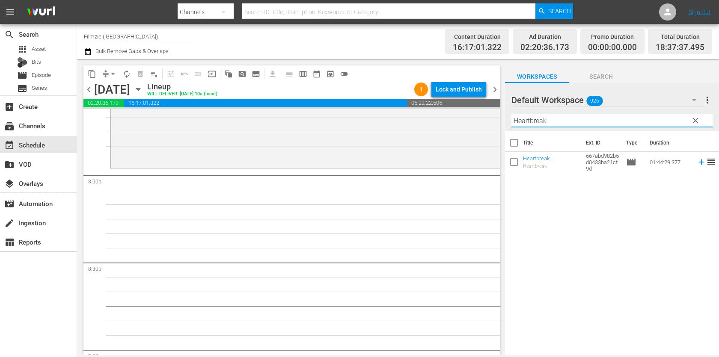
scroll to position [3428, 0]
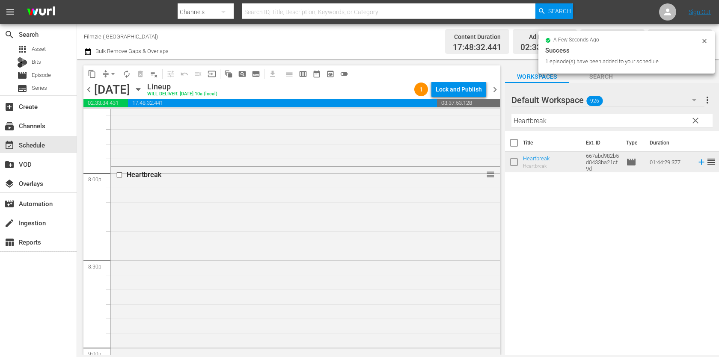
click at [630, 130] on div "Filter by Title Heartbreak" at bounding box center [611, 120] width 201 height 21
click at [632, 123] on input "Heartbreak" at bounding box center [611, 121] width 201 height 14
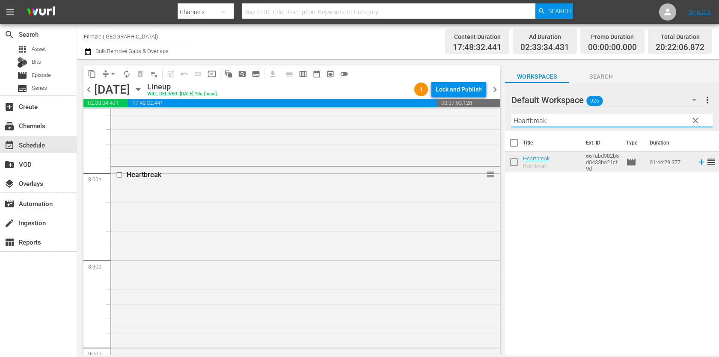
click at [632, 123] on input "Heartbreak" at bounding box center [611, 121] width 201 height 14
paste input "The Truth"
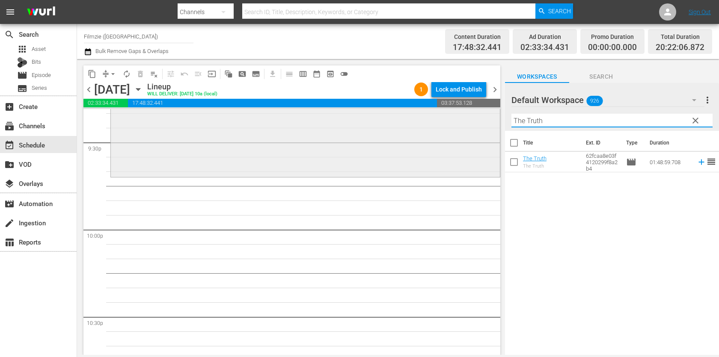
scroll to position [3725, 0]
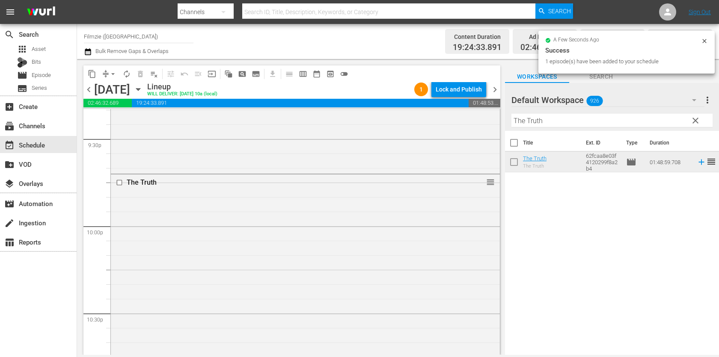
click at [610, 112] on div "Filter by Title The Truth" at bounding box center [611, 120] width 201 height 21
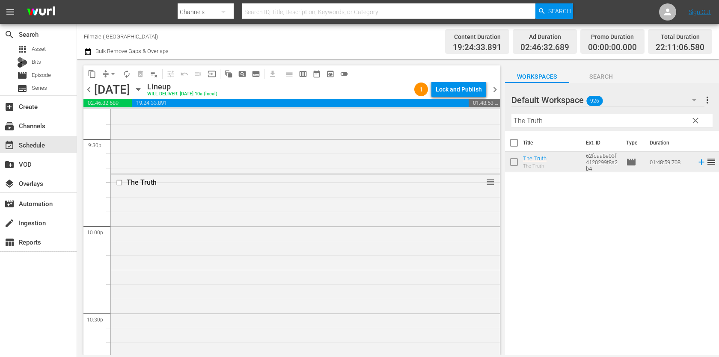
click at [610, 116] on input "The Truth" at bounding box center [611, 121] width 201 height 14
paste input "Sweet Sunshine"
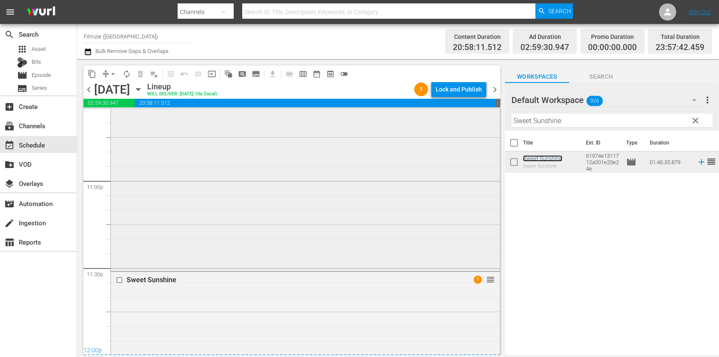
scroll to position [4171, 0]
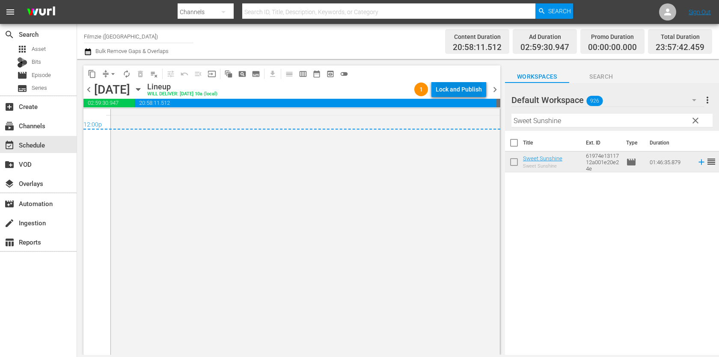
click at [462, 89] on div "Lock and Publish" at bounding box center [459, 89] width 46 height 15
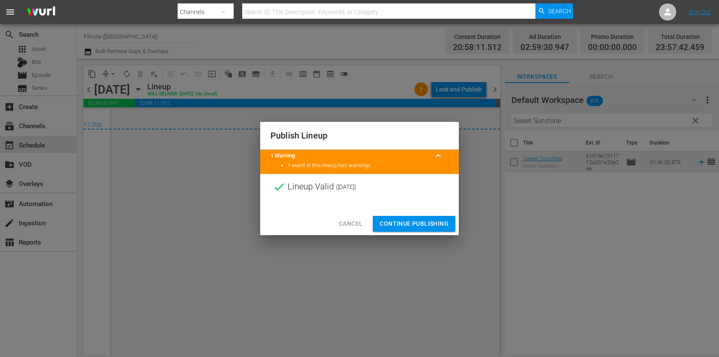
click at [438, 218] on button "Continue Publishing" at bounding box center [414, 224] width 83 height 16
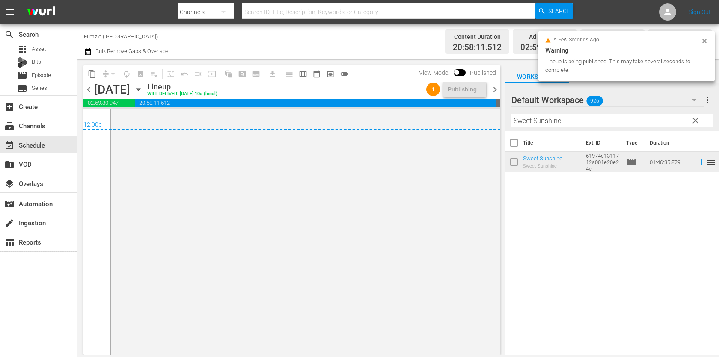
click at [495, 88] on span "chevron_right" at bounding box center [495, 89] width 11 height 11
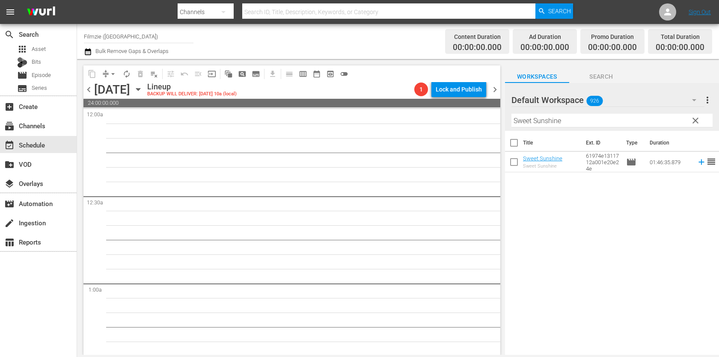
click at [541, 123] on input "Sweet Sunshine" at bounding box center [611, 121] width 201 height 14
paste input "Klimt"
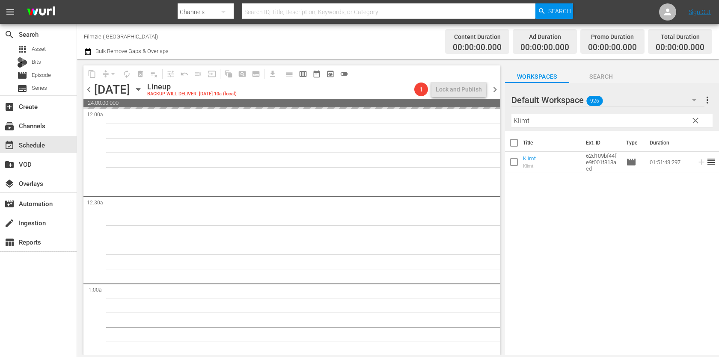
drag, startPoint x: 527, startPoint y: 157, endPoint x: 555, endPoint y: 0, distance: 159.2
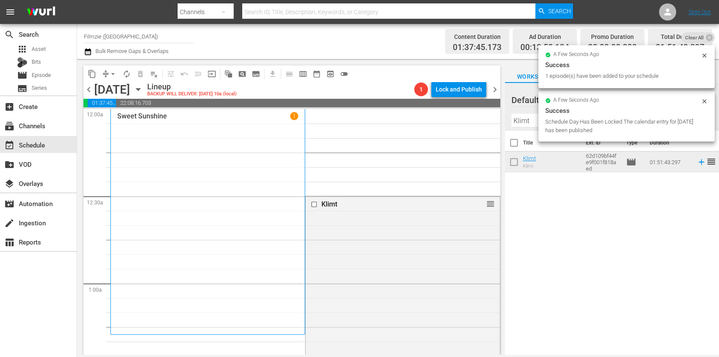
click at [522, 125] on input "Klimt" at bounding box center [611, 121] width 201 height 14
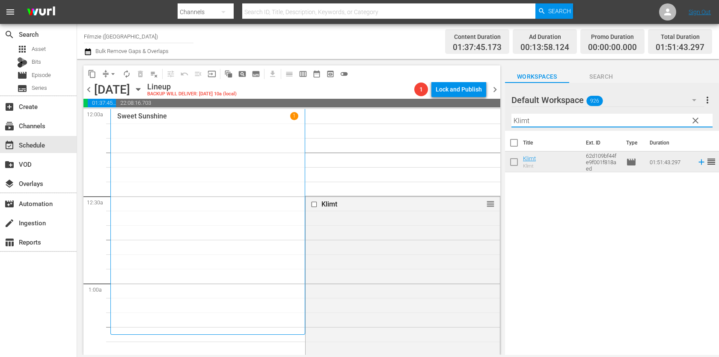
paste input "Coffin"
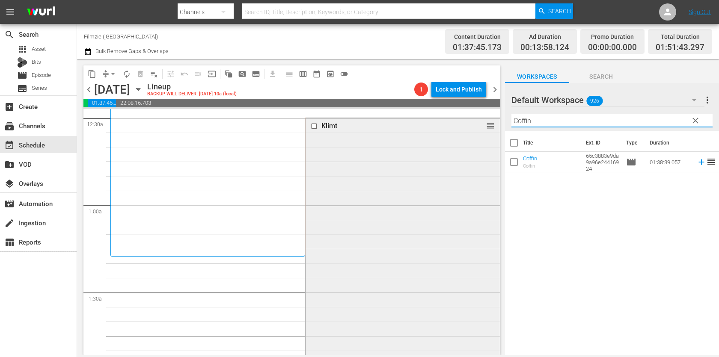
scroll to position [76, 0]
drag, startPoint x: 489, startPoint y: 126, endPoint x: 378, endPoint y: 264, distance: 176.5
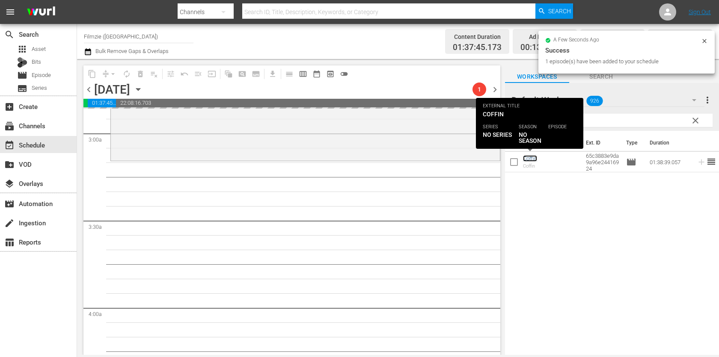
scroll to position [504, 0]
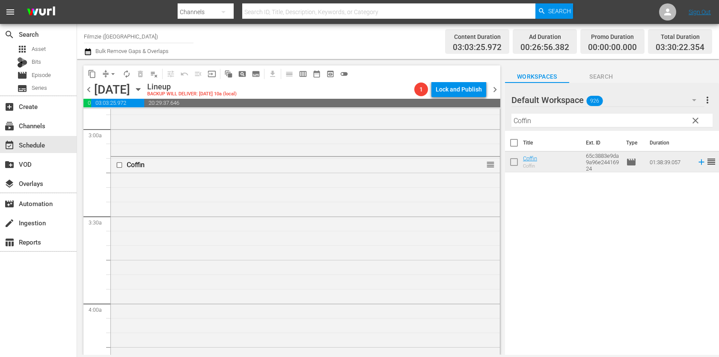
click at [609, 113] on div "Filter by Title Coffin" at bounding box center [611, 120] width 201 height 21
click at [606, 117] on input "Coffin" at bounding box center [611, 121] width 201 height 14
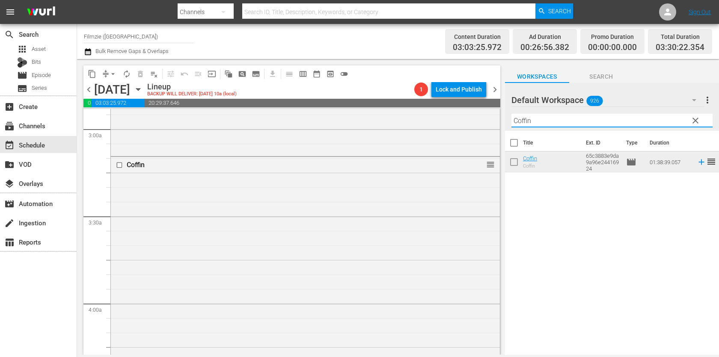
paste input "Square One: Michael Jackso"
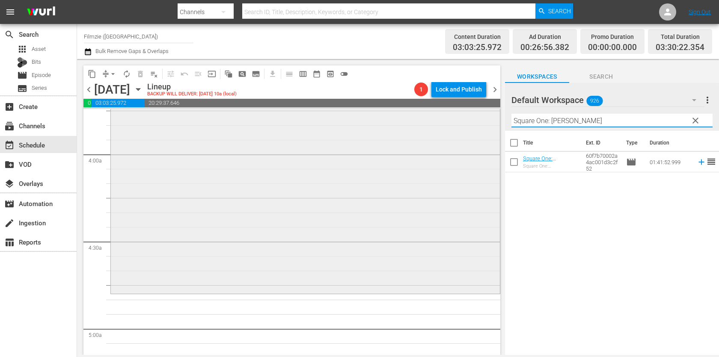
scroll to position [780, 0]
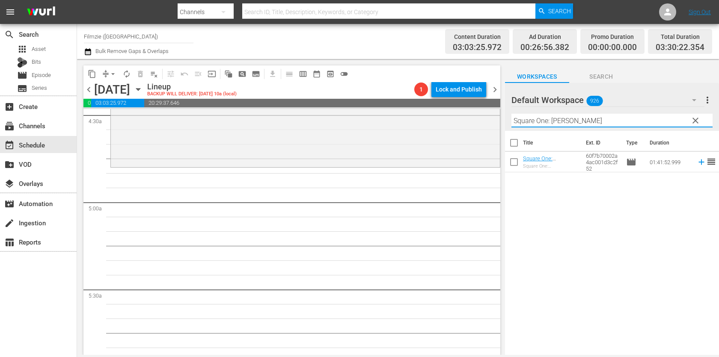
click at [553, 122] on input "Square One: [PERSON_NAME]" at bounding box center [611, 121] width 201 height 14
paste input "With Love from [GEOGRAPHIC_DATA]"
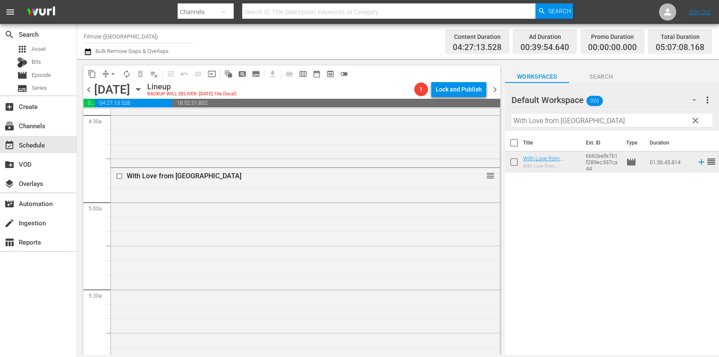
click at [552, 118] on input "With Love from [GEOGRAPHIC_DATA]" at bounding box center [611, 121] width 201 height 14
paste input "Fat Fiction"
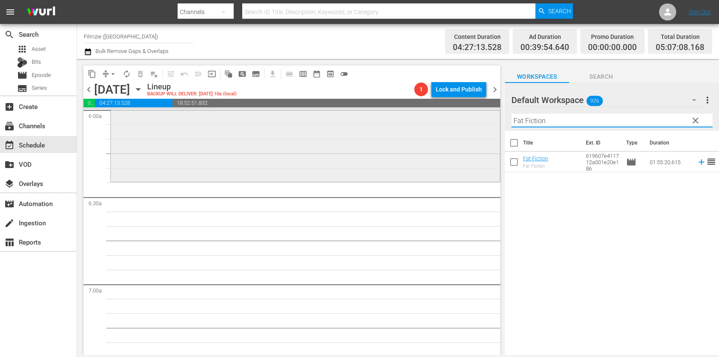
scroll to position [1052, 0]
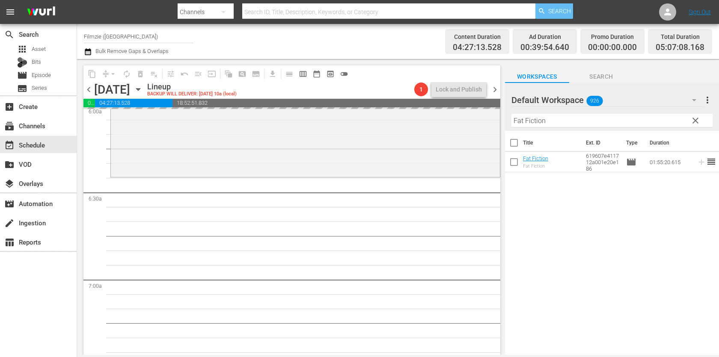
drag, startPoint x: 535, startPoint y: 164, endPoint x: 548, endPoint y: 15, distance: 149.2
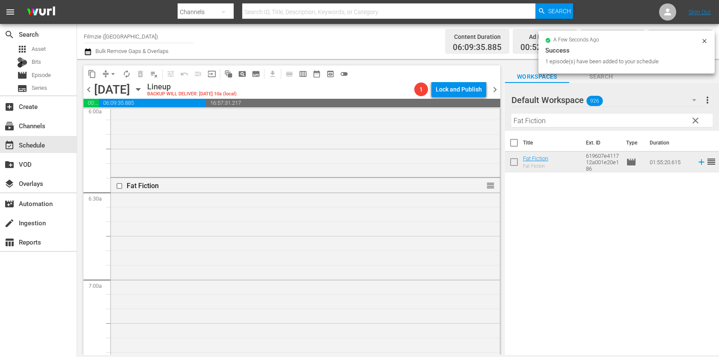
click at [604, 127] on input "Fat Fiction" at bounding box center [611, 121] width 201 height 14
click at [612, 127] on hr at bounding box center [612, 127] width 0 height 1
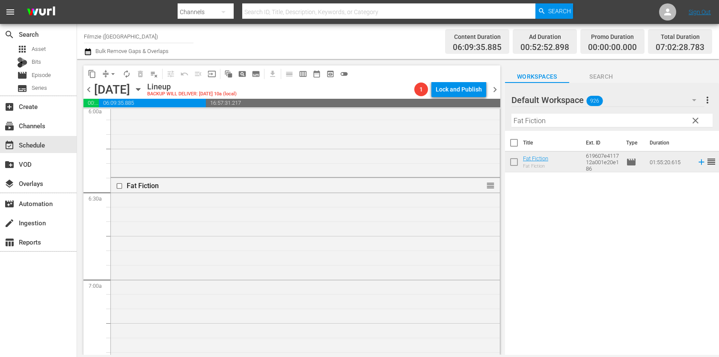
click at [549, 121] on input "Fat Fiction" at bounding box center [611, 121] width 201 height 14
paste input "My Perfect Romance"
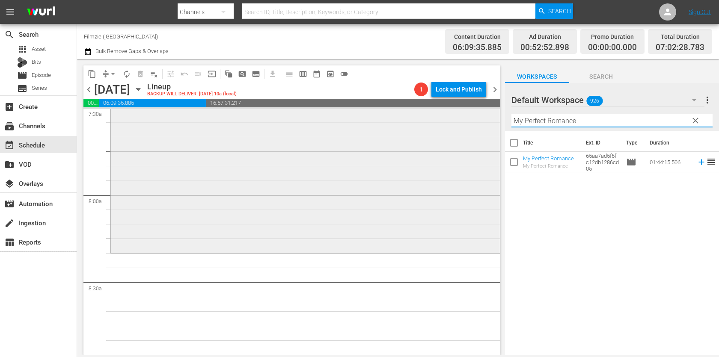
scroll to position [1320, 0]
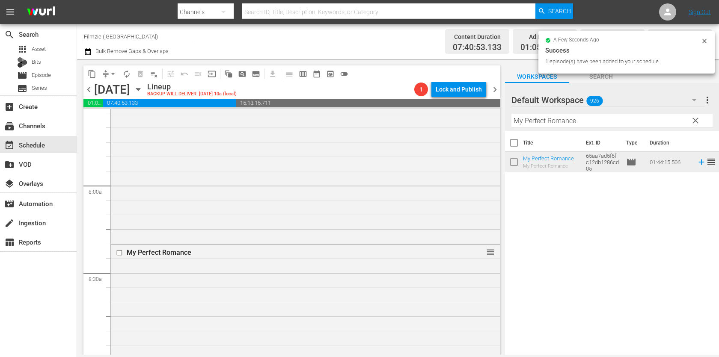
click at [602, 122] on input "My Perfect Romance" at bounding box center [611, 121] width 201 height 14
paste input "Changing Channels"
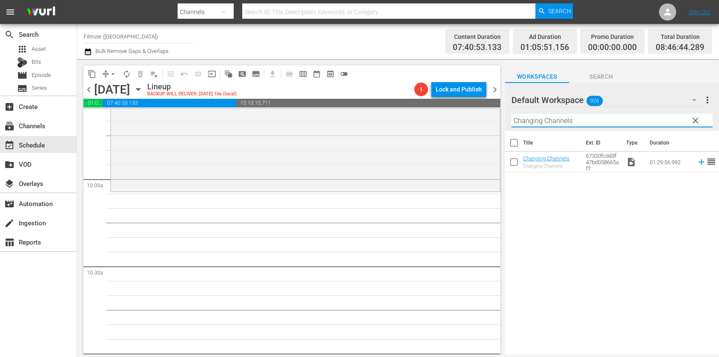
scroll to position [1677, 0]
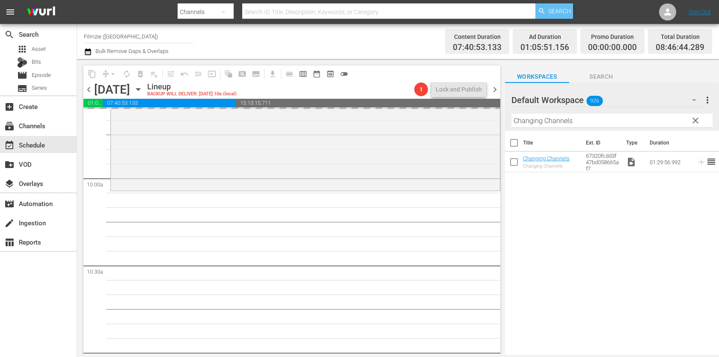
drag, startPoint x: 532, startPoint y: 156, endPoint x: 540, endPoint y: 8, distance: 148.3
click at [627, 123] on input "Changing Channels" at bounding box center [611, 121] width 201 height 14
paste input "Six Days of Sistine"
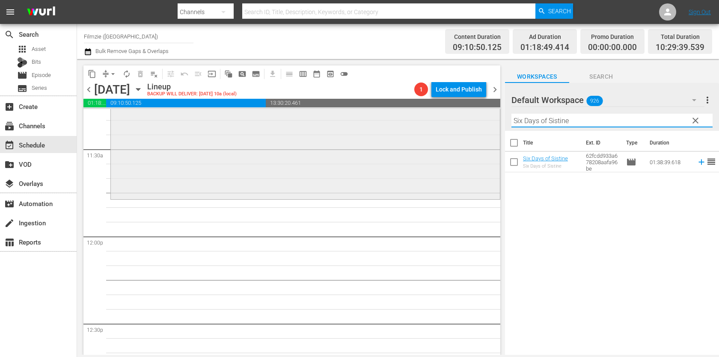
scroll to position [1985, 0]
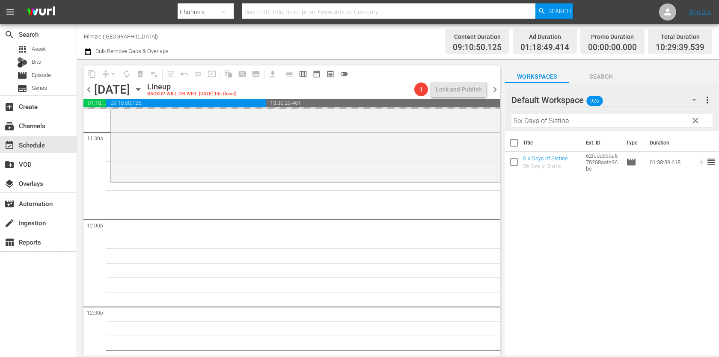
click at [561, 122] on input "Six Days of Sistine" at bounding box center [611, 121] width 201 height 14
paste input "WALL"
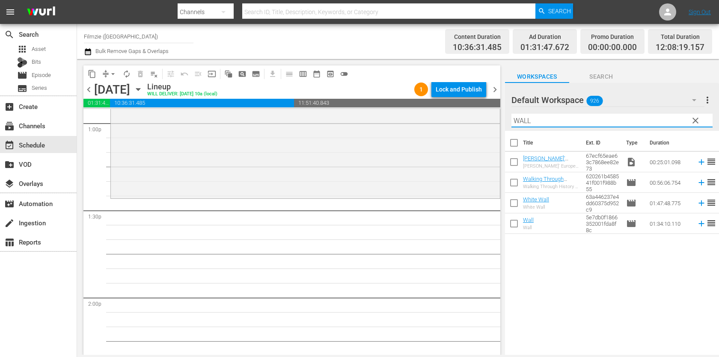
scroll to position [2263, 0]
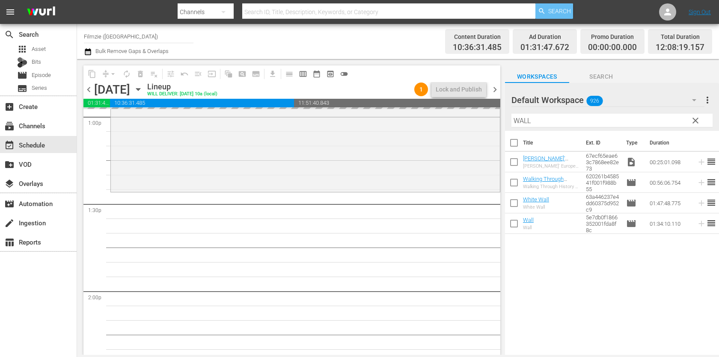
drag, startPoint x: 531, startPoint y: 220, endPoint x: 550, endPoint y: 10, distance: 210.1
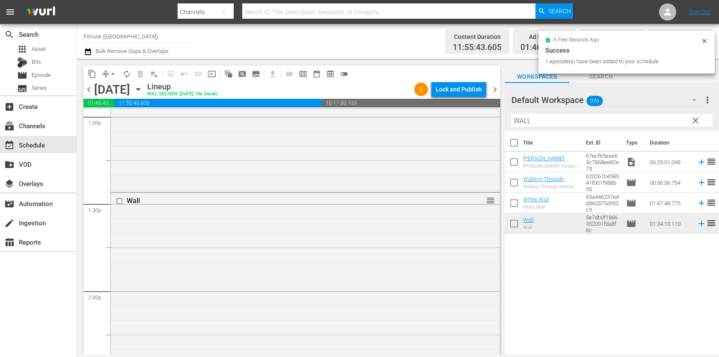
click at [589, 122] on input "WALL" at bounding box center [611, 121] width 201 height 14
paste input "NOBODY WAVED GOOD-BYE"
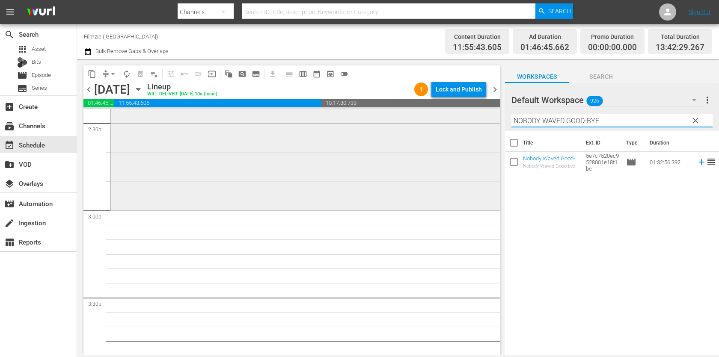
scroll to position [2521, 0]
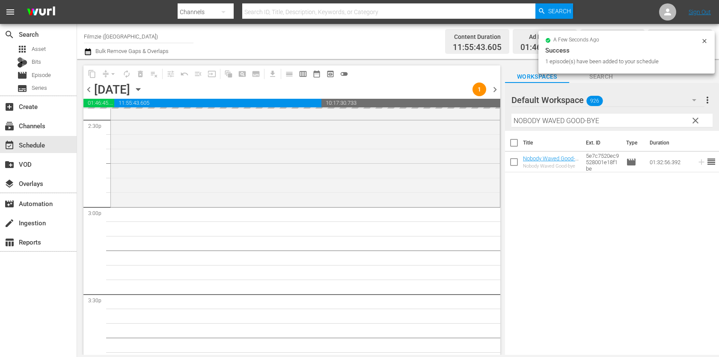
drag, startPoint x: 550, startPoint y: 156, endPoint x: 573, endPoint y: 2, distance: 156.2
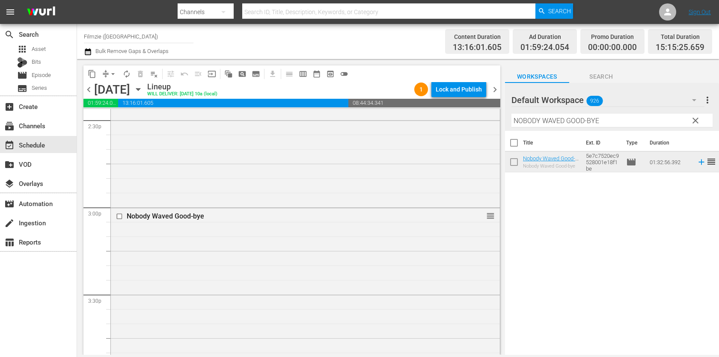
click at [569, 118] on input "NOBODY WAVED GOOD-BYE" at bounding box center [611, 121] width 201 height 14
paste input "Pretty Outrageous"
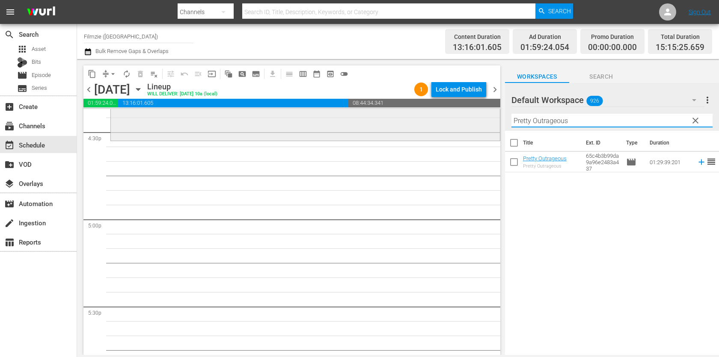
scroll to position [2868, 0]
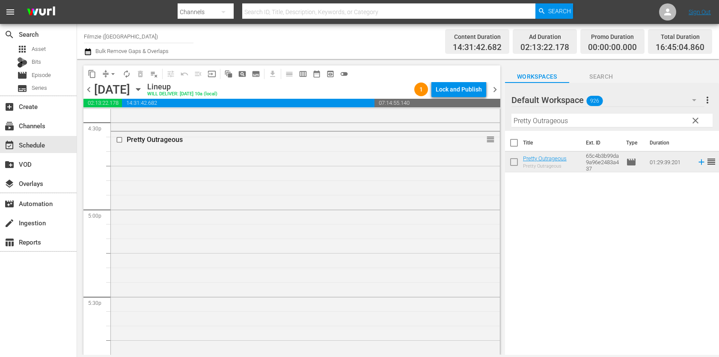
click at [621, 122] on input "Pretty Outrageous" at bounding box center [611, 121] width 201 height 14
paste input "Ashens and the Polybius Heist"
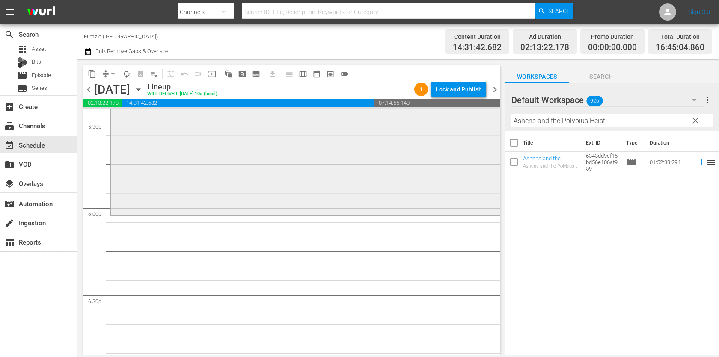
scroll to position [3038, 0]
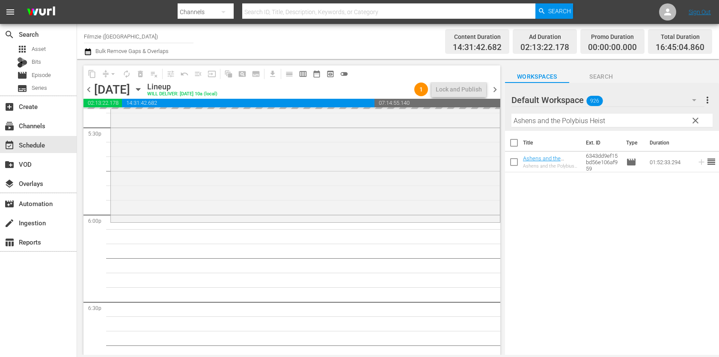
drag, startPoint x: 556, startPoint y: 162, endPoint x: 591, endPoint y: 1, distance: 164.5
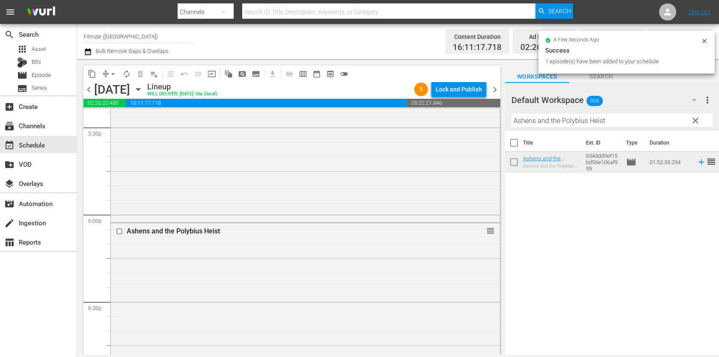
click at [618, 114] on input "Ashens and the Polybius Heist" at bounding box center [611, 121] width 201 height 14
paste input "Baby Girl"
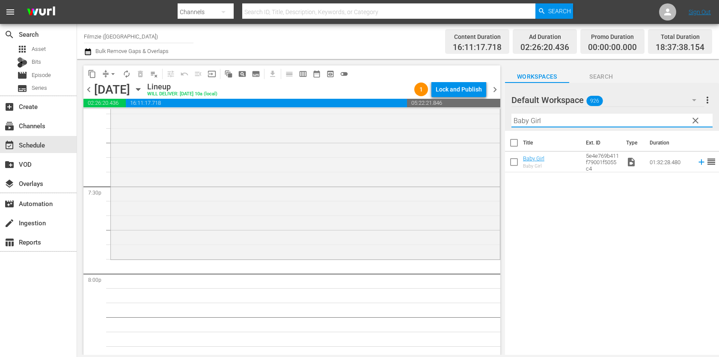
scroll to position [3329, 0]
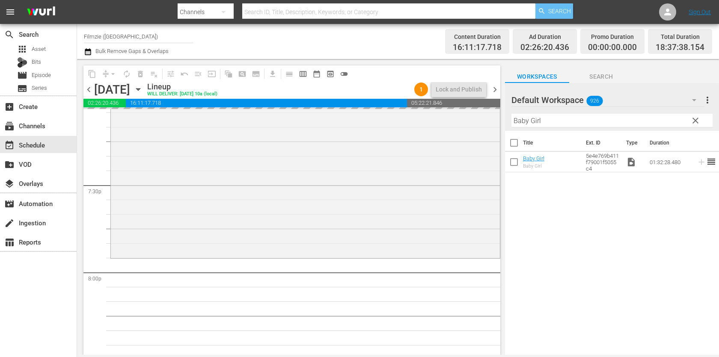
drag, startPoint x: 533, startPoint y: 160, endPoint x: 549, endPoint y: 7, distance: 153.2
click at [595, 119] on input "Baby Girl" at bounding box center [611, 121] width 201 height 14
paste input "3 Days To Go"
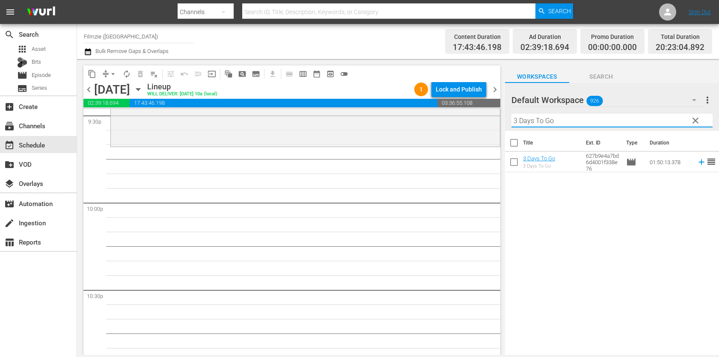
scroll to position [3756, 0]
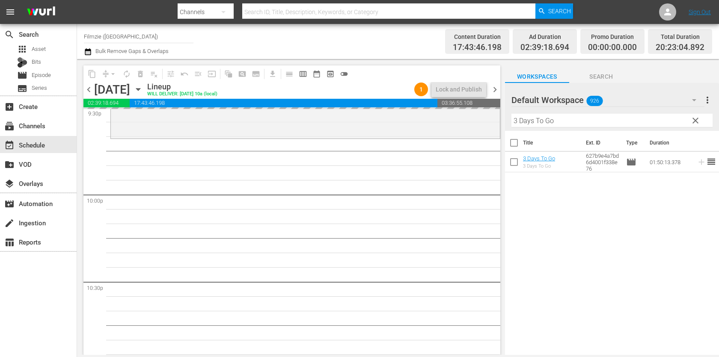
drag, startPoint x: 544, startPoint y: 163, endPoint x: 568, endPoint y: 0, distance: 163.9
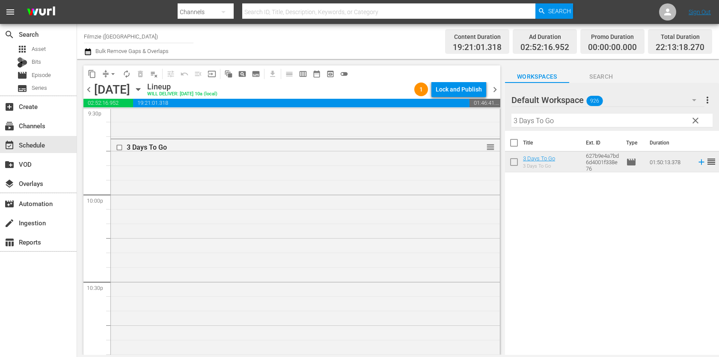
click at [618, 127] on input "3 Days To Go" at bounding box center [611, 121] width 201 height 14
click at [612, 127] on hr at bounding box center [612, 127] width 0 height 1
click at [618, 127] on div "Filter by Title 3 Days To Go" at bounding box center [611, 120] width 201 height 21
click at [618, 122] on input "3 Days To Go" at bounding box center [611, 121] width 201 height 14
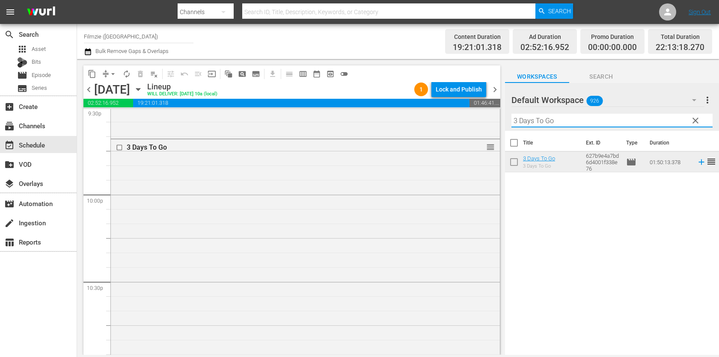
click at [618, 122] on input "3 Days To Go" at bounding box center [611, 121] width 201 height 14
paste input "Fame-Ish"
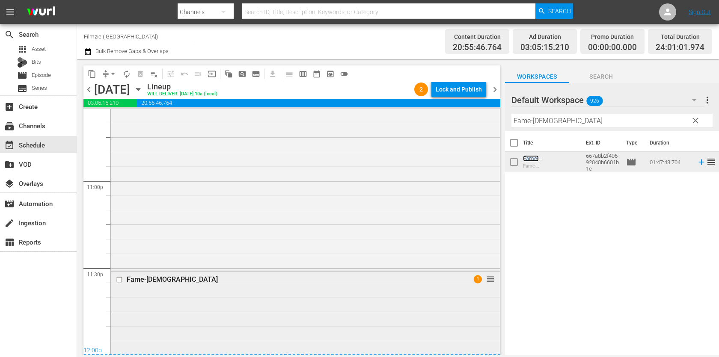
scroll to position [4174, 0]
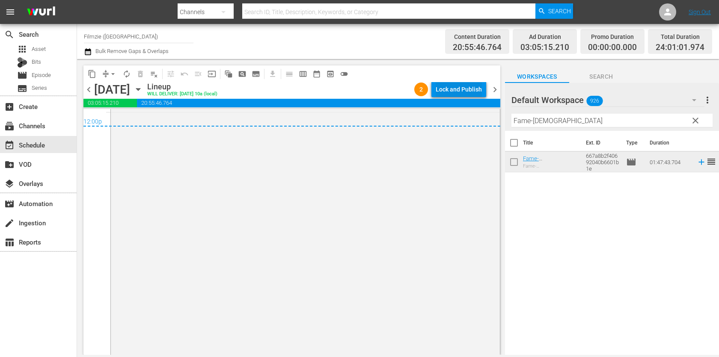
click at [467, 87] on div "Lock and Publish" at bounding box center [459, 89] width 46 height 15
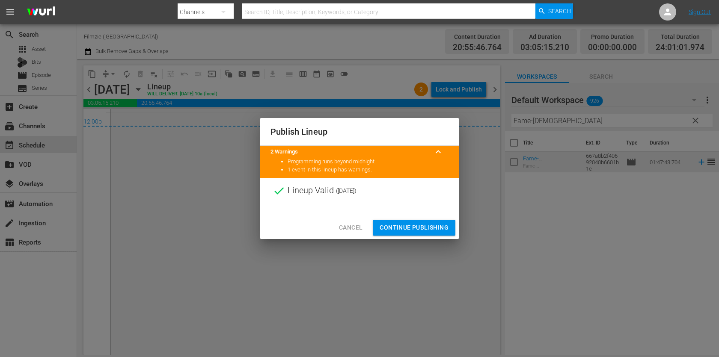
click at [420, 233] on button "Continue Publishing" at bounding box center [414, 228] width 83 height 16
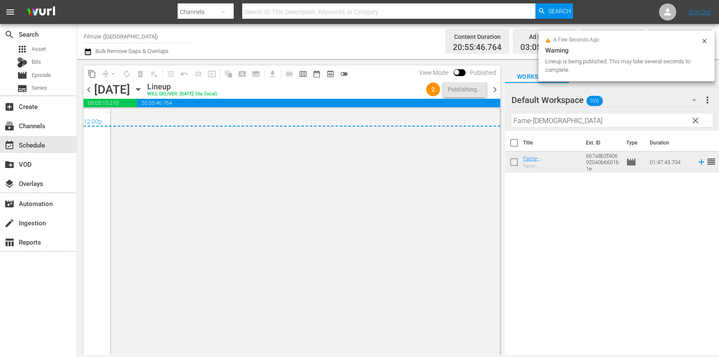
click at [495, 96] on div "chevron_left Friday, October 17th October 17th Lineup WILL DELIVER: 10/16 @ 10a…" at bounding box center [291, 90] width 417 height 17
click at [497, 86] on span "chevron_right" at bounding box center [495, 89] width 11 height 11
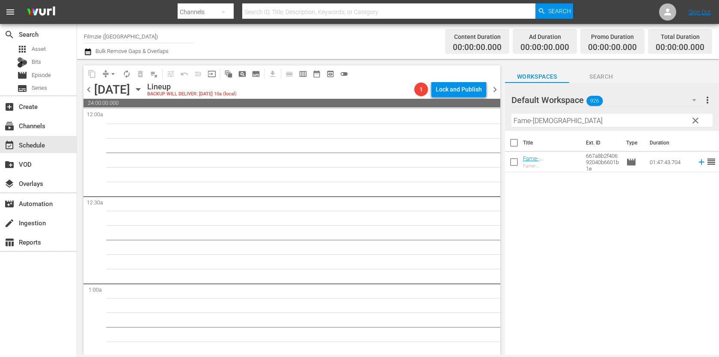
click at [590, 115] on input "Fame-Ish" at bounding box center [611, 121] width 201 height 14
paste input "Watching the Detectives"
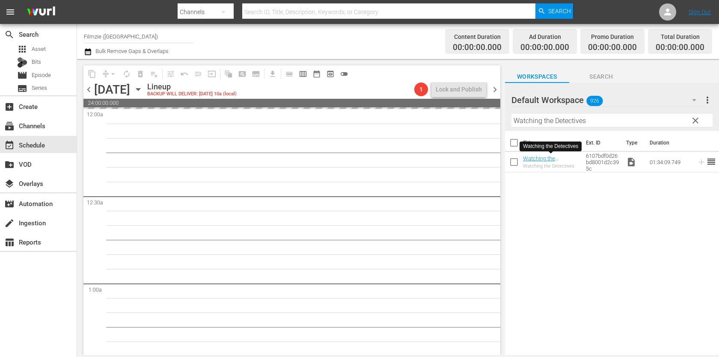
click at [577, 119] on input "Watching the Detectives" at bounding box center [611, 121] width 201 height 14
paste input "Fade to Black"
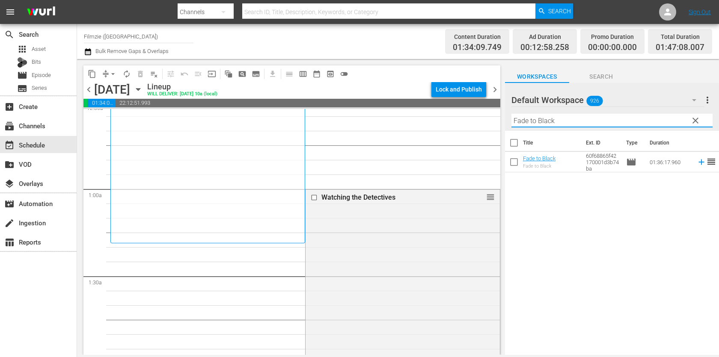
scroll to position [96, 0]
drag, startPoint x: 491, startPoint y: 193, endPoint x: 407, endPoint y: 243, distance: 98.3
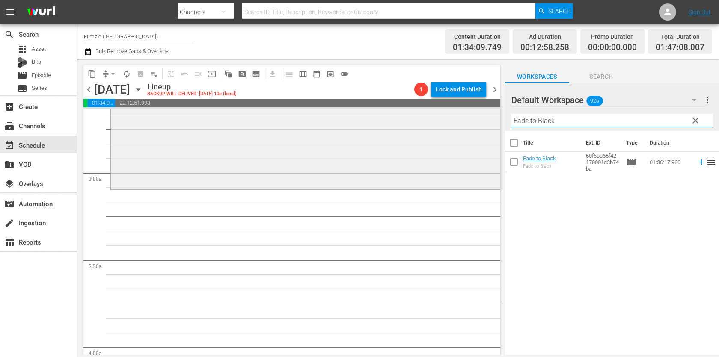
scroll to position [413, 0]
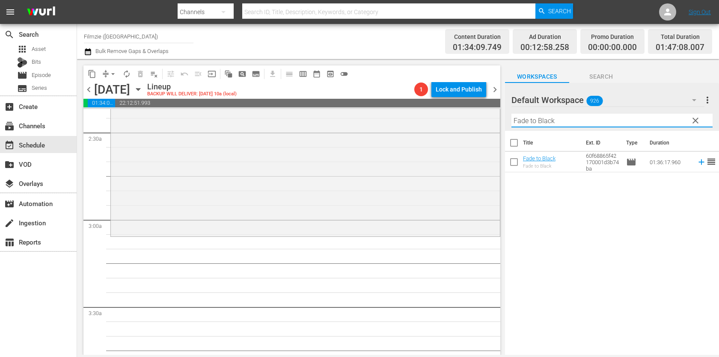
click at [580, 121] on input "Fade to Black" at bounding box center [611, 121] width 201 height 14
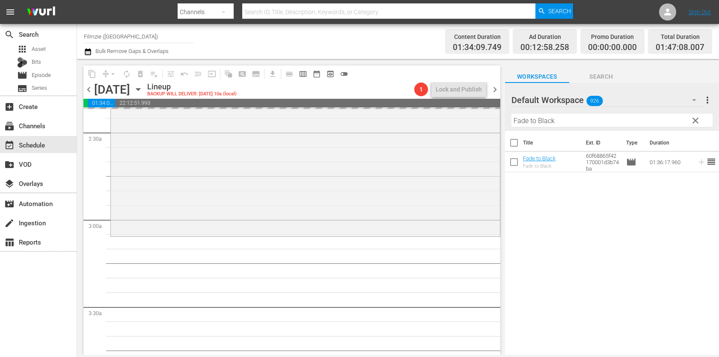
drag, startPoint x: 546, startPoint y: 153, endPoint x: 553, endPoint y: 28, distance: 124.7
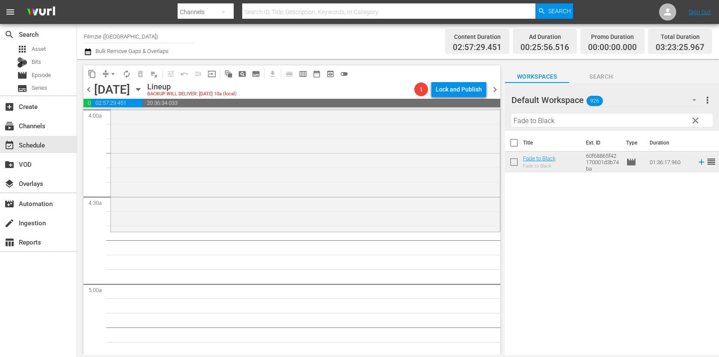
scroll to position [699, 0]
click at [572, 117] on input "Fade to Black" at bounding box center [611, 121] width 201 height 14
paste input "2021"
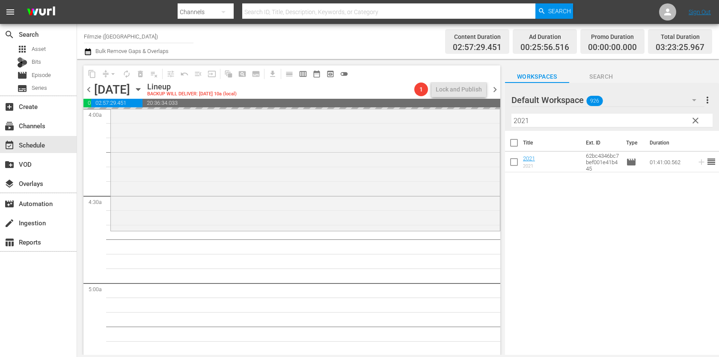
drag, startPoint x: 531, startPoint y: 158, endPoint x: 585, endPoint y: 9, distance: 158.8
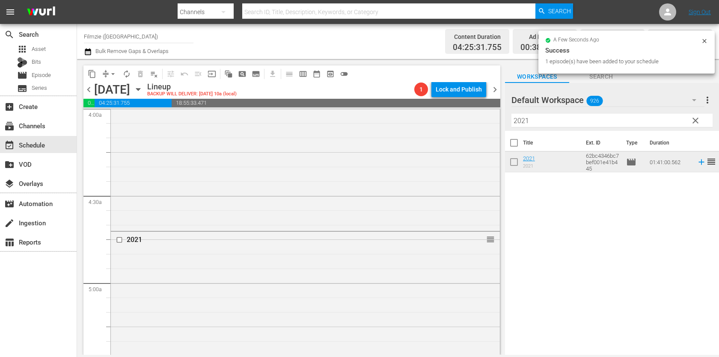
click at [606, 125] on input "2021" at bounding box center [611, 121] width 201 height 14
paste input "[PERSON_NAME]'s Magical Adventure"
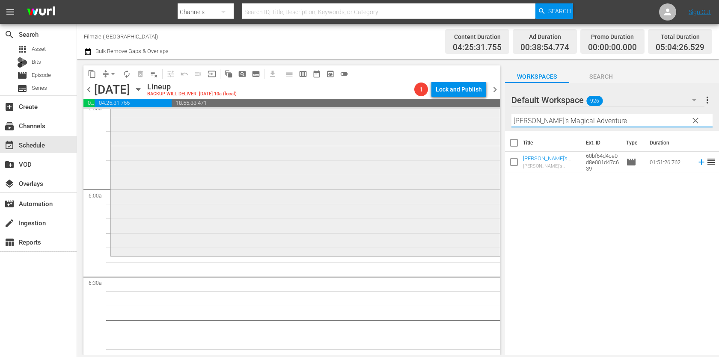
scroll to position [1043, 0]
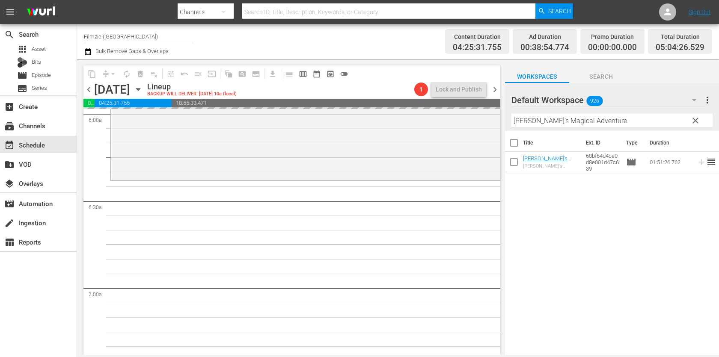
drag, startPoint x: 542, startPoint y: 157, endPoint x: 555, endPoint y: 21, distance: 136.3
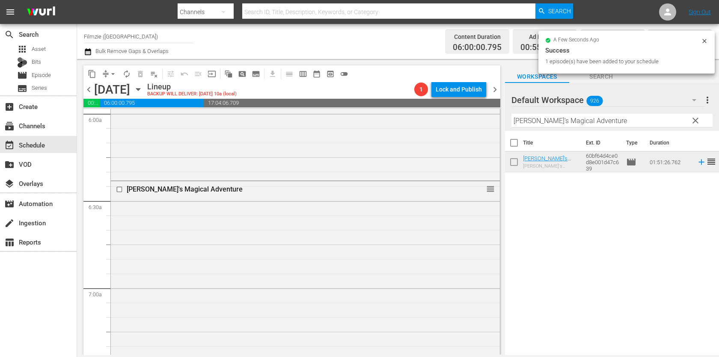
click at [582, 110] on div "Filter by Title Ava's Magical Adventure" at bounding box center [611, 120] width 201 height 21
click at [577, 120] on input "[PERSON_NAME]'s Magical Adventure" at bounding box center [611, 121] width 201 height 14
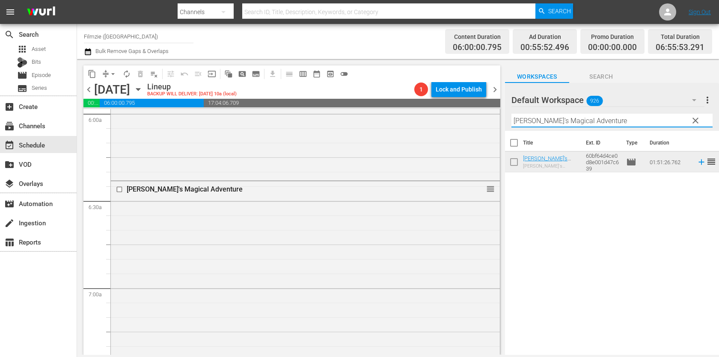
paste input "The Wine of Summer"
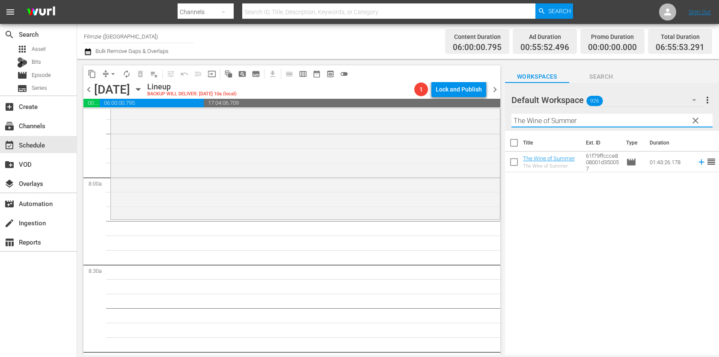
scroll to position [1329, 0]
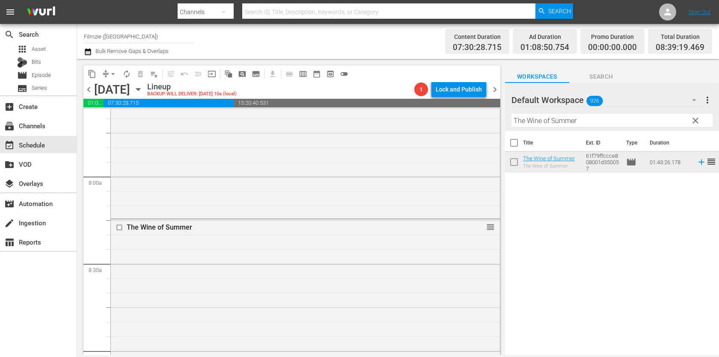
click at [615, 125] on input "The Wine of Summer" at bounding box center [611, 121] width 201 height 14
paste input "[PERSON_NAME]"
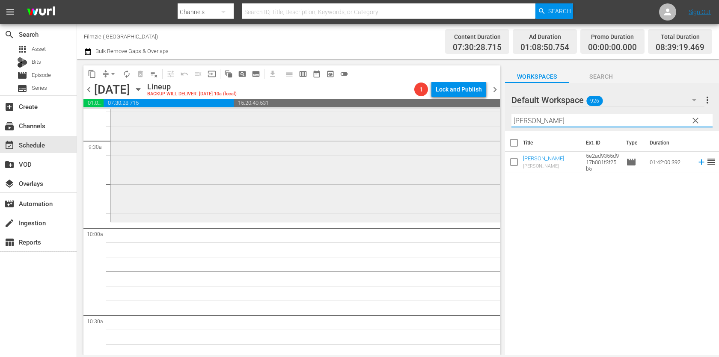
scroll to position [1632, 0]
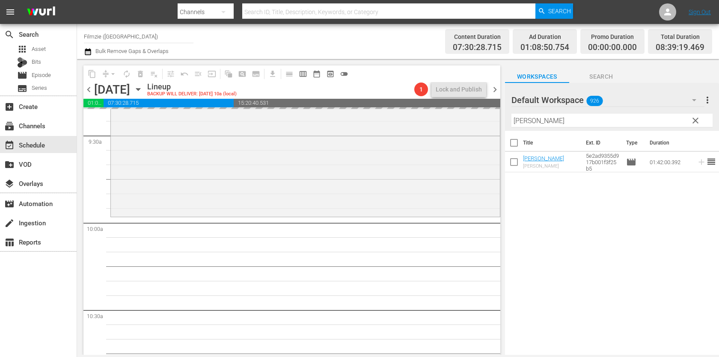
drag, startPoint x: 534, startPoint y: 162, endPoint x: 558, endPoint y: 2, distance: 162.3
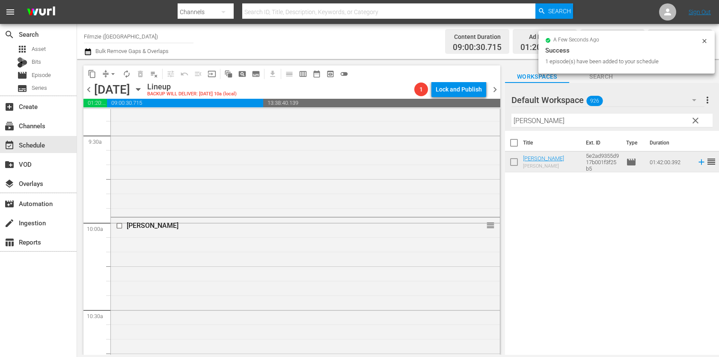
click at [619, 121] on input "[PERSON_NAME]" at bounding box center [611, 121] width 201 height 14
paste input "Unsupersize Us"
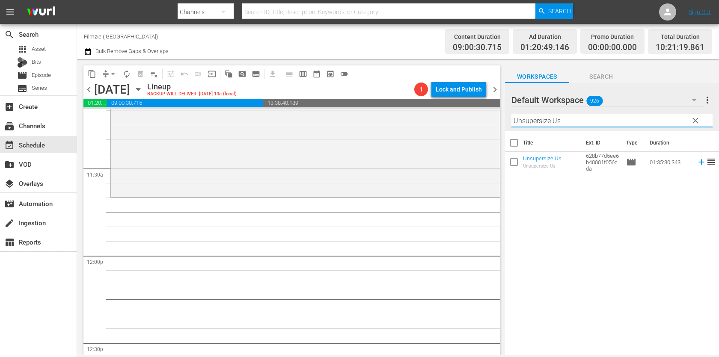
scroll to position [1959, 0]
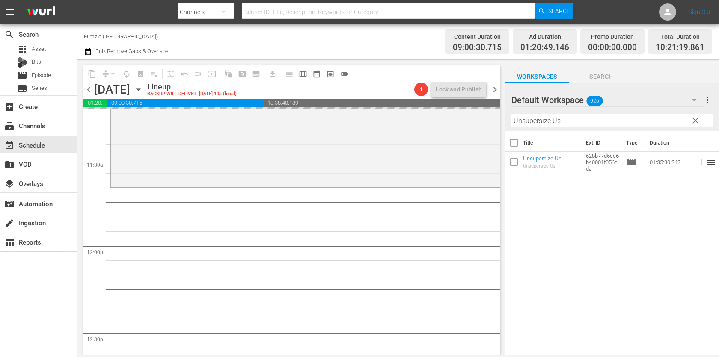
drag, startPoint x: 555, startPoint y: 155, endPoint x: 595, endPoint y: 0, distance: 160.0
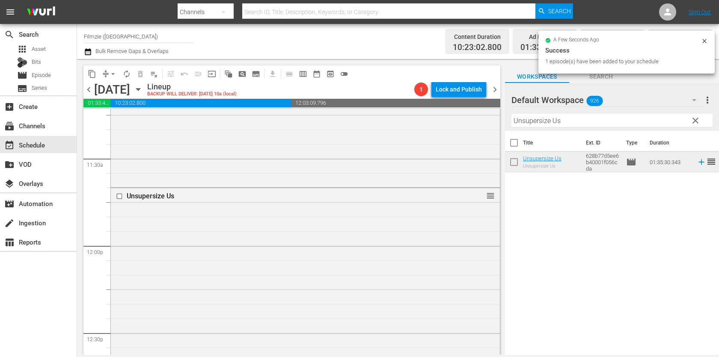
click at [645, 122] on input "Unsupersize Us" at bounding box center [611, 121] width 201 height 14
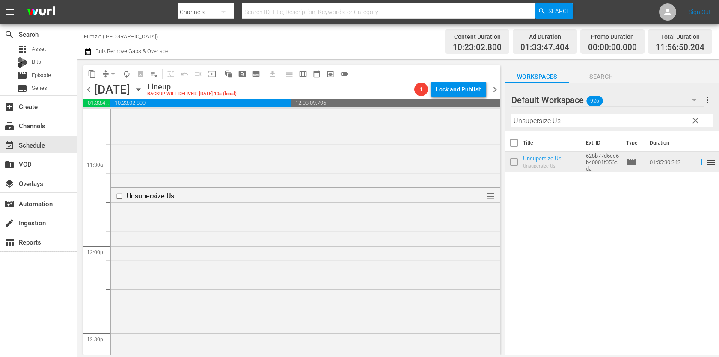
paste input "Shotgun"
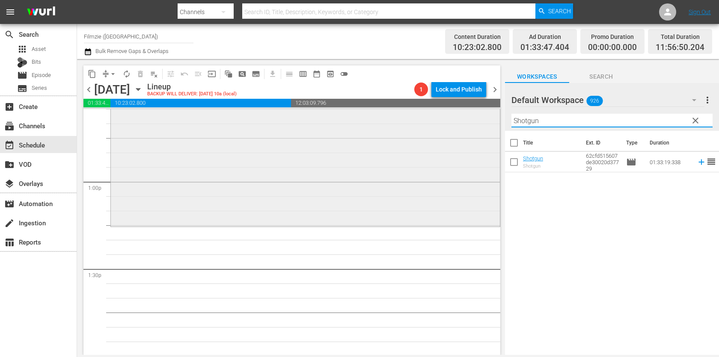
scroll to position [2200, 0]
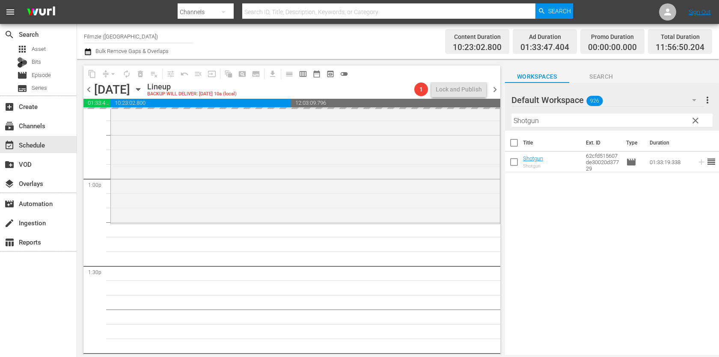
drag, startPoint x: 533, startPoint y: 157, endPoint x: 587, endPoint y: 0, distance: 166.1
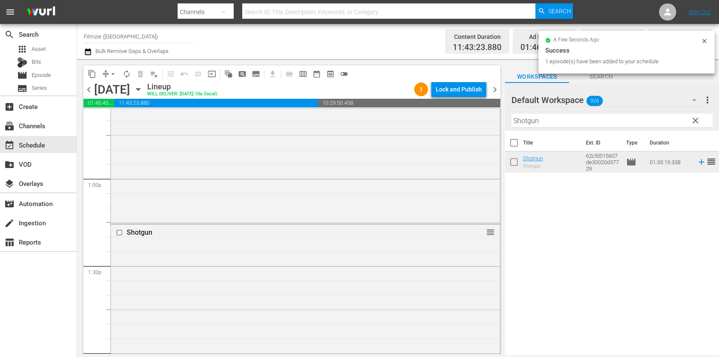
click at [591, 116] on input "Shotgun" at bounding box center [611, 121] width 201 height 14
paste input "[DATE] Heroes"
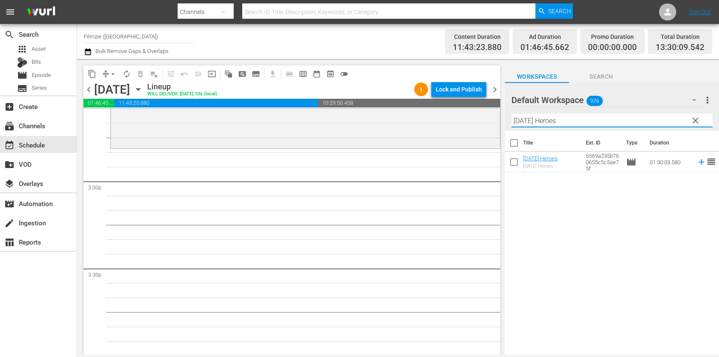
scroll to position [2552, 0]
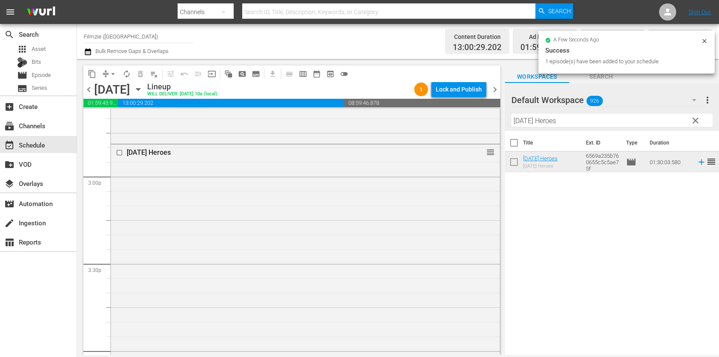
click at [606, 119] on input "[DATE] Heroes" at bounding box center [611, 121] width 201 height 14
paste input "Accidental Truth: UFO Revelation"
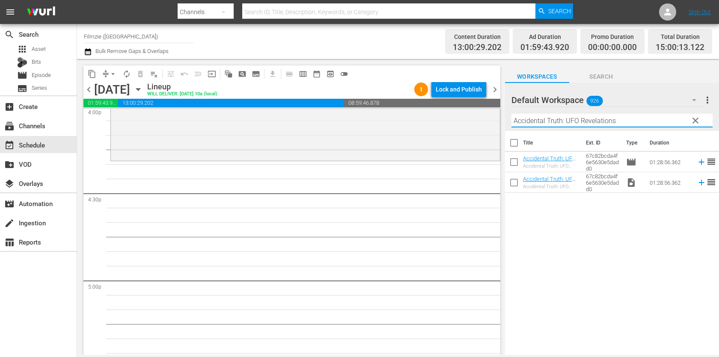
scroll to position [2790, 0]
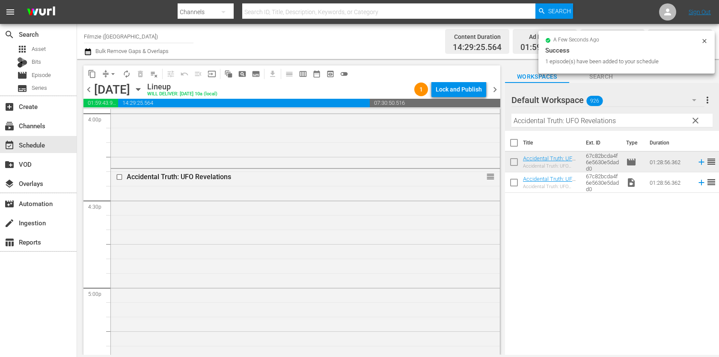
click at [627, 125] on input "Accidental Truth: UFO Revelations" at bounding box center [611, 121] width 201 height 14
click at [464, 201] on div "Accidental Truth: UFO Revelations reorder" at bounding box center [305, 297] width 389 height 256
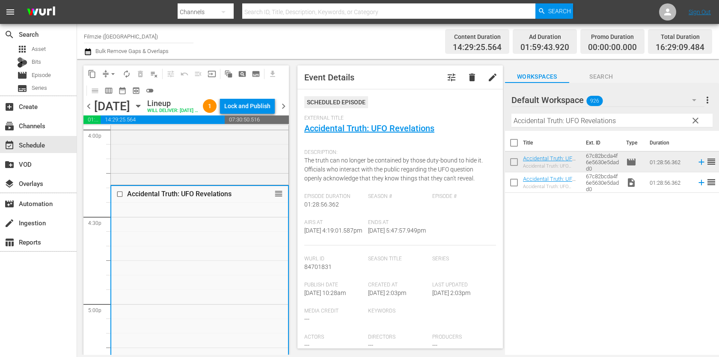
click at [614, 121] on input "Accidental Truth: UFO Revelations" at bounding box center [611, 121] width 201 height 14
paste input "Different Flower"
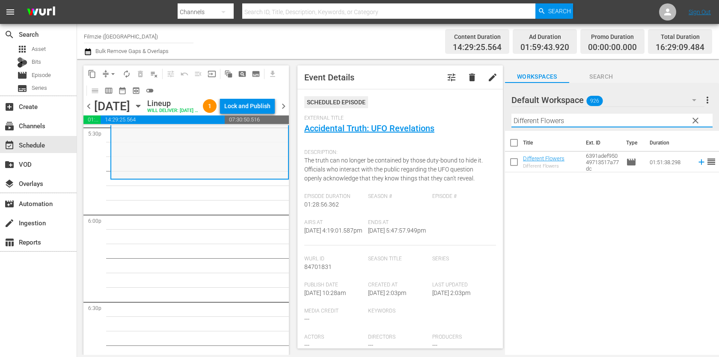
scroll to position [3038, 0]
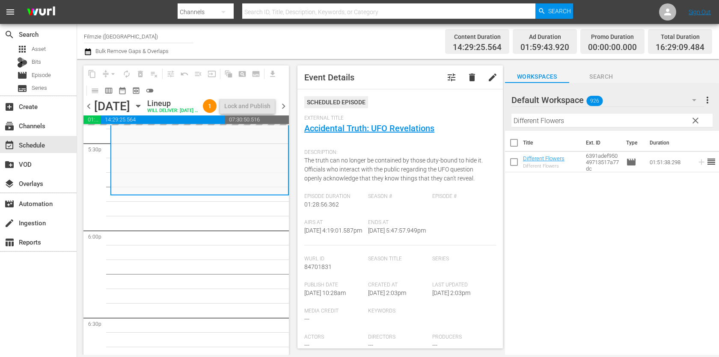
drag, startPoint x: 554, startPoint y: 161, endPoint x: 470, endPoint y: 3, distance: 178.1
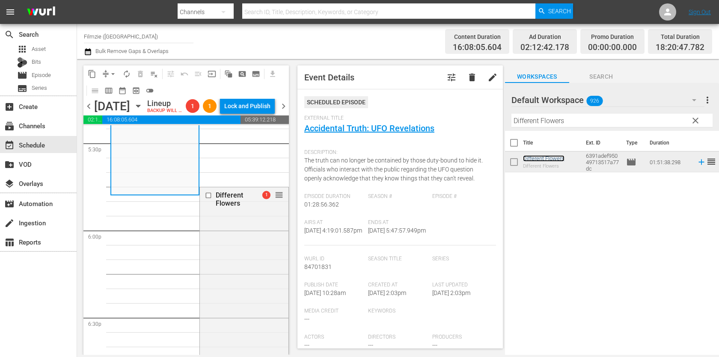
drag, startPoint x: 280, startPoint y: 205, endPoint x: 272, endPoint y: 212, distance: 10.6
click at [552, 117] on input "Different Flowers" at bounding box center [611, 121] width 201 height 14
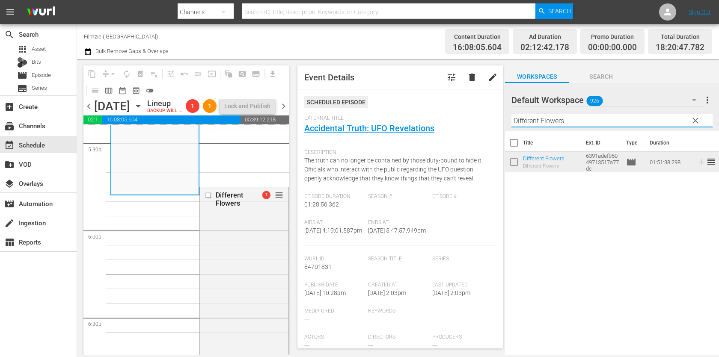
paste input "Manson"
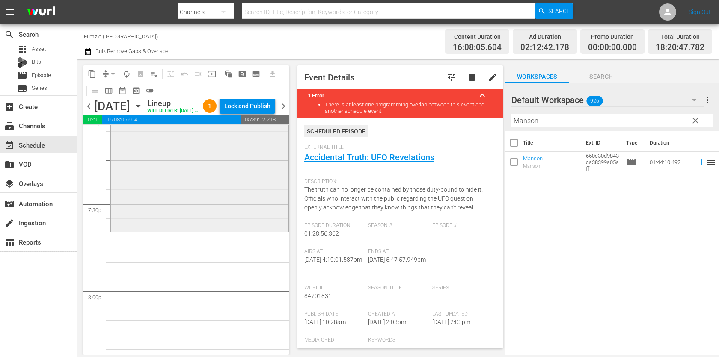
scroll to position [3330, 0]
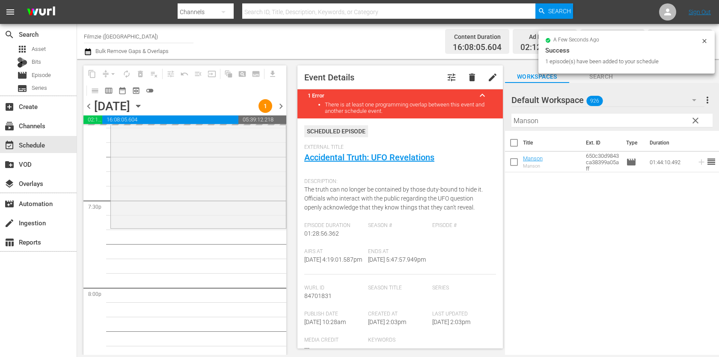
drag, startPoint x: 536, startPoint y: 158, endPoint x: 525, endPoint y: 8, distance: 150.2
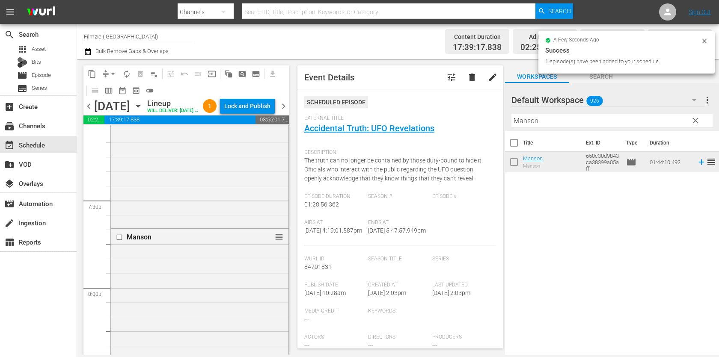
click at [586, 128] on div "Filter by Title Manson" at bounding box center [611, 120] width 201 height 21
click at [586, 123] on input "Manson" at bounding box center [611, 121] width 201 height 14
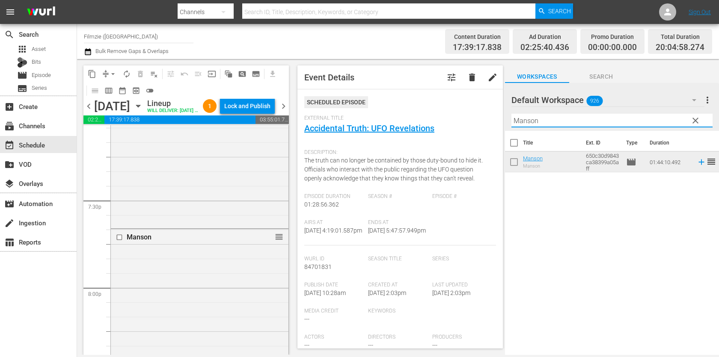
click at [586, 123] on input "Manson" at bounding box center [611, 121] width 201 height 14
paste input "Big Fish Blues"
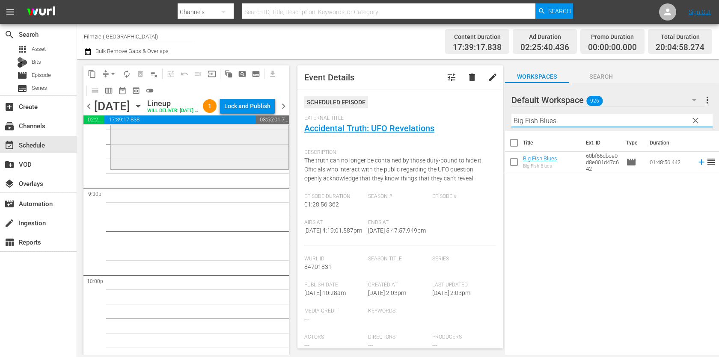
scroll to position [3700, 0]
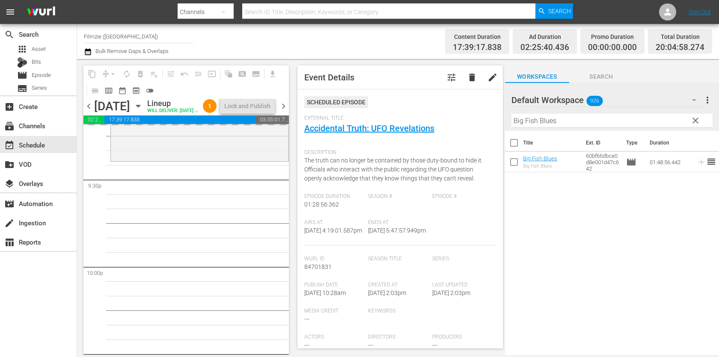
drag, startPoint x: 548, startPoint y: 159, endPoint x: 491, endPoint y: 3, distance: 166.1
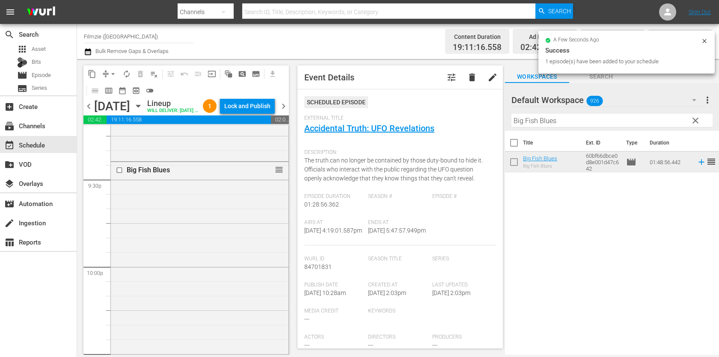
click at [572, 118] on input "Big Fish Blues" at bounding box center [611, 121] width 201 height 14
paste input "Stag [PERSON_NAME]"
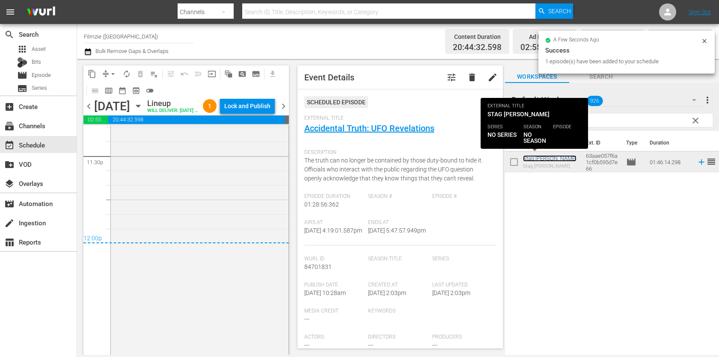
scroll to position [4146, 0]
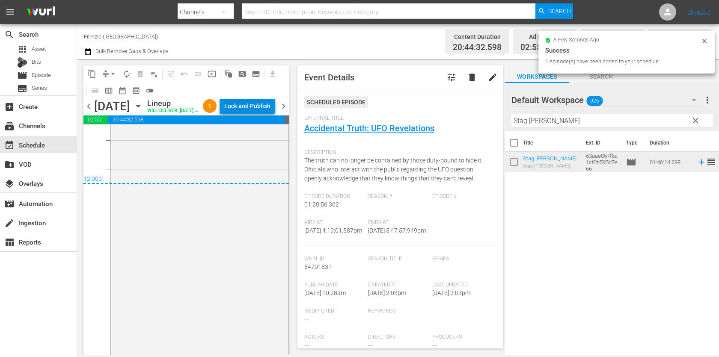
click at [266, 105] on div "Lock and Publish" at bounding box center [247, 105] width 46 height 15
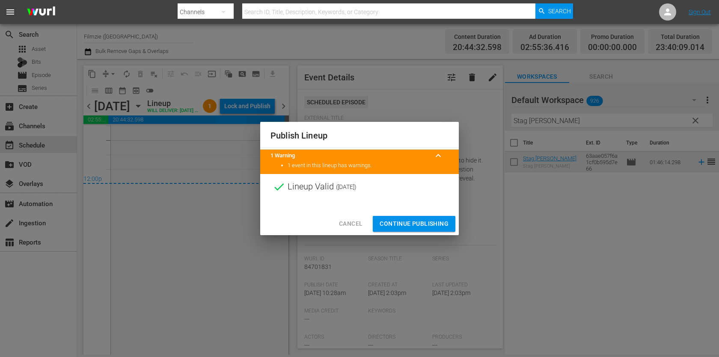
click at [431, 224] on span "Continue Publishing" at bounding box center [414, 224] width 69 height 11
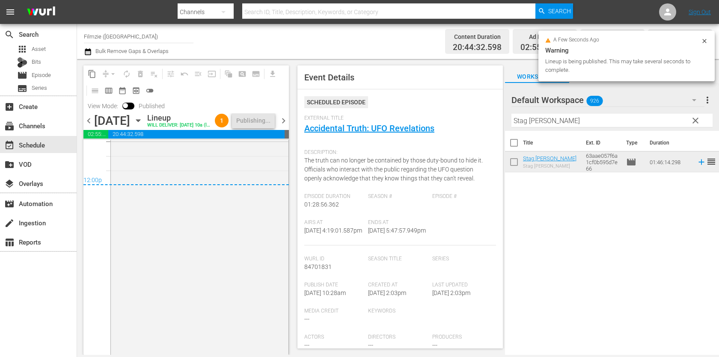
click at [283, 126] on span "chevron_right" at bounding box center [283, 121] width 11 height 11
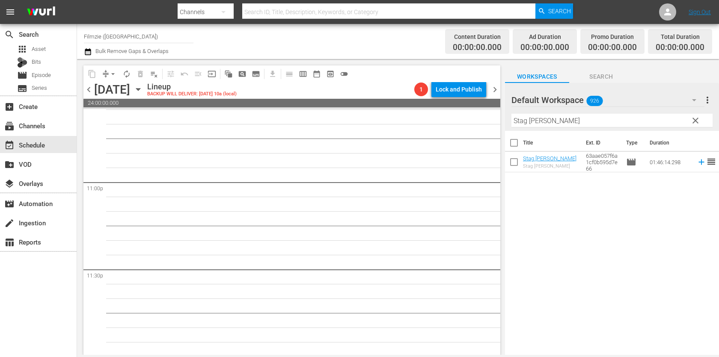
scroll to position [3945, 0]
click at [550, 119] on input "Stag [PERSON_NAME]" at bounding box center [611, 121] width 201 height 14
paste input "Eddie."
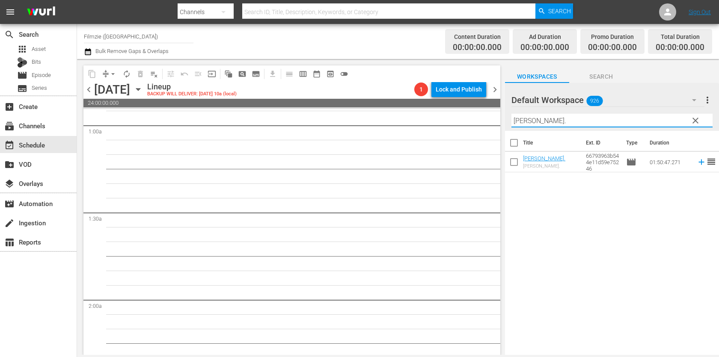
scroll to position [0, 0]
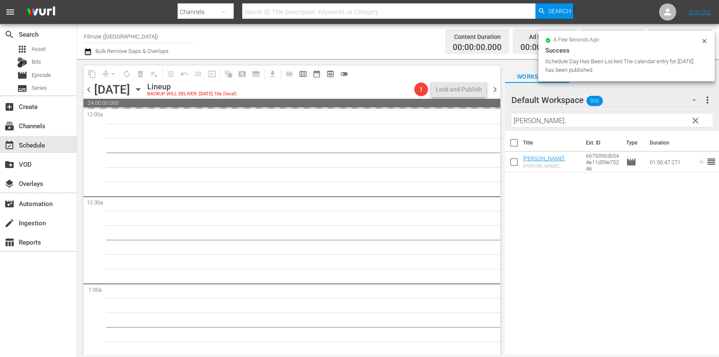
drag, startPoint x: 529, startPoint y: 159, endPoint x: 586, endPoint y: 3, distance: 166.1
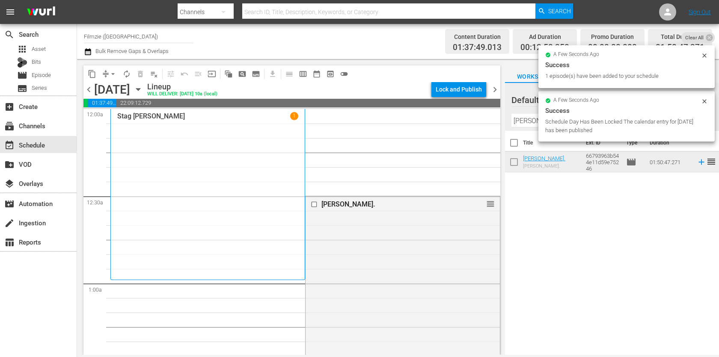
click at [527, 121] on input "Eddie." at bounding box center [611, 121] width 201 height 14
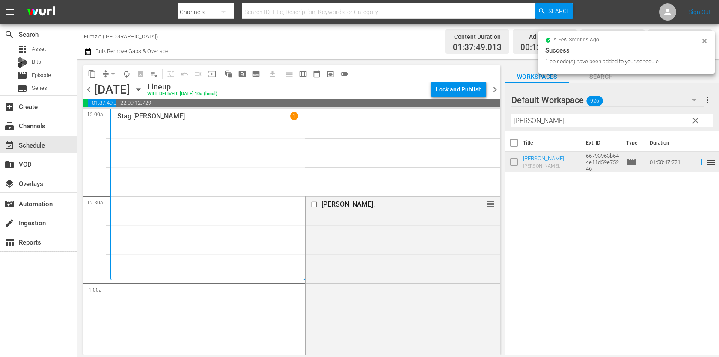
click at [527, 121] on input "Eddie." at bounding box center [611, 121] width 201 height 14
paste
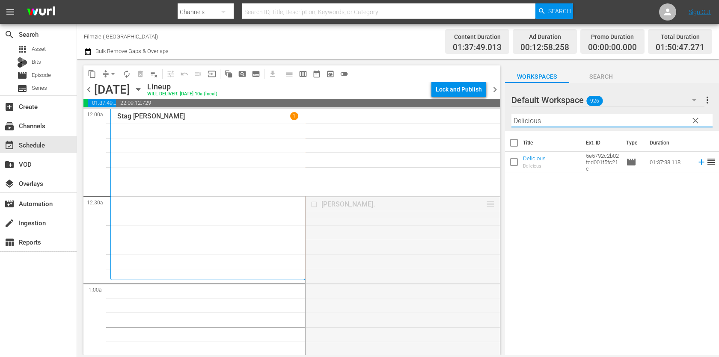
drag, startPoint x: 493, startPoint y: 203, endPoint x: 430, endPoint y: 282, distance: 100.5
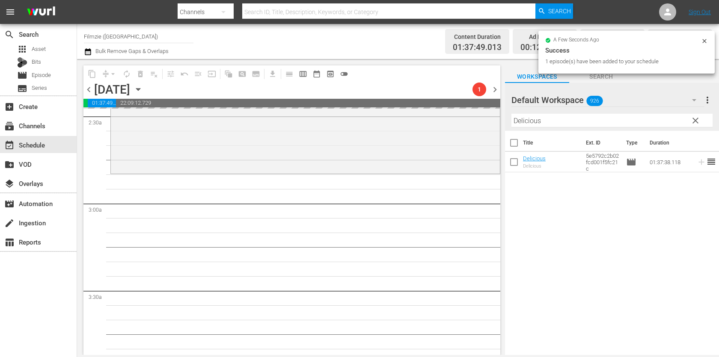
scroll to position [450, 0]
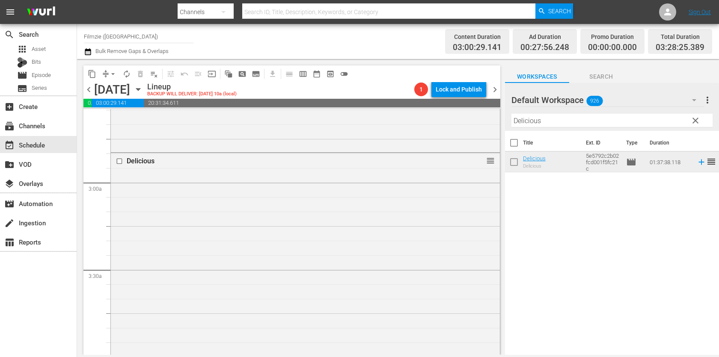
click at [595, 117] on input "Delicious" at bounding box center [611, 121] width 201 height 14
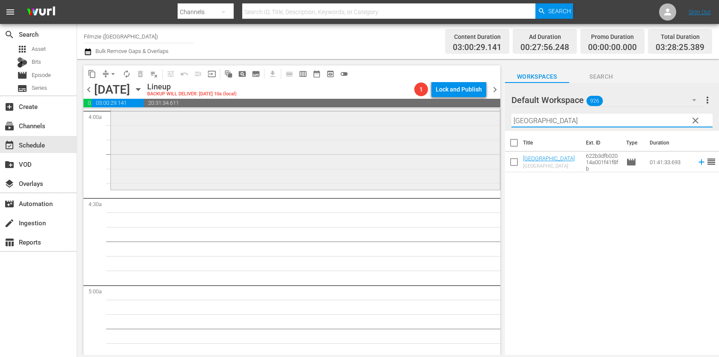
scroll to position [701, 0]
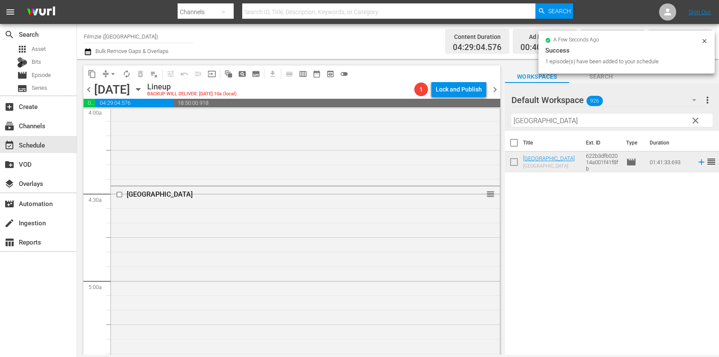
click at [618, 115] on input "[GEOGRAPHIC_DATA]" at bounding box center [611, 121] width 201 height 14
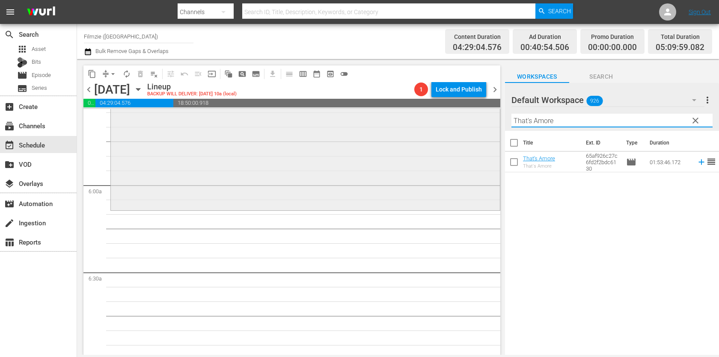
scroll to position [973, 0]
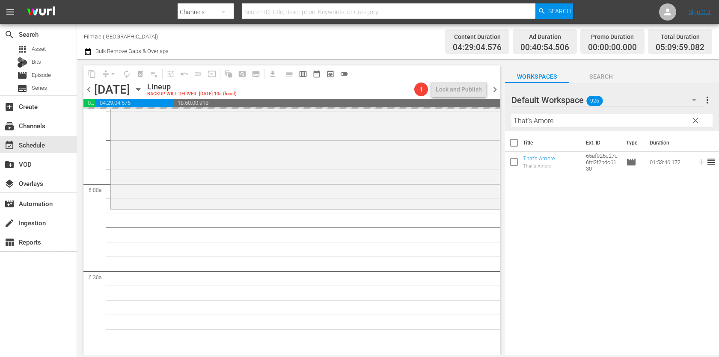
drag, startPoint x: 543, startPoint y: 157, endPoint x: 588, endPoint y: 6, distance: 156.8
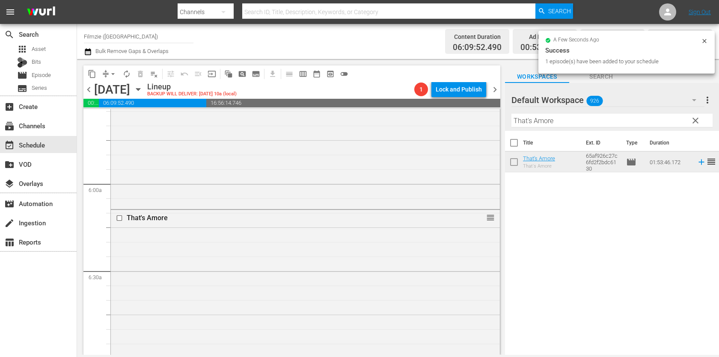
click at [628, 127] on input "That's Amore" at bounding box center [611, 121] width 201 height 14
click at [628, 127] on hr at bounding box center [611, 127] width 201 height 1
click at [628, 127] on input "That's Amore" at bounding box center [611, 121] width 201 height 14
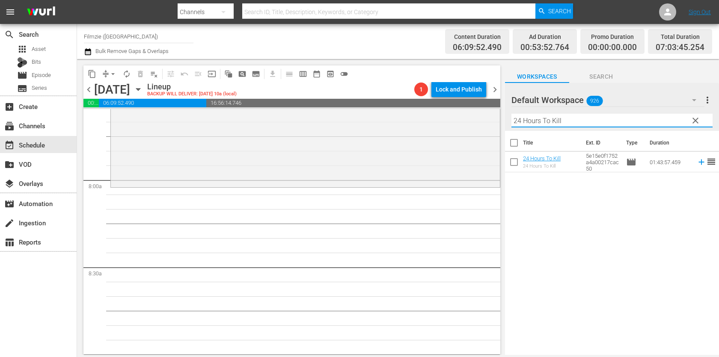
scroll to position [1329, 0]
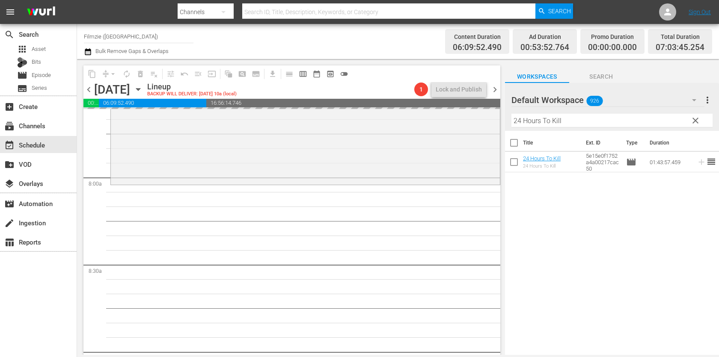
drag, startPoint x: 541, startPoint y: 162, endPoint x: 546, endPoint y: 1, distance: 161.0
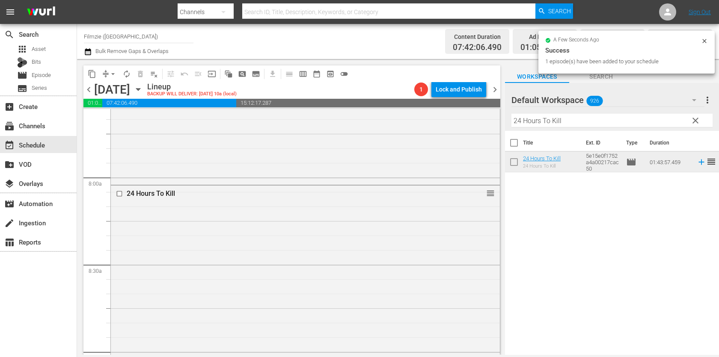
click at [609, 115] on input "24 Hours To Kill" at bounding box center [611, 121] width 201 height 14
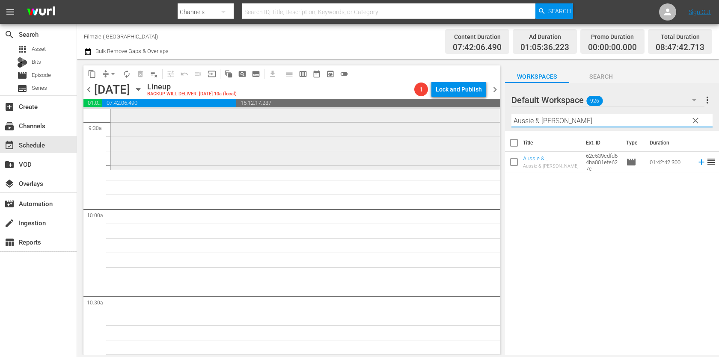
scroll to position [1648, 0]
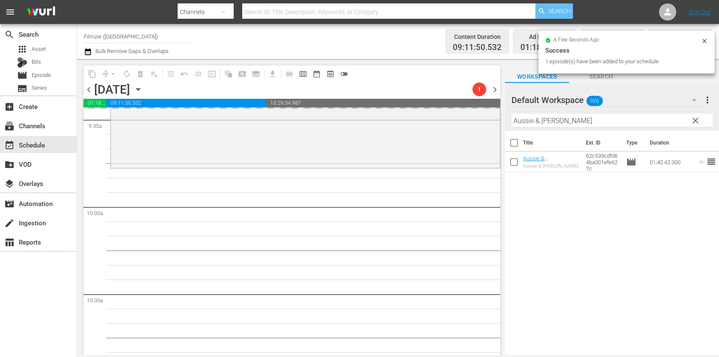
drag, startPoint x: 537, startPoint y: 161, endPoint x: 562, endPoint y: 7, distance: 156.0
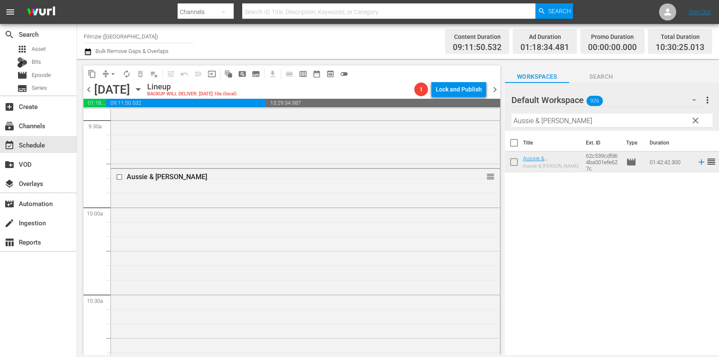
click at [616, 124] on input "Aussie & [PERSON_NAME]" at bounding box center [611, 121] width 201 height 14
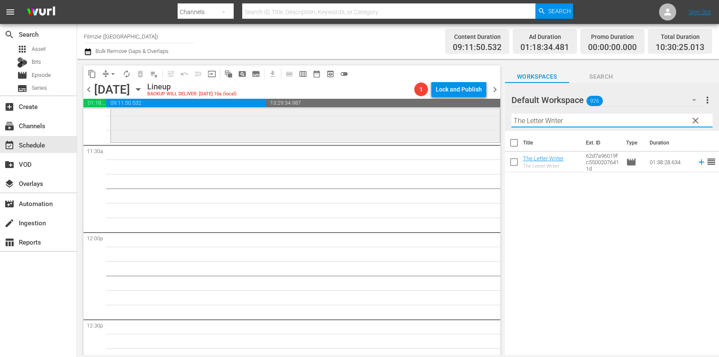
scroll to position [1974, 0]
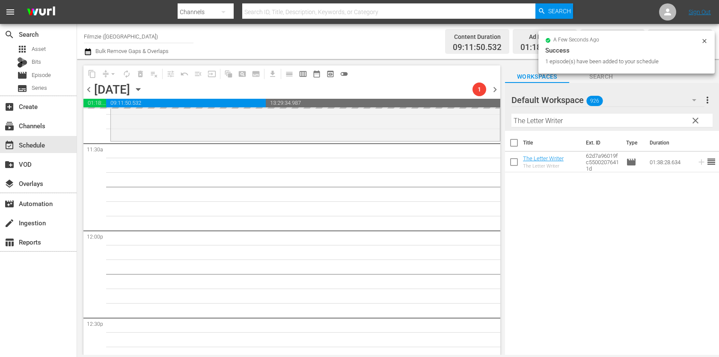
drag, startPoint x: 543, startPoint y: 161, endPoint x: 613, endPoint y: 0, distance: 175.8
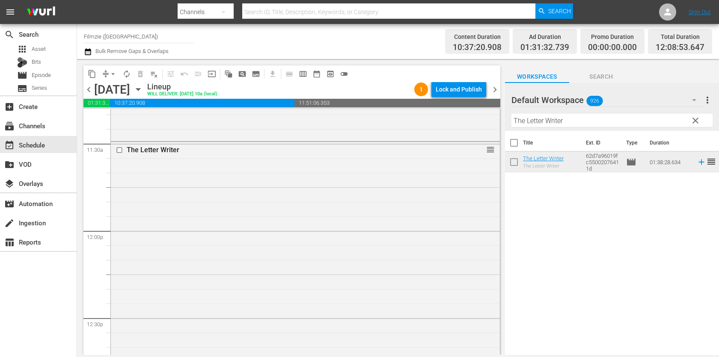
click at [588, 123] on input "The Letter Writer" at bounding box center [611, 121] width 201 height 14
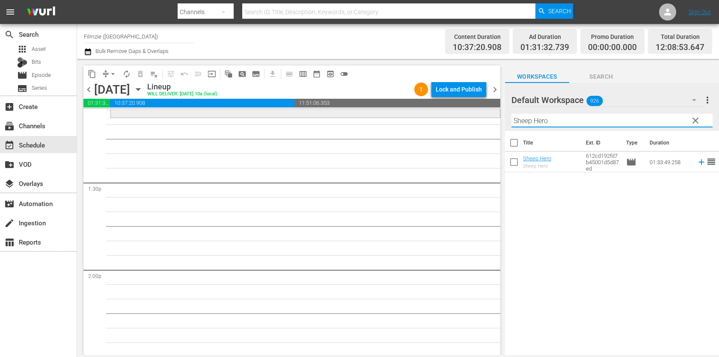
scroll to position [2275, 0]
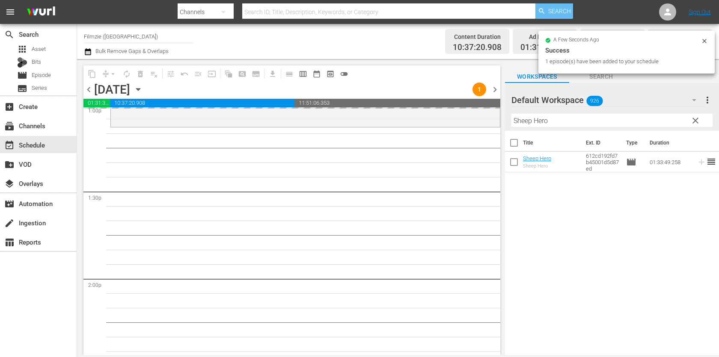
drag, startPoint x: 535, startPoint y: 159, endPoint x: 560, endPoint y: 7, distance: 153.5
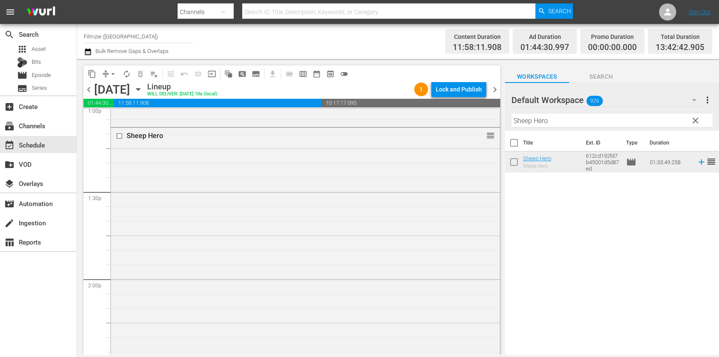
click at [624, 125] on input "Sheep Hero" at bounding box center [611, 121] width 201 height 14
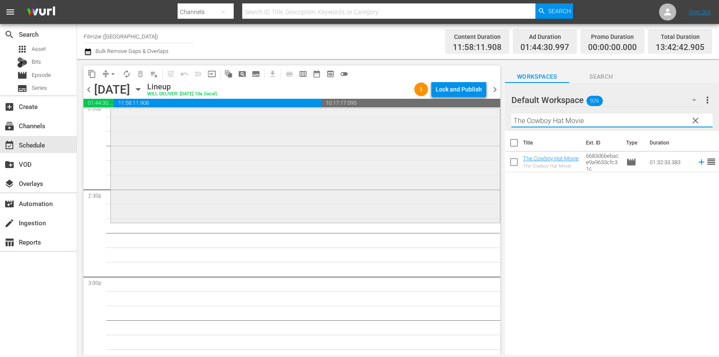
scroll to position [2471, 0]
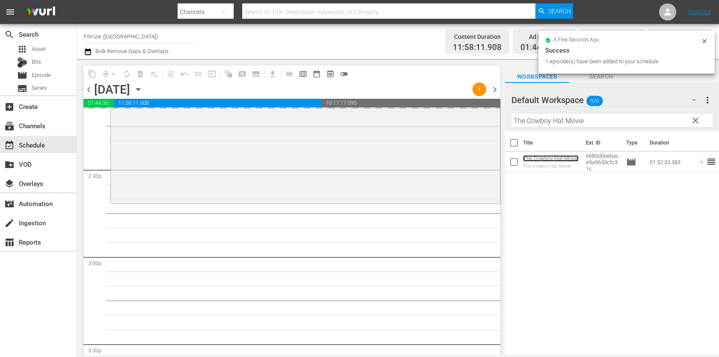
drag, startPoint x: 540, startPoint y: 155, endPoint x: 598, endPoint y: 2, distance: 164.5
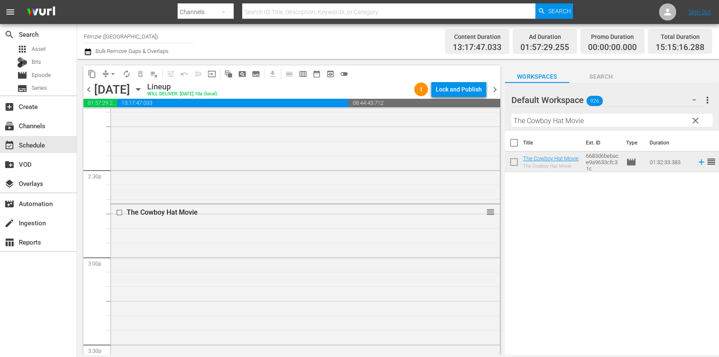
click at [624, 111] on div "Filter by Title The Cowboy Hat Movie" at bounding box center [611, 120] width 201 height 21
click at [621, 119] on input "The Cowboy Hat Movie" at bounding box center [611, 121] width 201 height 14
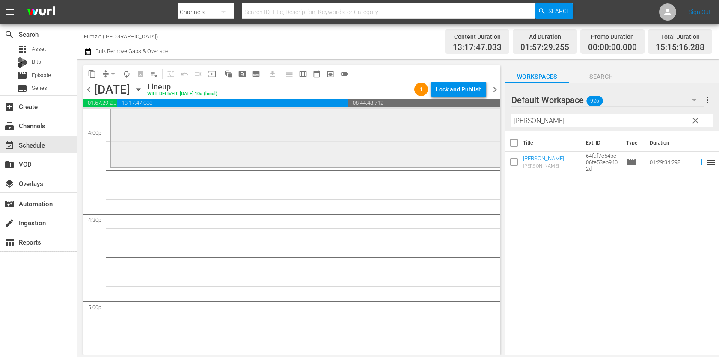
scroll to position [2780, 0]
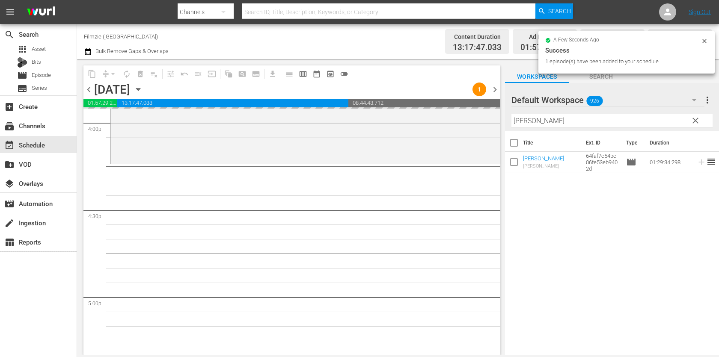
drag, startPoint x: 552, startPoint y: 159, endPoint x: 593, endPoint y: 3, distance: 161.7
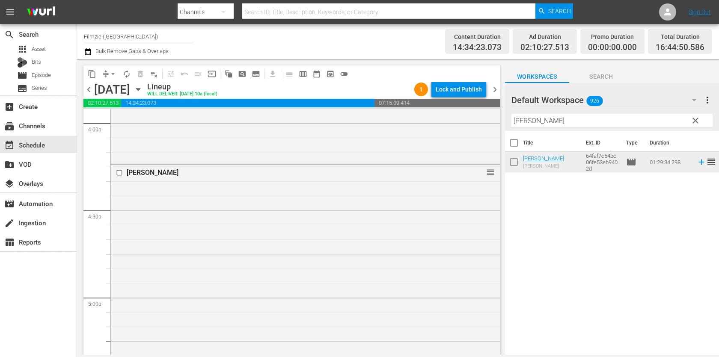
click at [574, 121] on input "[PERSON_NAME]" at bounding box center [611, 121] width 201 height 14
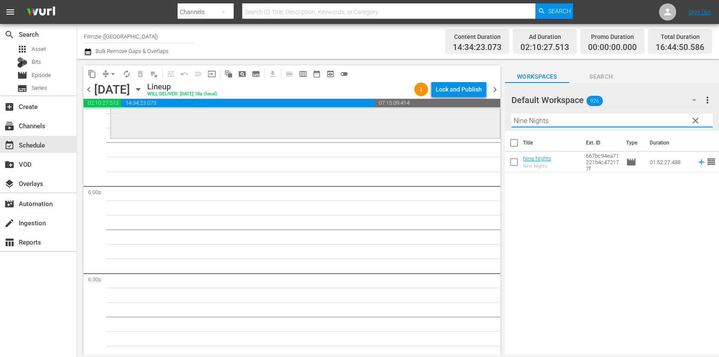
scroll to position [3068, 0]
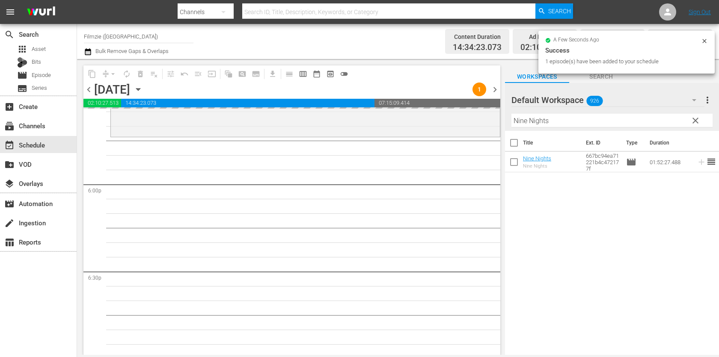
drag, startPoint x: 529, startPoint y: 167, endPoint x: 524, endPoint y: 8, distance: 158.5
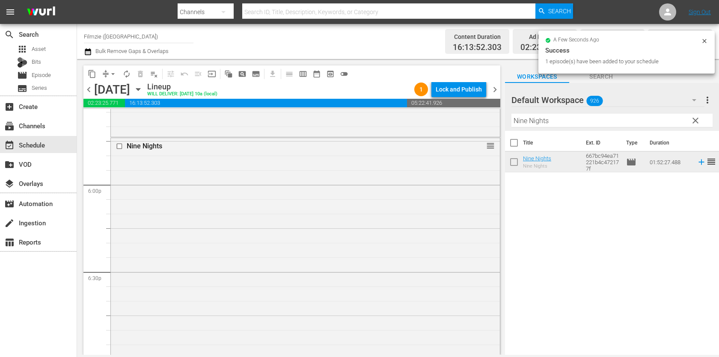
click at [610, 111] on div "Filter by Title Nine Nights" at bounding box center [611, 120] width 201 height 21
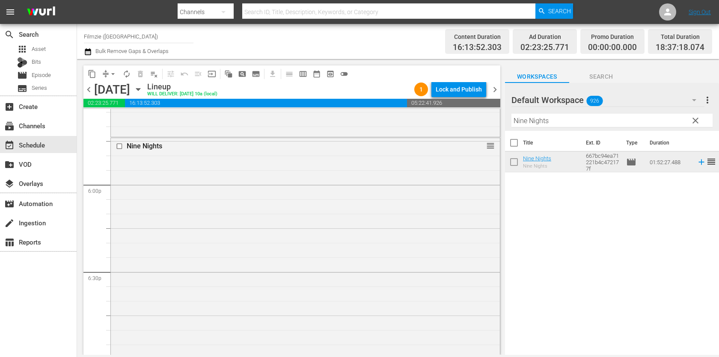
click at [607, 117] on input "Nine Nights" at bounding box center [611, 121] width 201 height 14
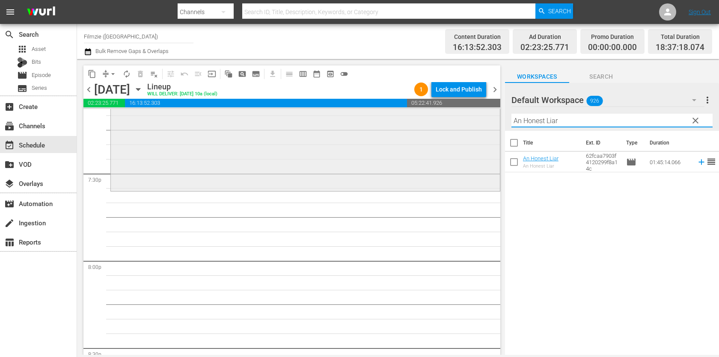
scroll to position [3355, 0]
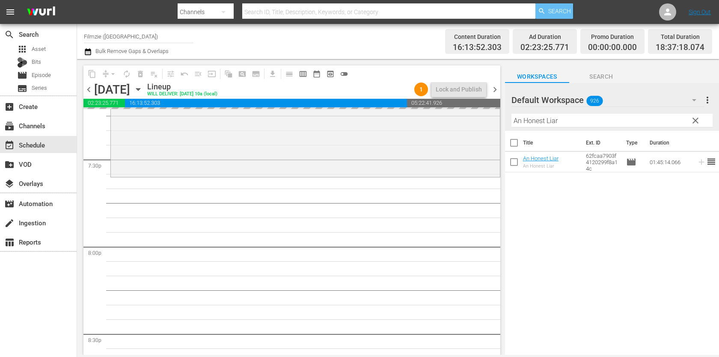
drag, startPoint x: 537, startPoint y: 161, endPoint x: 556, endPoint y: 14, distance: 148.1
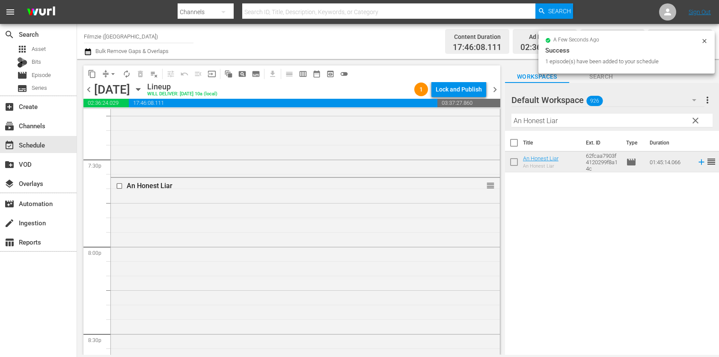
click at [579, 127] on input "An Honest Liar" at bounding box center [611, 121] width 201 height 14
click at [612, 127] on hr at bounding box center [612, 127] width 0 height 1
click at [579, 127] on input "An Honest Liar" at bounding box center [611, 121] width 201 height 14
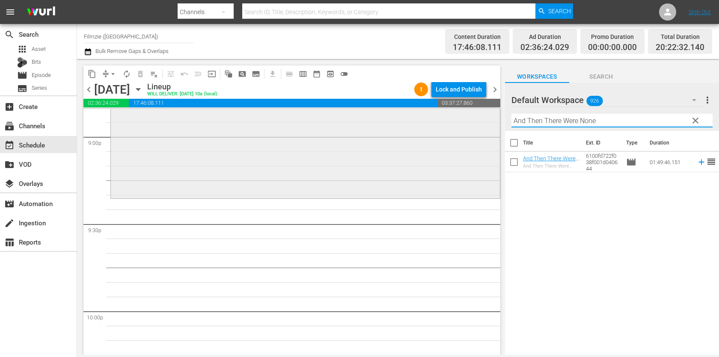
scroll to position [3640, 0]
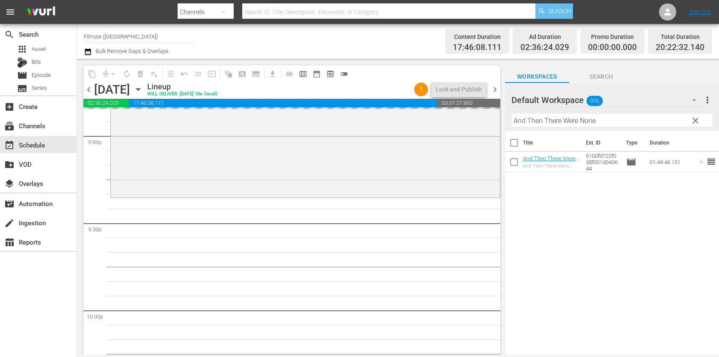
drag, startPoint x: 542, startPoint y: 164, endPoint x: 554, endPoint y: 13, distance: 151.6
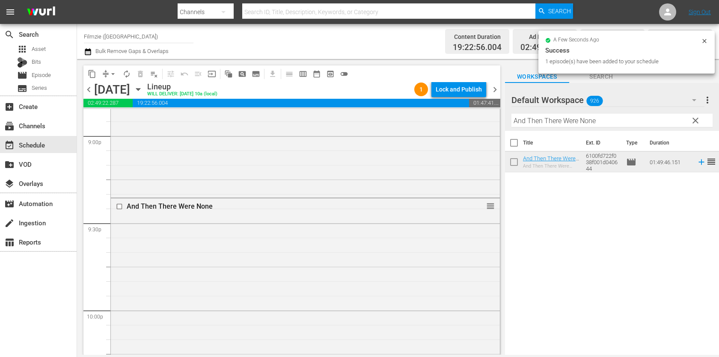
click at [598, 127] on hr at bounding box center [611, 127] width 201 height 0
click at [603, 117] on input "And Then There Were None" at bounding box center [611, 121] width 201 height 14
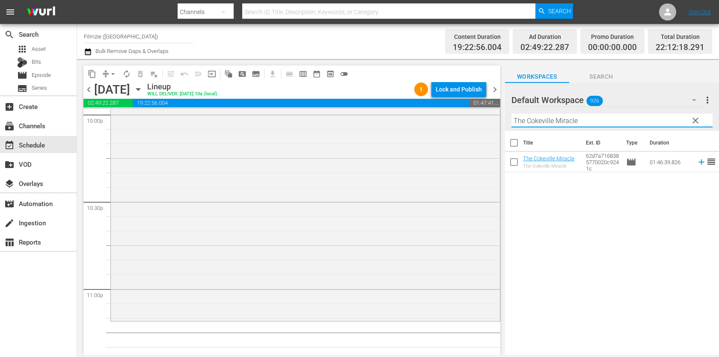
scroll to position [3945, 0]
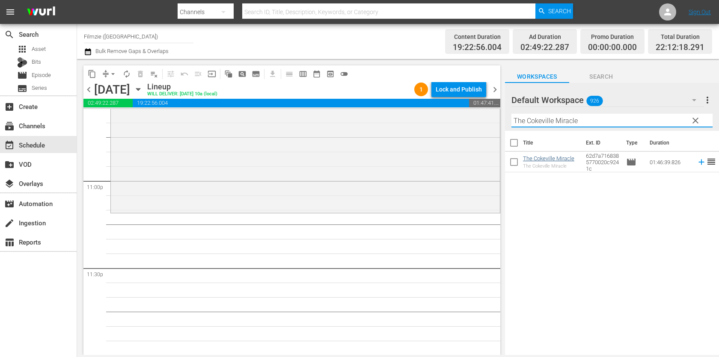
type input "The Cokeville Miracle"
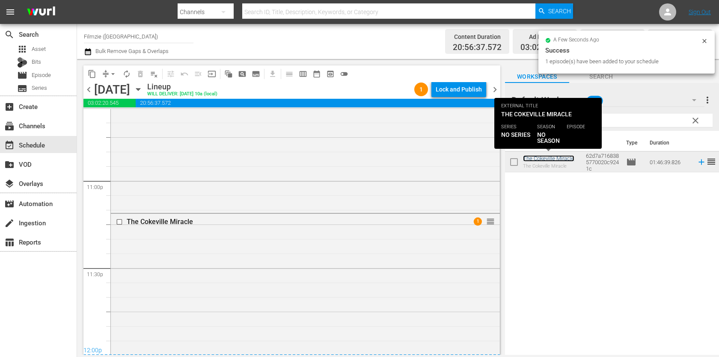
scroll to position [4113, 0]
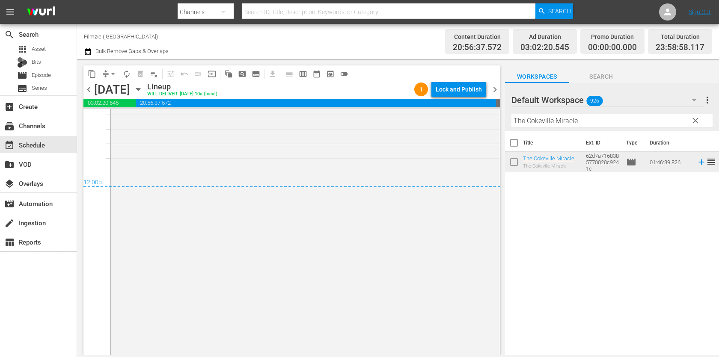
click at [467, 94] on div "Lock and Publish" at bounding box center [459, 89] width 46 height 15
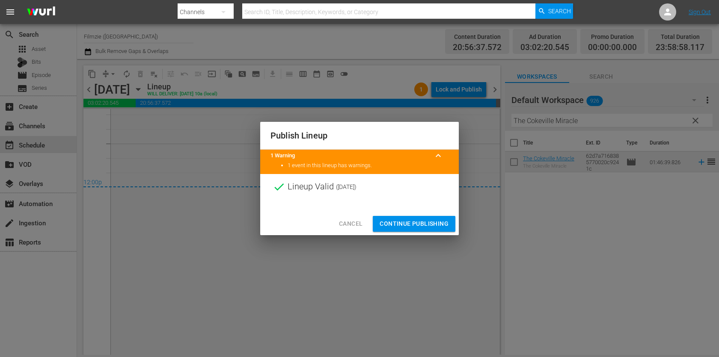
click at [427, 226] on span "Continue Publishing" at bounding box center [414, 224] width 69 height 11
